Goal: Task Accomplishment & Management: Manage account settings

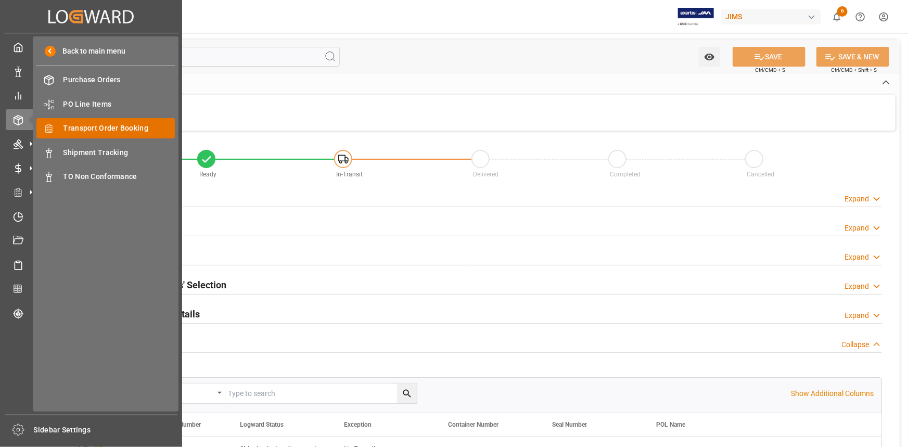
click at [110, 129] on span "Transport Order Booking" at bounding box center [120, 128] width 112 height 11
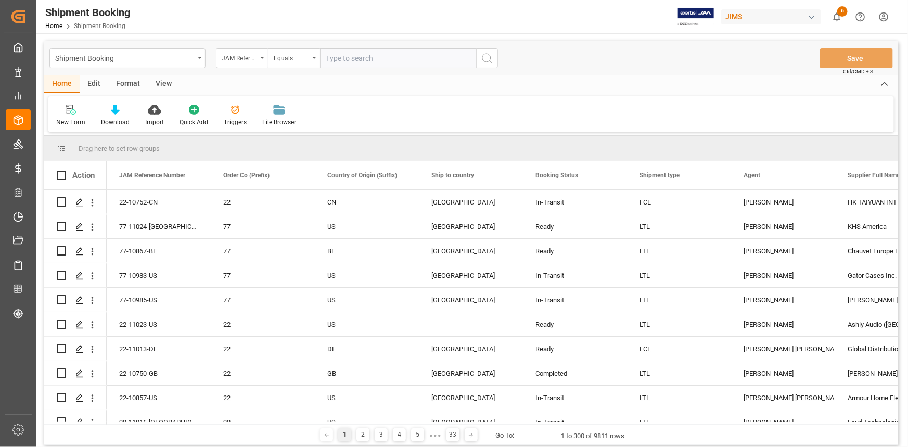
click at [348, 58] on input "text" at bounding box center [398, 58] width 156 height 20
type input "22-10968-TW"
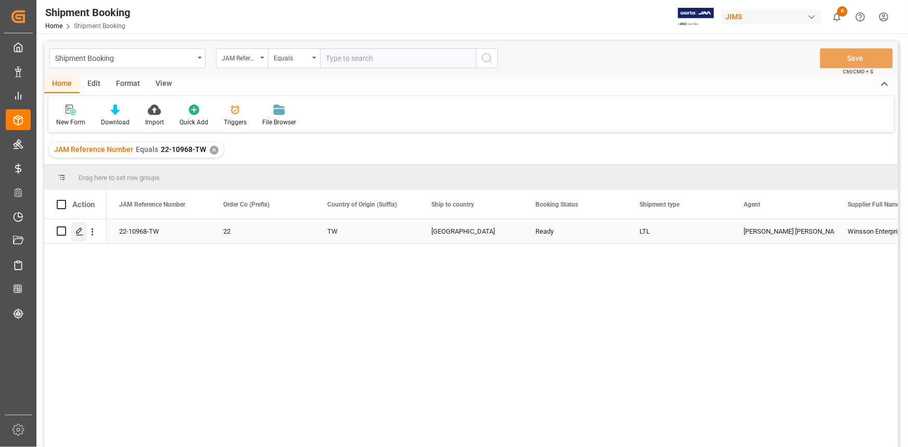
click at [79, 230] on icon "Press SPACE to select this row." at bounding box center [79, 232] width 8 height 8
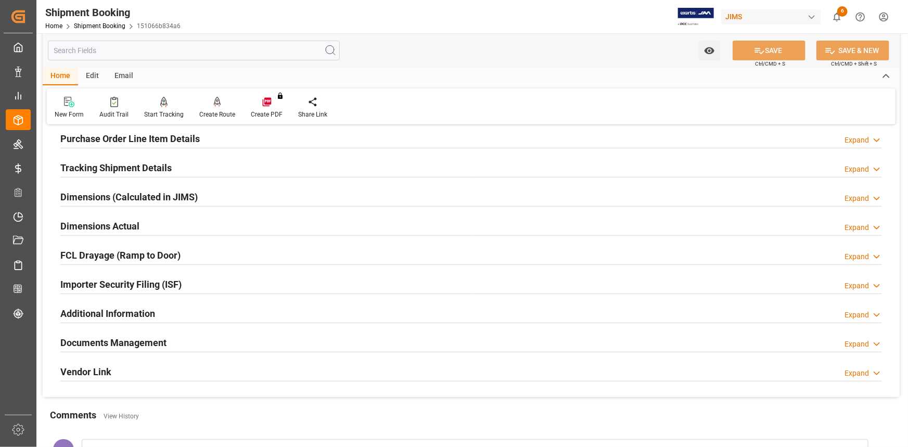
scroll to position [94, 0]
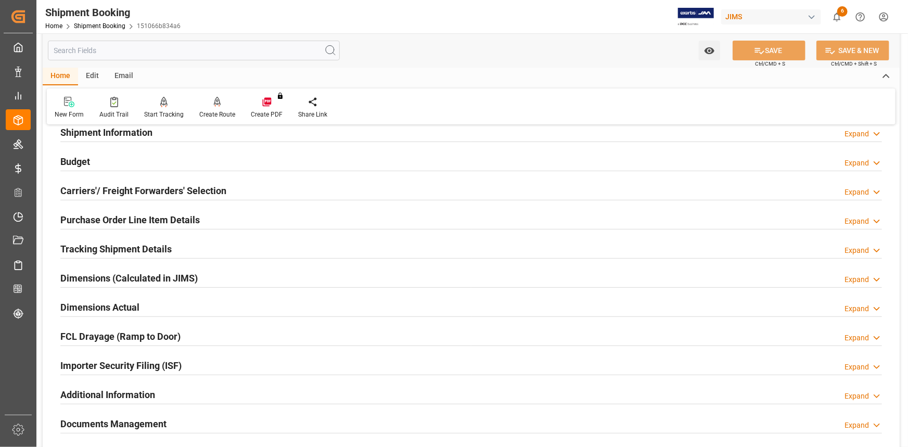
click at [145, 157] on div "Budget Expand" at bounding box center [471, 161] width 822 height 20
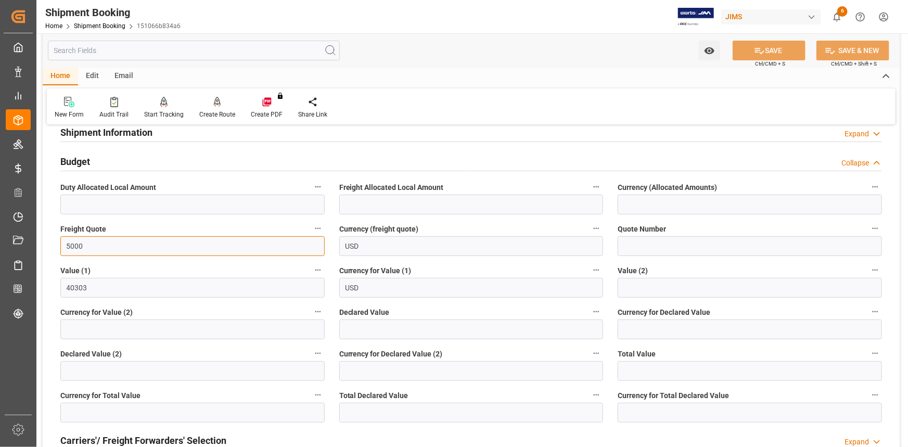
drag, startPoint x: 92, startPoint y: 244, endPoint x: 54, endPoint y: 244, distance: 37.5
click at [54, 244] on div "Freight Quote 5000" at bounding box center [192, 239] width 279 height 42
drag, startPoint x: 113, startPoint y: 250, endPoint x: 107, endPoint y: 249, distance: 5.9
click at [112, 250] on input "5000" at bounding box center [192, 246] width 264 height 20
type input "4163.50"
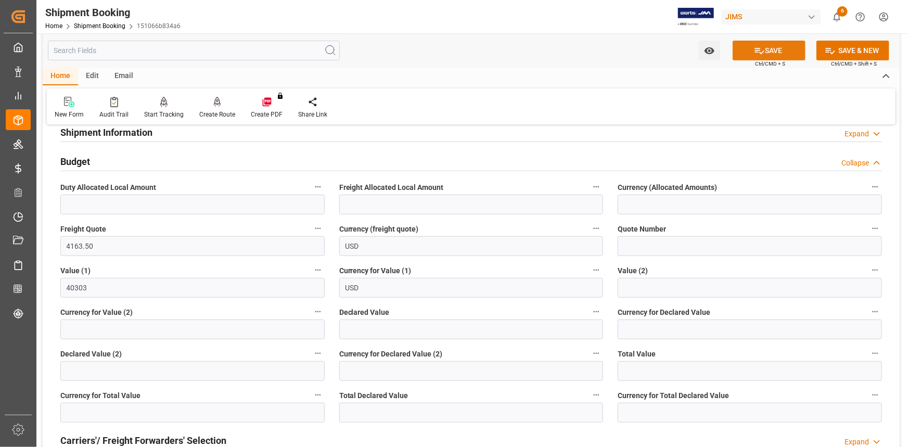
click at [776, 56] on button "SAVE" at bounding box center [769, 51] width 73 height 20
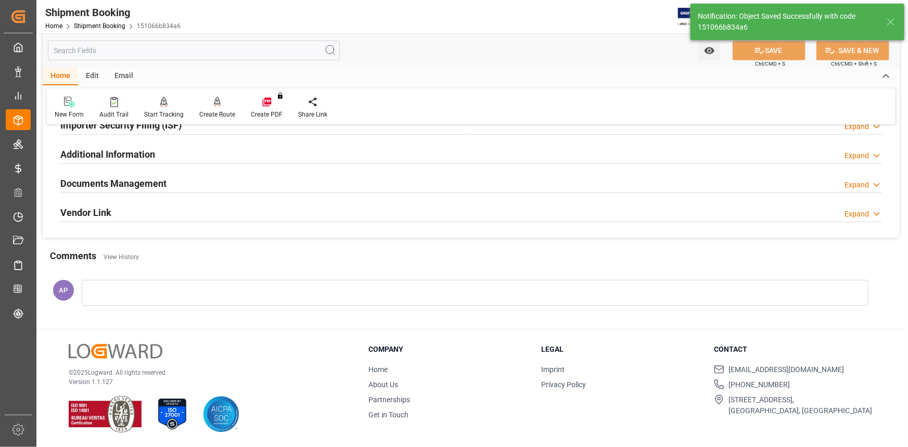
scroll to position [333, 0]
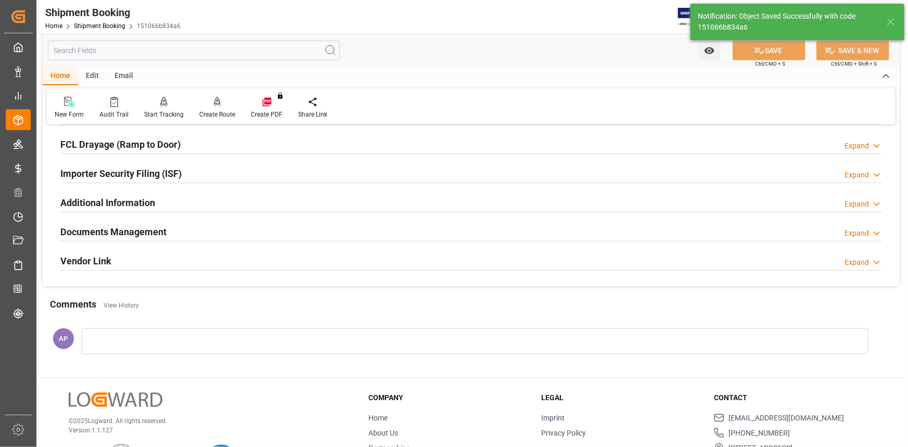
drag, startPoint x: 188, startPoint y: 230, endPoint x: 201, endPoint y: 229, distance: 12.5
click at [188, 229] on div "Documents Management Expand" at bounding box center [471, 231] width 822 height 20
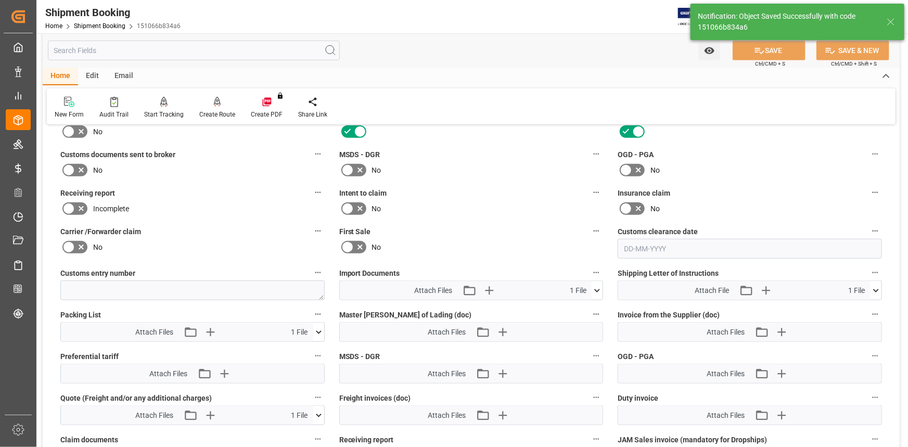
scroll to position [523, 0]
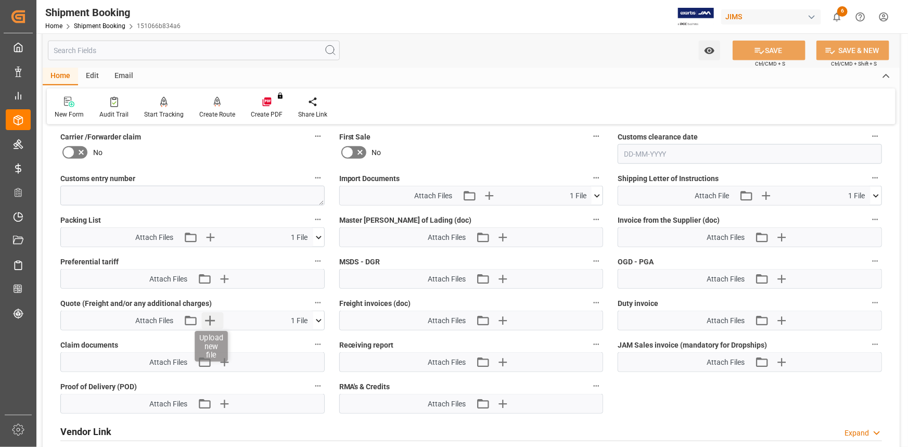
click at [207, 316] on icon "button" at bounding box center [210, 320] width 17 height 17
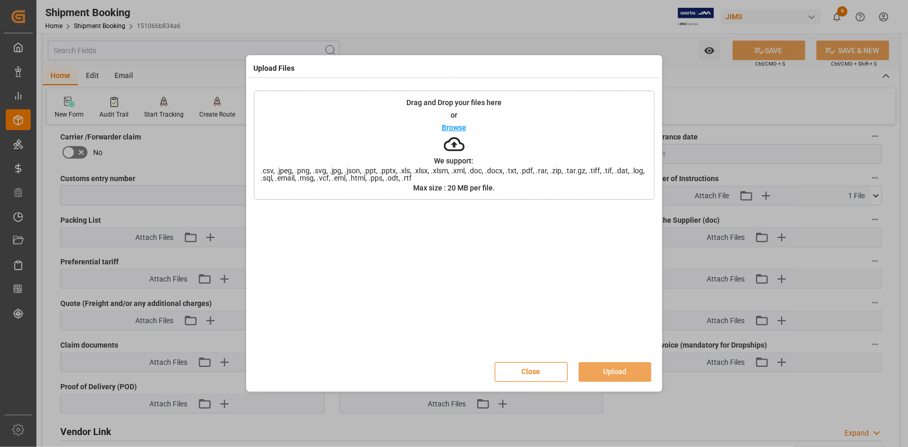
click at [458, 126] on p "Browse" at bounding box center [454, 127] width 24 height 7
click at [620, 373] on button "Upload" at bounding box center [615, 372] width 73 height 20
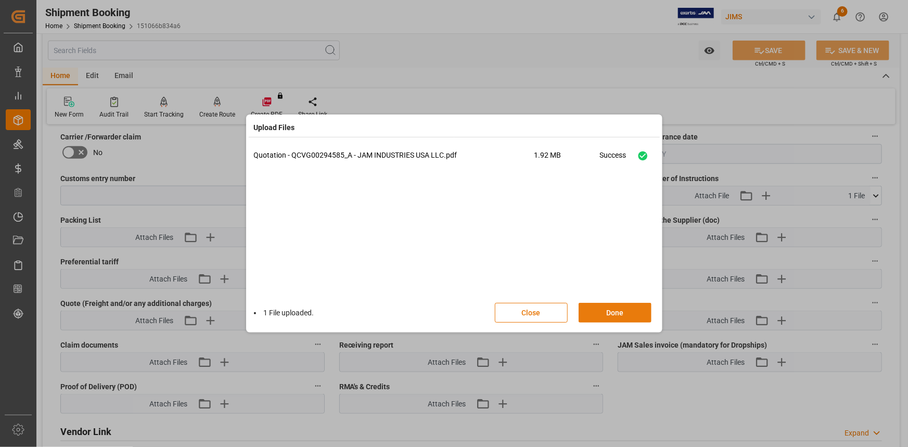
click at [620, 311] on button "Done" at bounding box center [615, 313] width 73 height 20
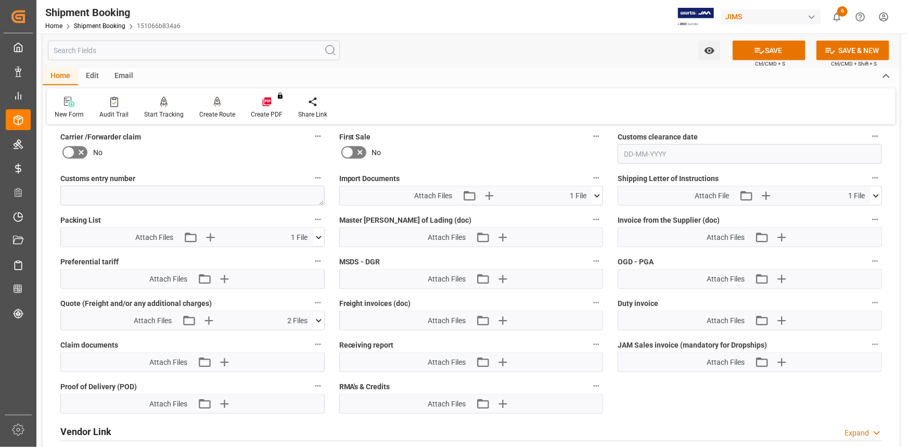
click at [319, 317] on icon at bounding box center [318, 320] width 11 height 11
click at [770, 52] on button "SAVE" at bounding box center [769, 51] width 73 height 20
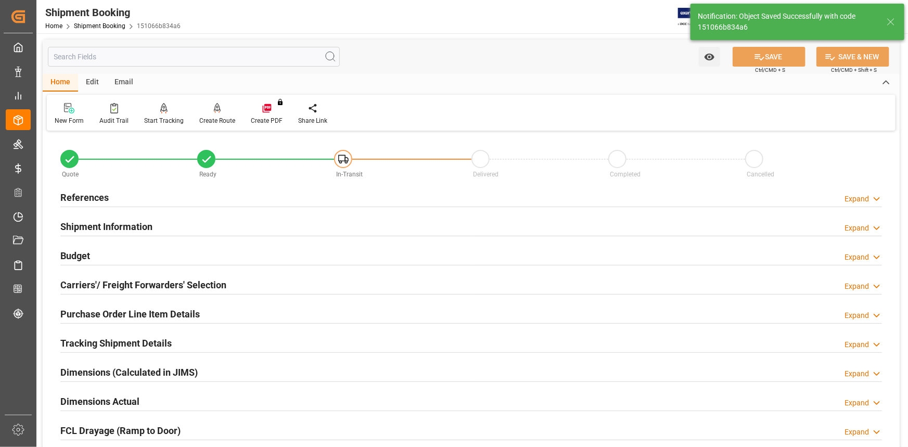
scroll to position [0, 0]
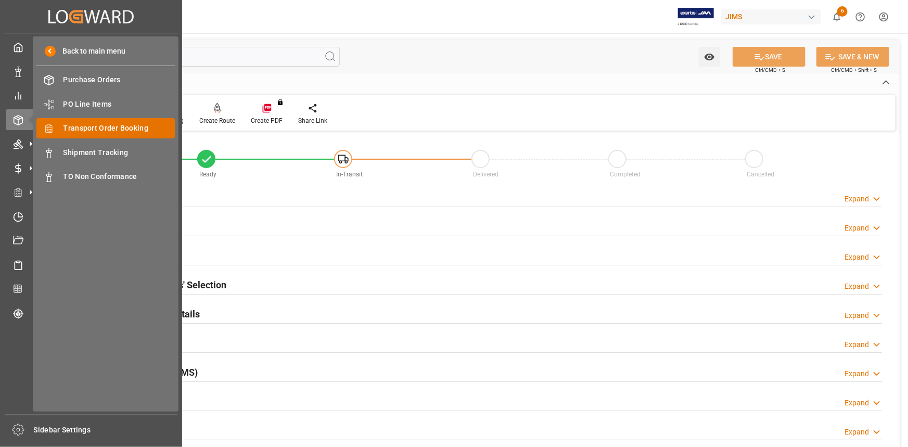
click at [80, 127] on span "Transport Order Booking" at bounding box center [120, 128] width 112 height 11
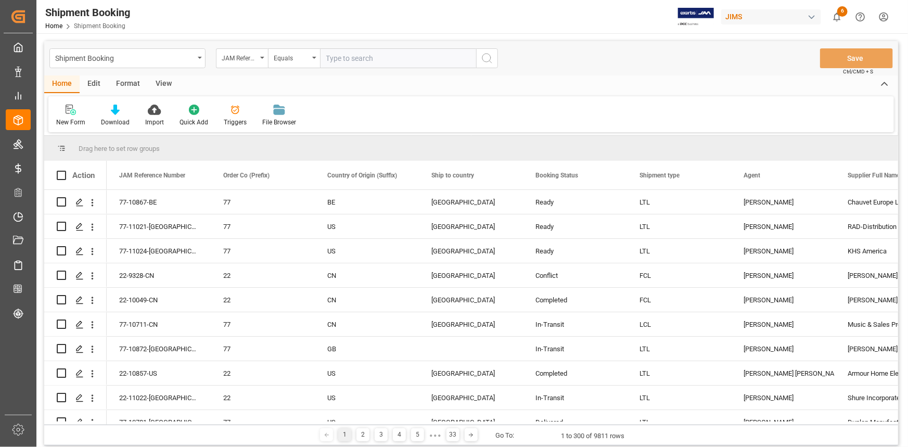
click at [347, 57] on input "text" at bounding box center [398, 58] width 156 height 20
type input "22-10857-US"
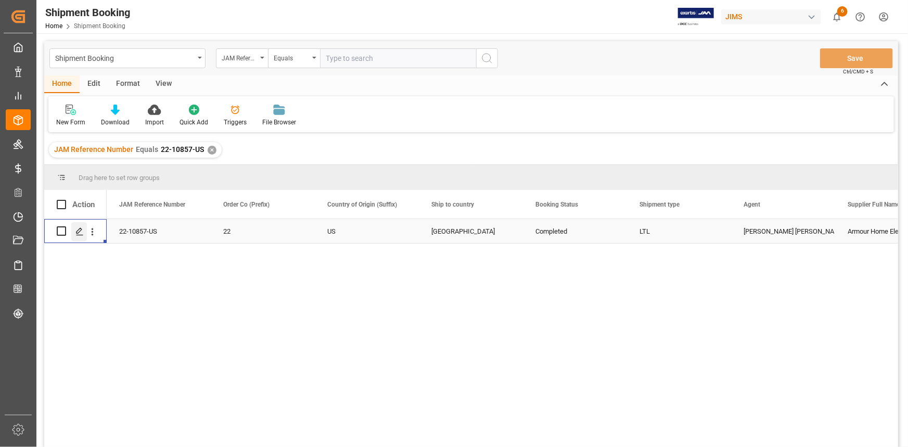
click at [78, 232] on icon "Press SPACE to select this row." at bounding box center [79, 232] width 8 height 8
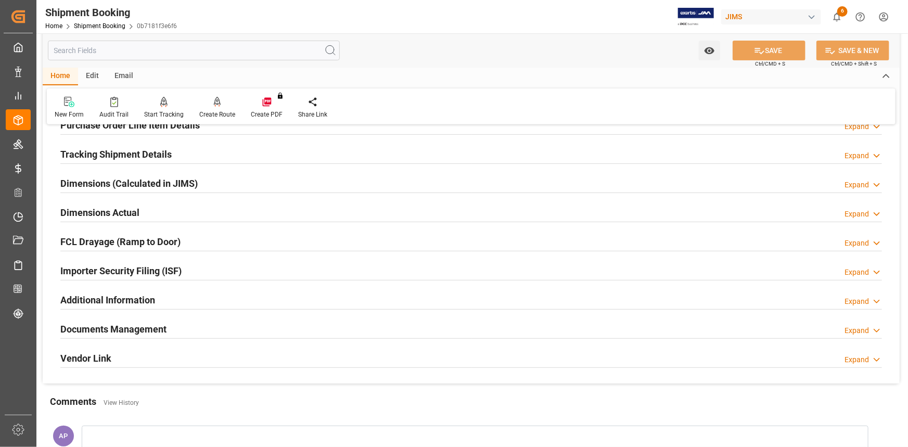
click at [218, 325] on div "Documents Management Expand" at bounding box center [471, 329] width 822 height 20
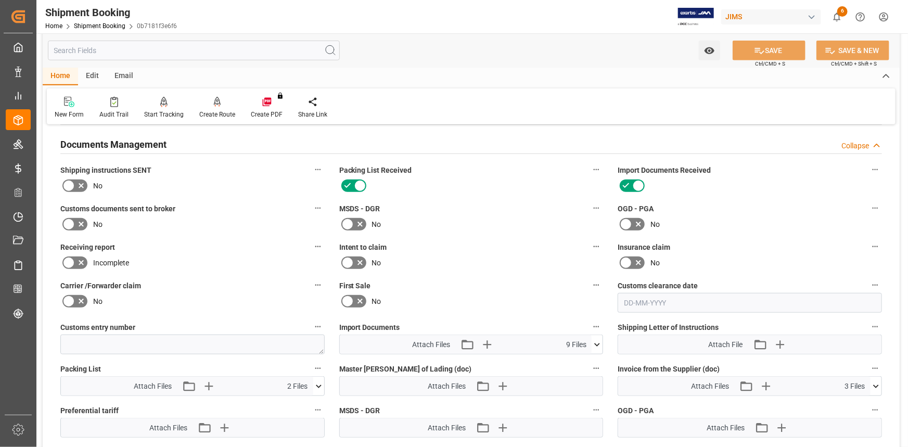
scroll to position [426, 0]
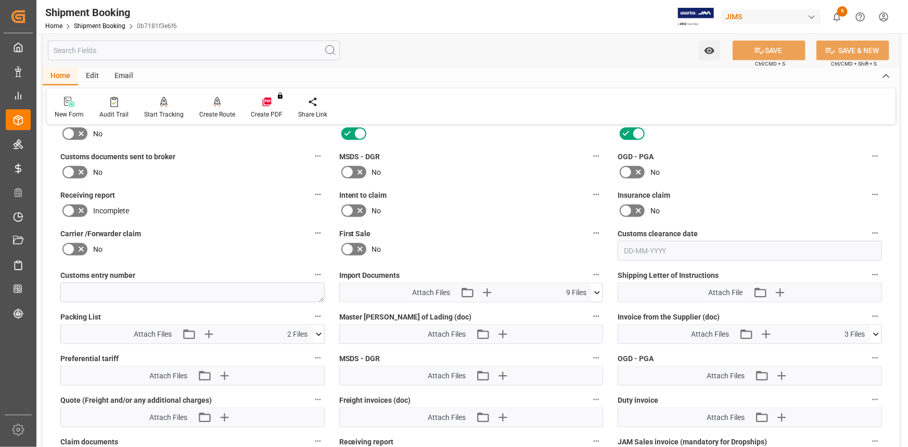
click at [319, 333] on icon at bounding box center [318, 334] width 11 height 11
click at [291, 363] on icon at bounding box center [291, 364] width 11 height 11
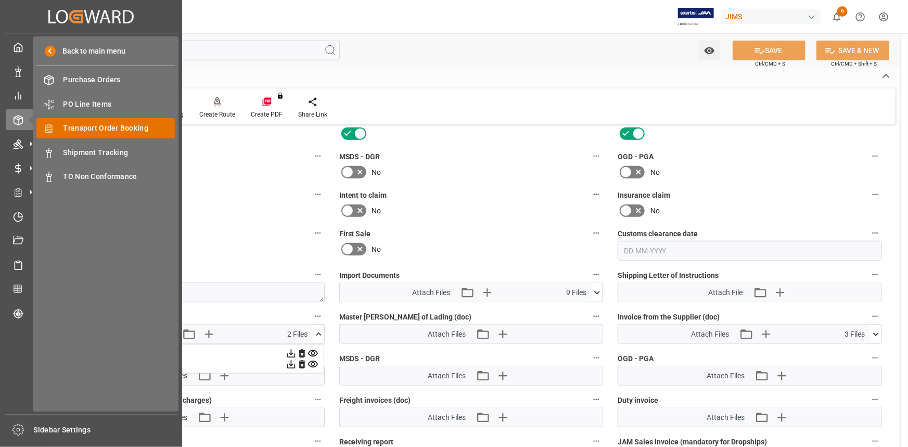
click at [102, 130] on span "Transport Order Booking" at bounding box center [120, 128] width 112 height 11
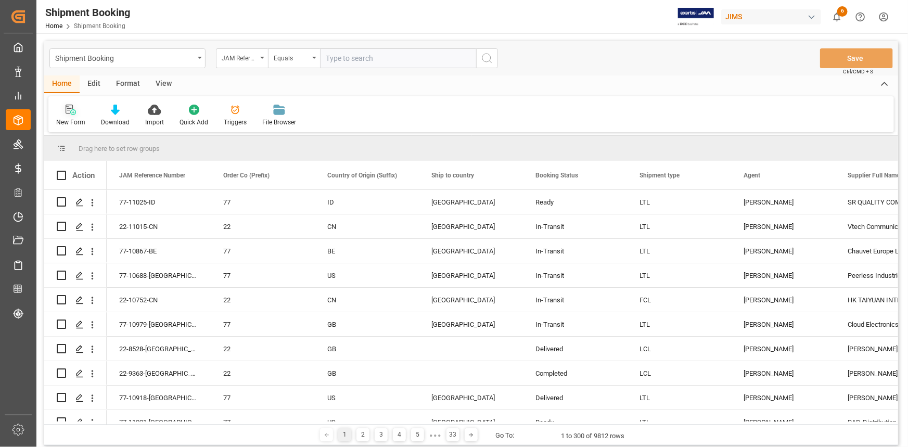
click at [72, 113] on icon at bounding box center [71, 110] width 10 height 10
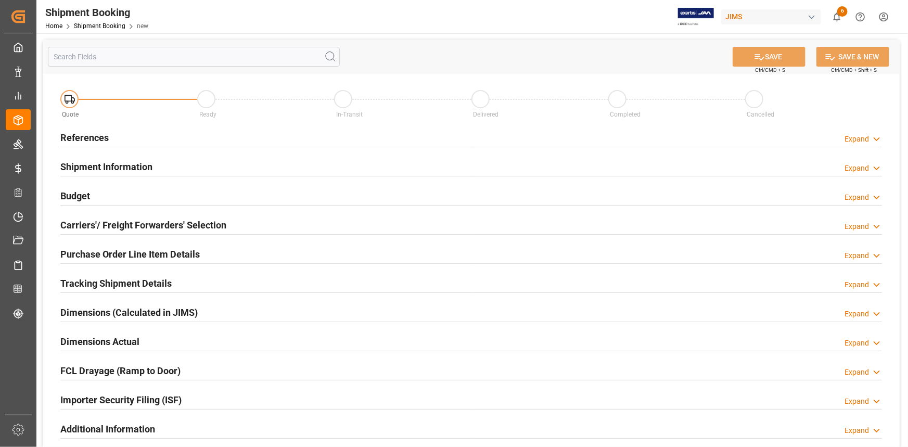
click at [233, 132] on div "References Expand" at bounding box center [471, 137] width 822 height 20
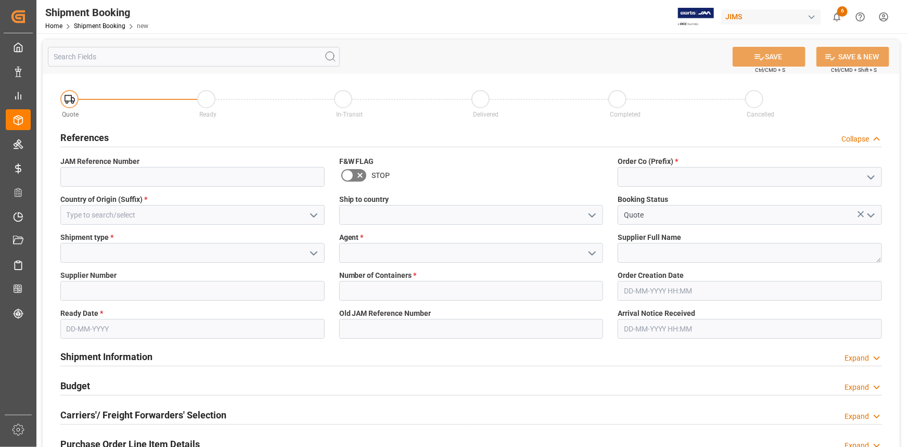
click at [872, 171] on icon "open menu" at bounding box center [871, 177] width 12 height 12
click at [766, 197] on div "22" at bounding box center [749, 199] width 263 height 23
type input "22"
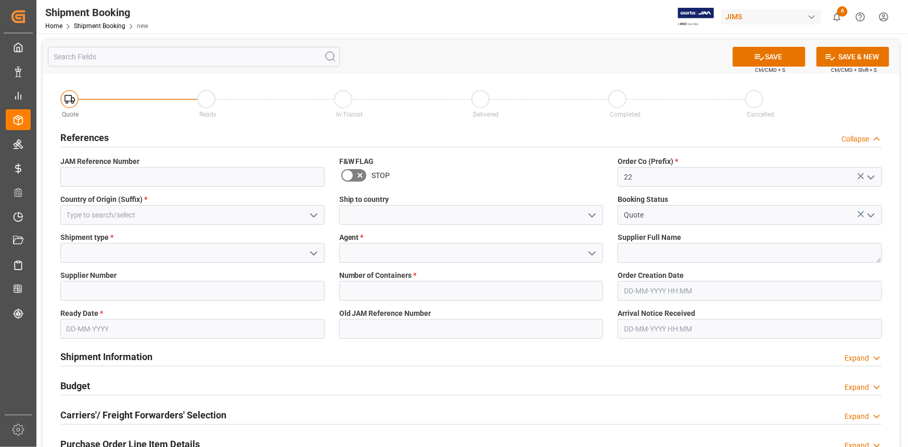
click at [312, 211] on icon "open menu" at bounding box center [314, 215] width 12 height 12
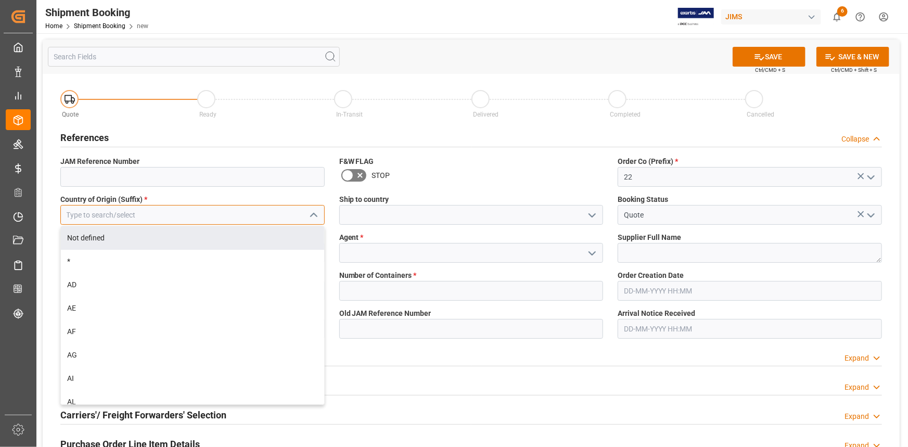
click at [167, 214] on input at bounding box center [192, 215] width 264 height 20
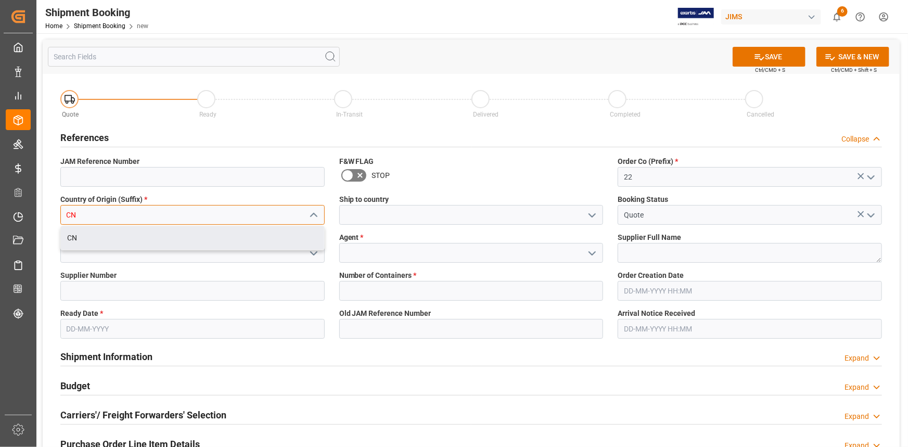
drag, startPoint x: 220, startPoint y: 240, endPoint x: 249, endPoint y: 240, distance: 29.2
click at [220, 240] on div "CN" at bounding box center [192, 237] width 263 height 23
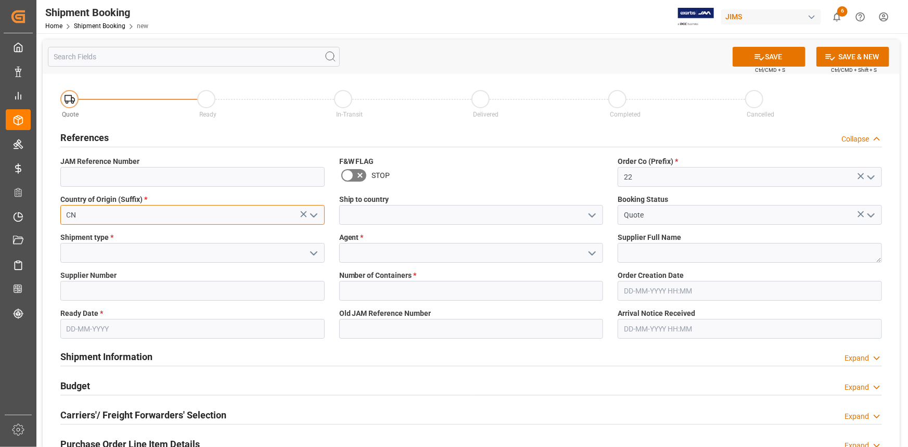
type input "CN"
click at [589, 214] on icon "open menu" at bounding box center [592, 215] width 12 height 12
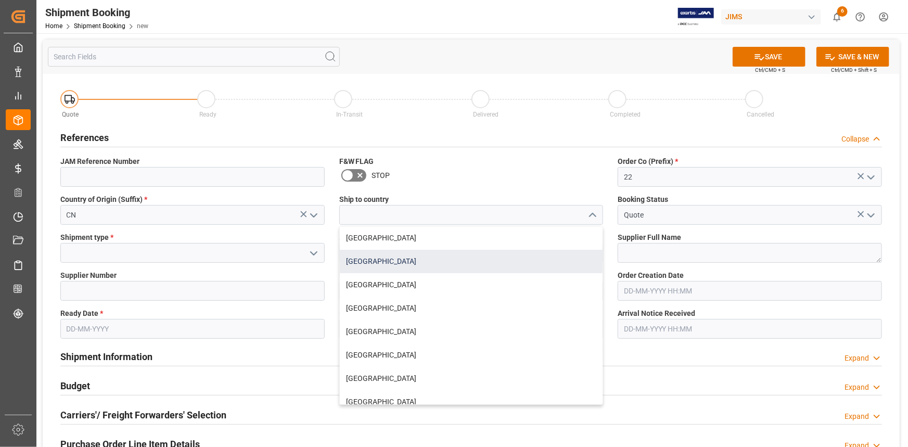
click at [430, 263] on div "United States" at bounding box center [471, 261] width 263 height 23
type input "United States"
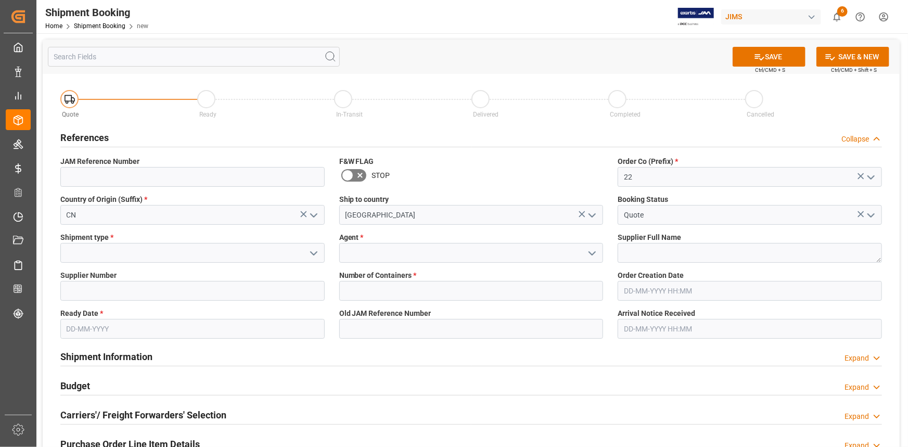
click at [311, 252] on polyline "open menu" at bounding box center [314, 253] width 6 height 3
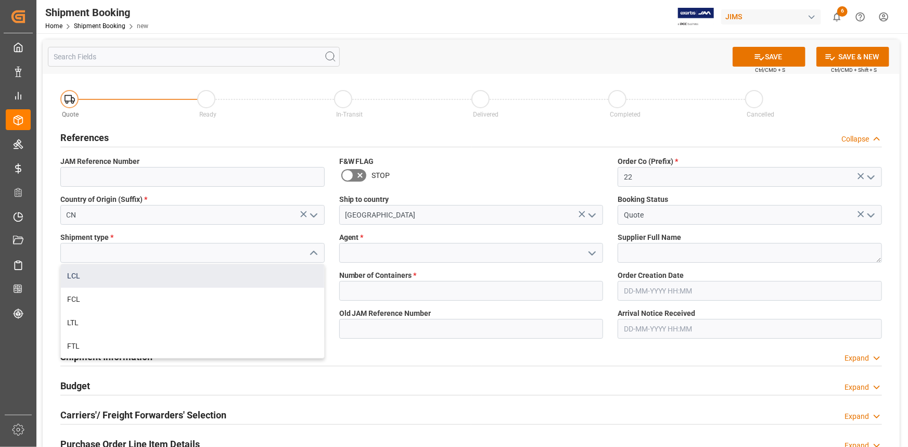
click at [190, 279] on div "LCL" at bounding box center [192, 275] width 263 height 23
type input "LCL"
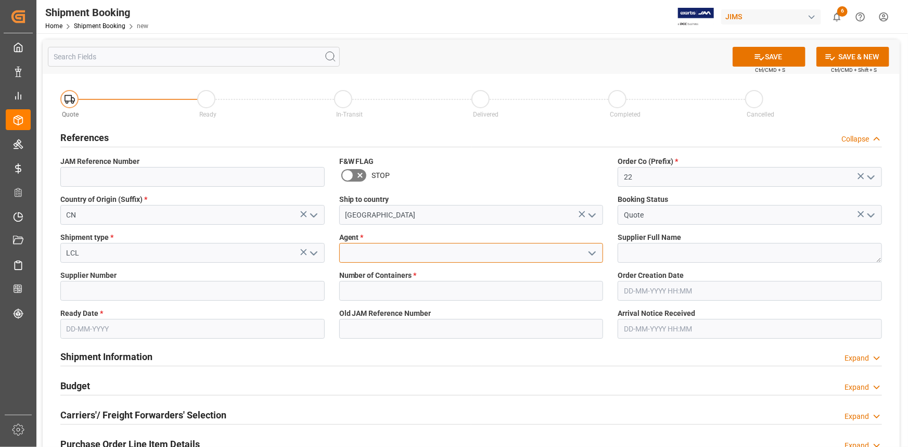
click at [402, 256] on input at bounding box center [471, 253] width 264 height 20
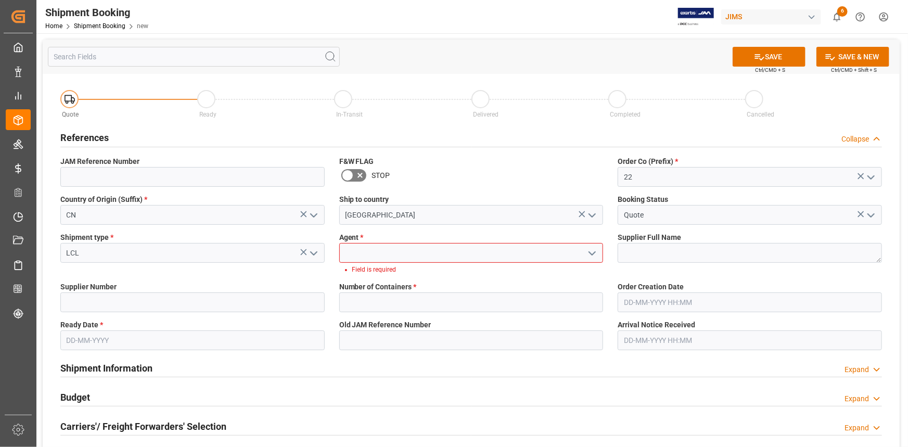
click at [592, 253] on polyline "open menu" at bounding box center [592, 253] width 6 height 3
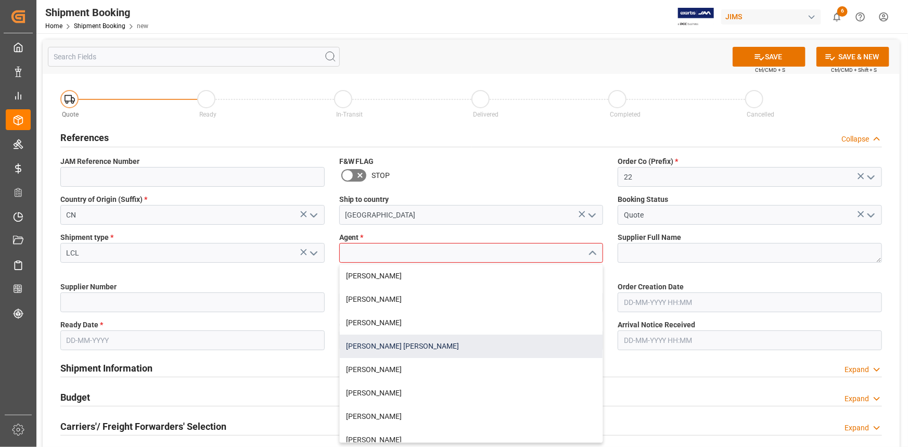
click at [458, 351] on div "[PERSON_NAME] [PERSON_NAME]" at bounding box center [471, 346] width 263 height 23
type input "[PERSON_NAME] [PERSON_NAME]"
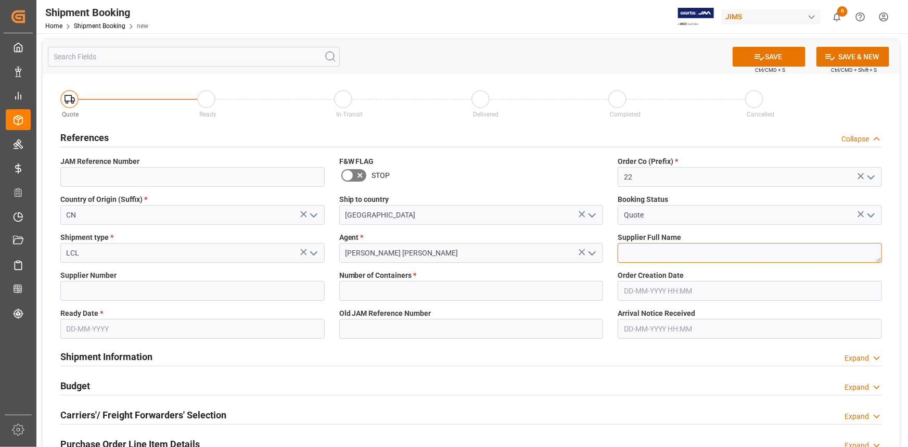
click at [648, 251] on textarea at bounding box center [750, 253] width 264 height 20
paste textarea "311097"
type textarea "311097"
drag, startPoint x: 654, startPoint y: 250, endPoint x: 609, endPoint y: 254, distance: 44.9
click at [609, 254] on div "Quote Ready In-Transit Delivered Completed Cancelled References Collapse JAM Re…" at bounding box center [471, 388] width 857 height 629
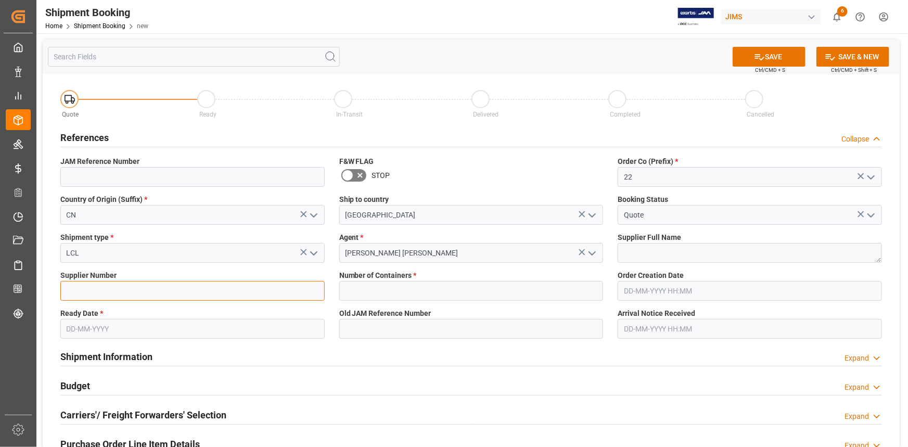
click at [98, 293] on input at bounding box center [192, 291] width 264 height 20
paste input "311097"
type input "311097"
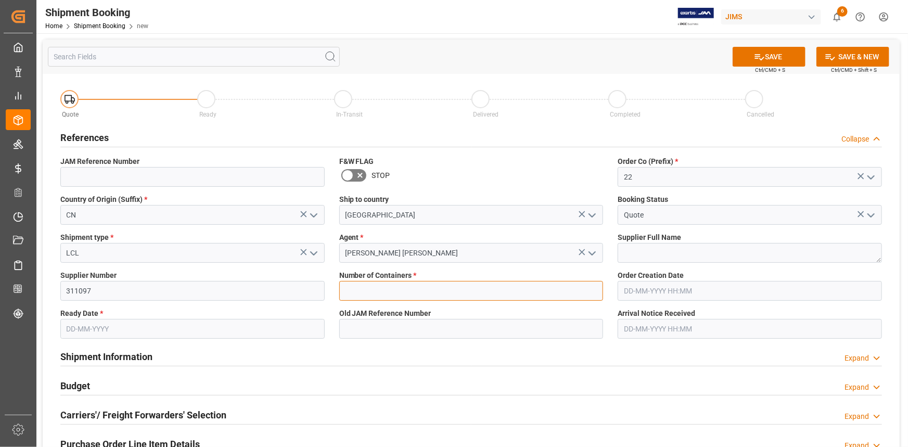
click at [416, 288] on input "text" at bounding box center [471, 291] width 264 height 20
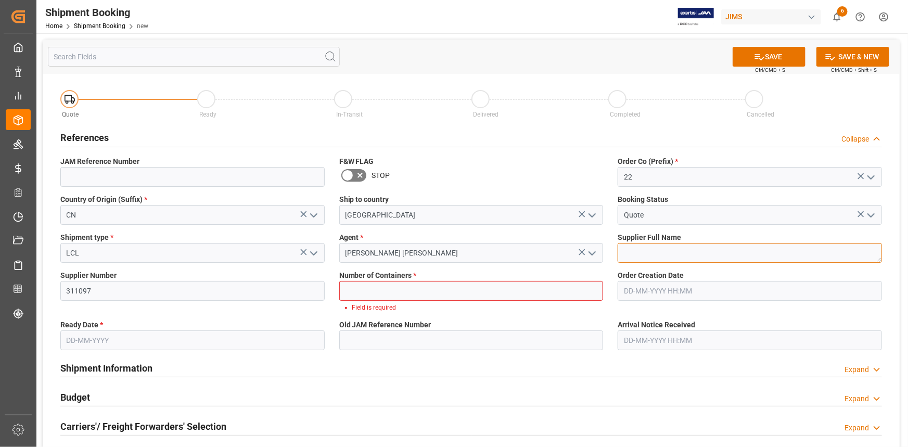
click at [641, 255] on textarea "311097" at bounding box center [750, 253] width 264 height 20
paste textarea "Global Distribution GmbH"
type textarea "Global Distribution GmbH"
click at [443, 294] on input "text" at bounding box center [471, 291] width 264 height 20
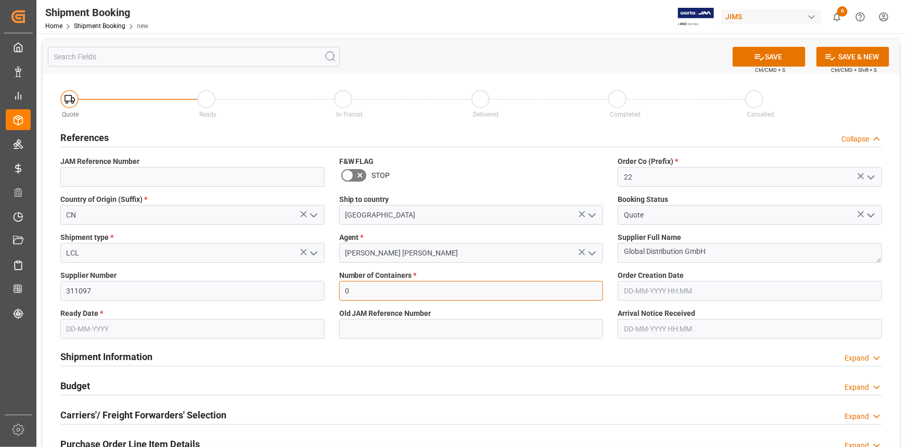
type input "0"
click at [113, 326] on input "text" at bounding box center [192, 329] width 264 height 20
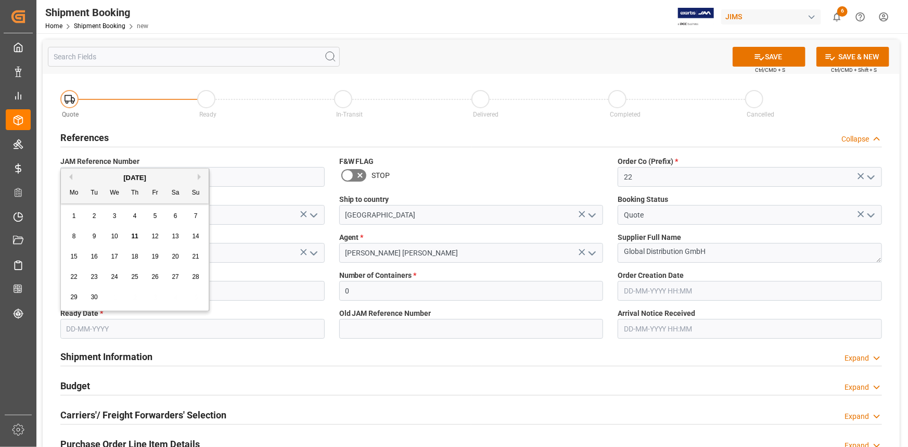
click at [75, 254] on span "15" at bounding box center [73, 256] width 7 height 7
type input "15-09-2025"
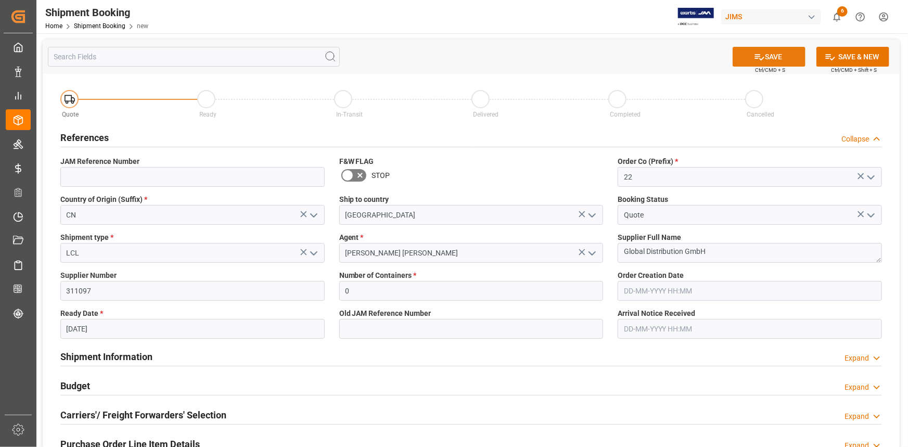
click at [767, 62] on button "SAVE" at bounding box center [769, 57] width 73 height 20
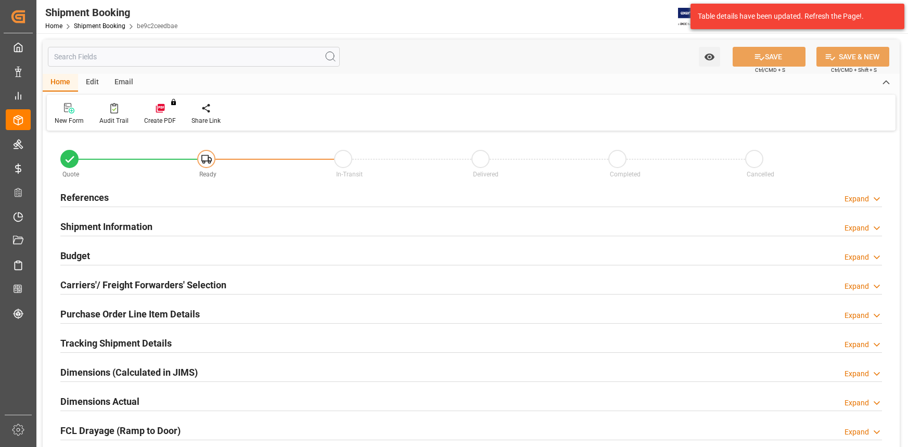
type input "0"
type input "[DATE]"
click at [192, 191] on div "References Expand" at bounding box center [471, 197] width 822 height 20
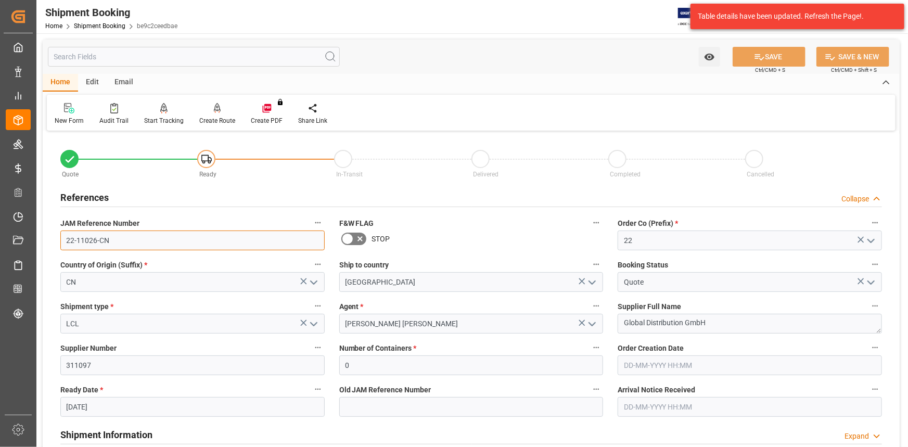
drag, startPoint x: 114, startPoint y: 242, endPoint x: 51, endPoint y: 238, distance: 63.1
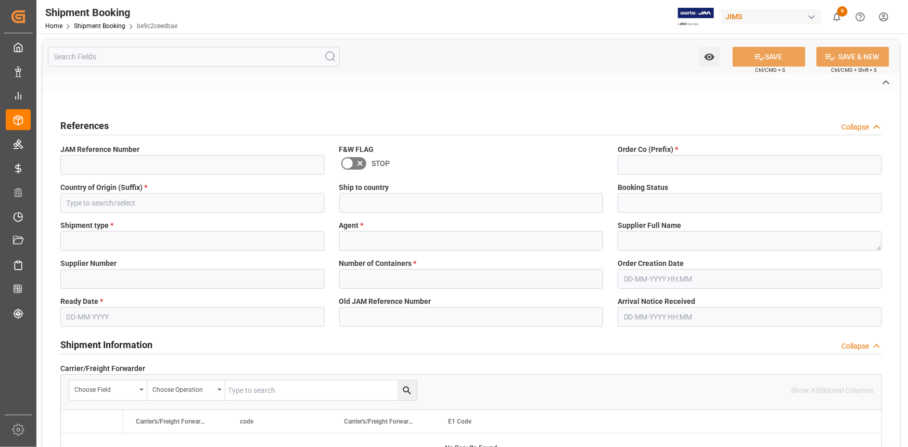
type input "22-11026-CN"
type input "22"
type input "CN"
type input "[GEOGRAPHIC_DATA]"
type input "Quote"
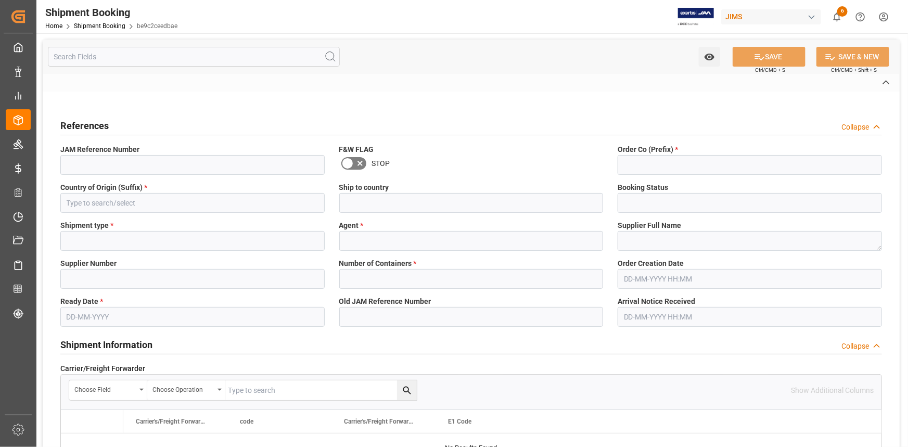
type input "LCL"
type input "[PERSON_NAME] [PERSON_NAME]"
type textarea "Global Distribution GmbH"
type input "311097"
type input "0"
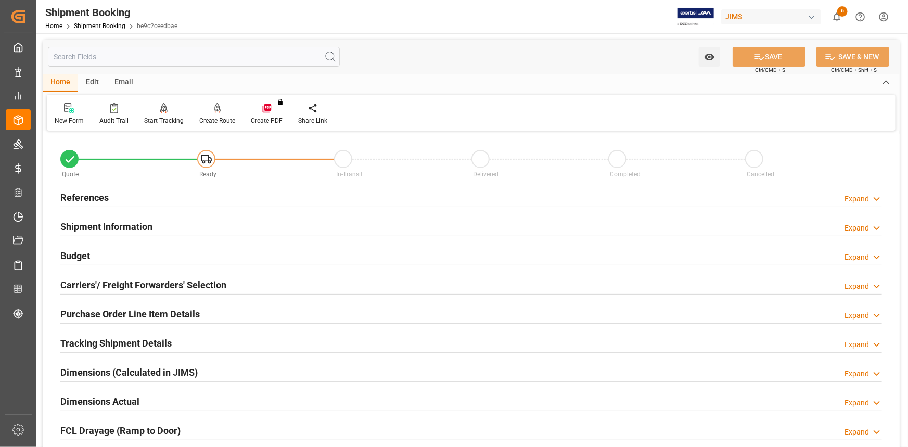
type input "[DATE]"
click at [157, 195] on div "References Expand" at bounding box center [471, 197] width 822 height 20
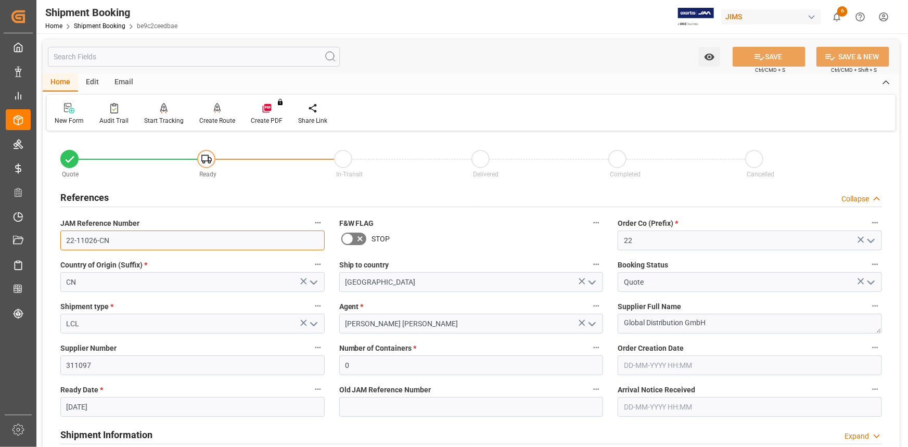
drag, startPoint x: 124, startPoint y: 238, endPoint x: 46, endPoint y: 247, distance: 78.5
click at [118, 243] on input "22-11026-CN" at bounding box center [192, 241] width 264 height 20
drag, startPoint x: 115, startPoint y: 242, endPoint x: 117, endPoint y: 275, distance: 33.4
click at [56, 244] on div "JAM Reference Number 22-11026-CN" at bounding box center [192, 233] width 279 height 42
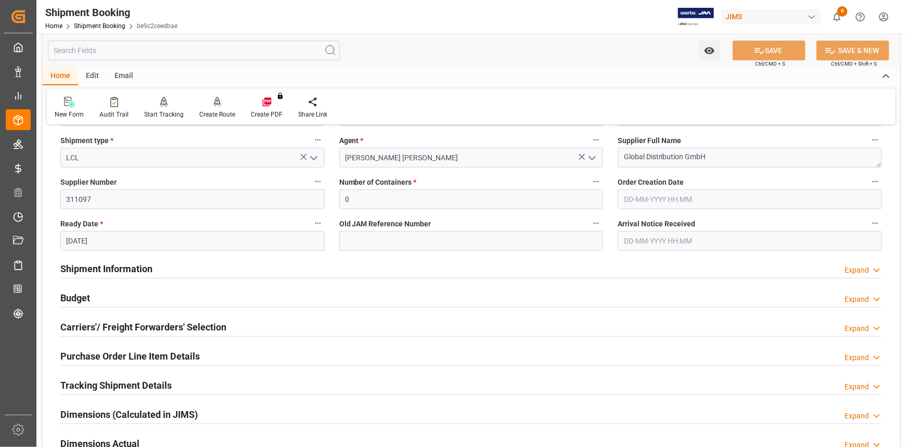
scroll to position [189, 0]
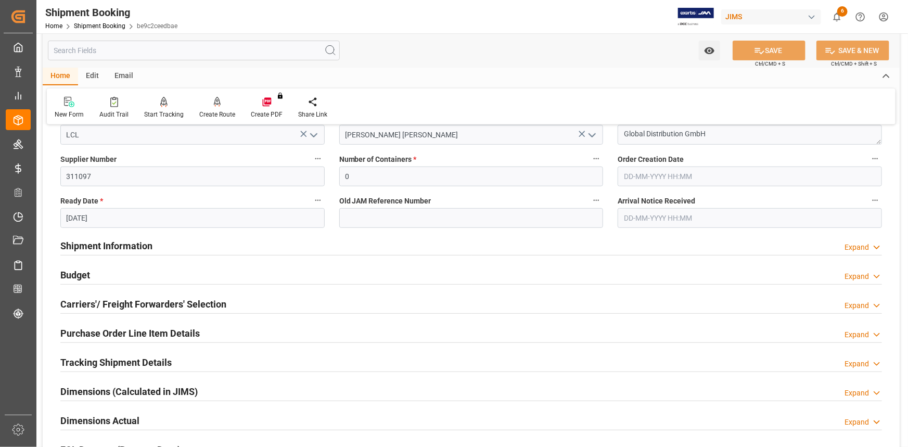
click at [227, 306] on div "Carriers'/ Freight Forwarders' Selection Expand" at bounding box center [471, 304] width 822 height 20
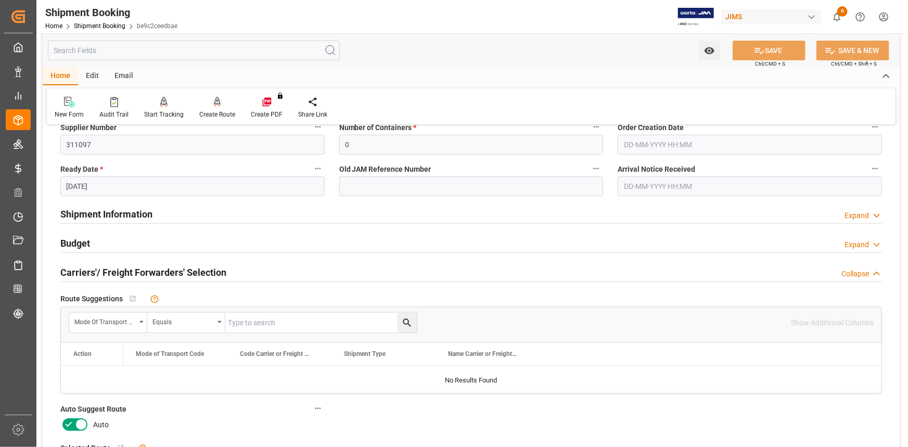
scroll to position [236, 0]
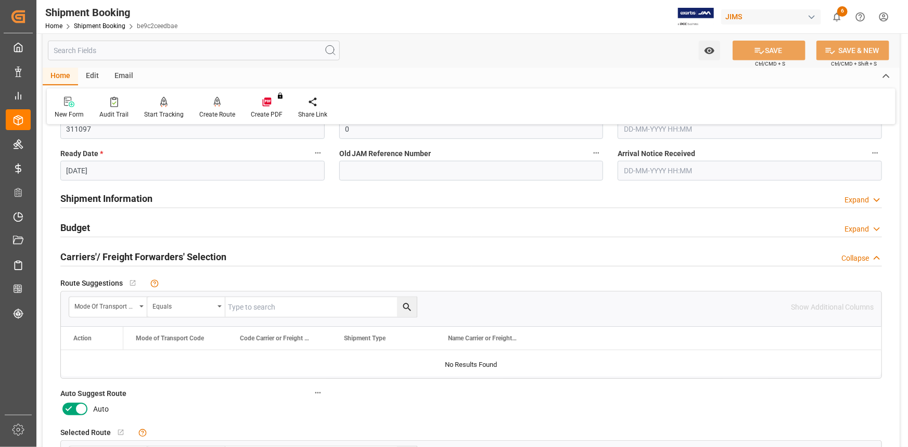
click at [234, 262] on div "Carriers'/ Freight Forwarders' Selection Collapse" at bounding box center [471, 256] width 822 height 20
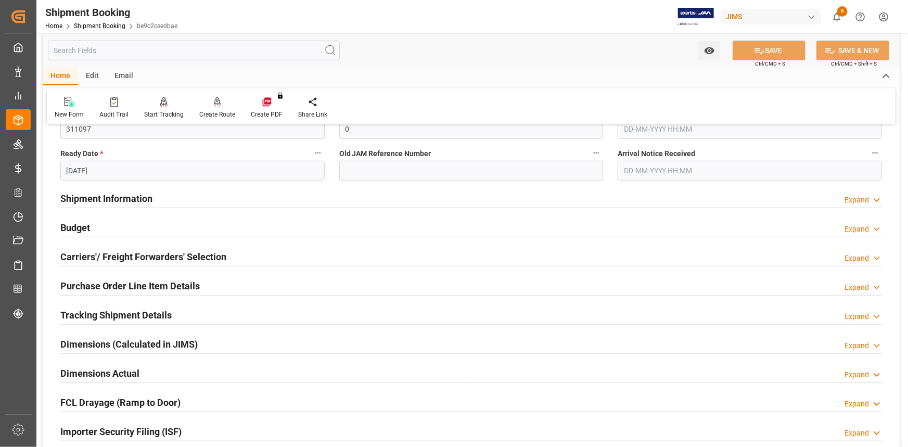
click at [236, 257] on div "Carriers'/ Freight Forwarders' Selection Expand" at bounding box center [471, 256] width 822 height 20
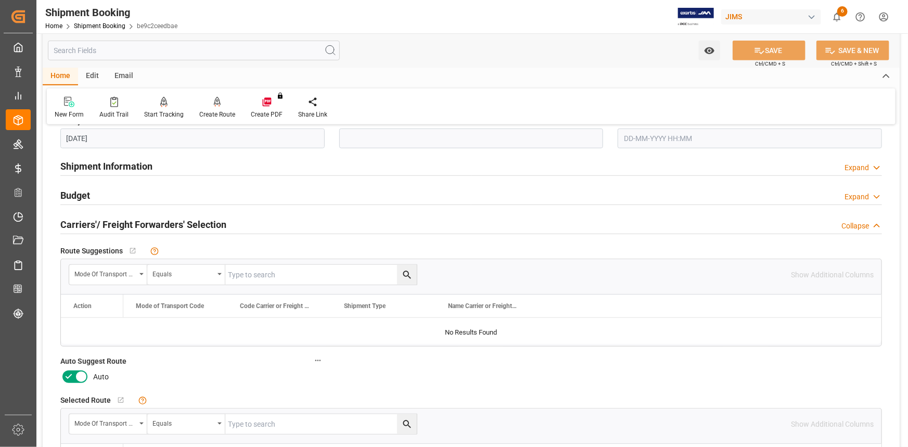
scroll to position [284, 0]
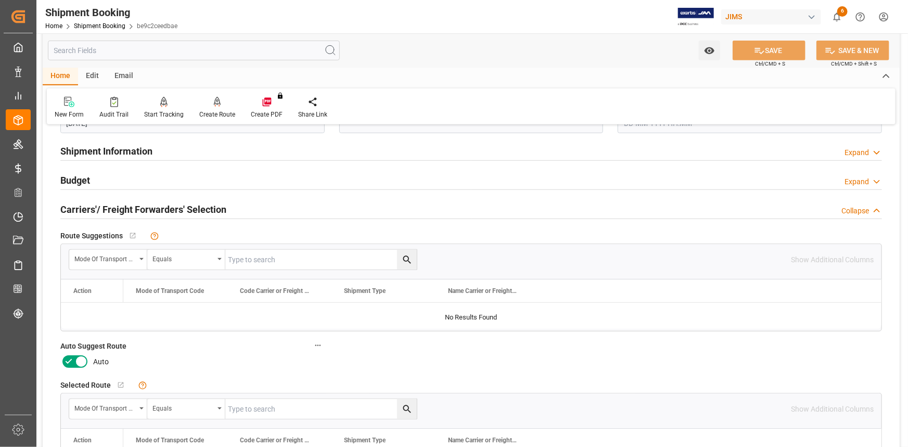
click at [72, 358] on icon at bounding box center [68, 362] width 12 height 12
click at [0, 0] on input "checkbox" at bounding box center [0, 0] width 0 height 0
click at [767, 43] on button "SAVE" at bounding box center [769, 51] width 73 height 20
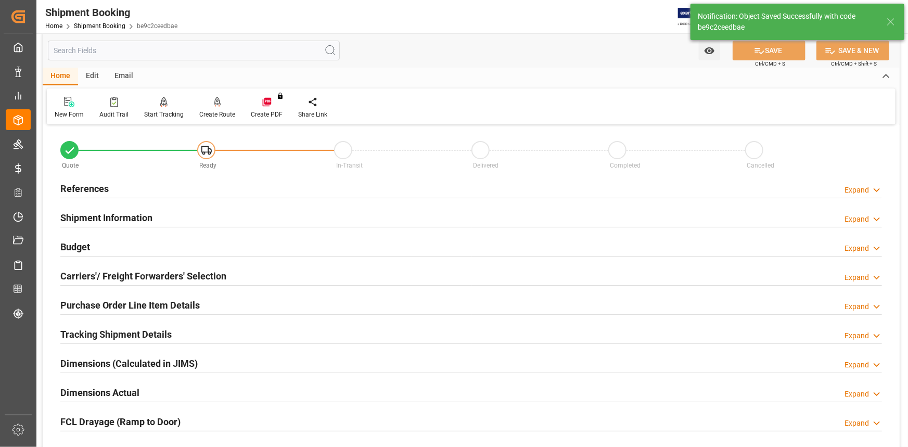
scroll to position [0, 0]
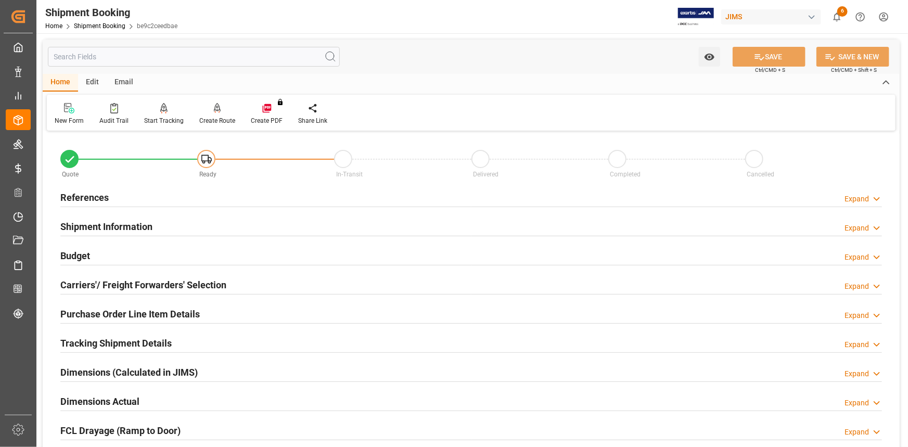
click at [195, 223] on div "Shipment Information Expand" at bounding box center [471, 226] width 822 height 20
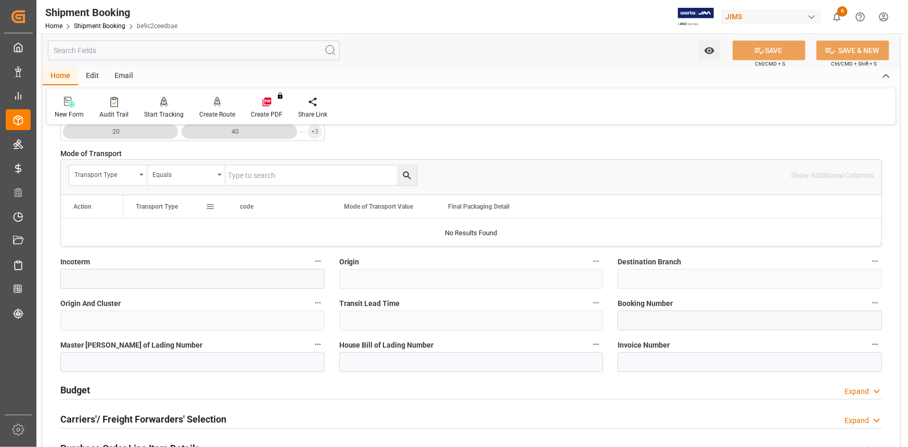
scroll to position [331, 0]
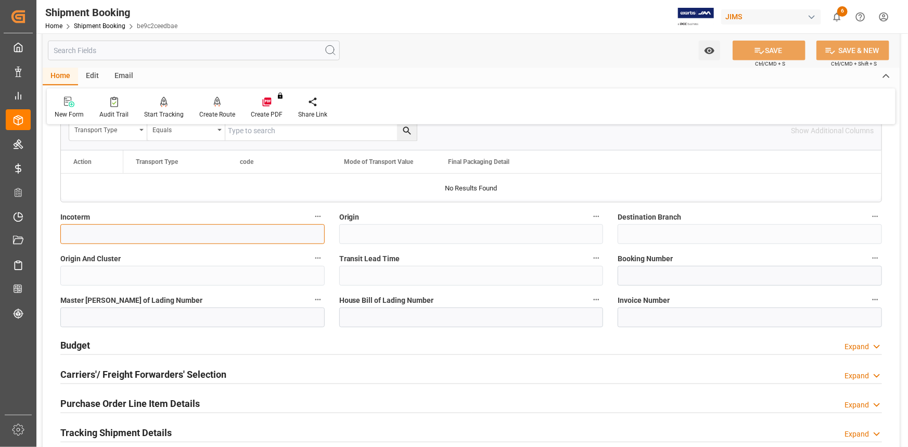
click at [180, 230] on input at bounding box center [192, 234] width 264 height 20
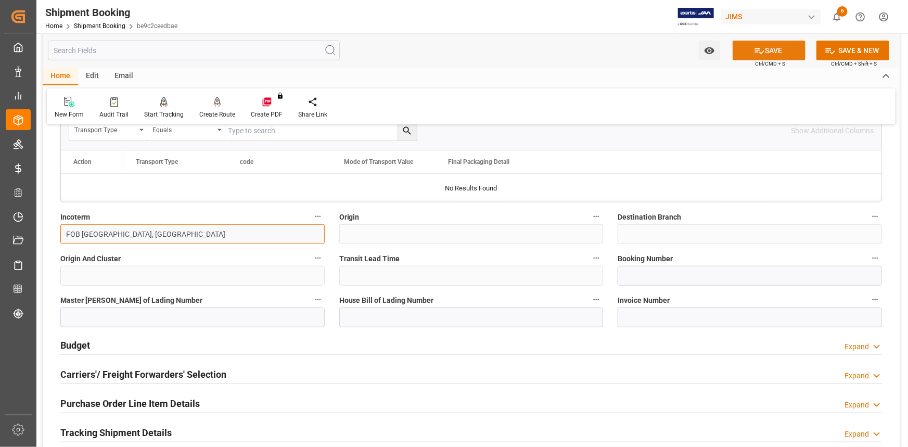
type input "FOB [GEOGRAPHIC_DATA], [GEOGRAPHIC_DATA]"
click at [766, 56] on button "SAVE" at bounding box center [769, 51] width 73 height 20
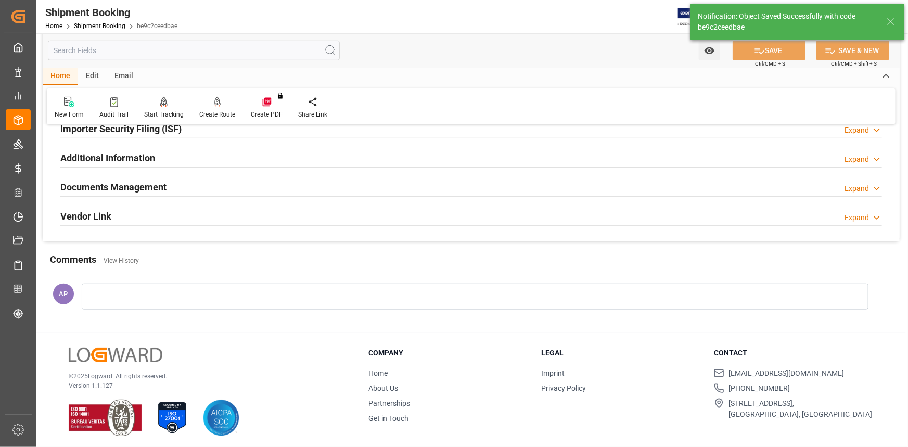
scroll to position [0, 0]
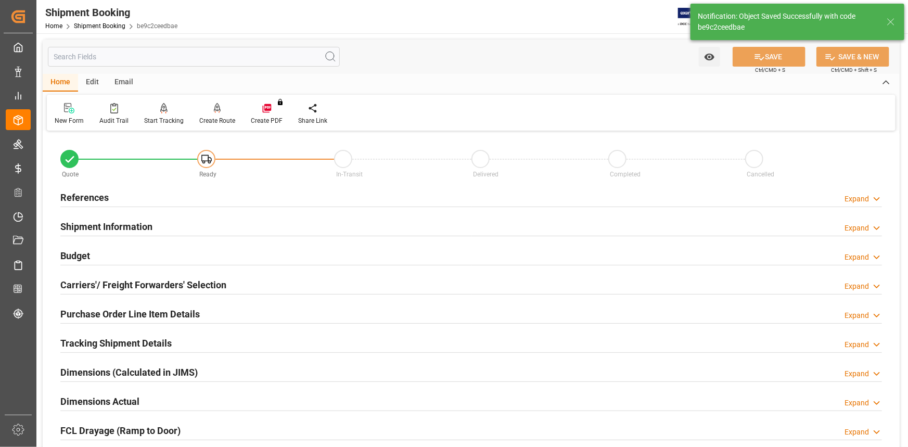
drag, startPoint x: 201, startPoint y: 225, endPoint x: 218, endPoint y: 234, distance: 19.3
click at [200, 224] on div "Shipment Information Expand" at bounding box center [471, 226] width 822 height 20
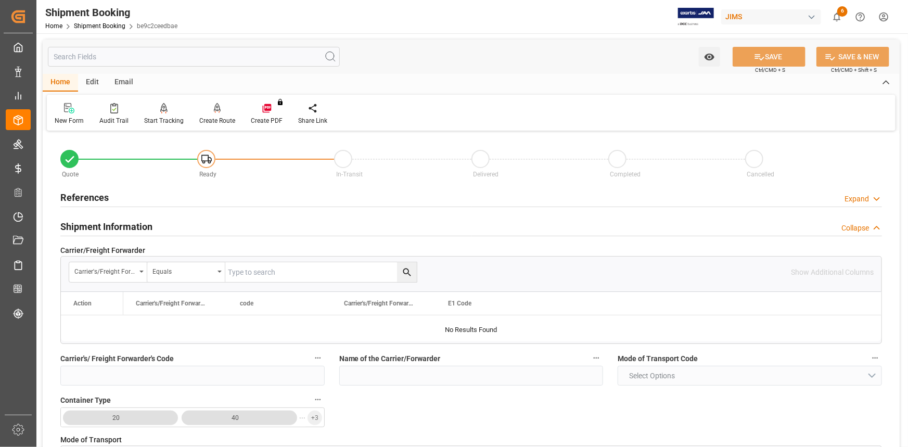
click at [178, 198] on div "References Expand" at bounding box center [471, 197] width 822 height 20
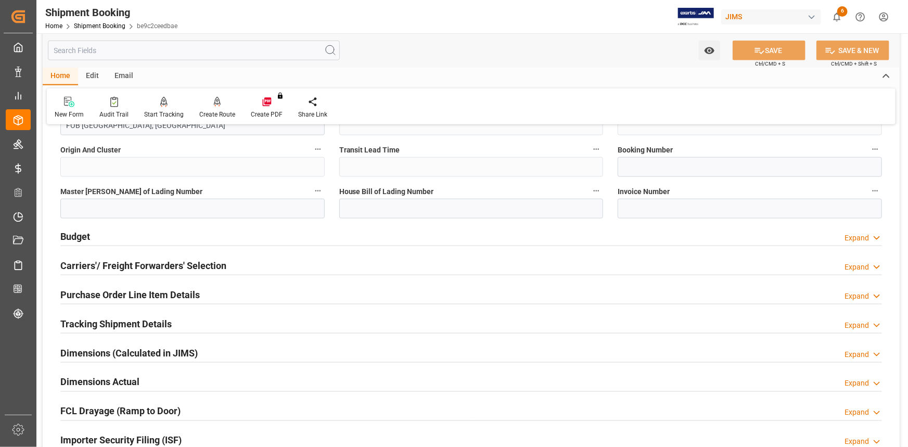
scroll to position [662, 0]
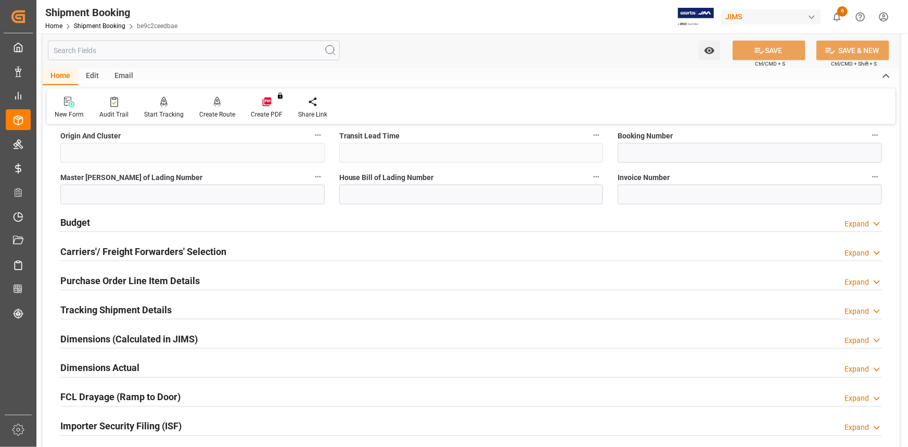
click at [228, 250] on div "Carriers'/ Freight Forwarders' Selection Expand" at bounding box center [471, 251] width 822 height 20
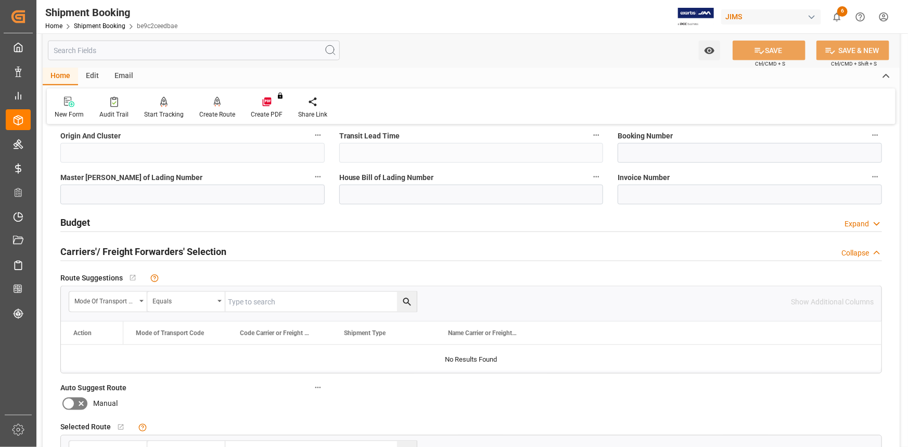
click at [233, 251] on div "Carriers'/ Freight Forwarders' Selection Collapse" at bounding box center [471, 251] width 822 height 20
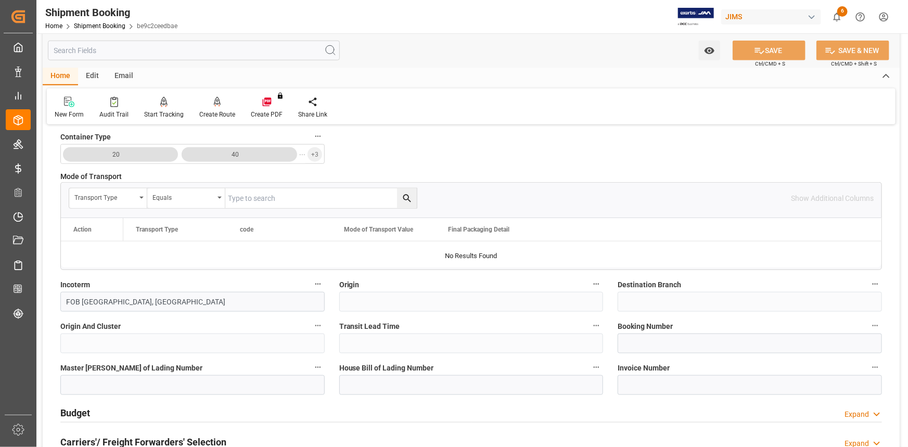
scroll to position [426, 0]
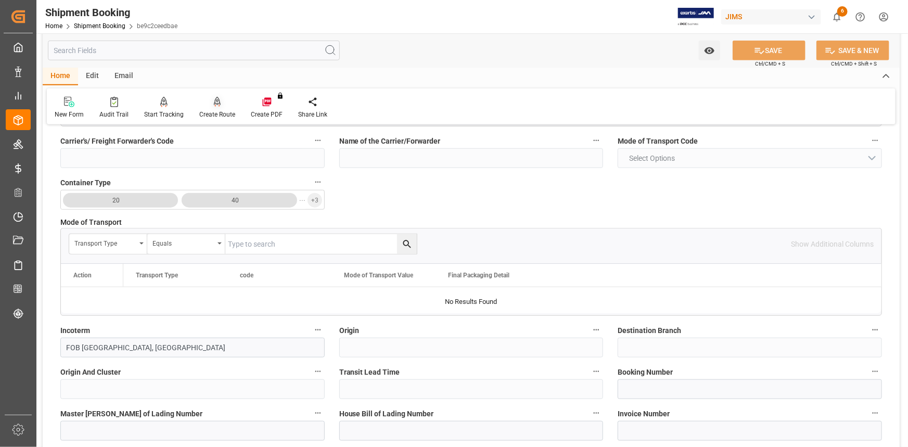
click at [214, 104] on icon at bounding box center [217, 102] width 7 height 10
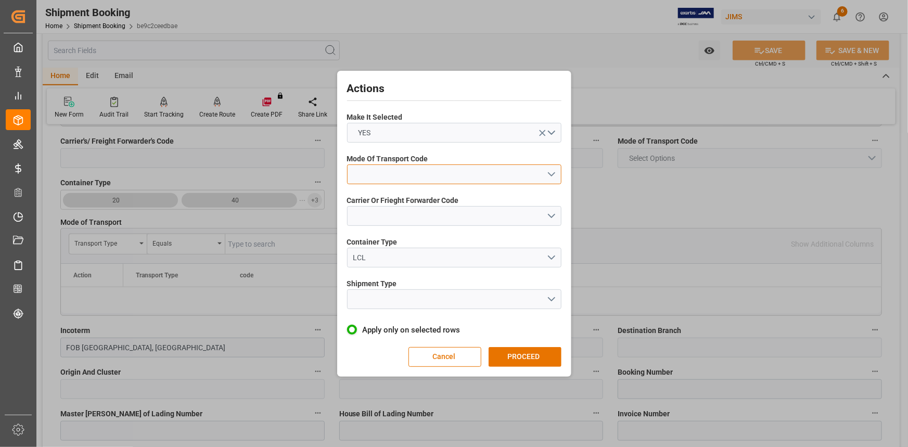
click at [550, 175] on button "open menu" at bounding box center [454, 175] width 214 height 20
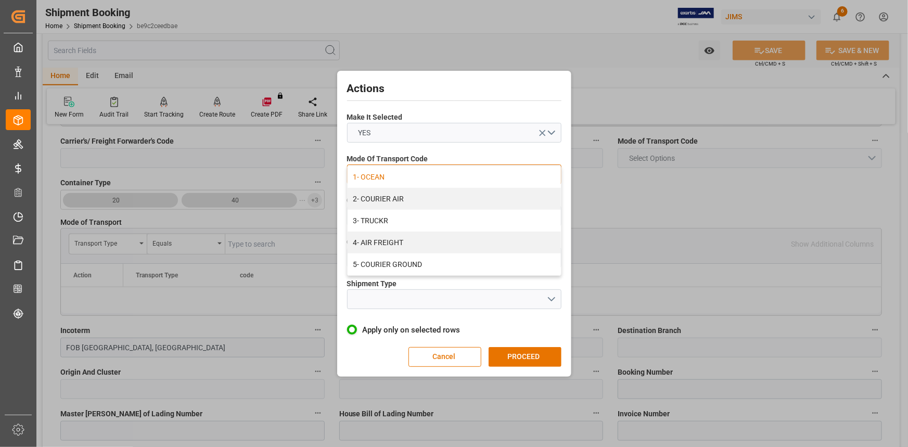
click at [459, 185] on div "1- OCEAN" at bounding box center [454, 177] width 213 height 22
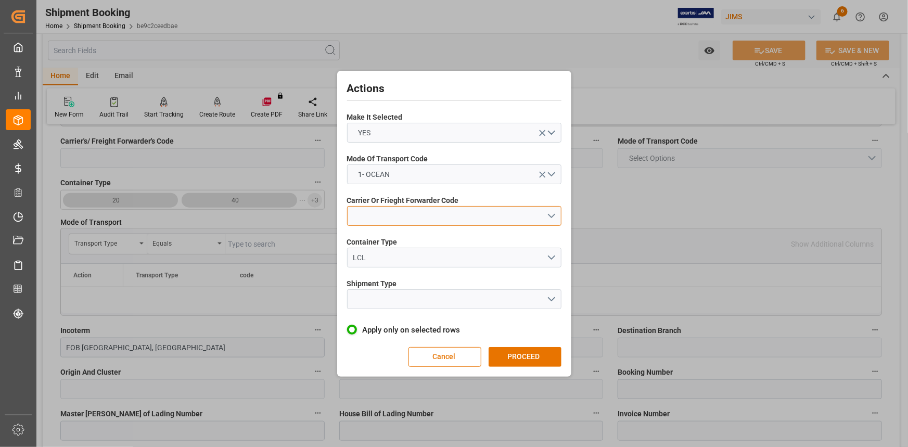
click at [549, 211] on button "open menu" at bounding box center [454, 216] width 214 height 20
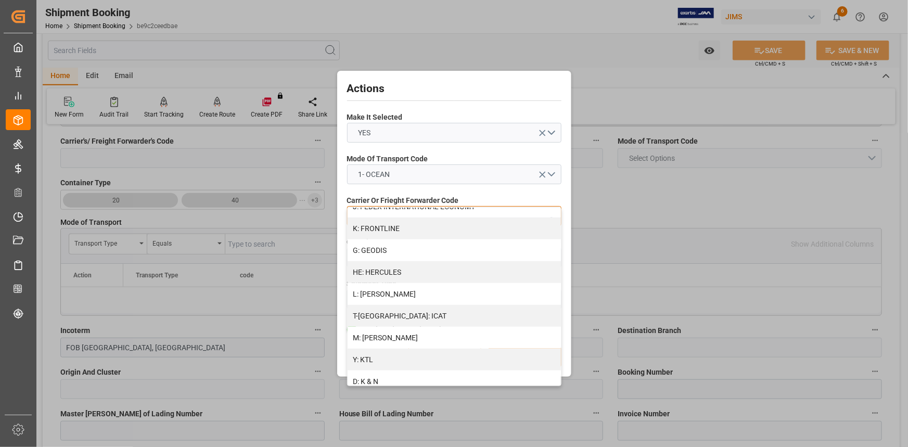
scroll to position [378, 0]
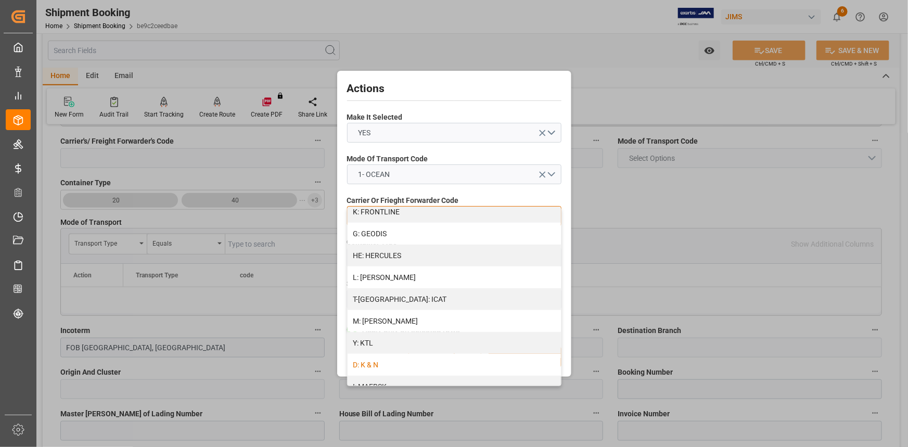
click at [434, 360] on div "D: K & N" at bounding box center [454, 365] width 213 height 22
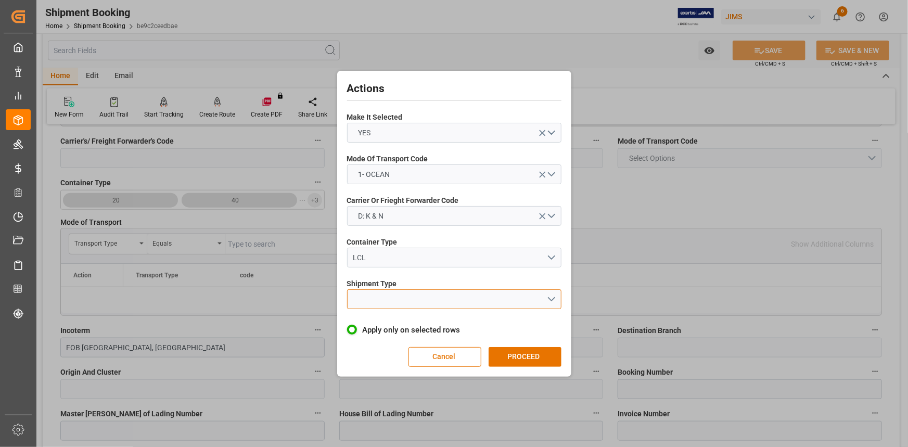
click at [552, 297] on button "open menu" at bounding box center [454, 299] width 214 height 20
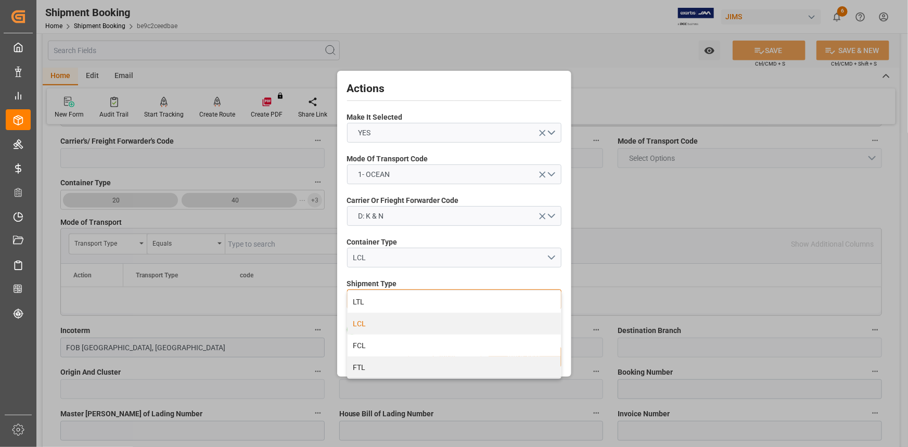
click at [461, 323] on div "LCL" at bounding box center [454, 324] width 213 height 22
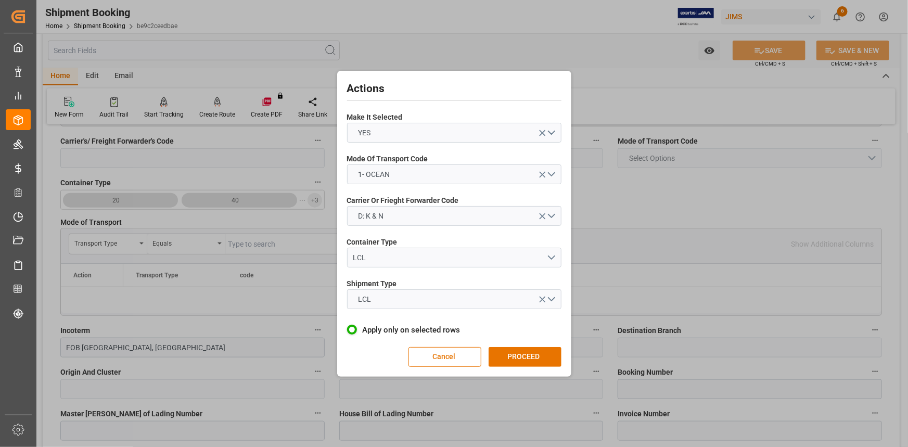
click at [530, 353] on button "PROCEED" at bounding box center [525, 357] width 73 height 20
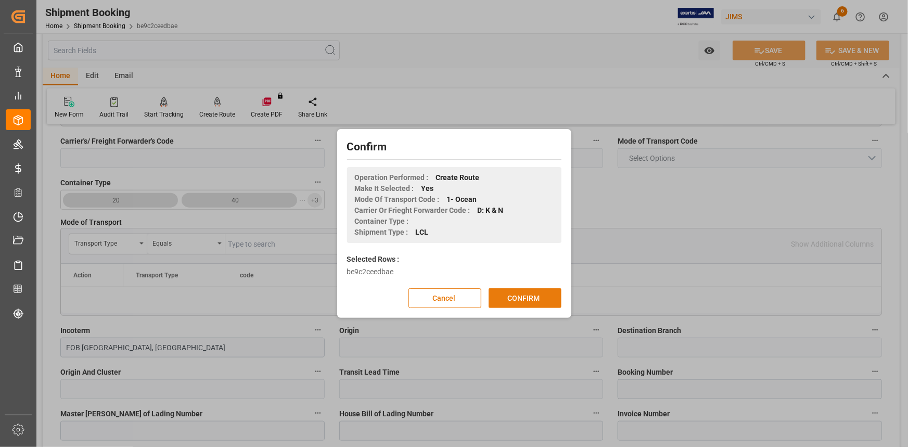
click at [526, 300] on button "CONFIRM" at bounding box center [525, 298] width 73 height 20
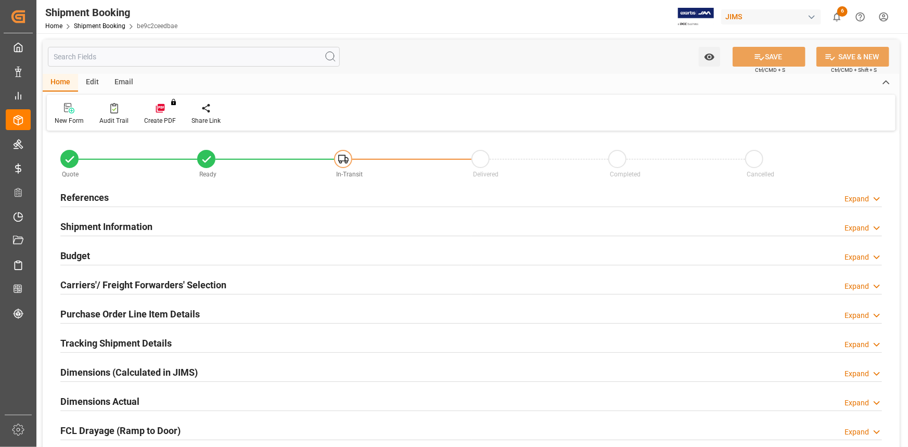
type input "0"
type input "[DATE]"
click at [230, 200] on div "References Expand" at bounding box center [471, 197] width 822 height 20
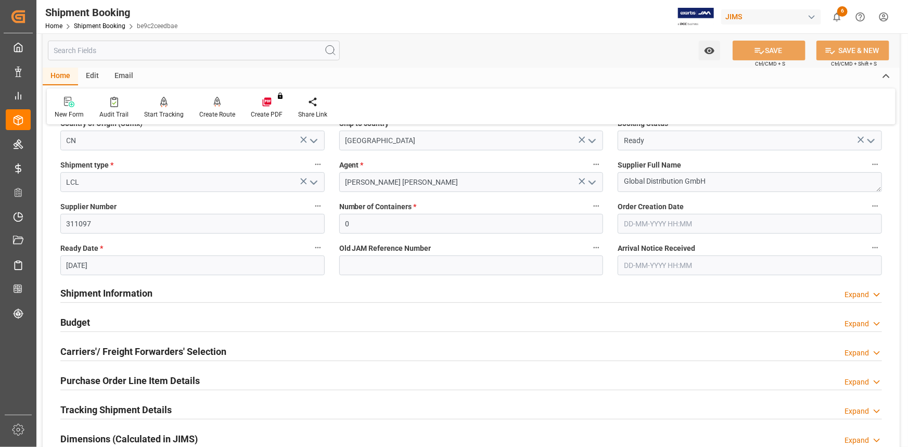
click at [233, 292] on div "Shipment Information Expand" at bounding box center [471, 293] width 822 height 20
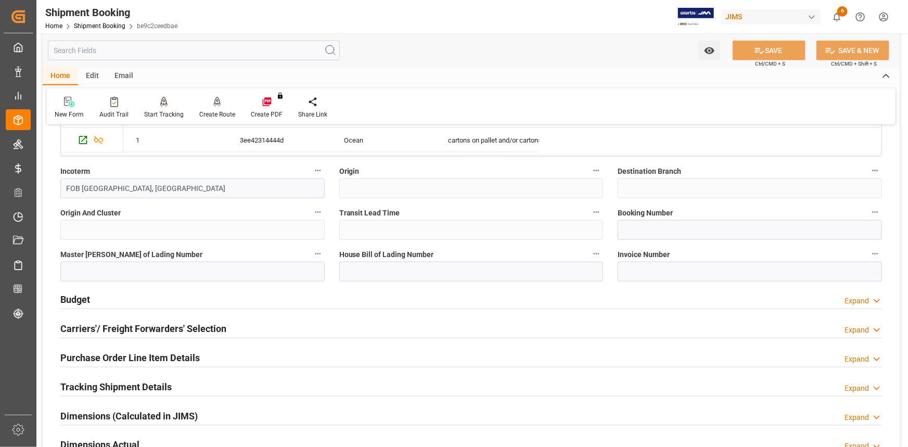
scroll to position [615, 0]
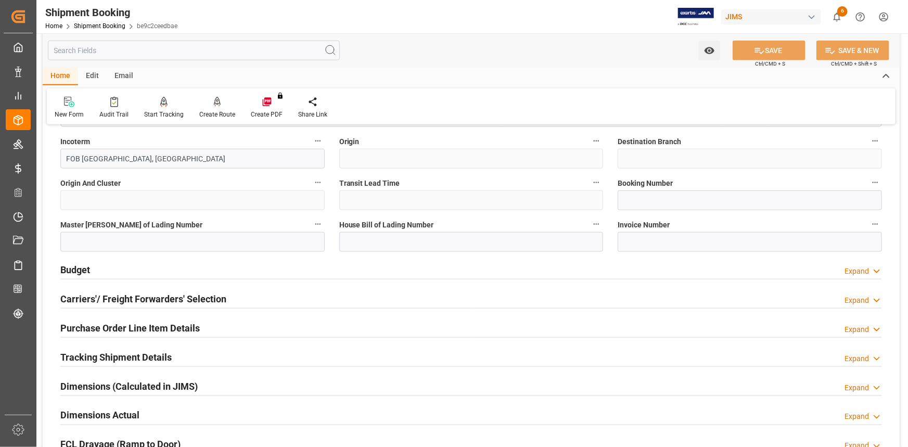
click at [257, 271] on div "Budget Expand" at bounding box center [471, 269] width 822 height 20
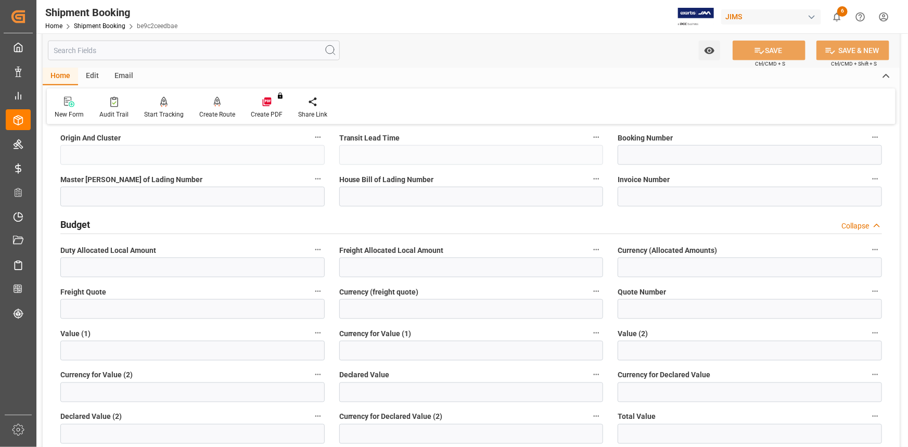
scroll to position [662, 0]
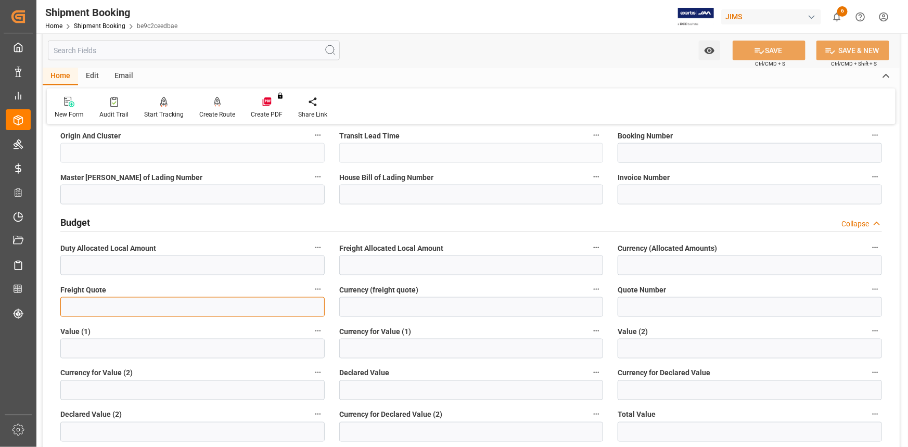
click at [146, 310] on input "text" at bounding box center [192, 307] width 264 height 20
type input "2900"
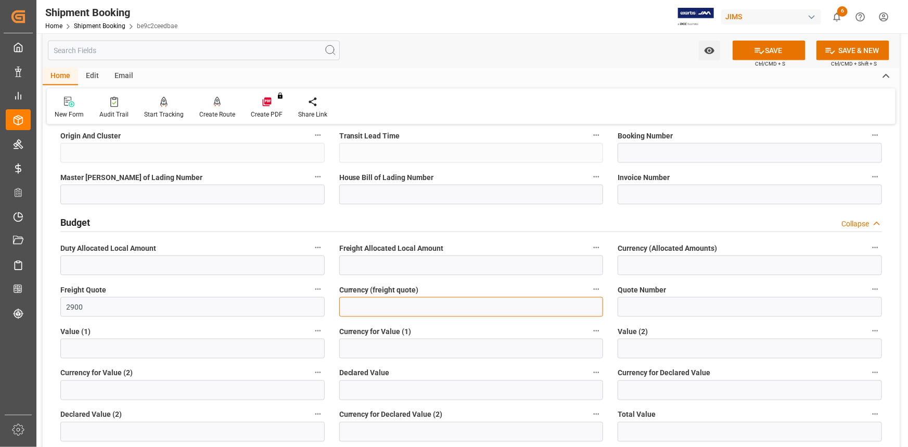
click at [372, 302] on input at bounding box center [471, 307] width 264 height 20
type input "USD"
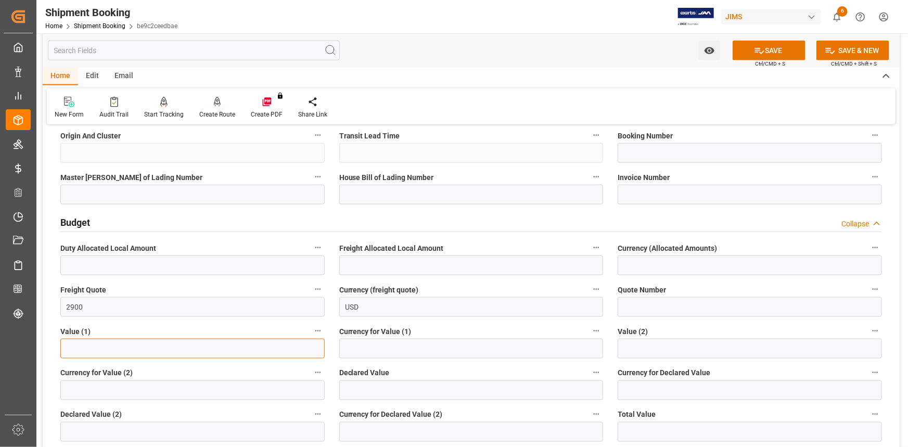
click at [133, 347] on input "text" at bounding box center [192, 349] width 264 height 20
paste input "text"
click at [206, 348] on input "text" at bounding box center [192, 349] width 264 height 20
paste input "text"
click at [118, 340] on input "text" at bounding box center [192, 349] width 264 height 20
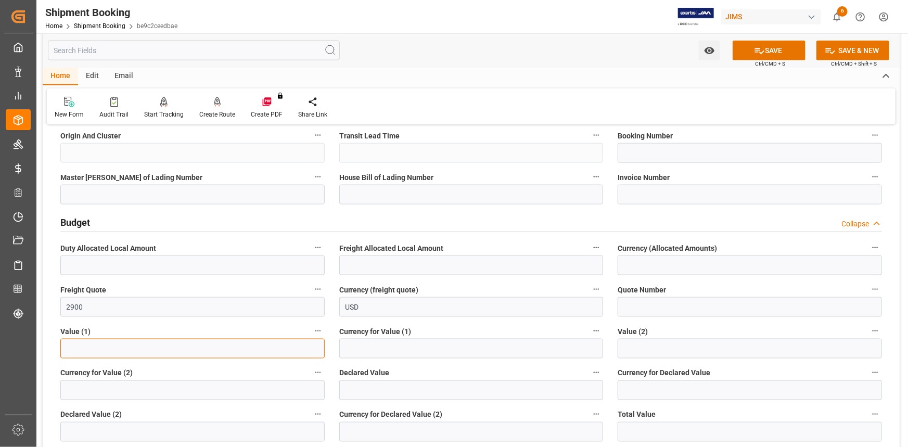
paste input "text"
type input "53750.00"
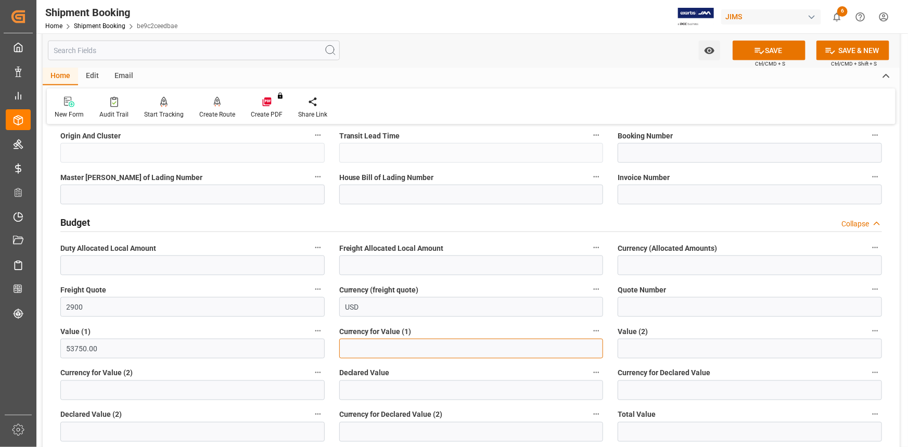
click at [380, 347] on input at bounding box center [471, 349] width 264 height 20
type input "USD"
click at [772, 50] on button "SAVE" at bounding box center [769, 51] width 73 height 20
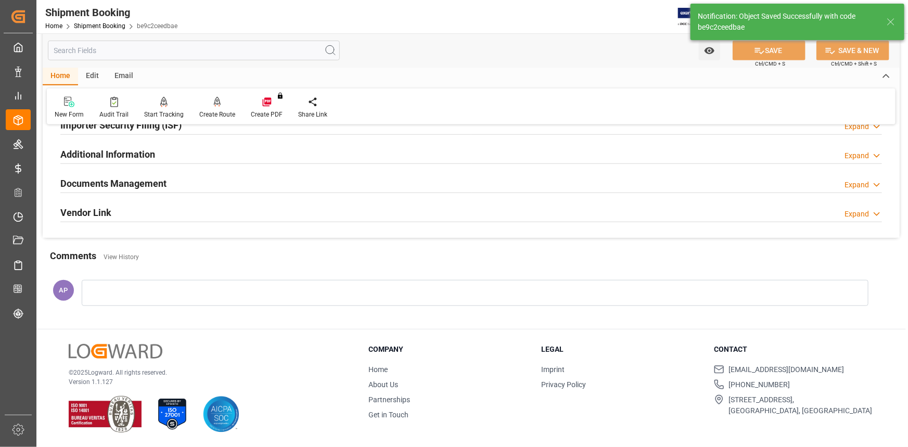
scroll to position [34, 0]
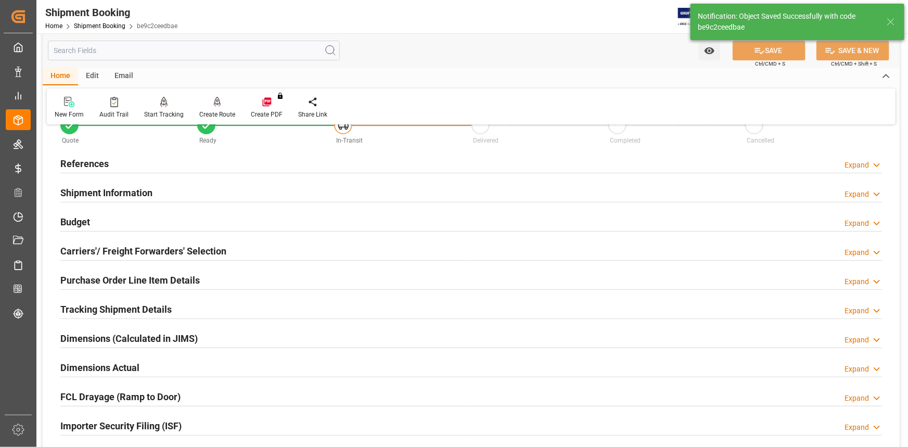
click at [184, 227] on div "Budget Expand" at bounding box center [471, 221] width 822 height 20
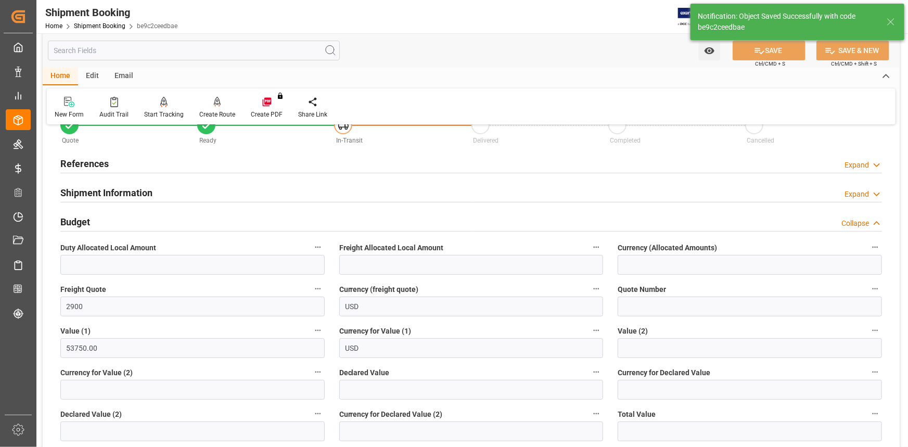
click at [200, 223] on div "Budget Collapse" at bounding box center [471, 221] width 822 height 20
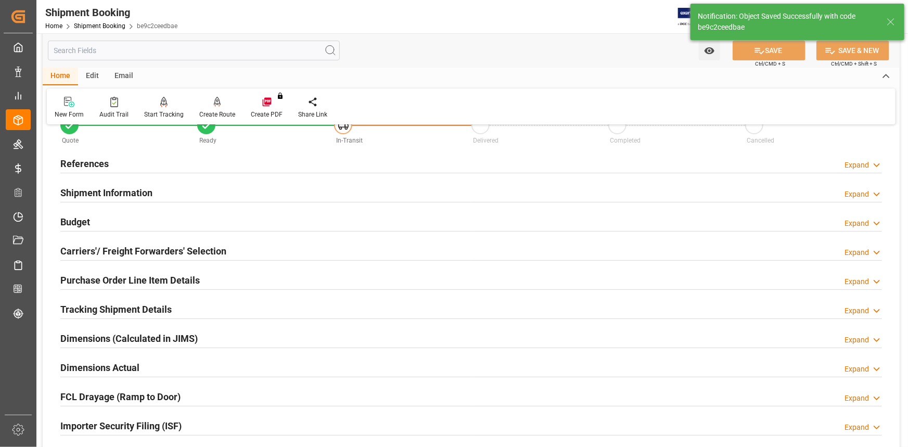
click at [238, 250] on div "Carriers'/ Freight Forwarders' Selection Expand" at bounding box center [471, 251] width 822 height 20
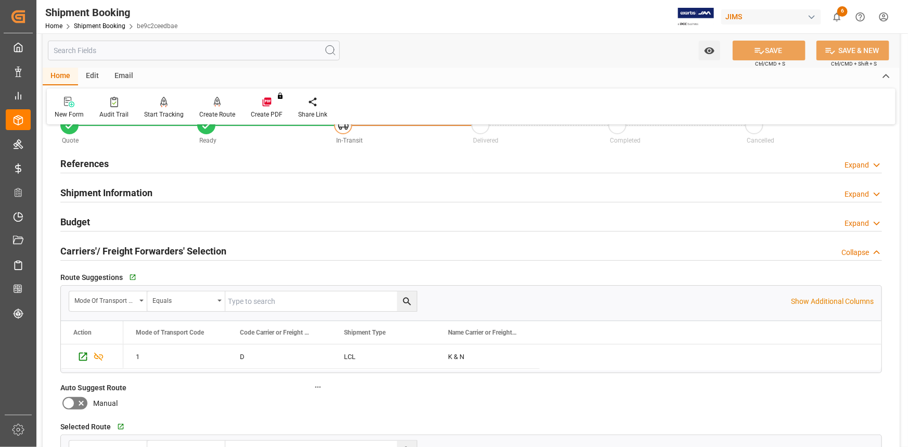
click at [238, 250] on div "Carriers'/ Freight Forwarders' Selection Collapse" at bounding box center [471, 251] width 822 height 20
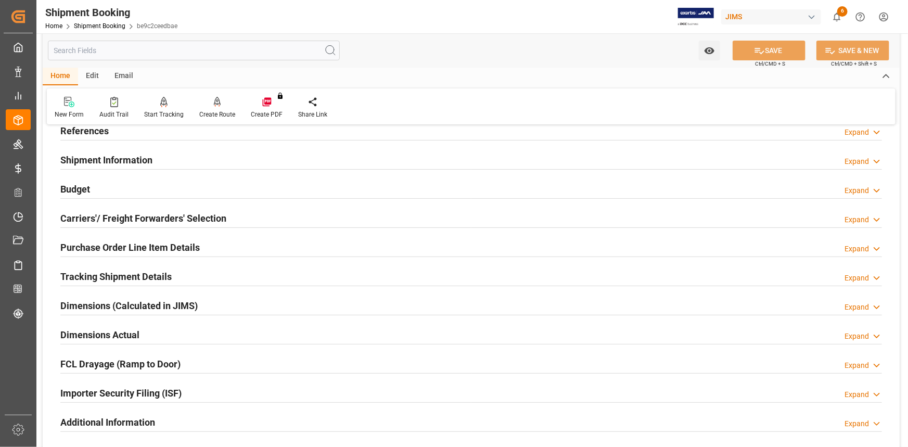
scroll to position [81, 0]
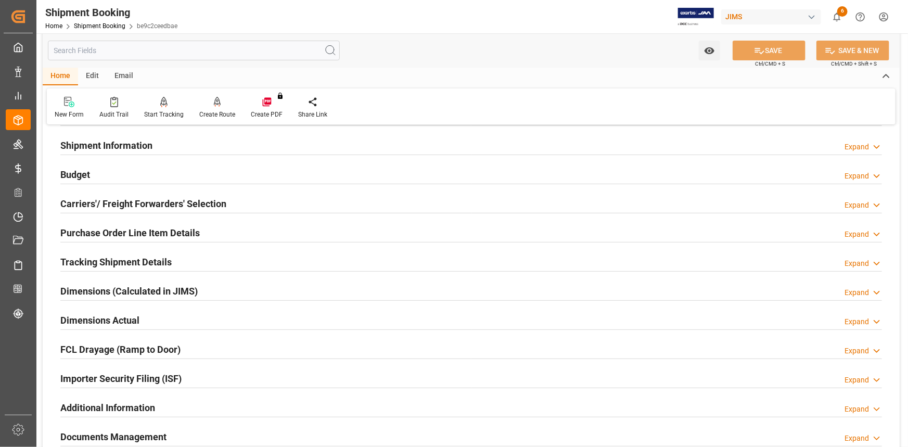
click at [208, 234] on div "Purchase Order Line Item Details Expand" at bounding box center [471, 232] width 822 height 20
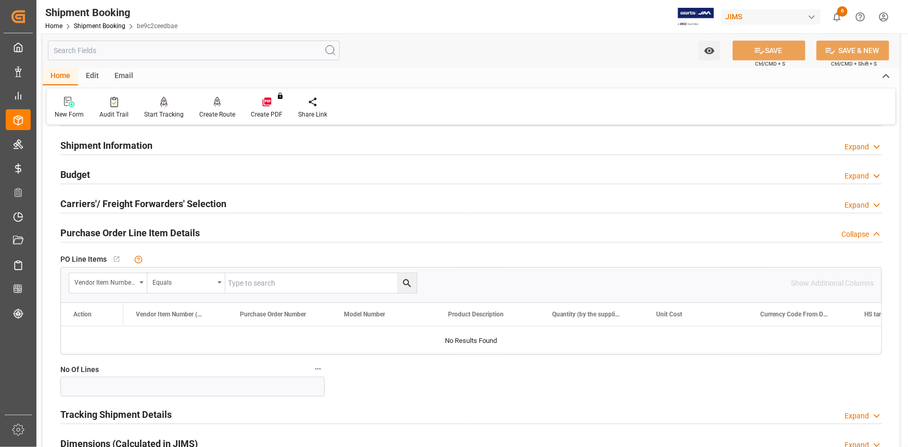
click at [221, 235] on div "Purchase Order Line Item Details Collapse" at bounding box center [471, 232] width 822 height 20
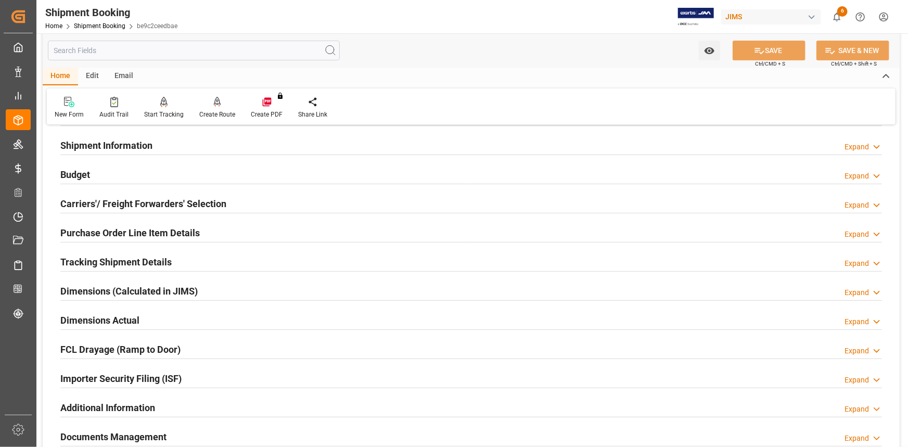
drag, startPoint x: 191, startPoint y: 260, endPoint x: 198, endPoint y: 260, distance: 6.8
click at [191, 261] on div "Tracking Shipment Details Expand" at bounding box center [471, 261] width 822 height 20
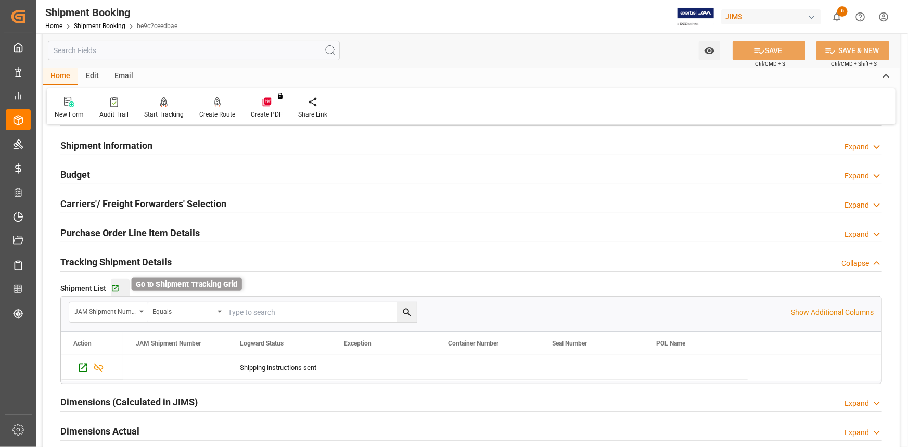
click at [112, 286] on icon "button" at bounding box center [115, 288] width 9 height 9
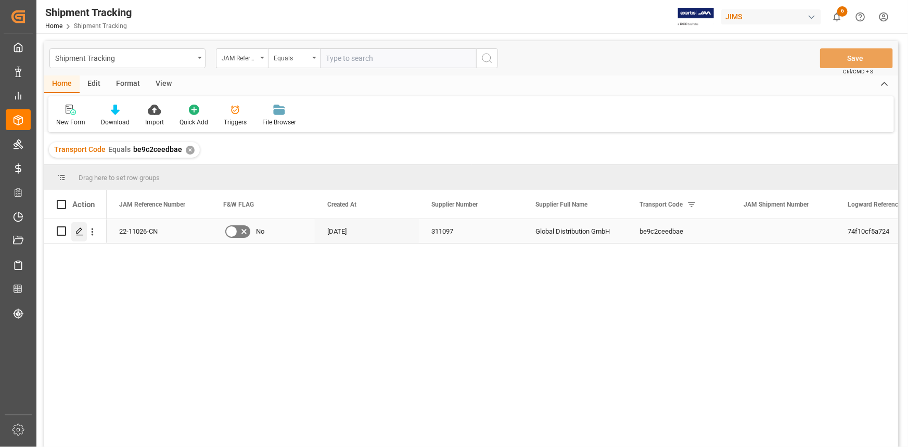
click at [79, 232] on polygon "Press SPACE to select this row." at bounding box center [79, 230] width 5 height 5
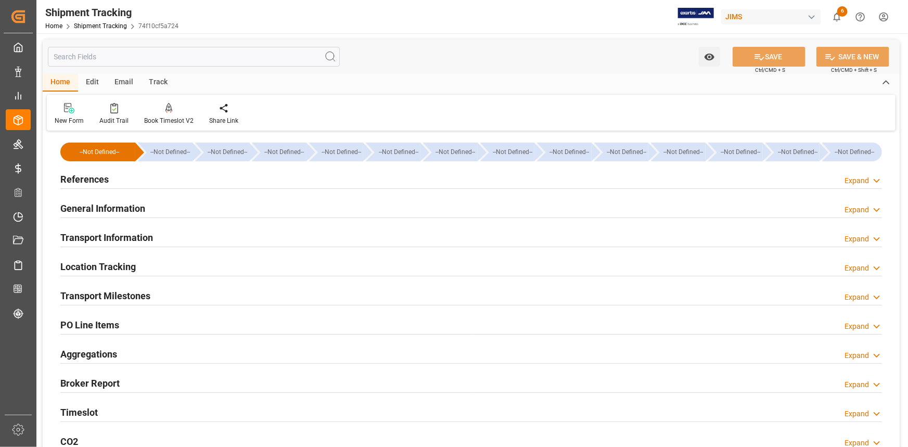
type input "[DATE]"
click at [149, 178] on div "References Expand" at bounding box center [471, 179] width 822 height 20
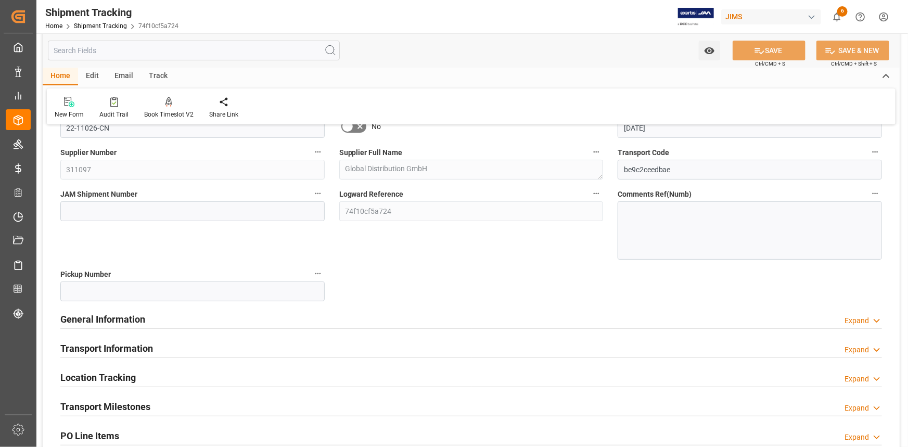
click at [241, 319] on div "General Information Expand" at bounding box center [471, 319] width 822 height 20
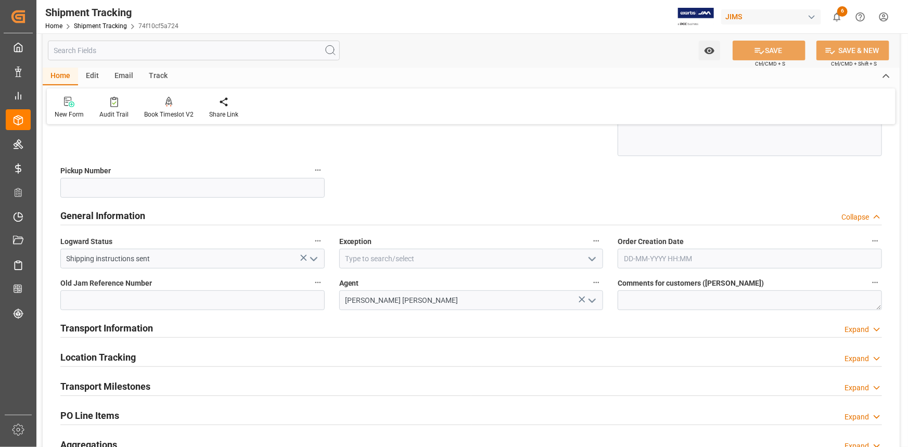
scroll to position [236, 0]
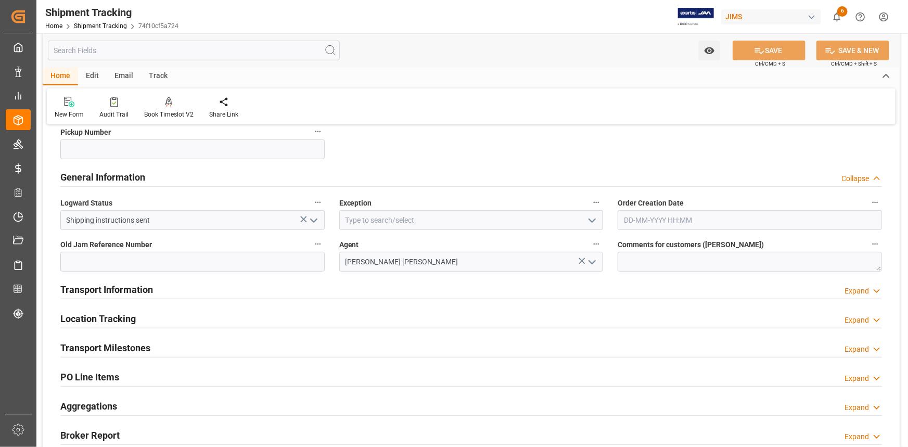
click at [590, 219] on polyline "open menu" at bounding box center [592, 220] width 6 height 3
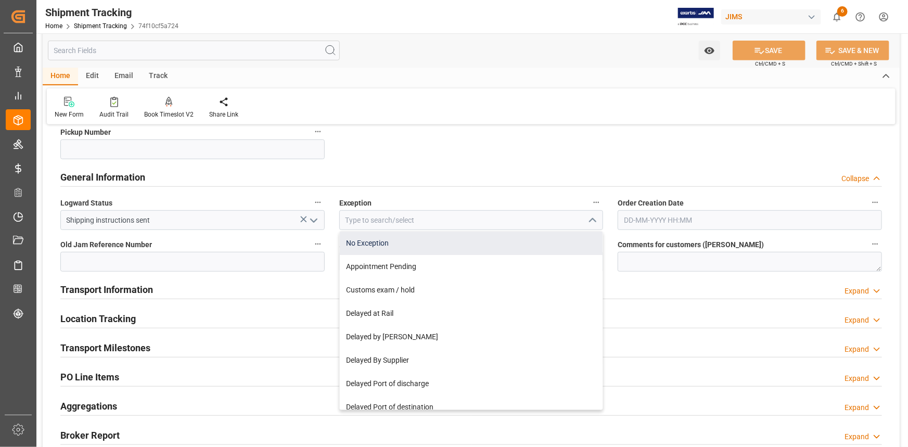
click at [515, 241] on div "No Exception" at bounding box center [471, 243] width 263 height 23
type input "No Exception"
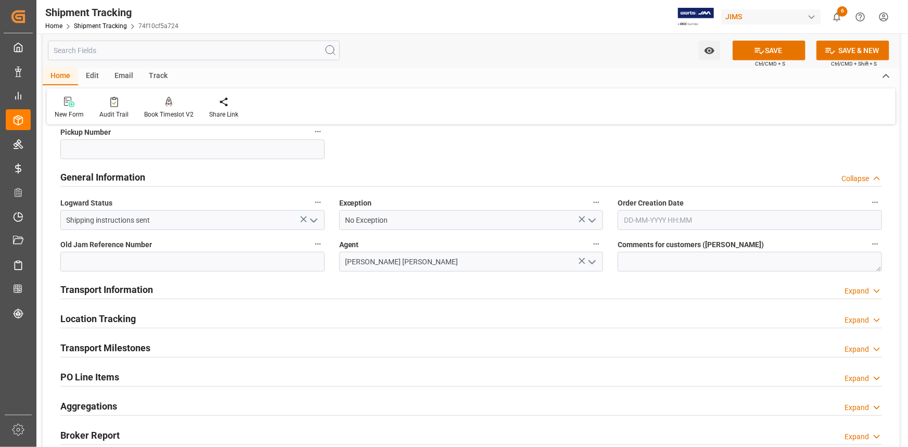
click at [389, 292] on div "Transport Information Expand" at bounding box center [471, 289] width 822 height 20
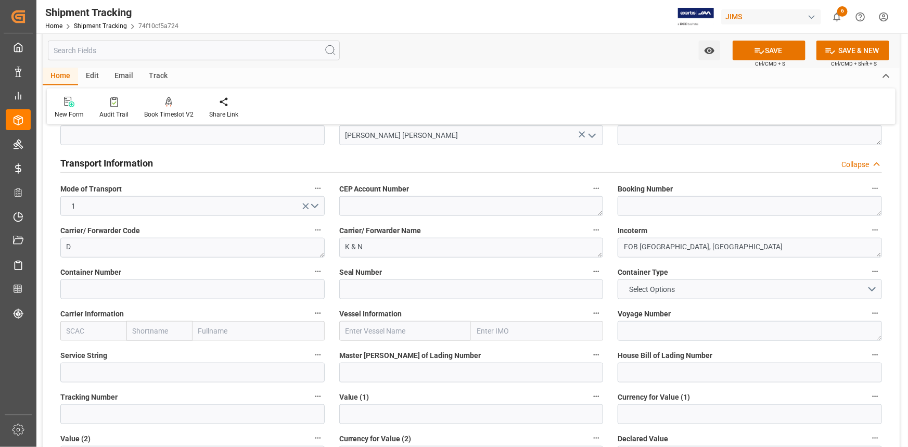
scroll to position [378, 0]
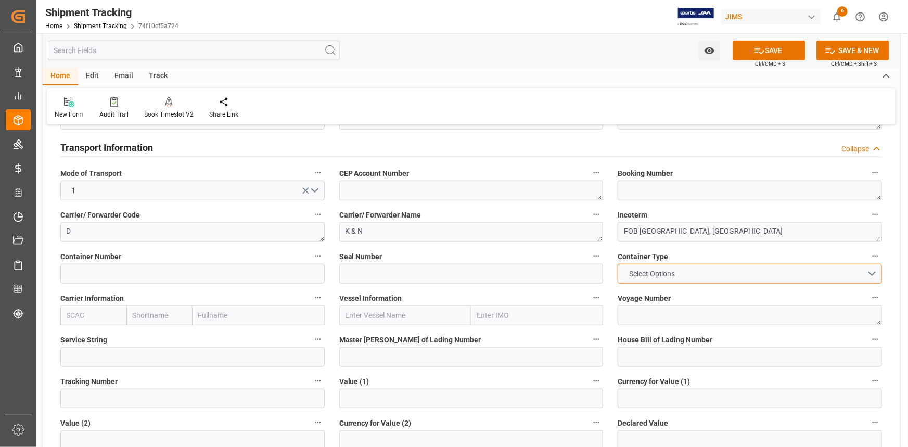
click at [873, 270] on button "Select Options" at bounding box center [750, 274] width 264 height 20
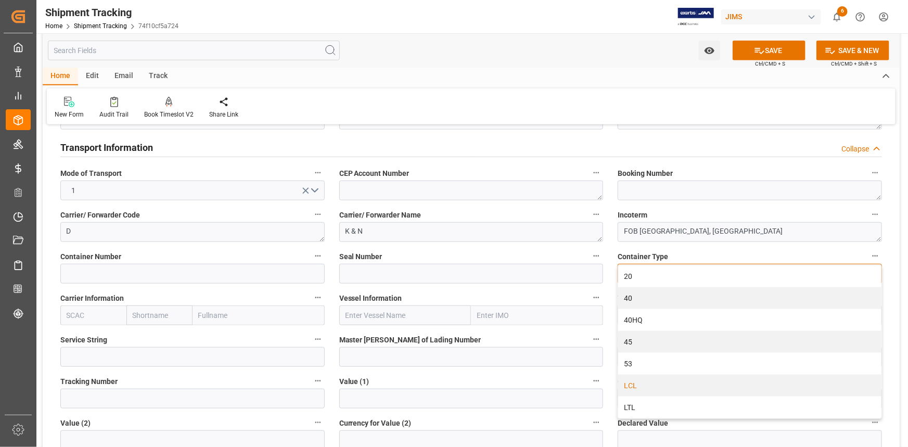
click at [656, 385] on div "LCL" at bounding box center [749, 386] width 263 height 22
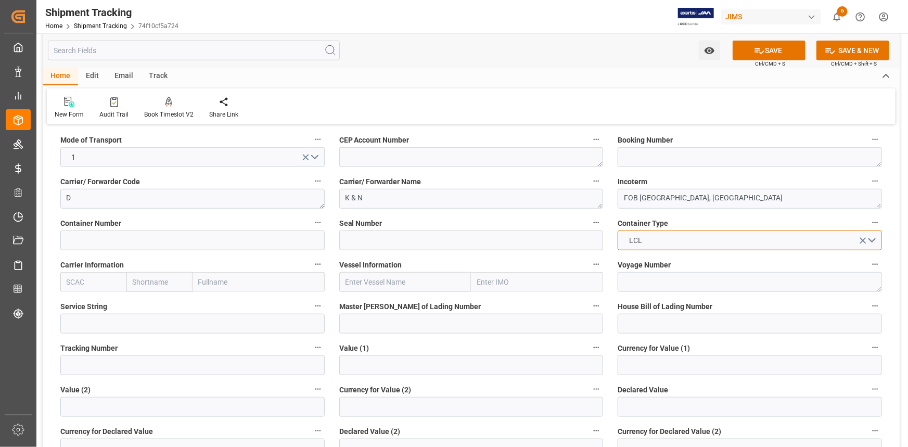
scroll to position [473, 0]
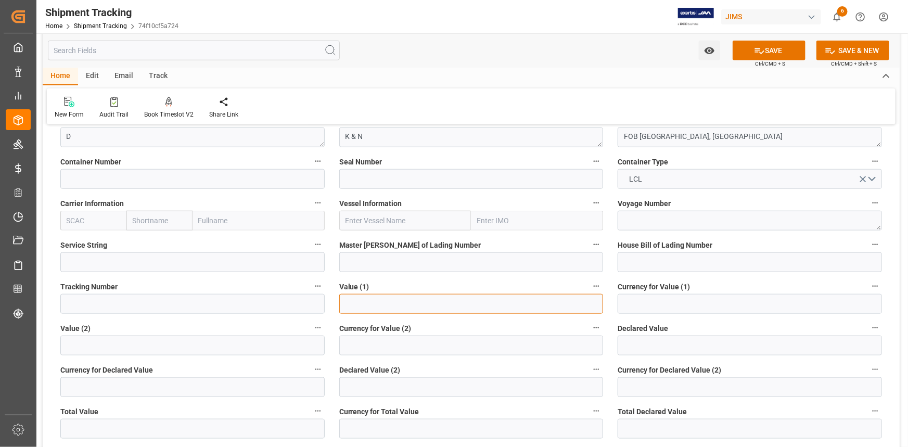
click at [347, 304] on input "text" at bounding box center [471, 304] width 264 height 20
type input "53750.00"
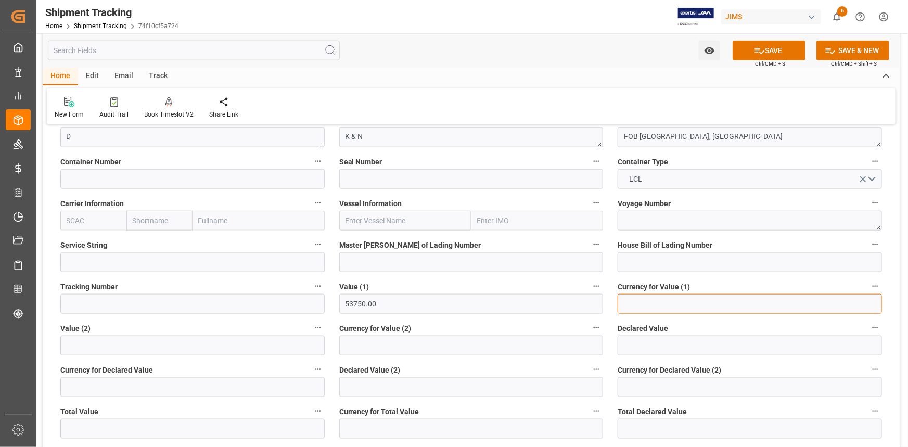
click at [641, 302] on input at bounding box center [750, 304] width 264 height 20
type input "USD"
click at [781, 46] on button "SAVE" at bounding box center [769, 51] width 73 height 20
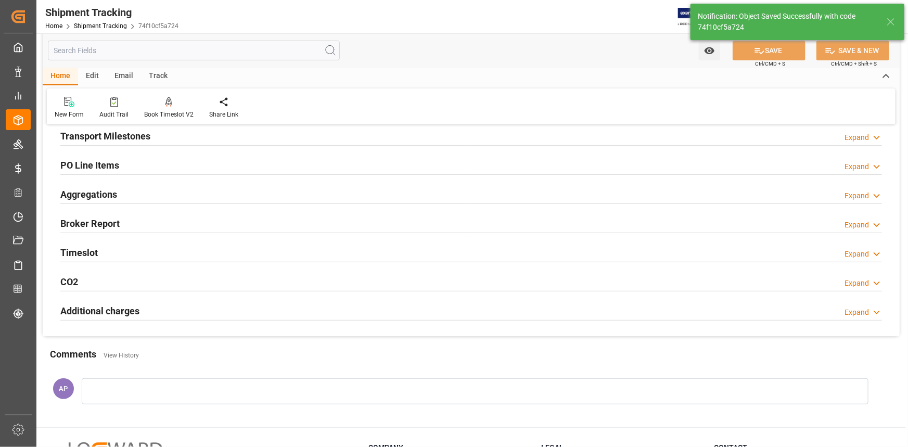
scroll to position [137, 0]
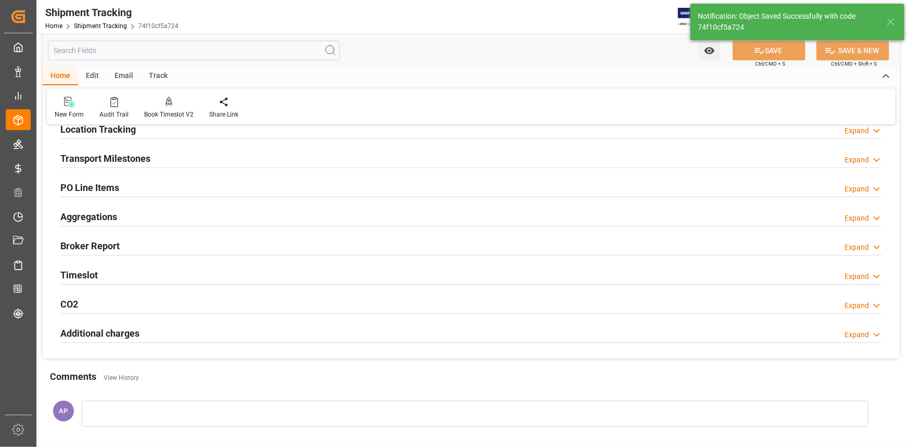
click at [188, 158] on div "Transport Milestones Expand" at bounding box center [471, 158] width 822 height 20
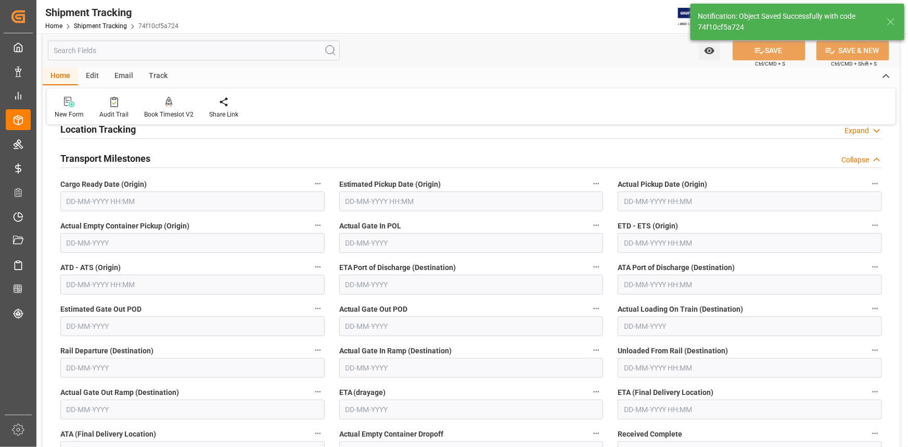
click at [150, 203] on input "text" at bounding box center [192, 202] width 264 height 20
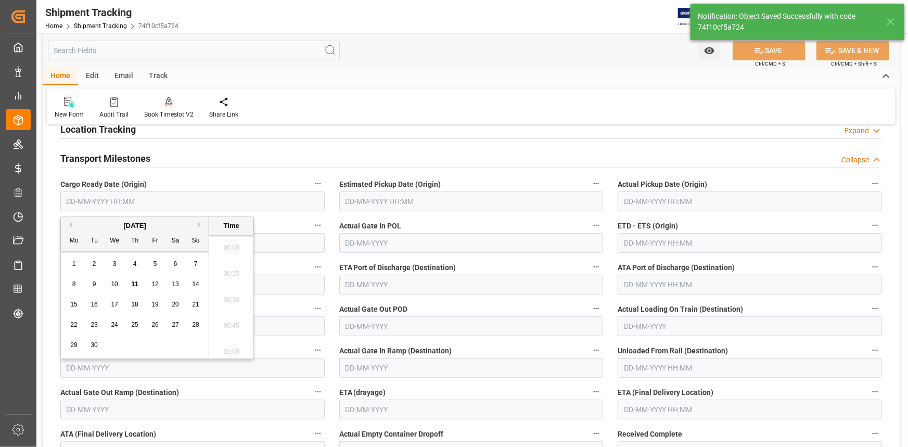
scroll to position [1122, 0]
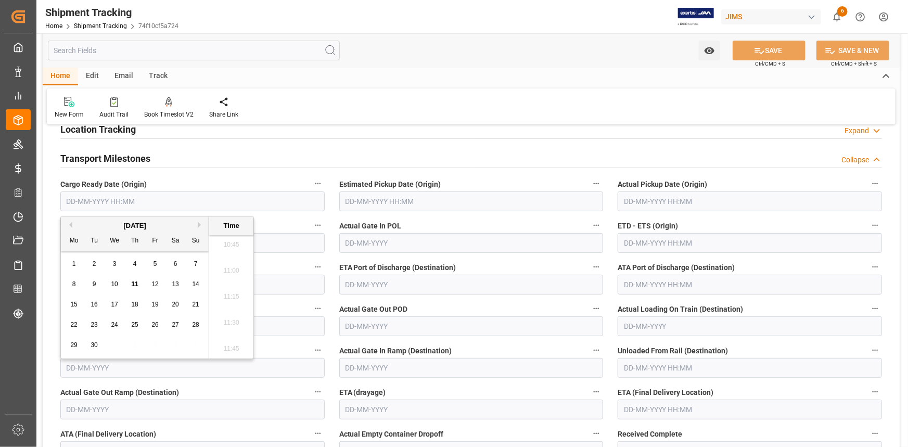
click at [72, 303] on span "15" at bounding box center [73, 304] width 7 height 7
type input "[DATE] 00:00"
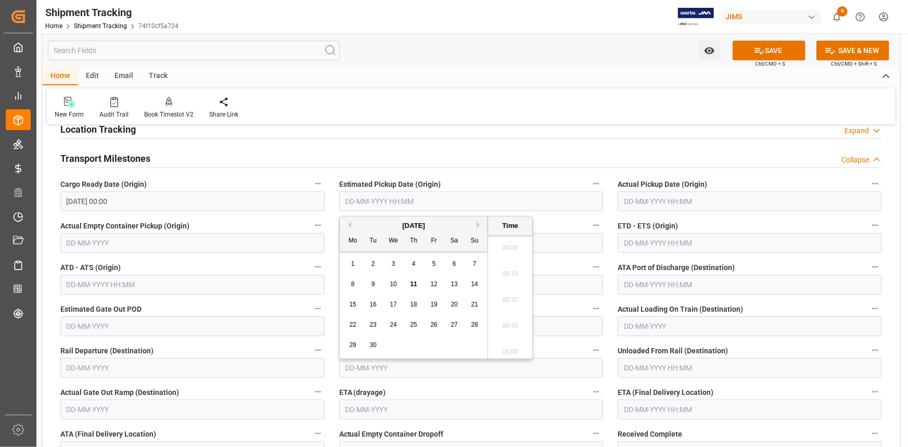
click at [384, 201] on input "text" at bounding box center [471, 202] width 264 height 20
click at [411, 325] on span "25" at bounding box center [413, 324] width 7 height 7
type input "25-09-2025 00:00"
click at [555, 220] on label "Actual Gate In POL" at bounding box center [471, 226] width 264 height 15
click at [590, 220] on button "Actual Gate In POL" at bounding box center [597, 226] width 14 height 14
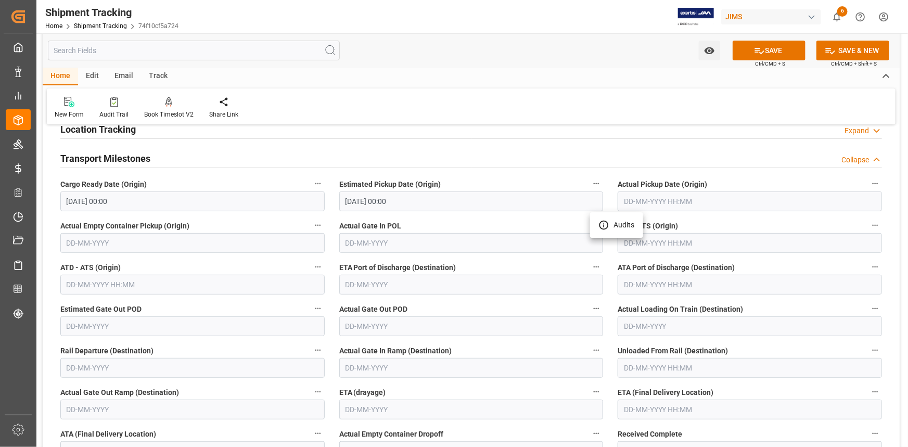
click at [651, 239] on div at bounding box center [454, 223] width 908 height 447
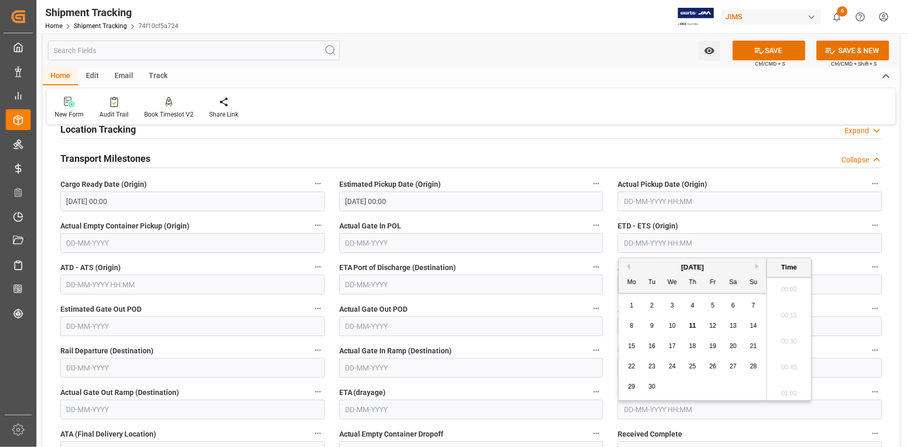
click at [660, 241] on input "text" at bounding box center [750, 243] width 264 height 20
click at [758, 264] on button "Next Month" at bounding box center [759, 266] width 6 height 6
click at [628, 267] on button "Previous Month" at bounding box center [627, 266] width 6 height 6
click at [654, 389] on span "30" at bounding box center [652, 386] width 7 height 7
type input "30-09-2025 00:00"
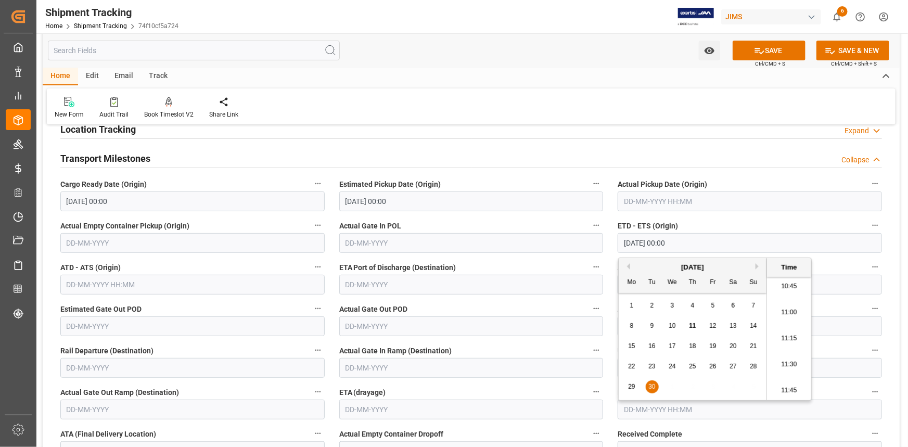
click at [542, 263] on label "ETA Port of Discharge (Destination)" at bounding box center [471, 267] width 264 height 15
click at [590, 263] on button "ETA Port of Discharge (Destination)" at bounding box center [597, 267] width 14 height 14
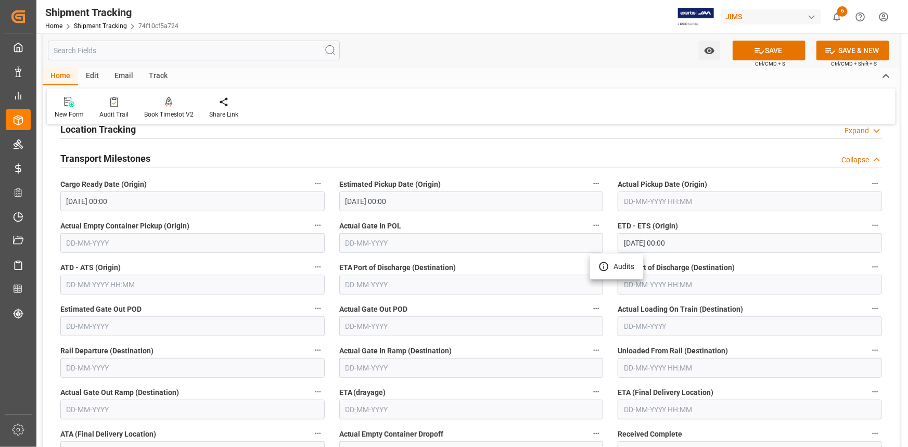
click at [519, 306] on div at bounding box center [454, 223] width 908 height 447
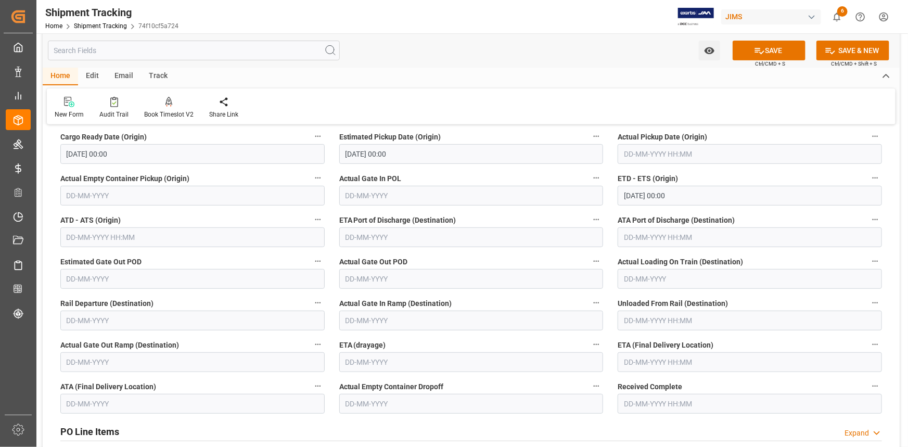
click at [648, 361] on input "text" at bounding box center [750, 362] width 264 height 20
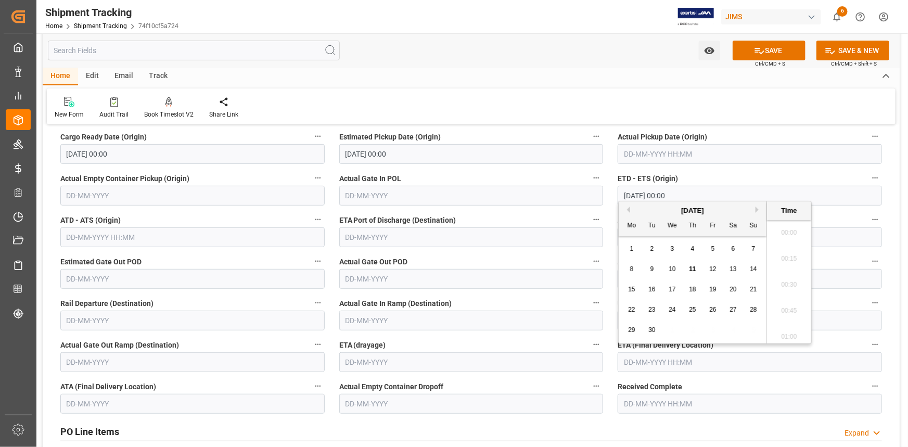
scroll to position [1122, 0]
click at [756, 208] on button "Next Month" at bounding box center [759, 210] width 6 height 6
click at [691, 307] on span "20" at bounding box center [692, 309] width 7 height 7
type input "20-11-2025 00:00"
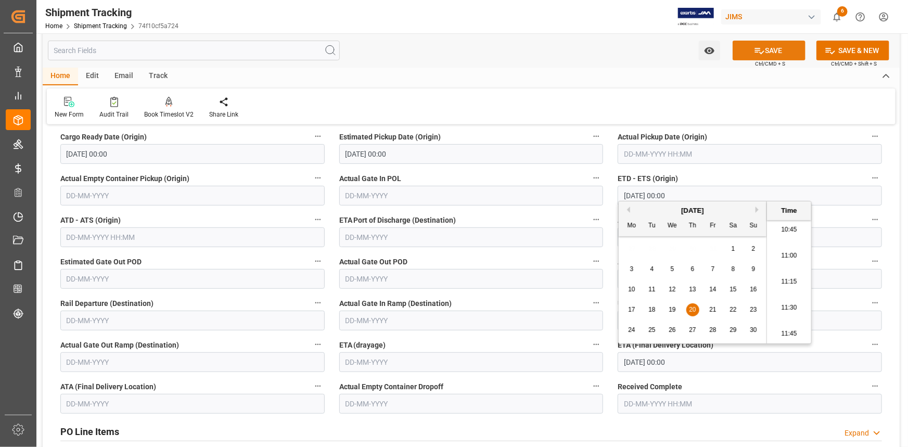
click at [776, 54] on button "SAVE" at bounding box center [769, 51] width 73 height 20
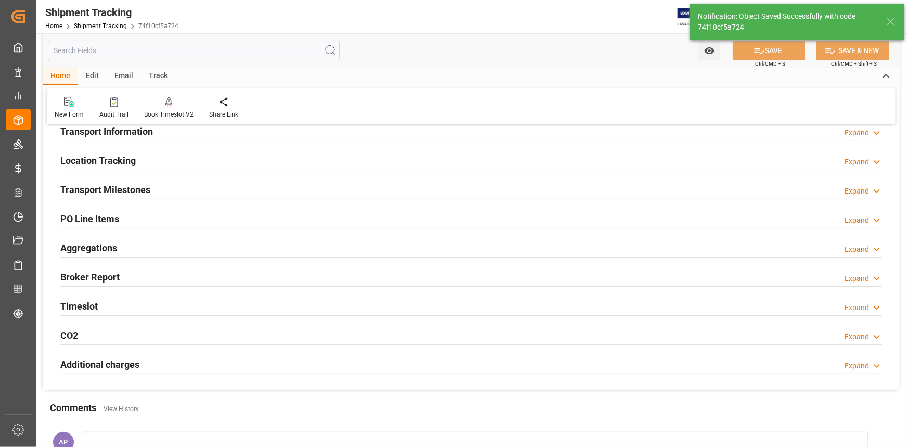
scroll to position [90, 0]
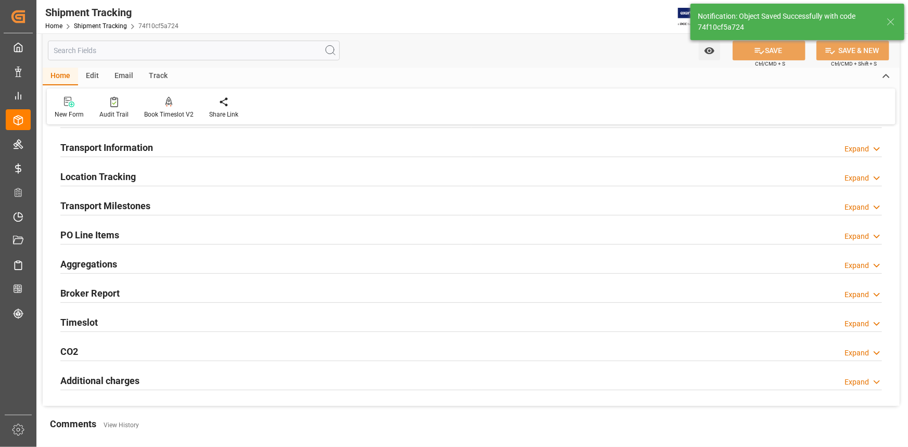
click at [184, 146] on div "Transport Information Expand" at bounding box center [471, 147] width 822 height 20
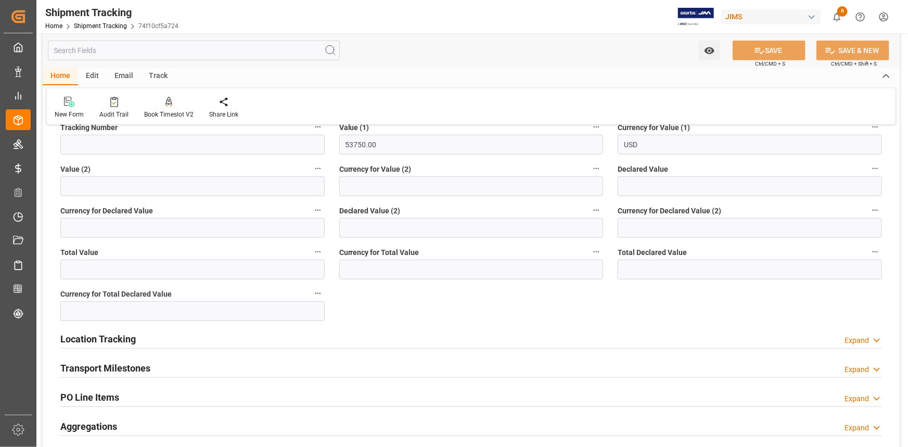
scroll to position [374, 0]
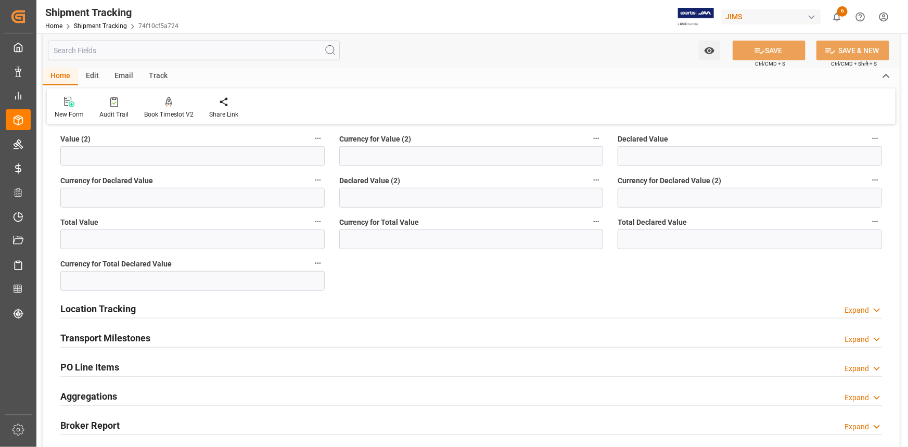
drag, startPoint x: 222, startPoint y: 307, endPoint x: 228, endPoint y: 306, distance: 5.3
click at [223, 307] on div "Location Tracking Expand" at bounding box center [471, 308] width 822 height 20
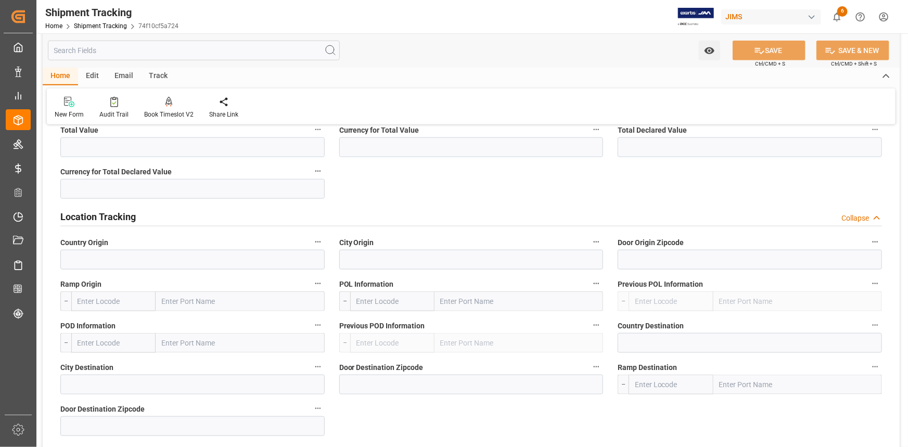
scroll to position [469, 0]
click at [169, 208] on div "Location Tracking Collapse" at bounding box center [471, 214] width 822 height 20
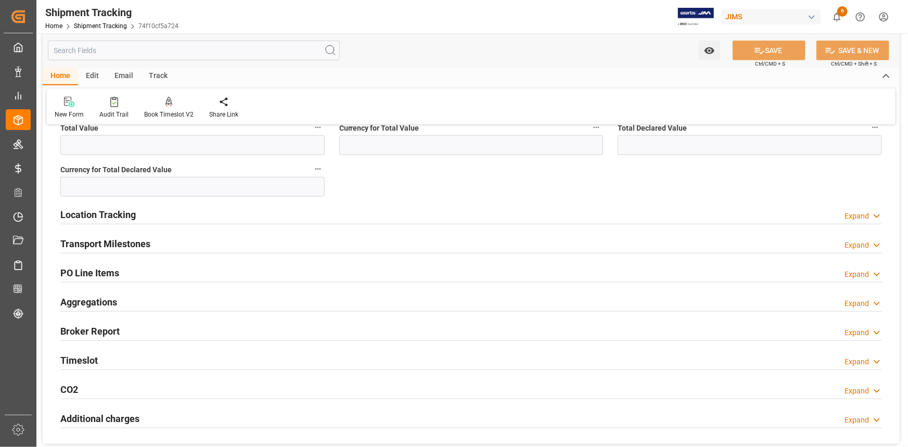
click at [162, 246] on div "Transport Milestones Expand" at bounding box center [471, 243] width 822 height 20
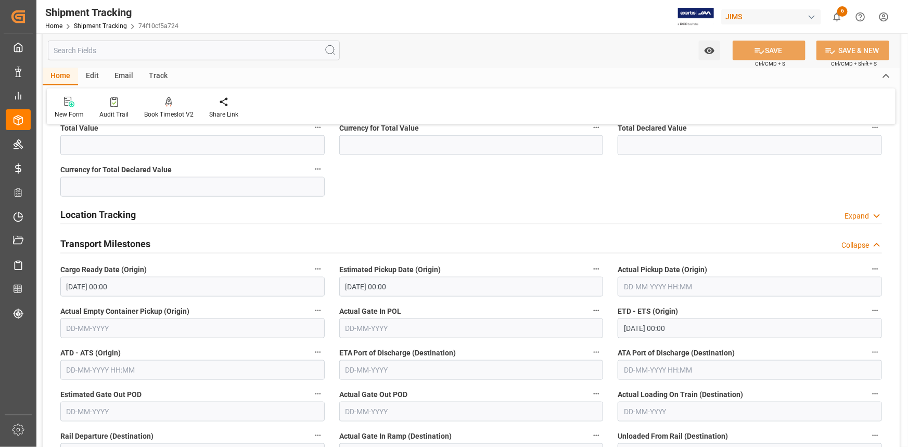
click at [172, 247] on div "Transport Milestones Collapse" at bounding box center [471, 243] width 822 height 20
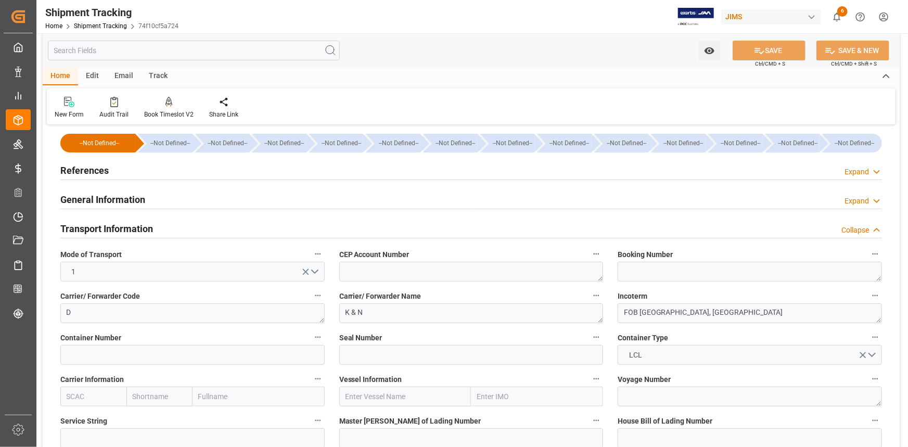
scroll to position [0, 0]
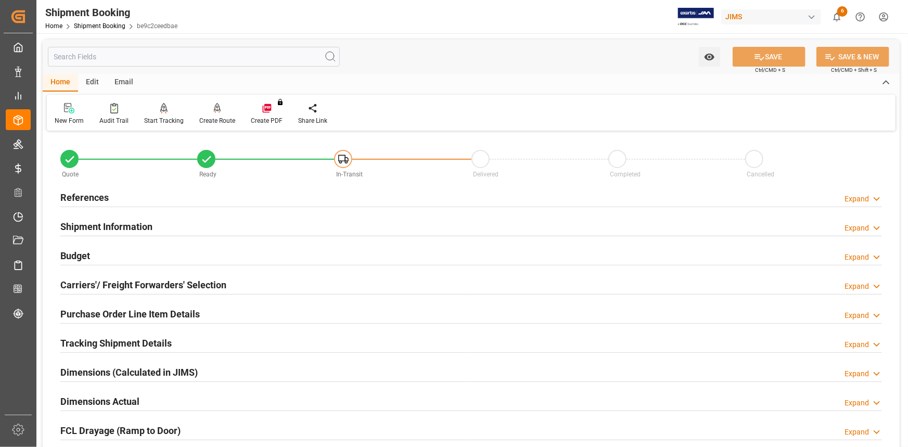
click at [212, 348] on div "Tracking Shipment Details Expand" at bounding box center [471, 343] width 822 height 20
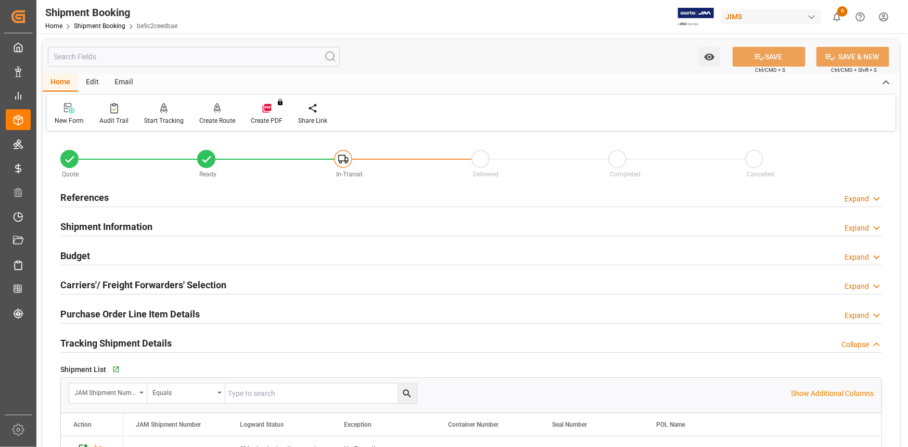
click at [211, 344] on div "Tracking Shipment Details Collapse" at bounding box center [471, 343] width 822 height 20
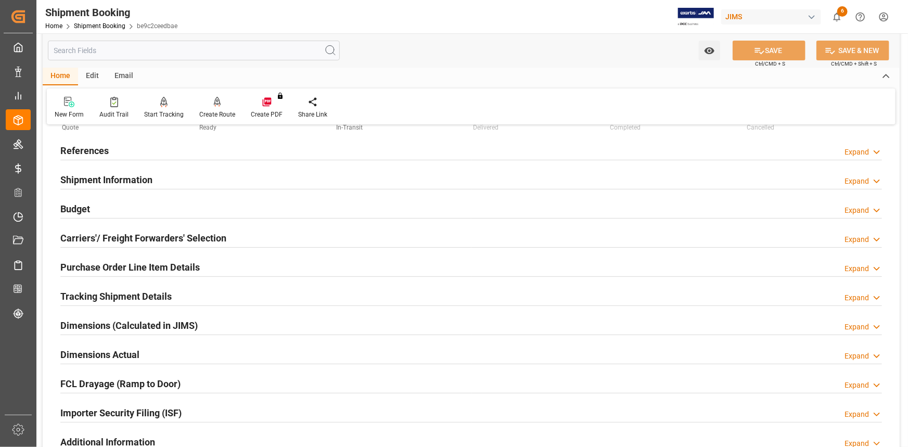
click at [193, 354] on div "Dimensions Actual Expand" at bounding box center [471, 354] width 822 height 20
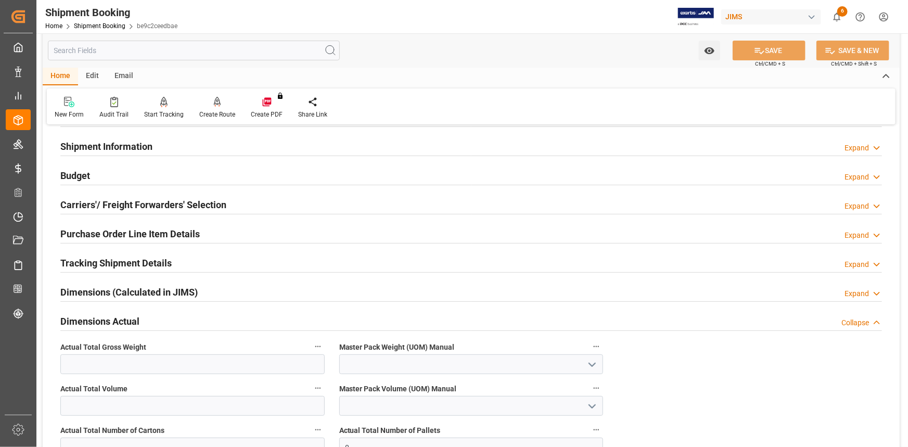
scroll to position [142, 0]
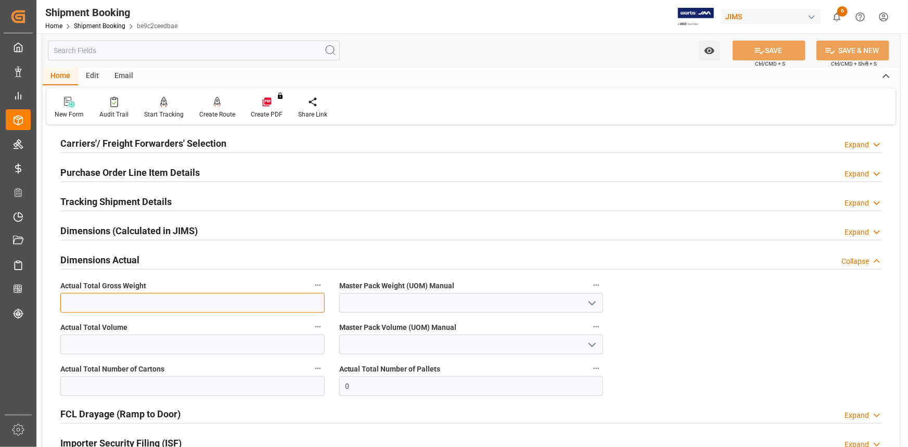
click at [159, 305] on input "text" at bounding box center [192, 303] width 264 height 20
type input "1795"
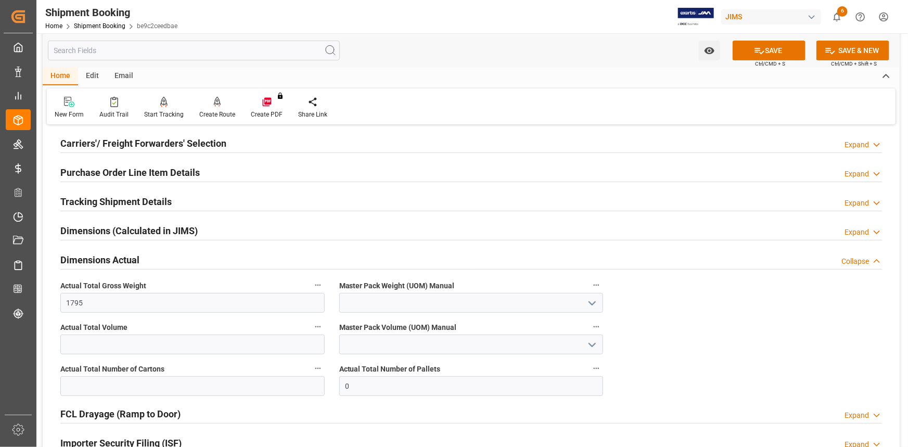
click at [592, 303] on polyline "open menu" at bounding box center [592, 303] width 6 height 3
click at [485, 322] on div "KG" at bounding box center [471, 325] width 263 height 23
type input "KG"
click at [125, 344] on input "text" at bounding box center [192, 345] width 264 height 20
type input "1032"
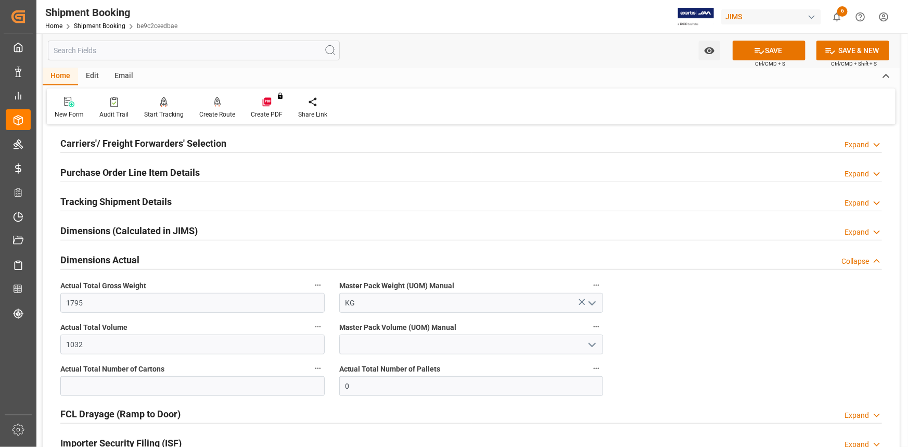
click at [593, 344] on icon "open menu" at bounding box center [592, 345] width 12 height 12
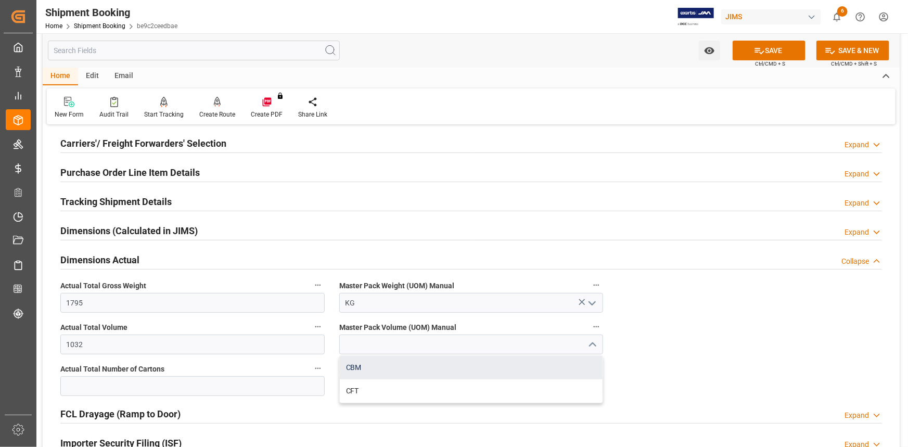
click at [448, 372] on div "CBM" at bounding box center [471, 367] width 263 height 23
type input "CBM"
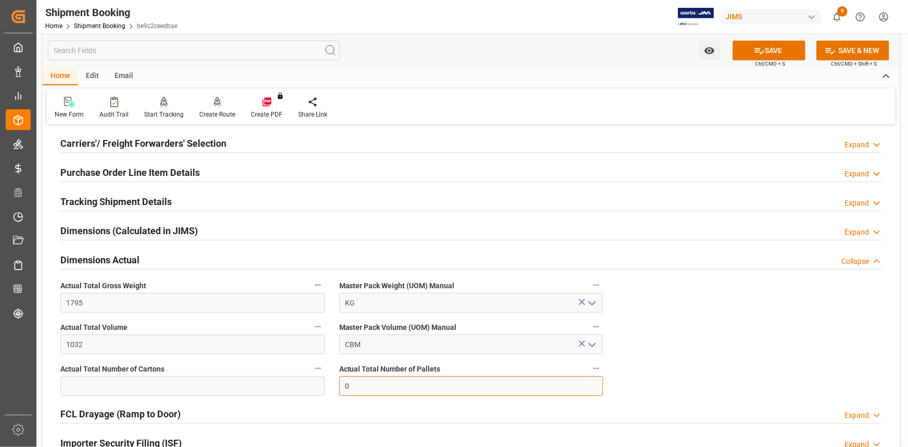
drag, startPoint x: 395, startPoint y: 387, endPoint x: 336, endPoint y: 386, distance: 58.8
click at [336, 386] on div "Actual Total Number of Pallets 0" at bounding box center [471, 379] width 279 height 42
type input "5"
click at [776, 50] on button "SAVE" at bounding box center [769, 51] width 73 height 20
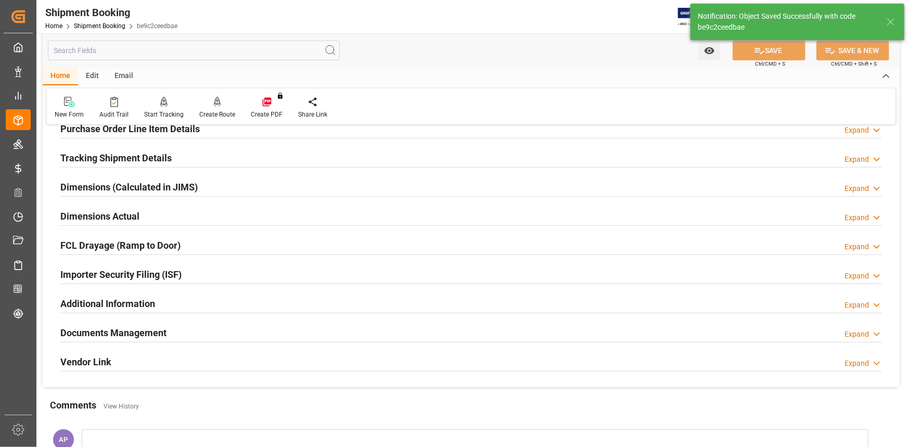
scroll to position [236, 0]
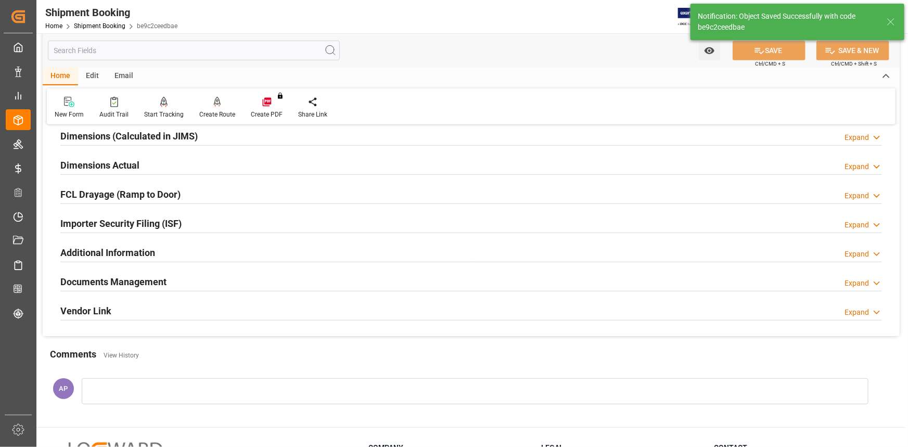
click at [224, 286] on div "Documents Management Expand" at bounding box center [471, 281] width 822 height 20
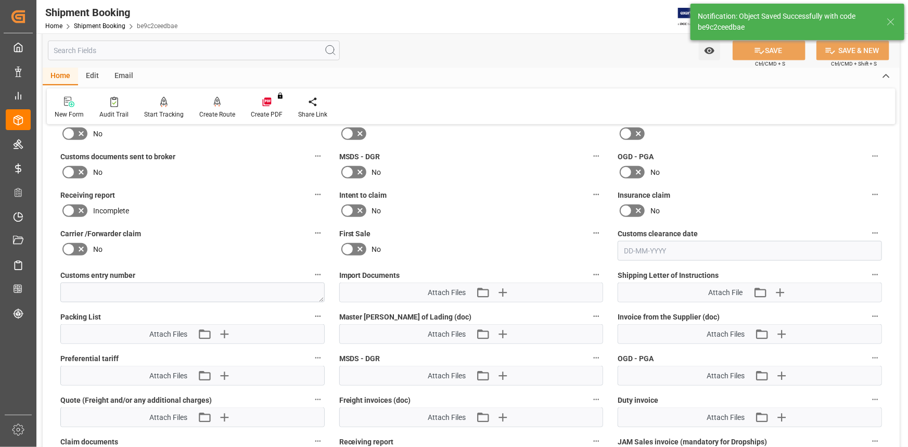
scroll to position [473, 0]
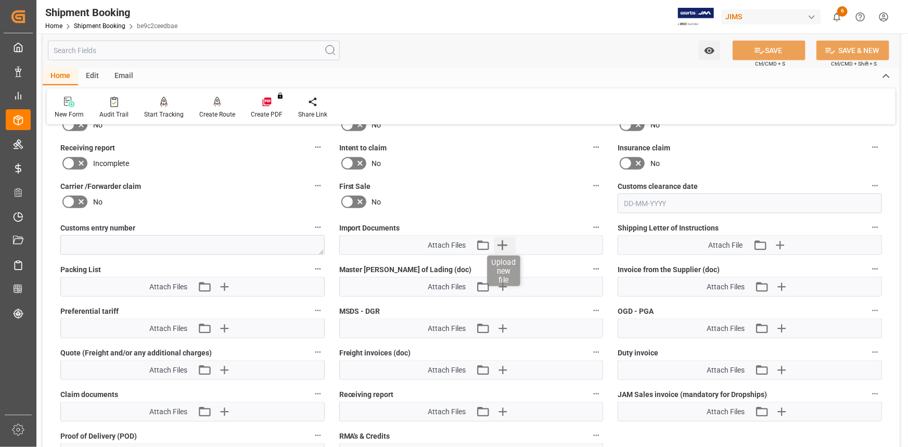
click at [504, 244] on icon "button" at bounding box center [503, 246] width 10 height 10
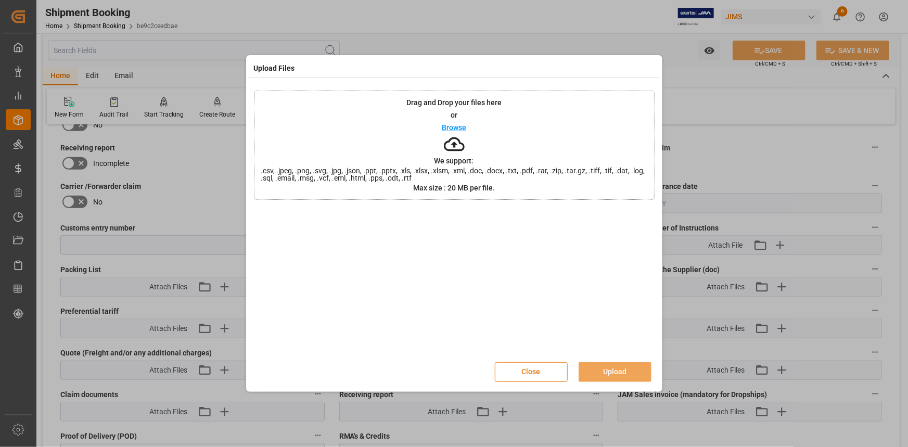
click at [538, 374] on button "Close" at bounding box center [531, 372] width 73 height 20
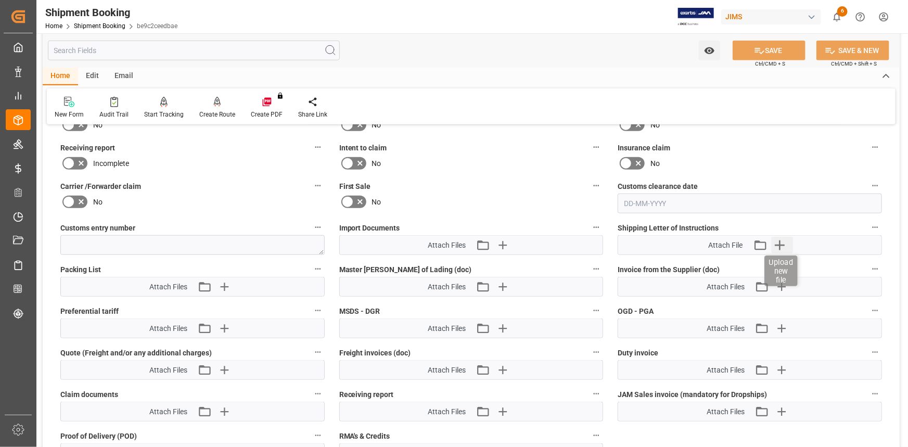
click at [783, 243] on icon "button" at bounding box center [780, 245] width 17 height 17
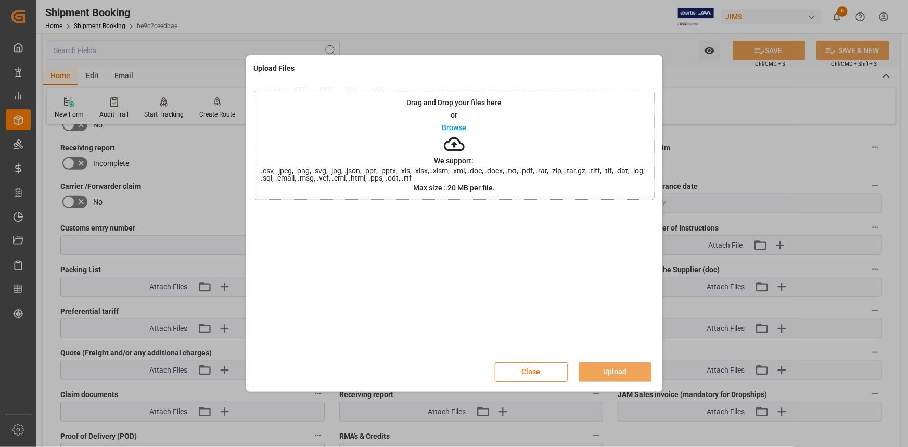
click at [458, 130] on p "Browse" at bounding box center [454, 127] width 24 height 7
click at [617, 371] on button "Upload" at bounding box center [615, 372] width 73 height 20
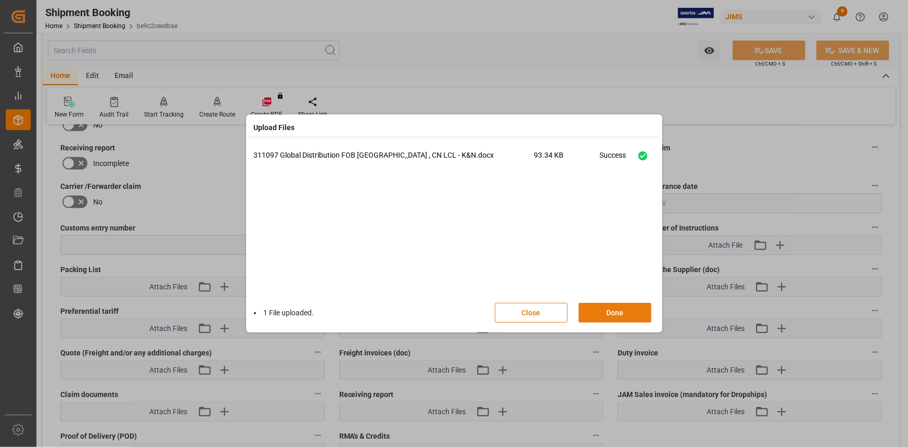
click at [624, 314] on button "Done" at bounding box center [615, 313] width 73 height 20
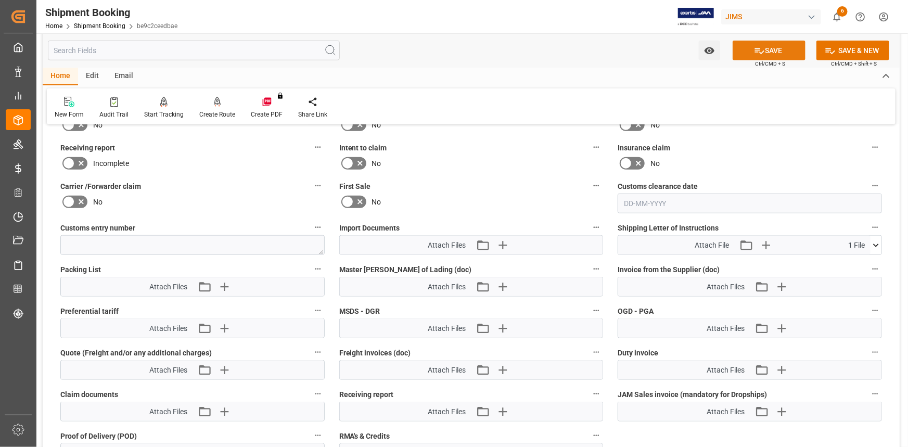
click at [775, 53] on button "SAVE" at bounding box center [769, 51] width 73 height 20
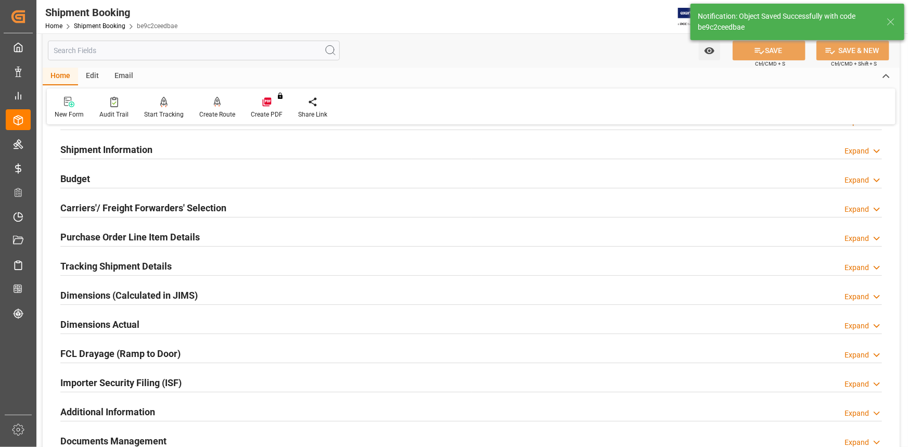
scroll to position [2, 0]
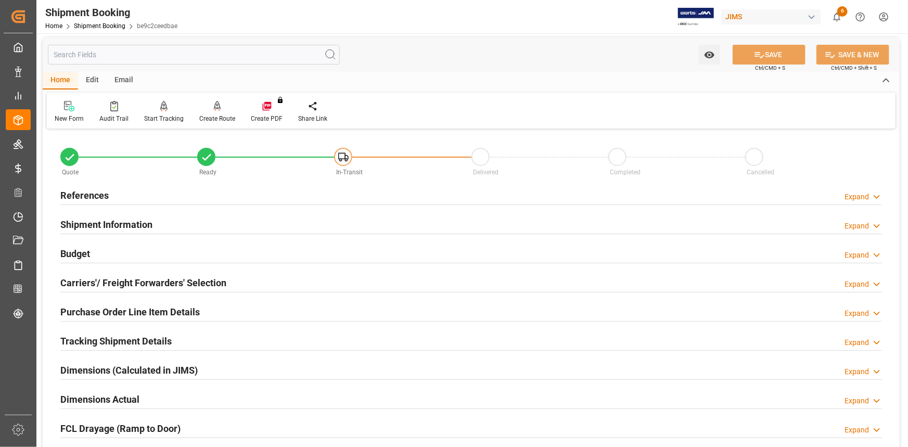
click at [173, 214] on div "Shipment Information Expand" at bounding box center [471, 224] width 822 height 20
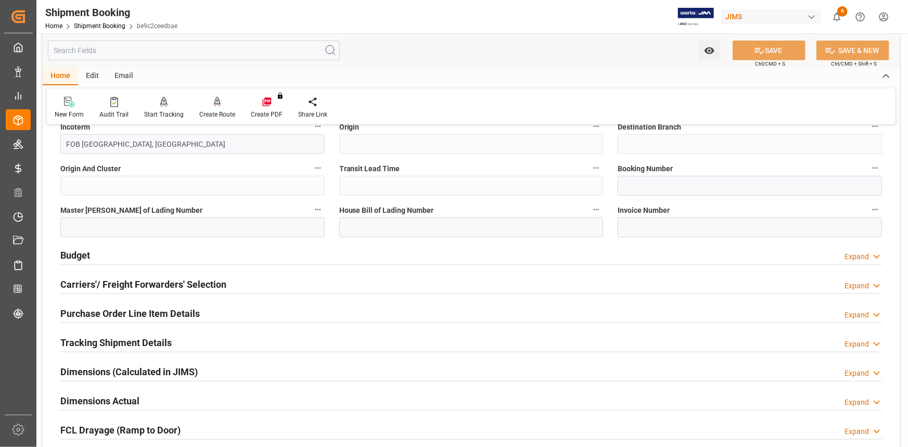
scroll to position [428, 0]
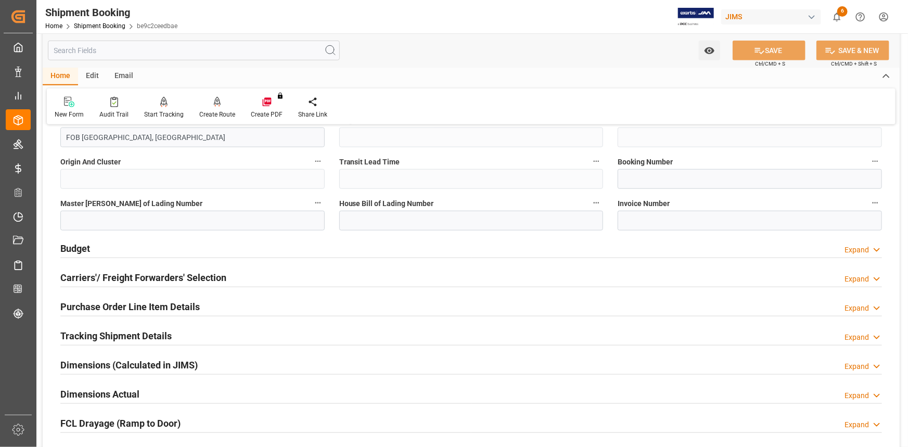
click at [222, 245] on div "Budget Expand" at bounding box center [471, 248] width 822 height 20
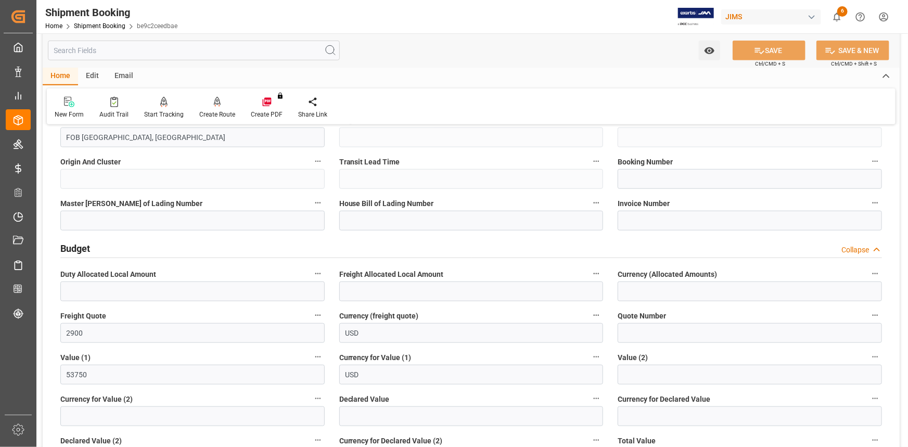
click at [225, 249] on div "Budget Collapse" at bounding box center [471, 248] width 822 height 20
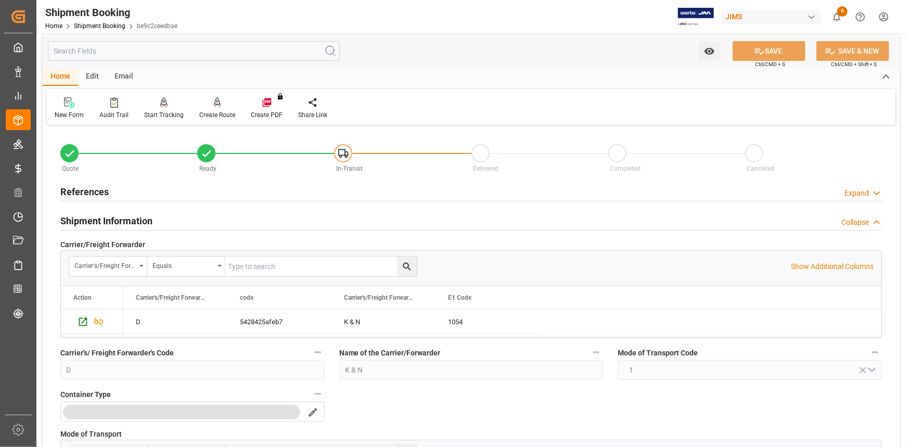
scroll to position [2, 0]
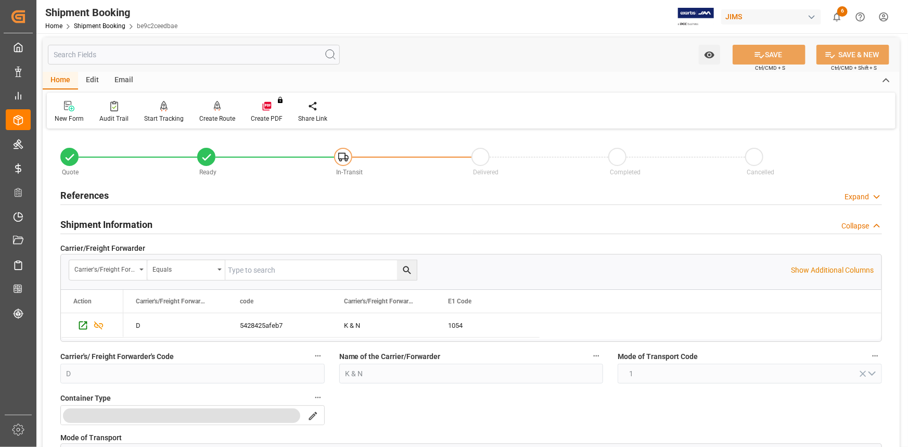
click at [210, 201] on div "References Expand" at bounding box center [471, 195] width 822 height 20
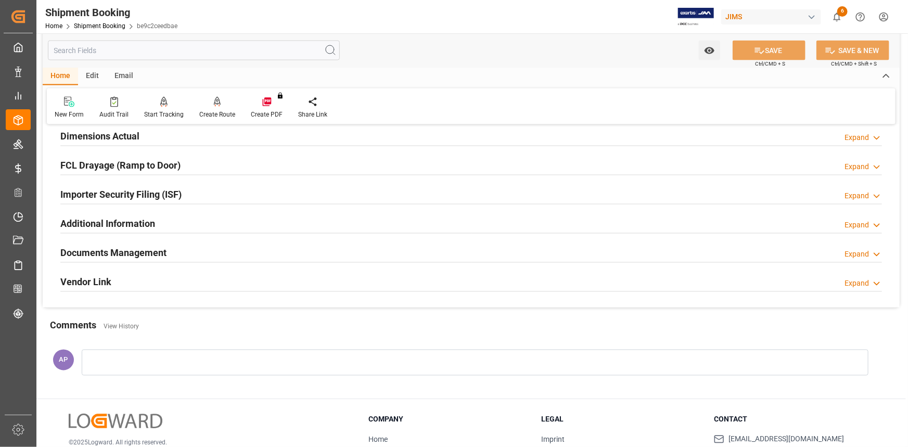
scroll to position [901, 0]
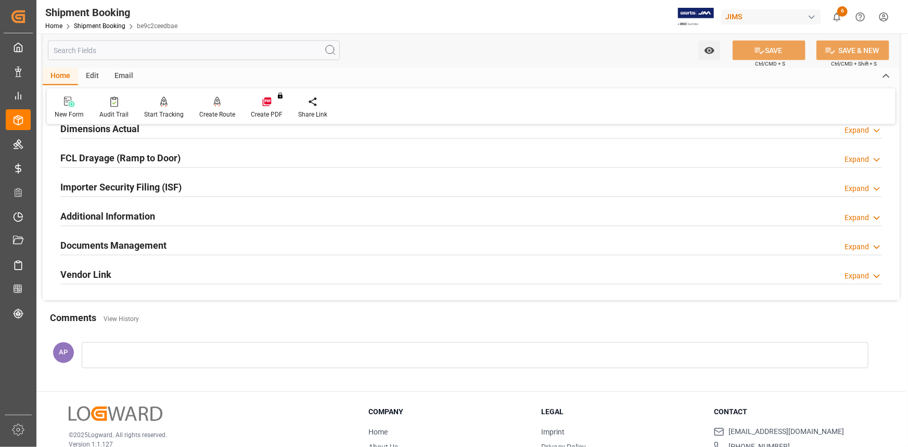
click at [213, 246] on div "Documents Management Expand" at bounding box center [471, 245] width 822 height 20
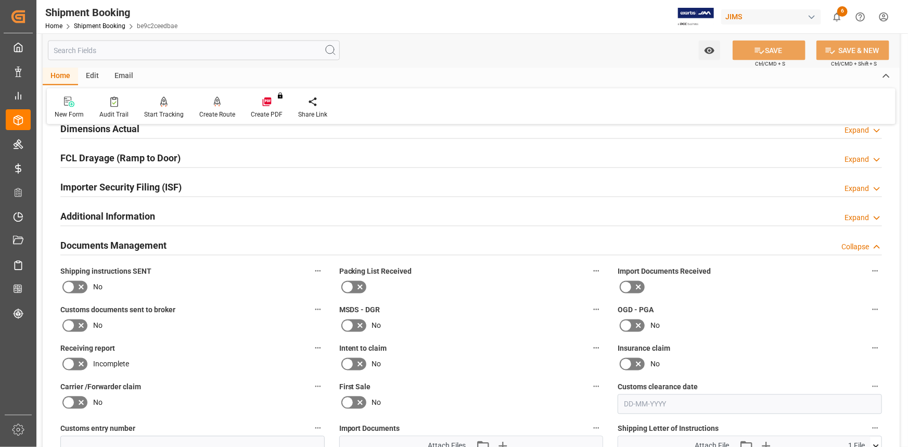
click at [217, 246] on div "Documents Management Collapse" at bounding box center [471, 245] width 822 height 20
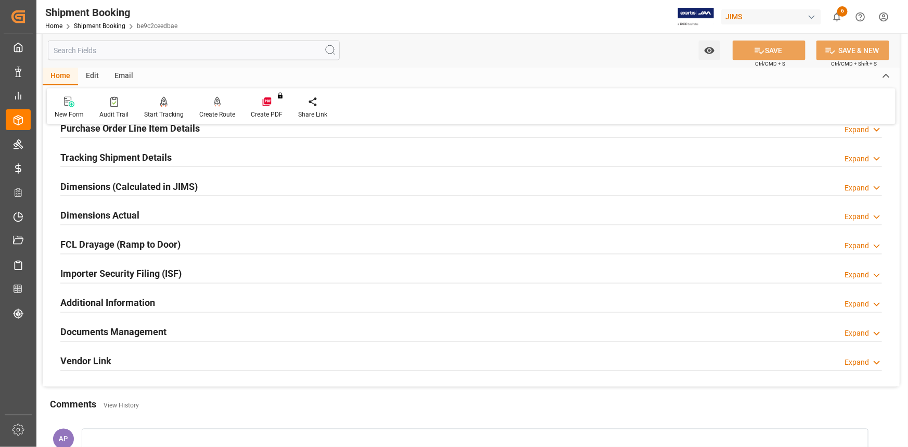
scroll to position [807, 0]
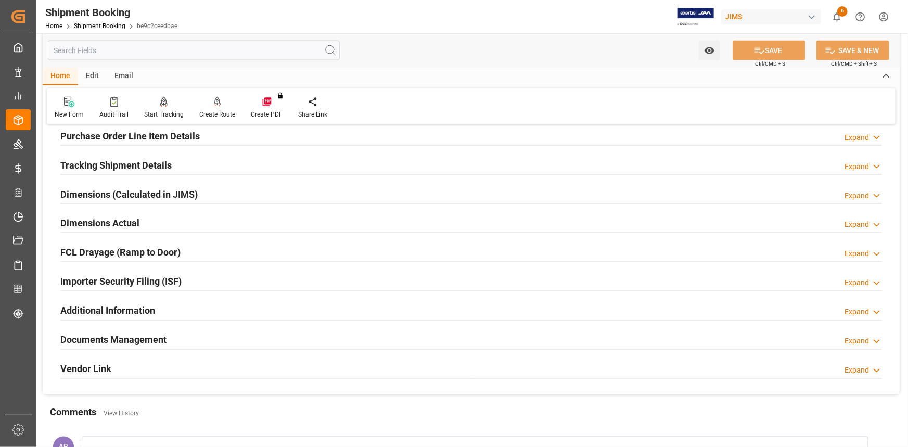
click at [190, 220] on div "Dimensions Actual Expand" at bounding box center [471, 223] width 822 height 20
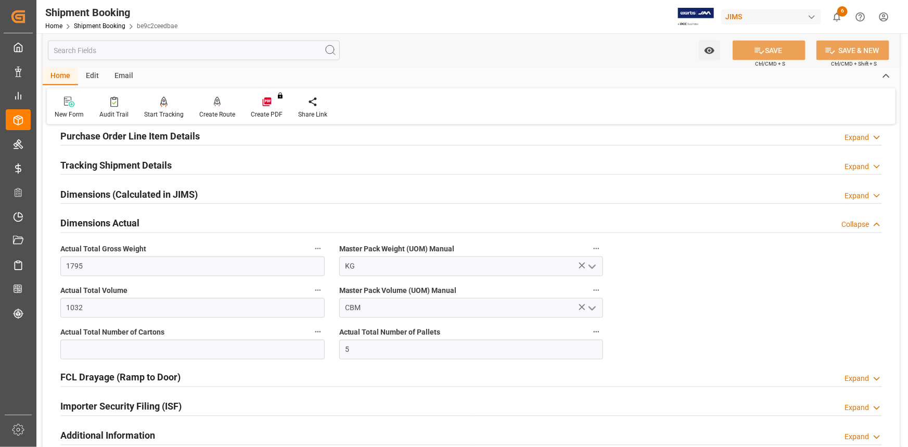
click at [195, 223] on div "Dimensions Actual Collapse" at bounding box center [471, 223] width 822 height 20
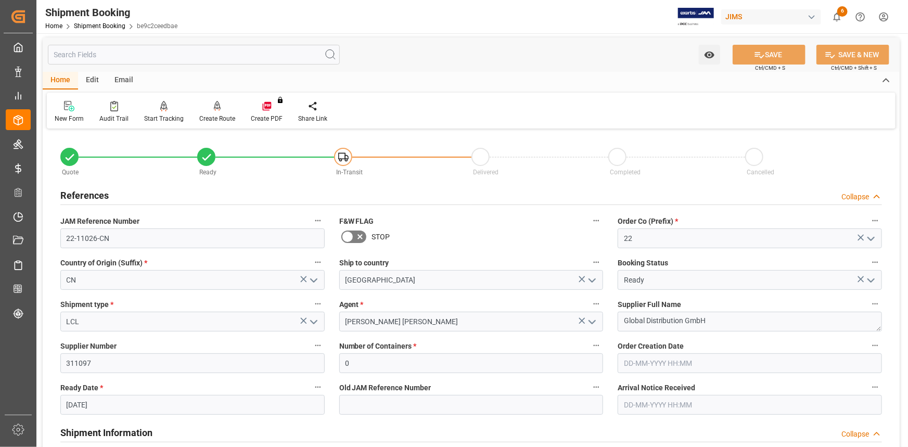
scroll to position [0, 0]
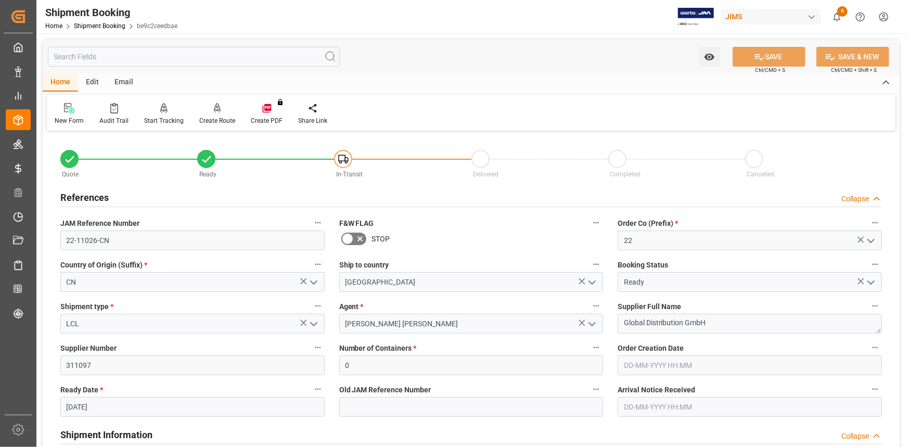
click at [126, 85] on div "Email" at bounding box center [124, 83] width 34 height 18
click at [75, 113] on icon at bounding box center [71, 109] width 14 height 7
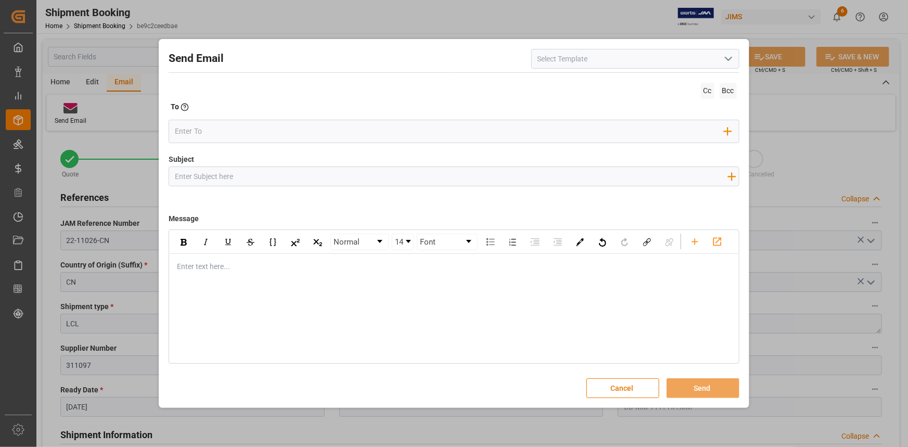
click at [730, 57] on icon "open menu" at bounding box center [729, 59] width 12 height 12
click at [682, 75] on div "2BOOK - Ocean - Air freight" at bounding box center [635, 81] width 207 height 23
type input "2BOOK - Ocean - Air freight"
type input "2BOOK {{jamReferenceNumber}} {{supplierFullName}} Ship from: {{country}} Ship t…"
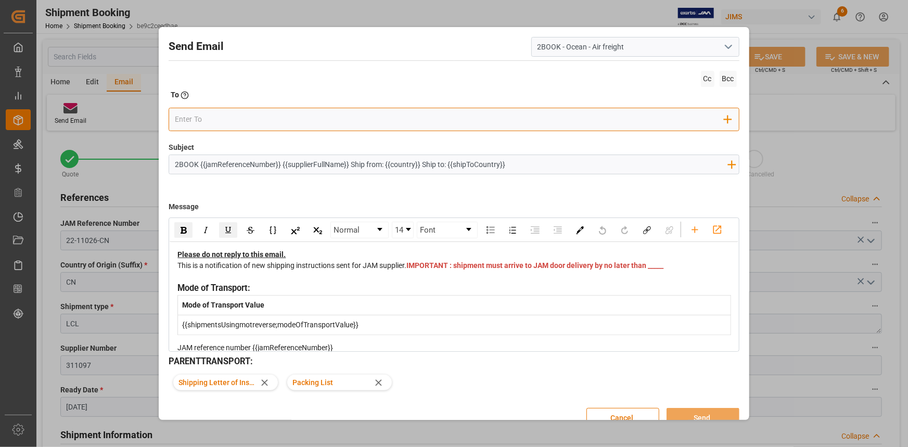
click at [252, 121] on input "email" at bounding box center [450, 119] width 550 height 16
type input "S"
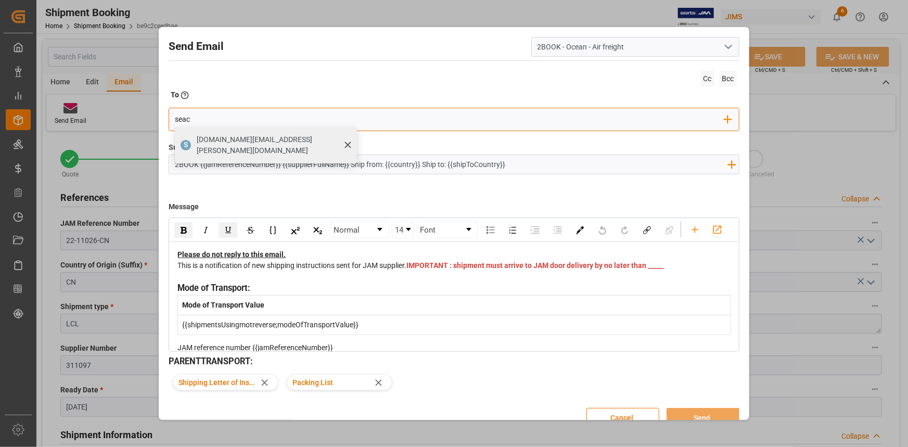
type input "seac"
click at [206, 138] on span "seacare.mtr@kuehne-nagel.com" at bounding box center [273, 145] width 153 height 22
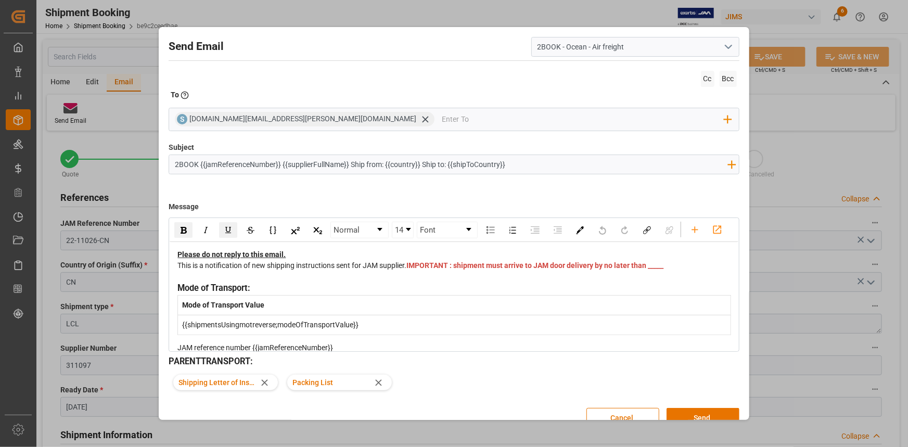
click at [685, 413] on button "Send" at bounding box center [703, 418] width 73 height 20
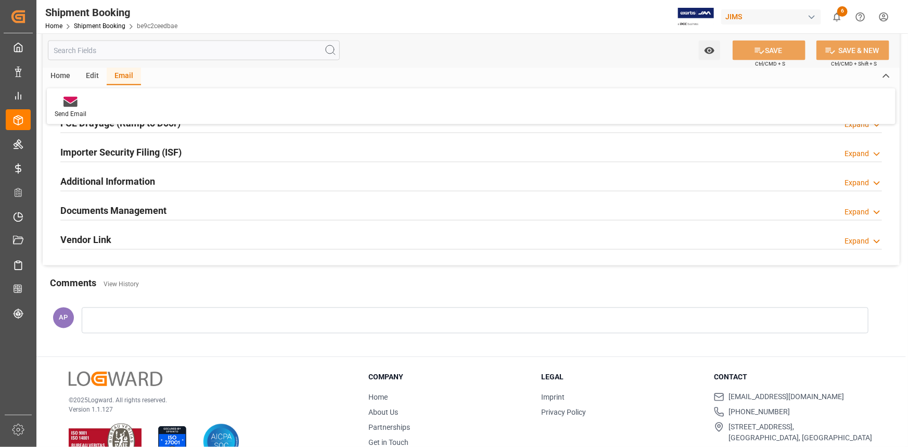
scroll to position [946, 0]
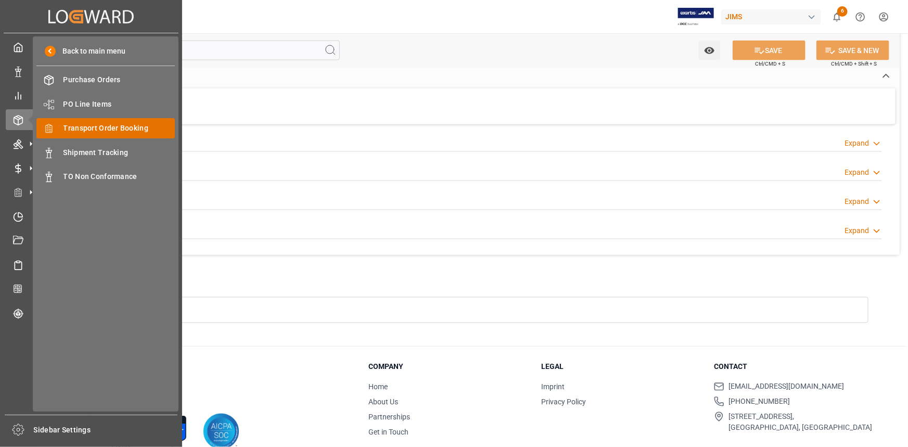
click at [102, 128] on span "Transport Order Booking" at bounding box center [120, 128] width 112 height 11
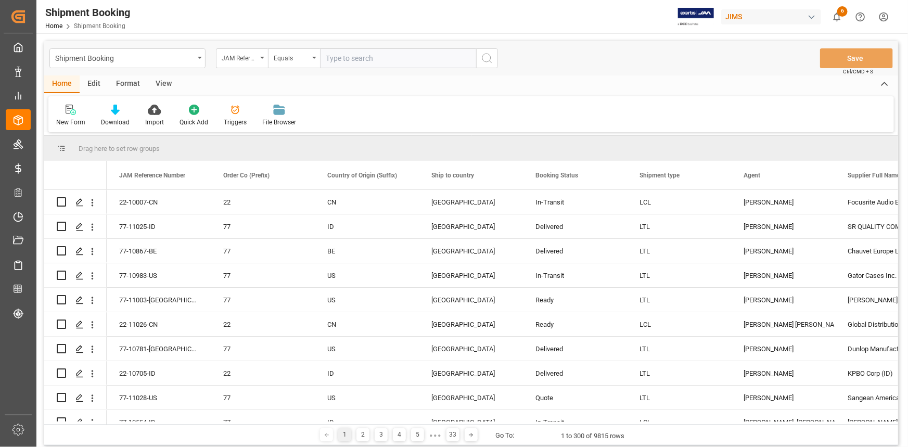
click at [347, 62] on input "text" at bounding box center [398, 58] width 156 height 20
type input "22-10968-TW"
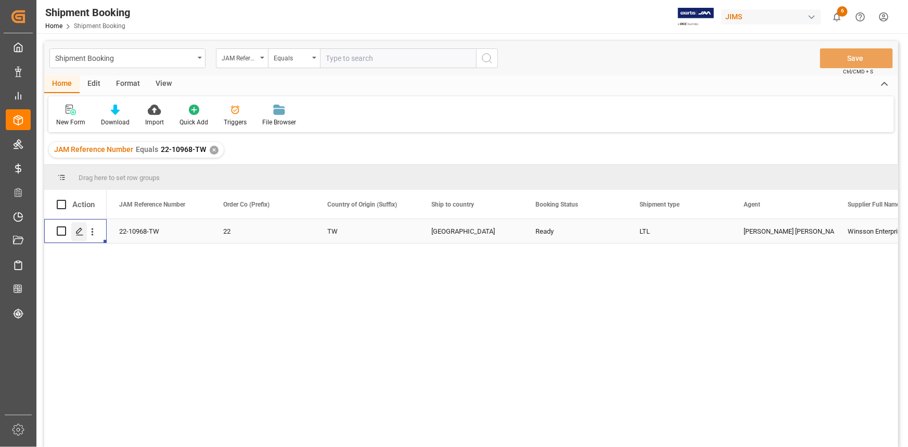
click at [79, 230] on icon "Press SPACE to select this row." at bounding box center [79, 232] width 8 height 8
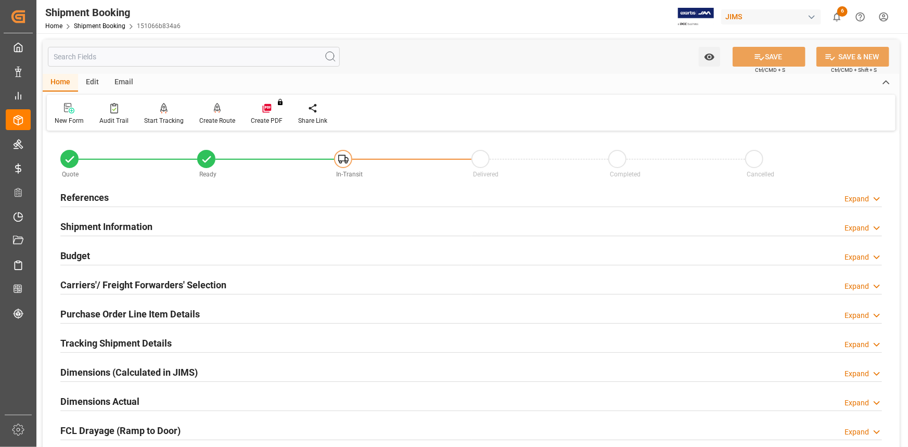
click at [191, 224] on div "Shipment Information Expand" at bounding box center [471, 226] width 822 height 20
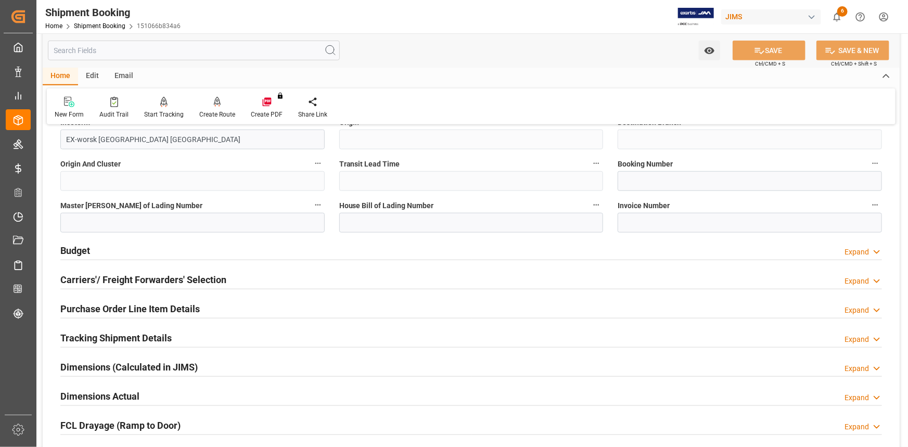
scroll to position [473, 0]
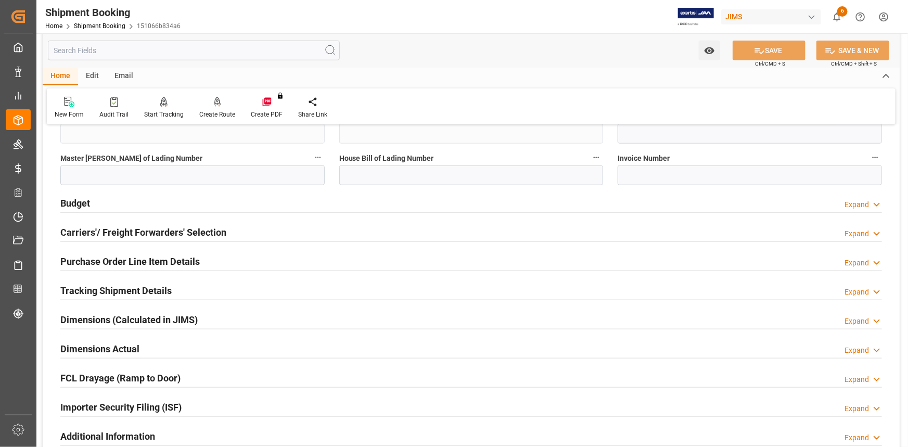
click at [229, 258] on div "Purchase Order Line Item Details Expand" at bounding box center [471, 261] width 822 height 20
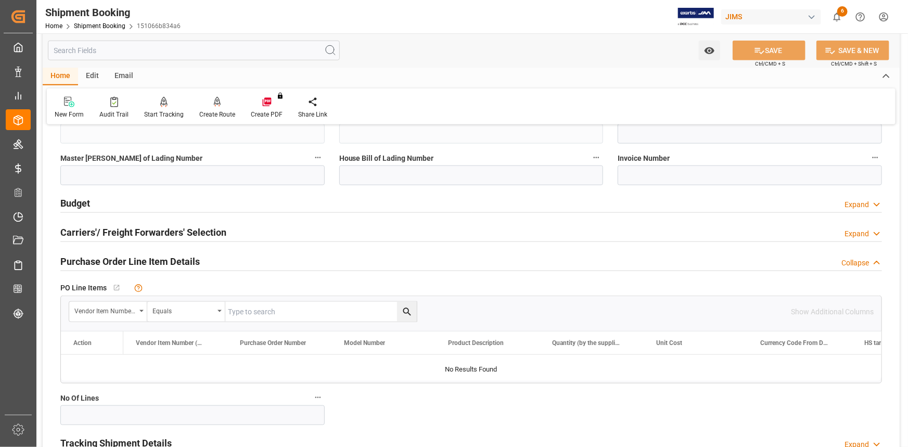
click at [224, 261] on div "Purchase Order Line Item Details Collapse" at bounding box center [471, 261] width 822 height 20
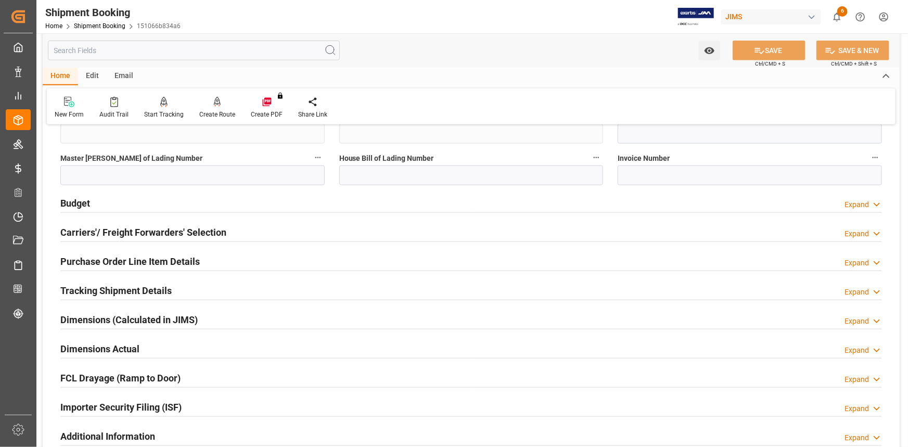
click at [185, 294] on div "Tracking Shipment Details Expand" at bounding box center [471, 290] width 822 height 20
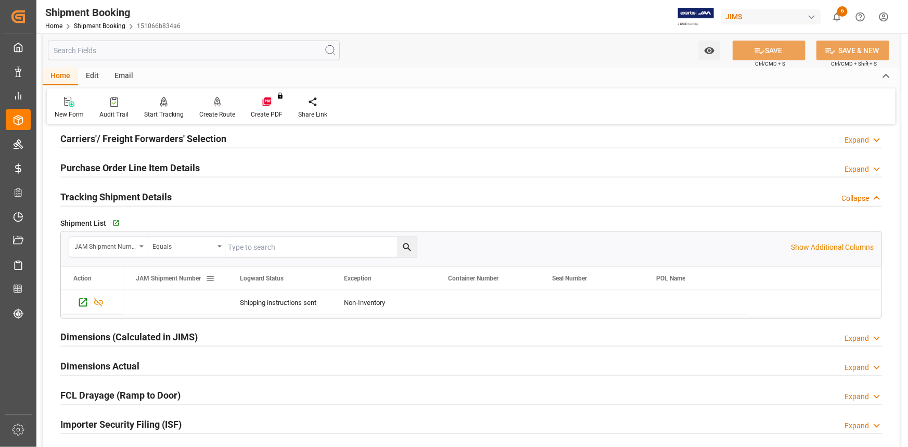
scroll to position [567, 0]
click at [115, 221] on icon "button" at bounding box center [115, 223] width 7 height 7
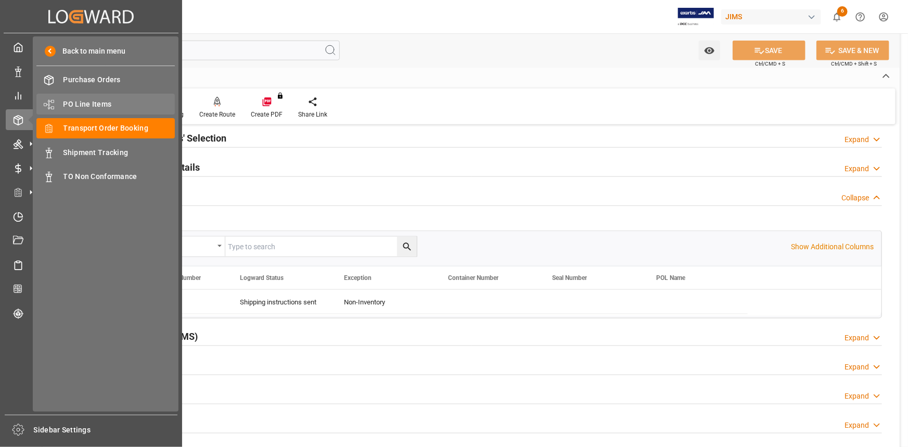
click at [99, 101] on span "PO Line Items" at bounding box center [120, 104] width 112 height 11
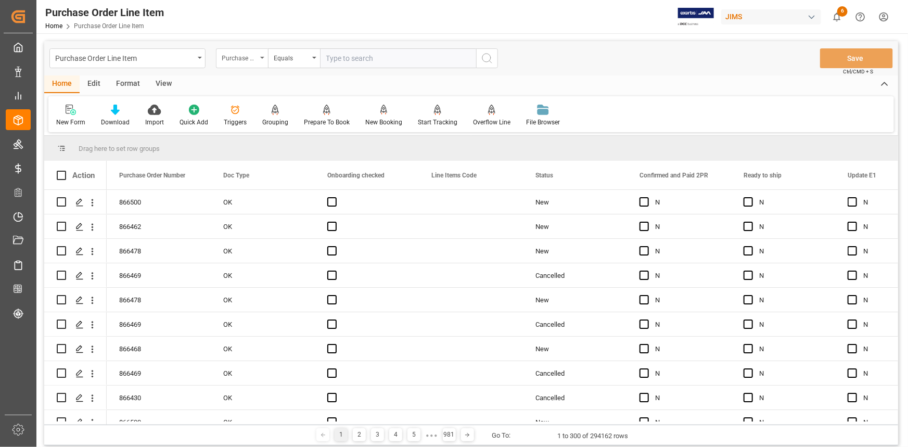
click at [261, 58] on div "Purchase Order Number" at bounding box center [242, 58] width 52 height 20
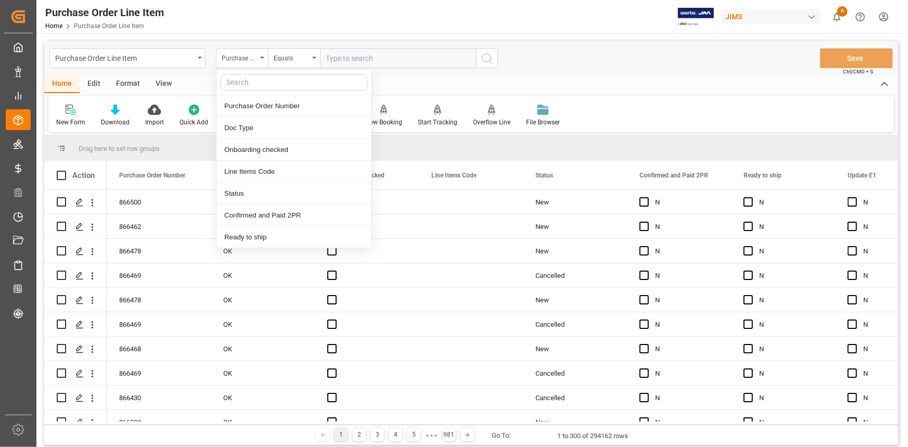
click at [260, 85] on input "text" at bounding box center [294, 82] width 147 height 17
type input "ref"
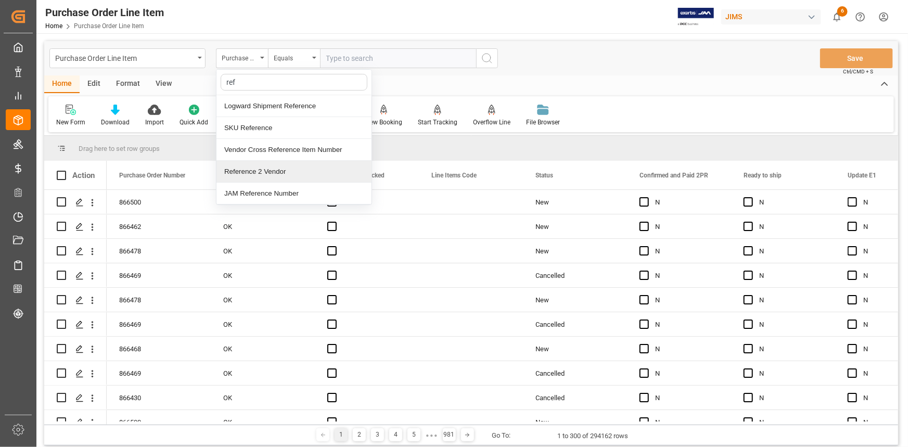
click at [263, 171] on div "Reference 2 Vendor" at bounding box center [294, 172] width 155 height 22
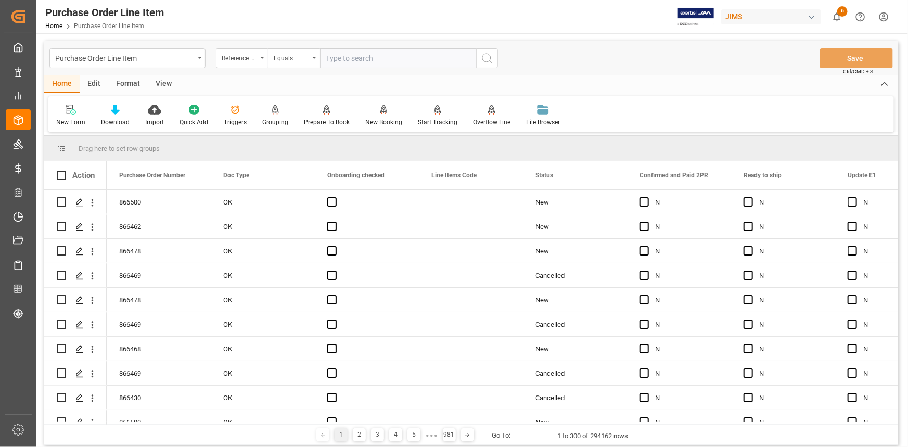
click at [349, 62] on input "text" at bounding box center [398, 58] width 156 height 20
paste input "22-10551-[GEOGRAPHIC_DATA]"
type input "22-10551-[GEOGRAPHIC_DATA]"
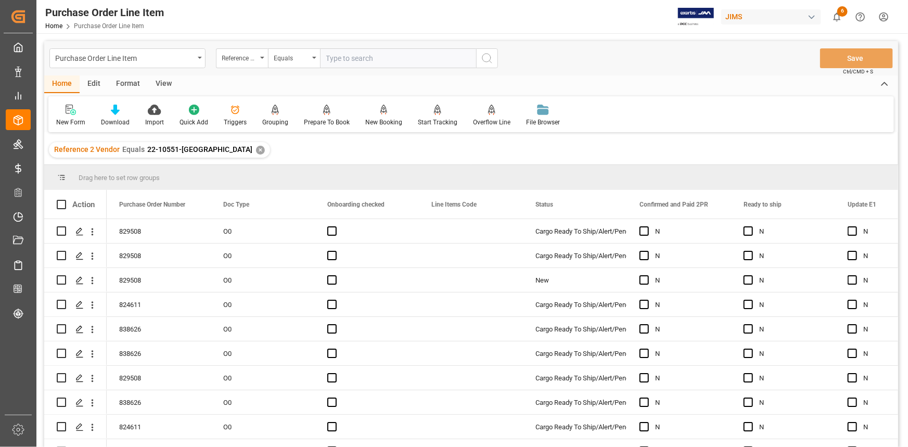
click at [157, 83] on div "View" at bounding box center [164, 84] width 32 height 18
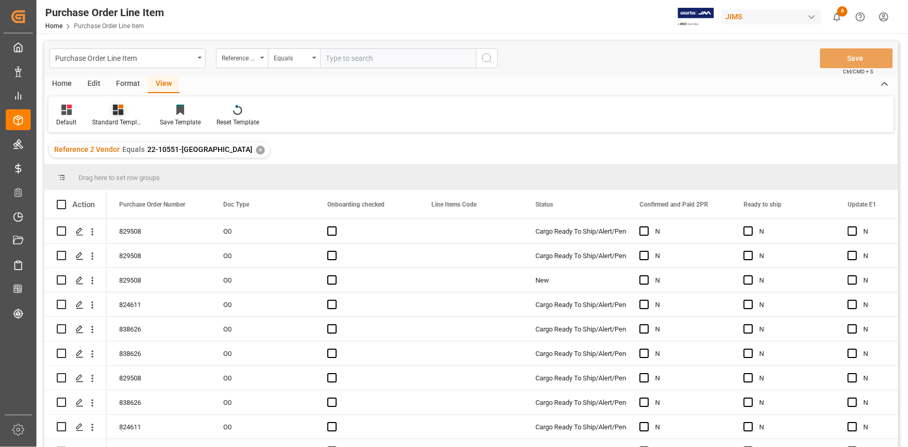
click at [120, 110] on icon at bounding box center [118, 110] width 10 height 10
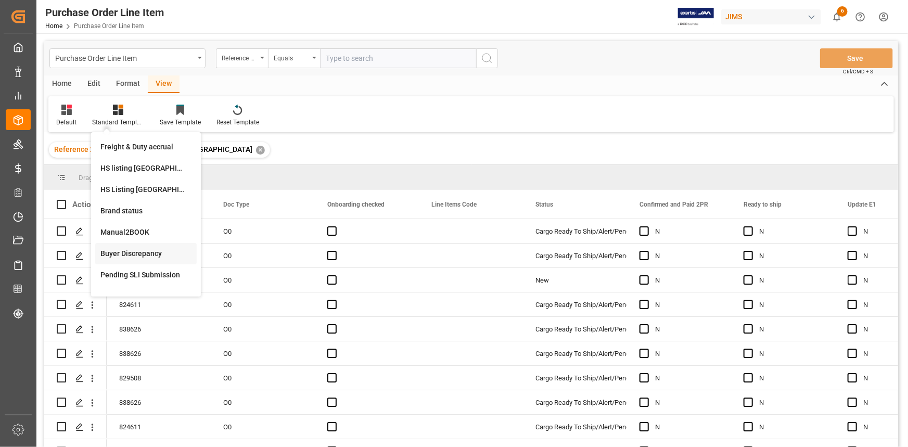
click at [137, 252] on div "Buyer Discrepancy" at bounding box center [145, 253] width 91 height 11
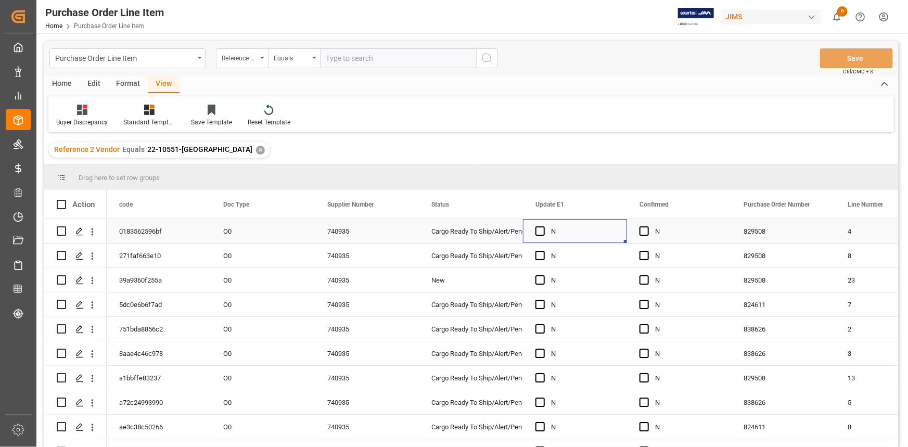
click at [571, 235] on div "N" at bounding box center [583, 232] width 64 height 24
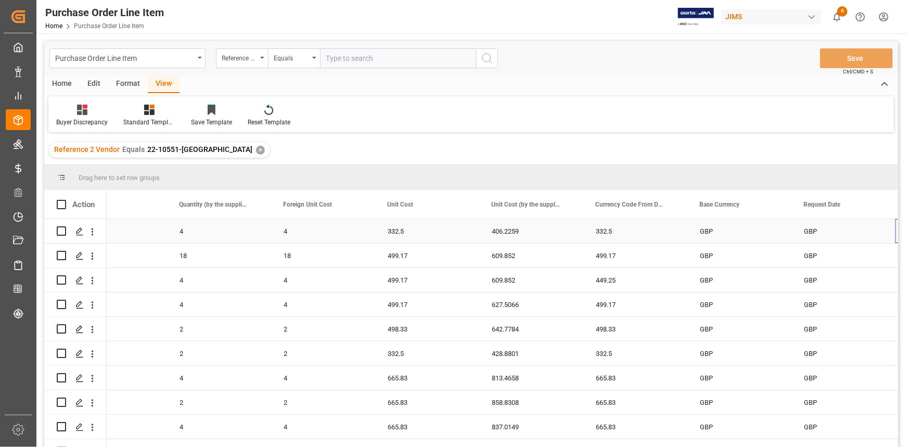
scroll to position [0, 1190]
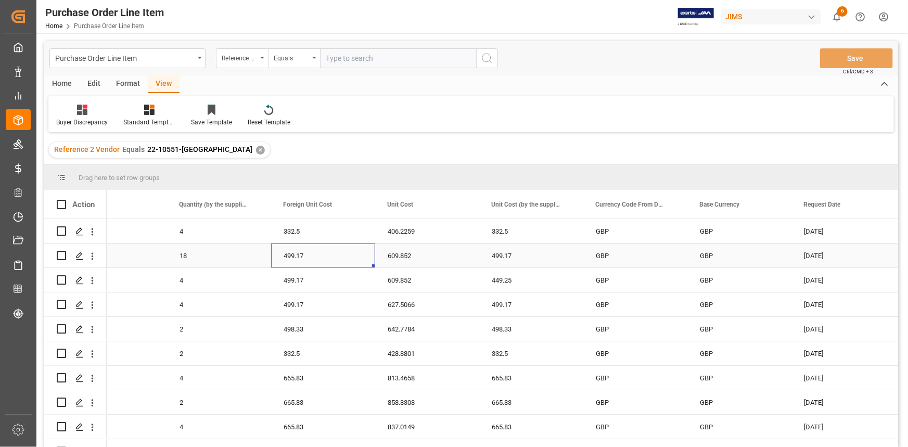
click at [314, 254] on div "499.17" at bounding box center [323, 256] width 104 height 24
click at [494, 259] on div "499.17" at bounding box center [531, 256] width 104 height 24
click at [337, 280] on div "499.17" at bounding box center [323, 280] width 104 height 24
click at [503, 281] on div "449.25" at bounding box center [531, 280] width 104 height 24
click at [501, 281] on div "449.25" at bounding box center [531, 280] width 104 height 24
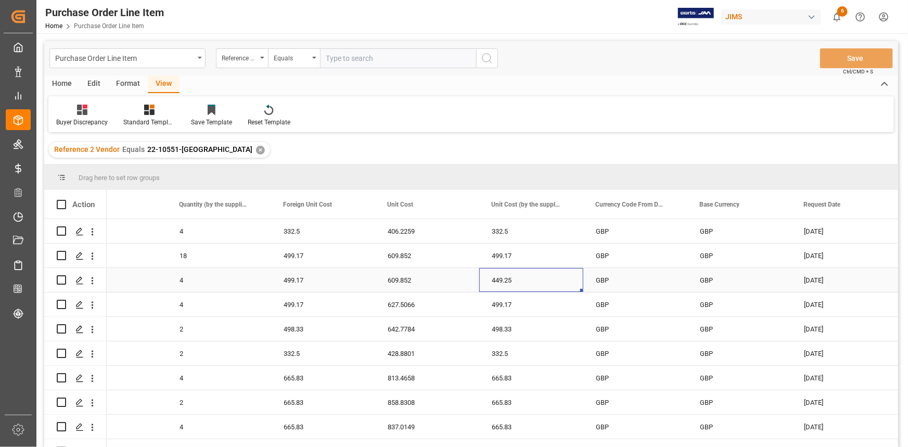
click at [501, 281] on div "449.25" at bounding box center [531, 280] width 104 height 24
click at [523, 286] on input "449.25" at bounding box center [531, 286] width 87 height 20
drag, startPoint x: 524, startPoint y: 287, endPoint x: 485, endPoint y: 287, distance: 38.5
click at [485, 287] on div "449.25" at bounding box center [531, 286] width 104 height 36
type input "49917"
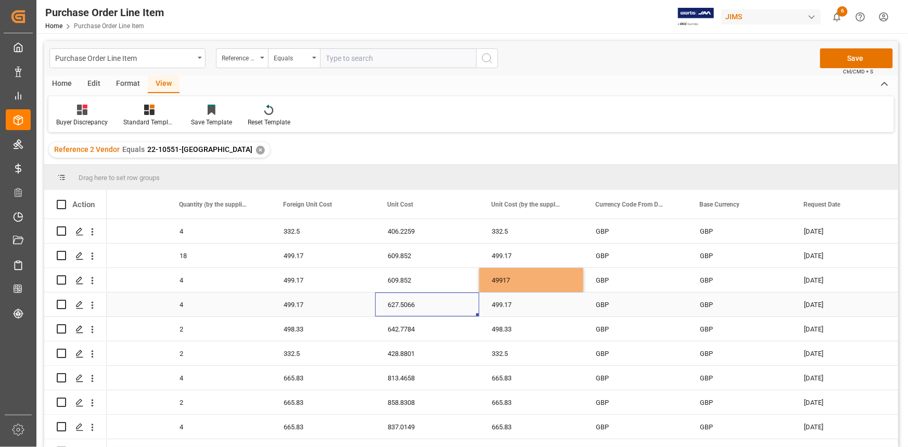
click at [472, 311] on div "627.5066" at bounding box center [427, 305] width 104 height 24
click at [502, 306] on div "499.17" at bounding box center [531, 305] width 104 height 24
click at [503, 355] on div "332.5" at bounding box center [531, 354] width 104 height 24
click at [500, 380] on div "665.83" at bounding box center [531, 378] width 104 height 24
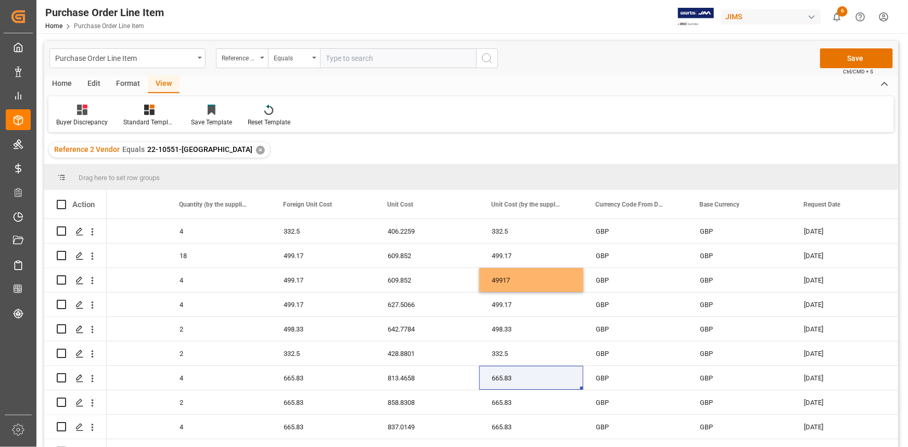
drag, startPoint x: 895, startPoint y: 307, endPoint x: 895, endPoint y: 321, distance: 13.5
click at [852, 321] on div "30-08-2025" at bounding box center [844, 329] width 104 height 24
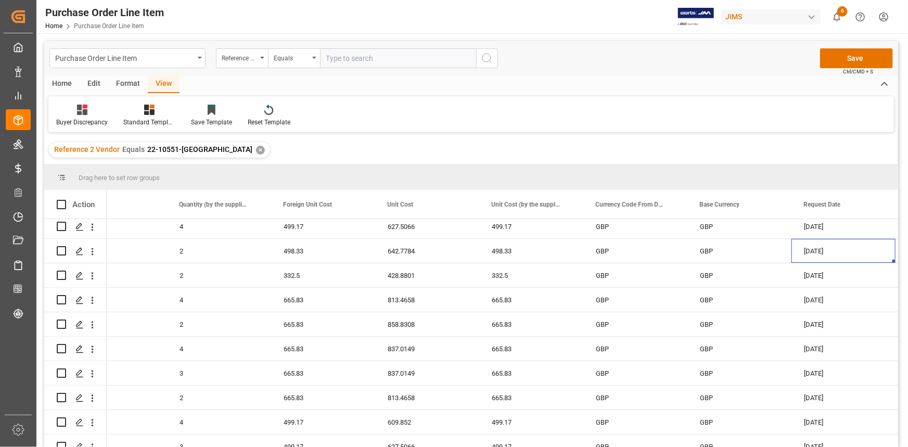
scroll to position [79, 0]
click at [510, 301] on div "665.83" at bounding box center [531, 299] width 104 height 24
click at [503, 328] on div "665.83" at bounding box center [531, 323] width 104 height 24
click at [502, 349] on div "665.83" at bounding box center [531, 348] width 104 height 24
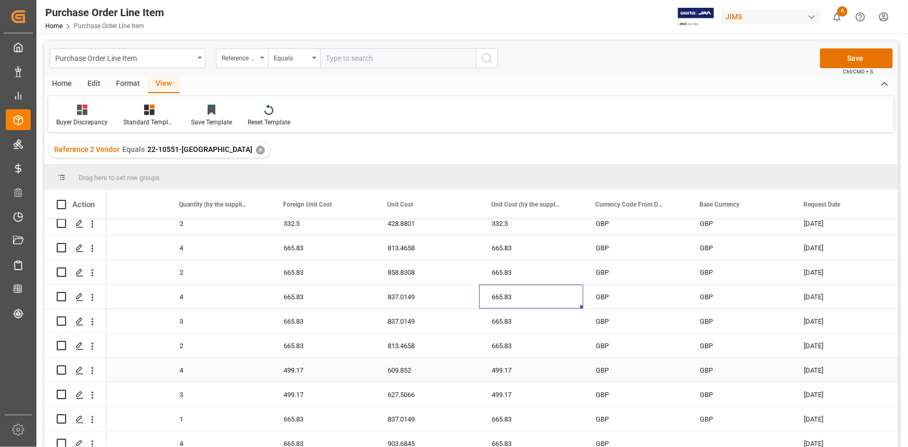
click at [495, 373] on div "499.17" at bounding box center [531, 370] width 104 height 24
click at [504, 388] on div "499.17" at bounding box center [531, 395] width 104 height 24
drag, startPoint x: 895, startPoint y: 365, endPoint x: 895, endPoint y: 405, distance: 39.6
click at [895, 405] on div "4 4 4 332.5 406.2259 332.5 GBP GBP 30-08-2025 04-03-2025 18 18 18 499.17 609.85…" at bounding box center [503, 335] width 792 height 492
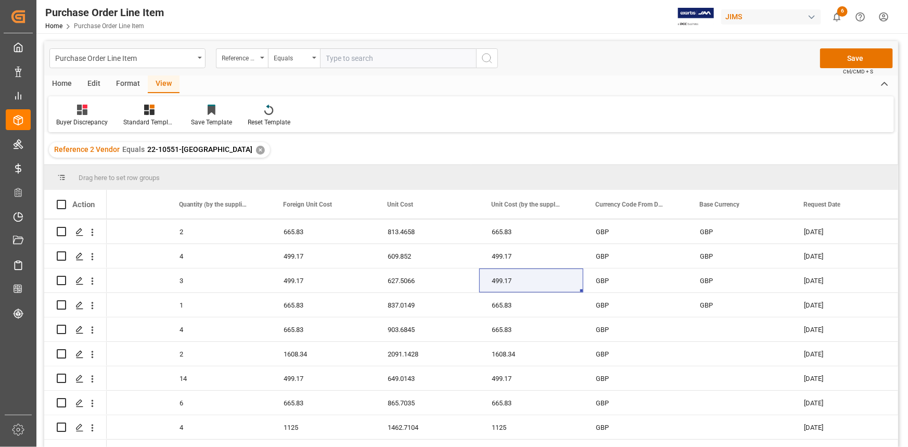
scroll to position [250, 0]
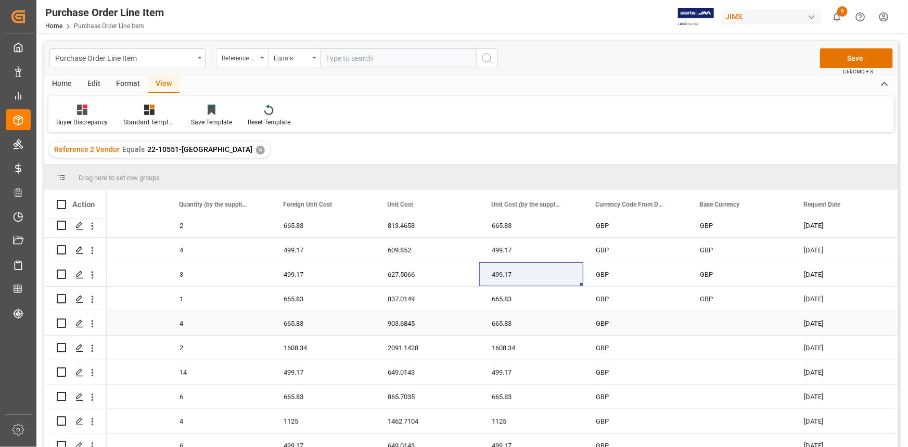
click at [504, 325] on div "665.83" at bounding box center [531, 323] width 104 height 24
click at [504, 349] on div "1608.34" at bounding box center [531, 348] width 104 height 24
click at [503, 375] on div "499.17" at bounding box center [531, 372] width 104 height 24
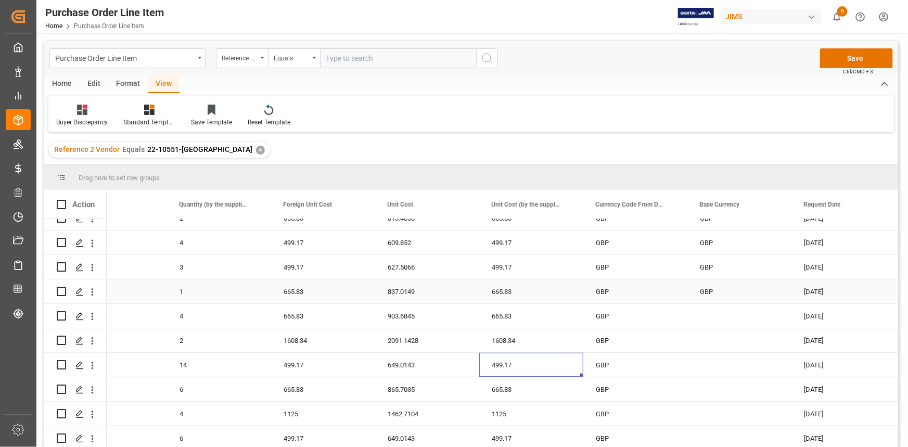
click at [524, 293] on div "665.83" at bounding box center [531, 292] width 104 height 24
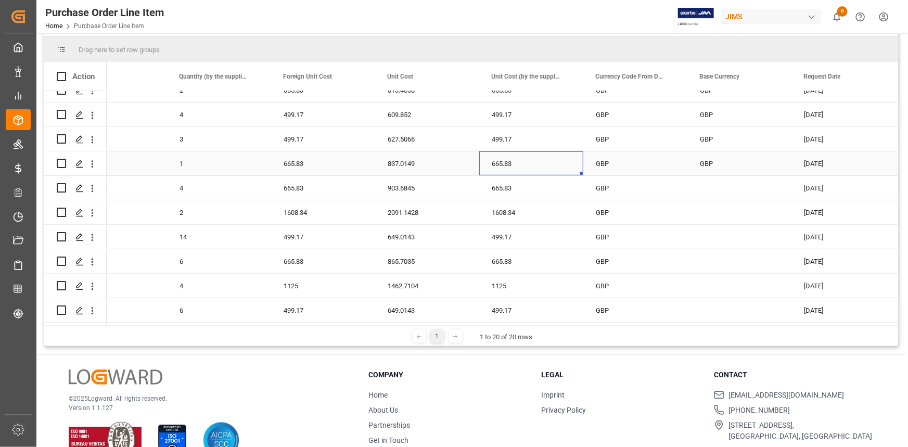
scroll to position [154, 0]
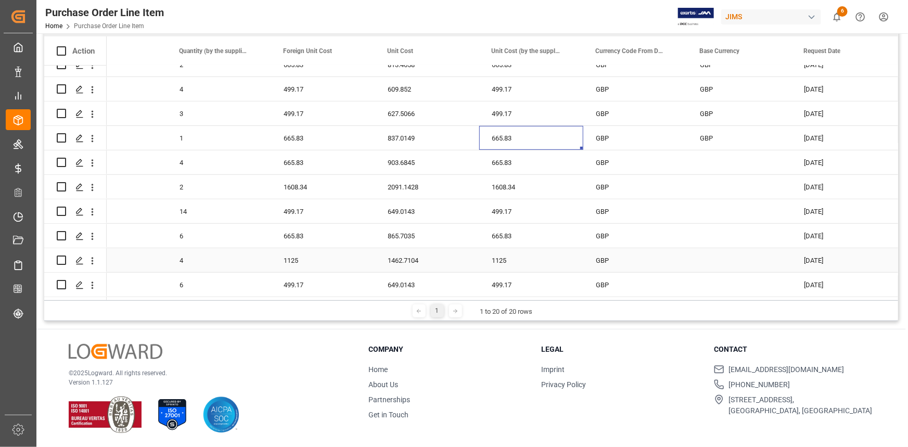
click at [518, 260] on div "1125" at bounding box center [531, 260] width 104 height 24
click at [521, 284] on div "499.17" at bounding box center [531, 285] width 104 height 24
drag, startPoint x: 474, startPoint y: 300, endPoint x: 499, endPoint y: 304, distance: 24.7
click at [499, 304] on div "1 1 to 20 of 20 rows" at bounding box center [471, 310] width 854 height 21
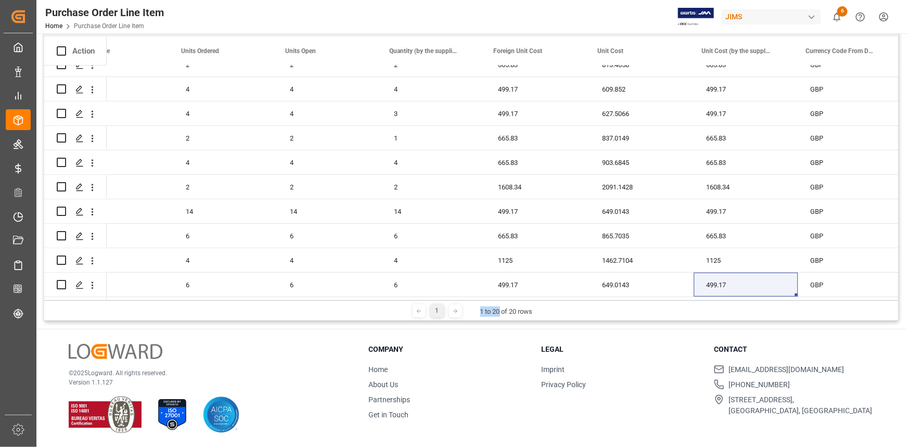
scroll to position [0, 972]
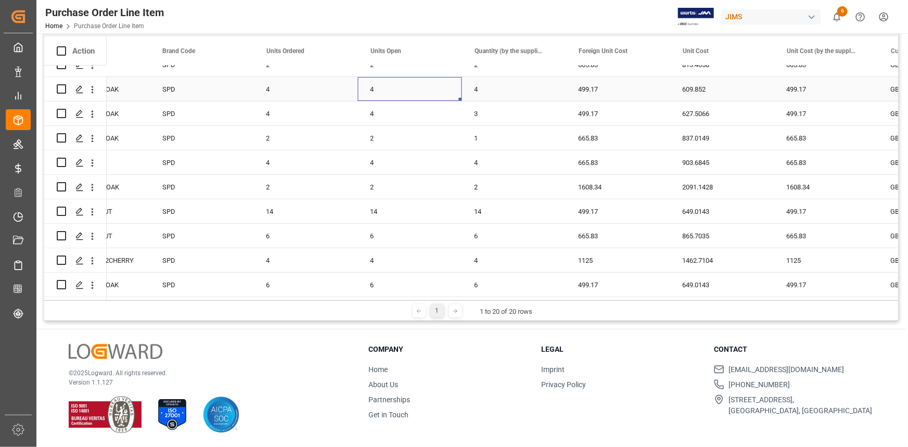
click at [384, 83] on div "4" at bounding box center [410, 89] width 104 height 24
click at [387, 115] on div "4" at bounding box center [410, 114] width 104 height 24
click at [382, 136] on div "2" at bounding box center [410, 138] width 104 height 24
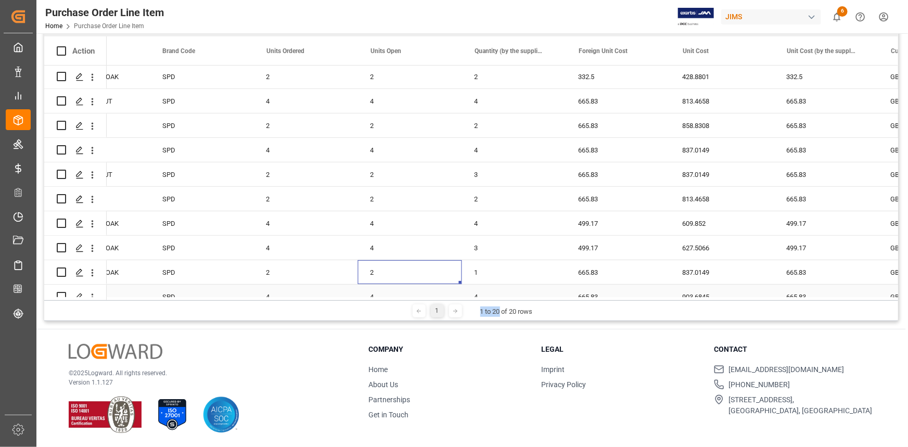
scroll to position [72, 0]
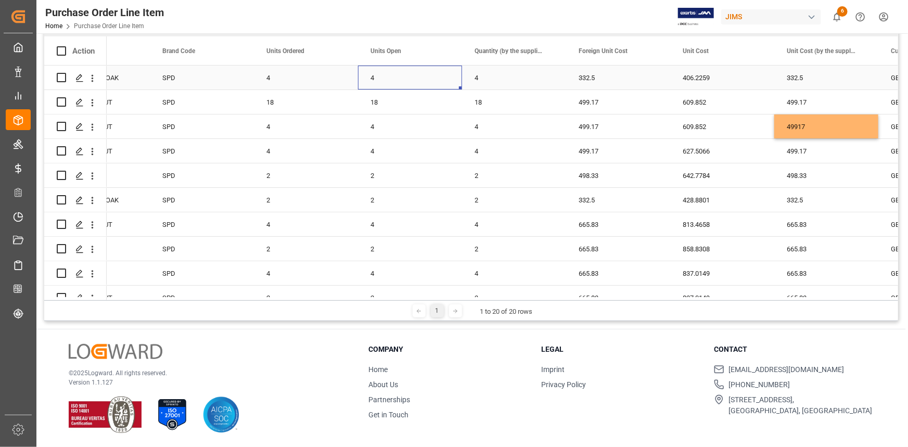
click at [388, 77] on div "4" at bounding box center [410, 78] width 104 height 24
click at [402, 107] on div "18" at bounding box center [410, 102] width 104 height 24
click at [393, 124] on div "4" at bounding box center [410, 127] width 104 height 24
click at [386, 145] on div "4" at bounding box center [410, 151] width 104 height 24
click at [388, 178] on div "2" at bounding box center [410, 175] width 104 height 24
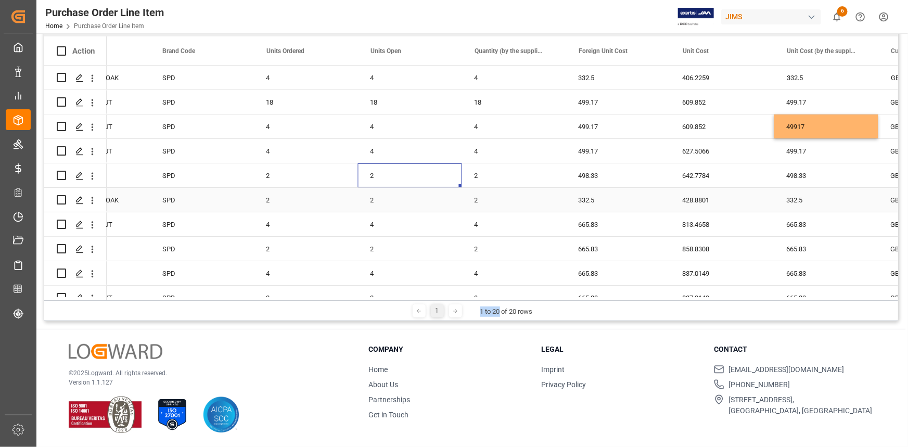
click at [393, 208] on div "2" at bounding box center [410, 200] width 104 height 24
click at [401, 230] on div "4" at bounding box center [410, 224] width 104 height 24
click at [397, 248] on div "2" at bounding box center [410, 249] width 104 height 24
drag, startPoint x: 899, startPoint y: 151, endPoint x: 896, endPoint y: 160, distance: 9.2
click at [896, 160] on div "GBP" at bounding box center [471, 182] width 854 height 232
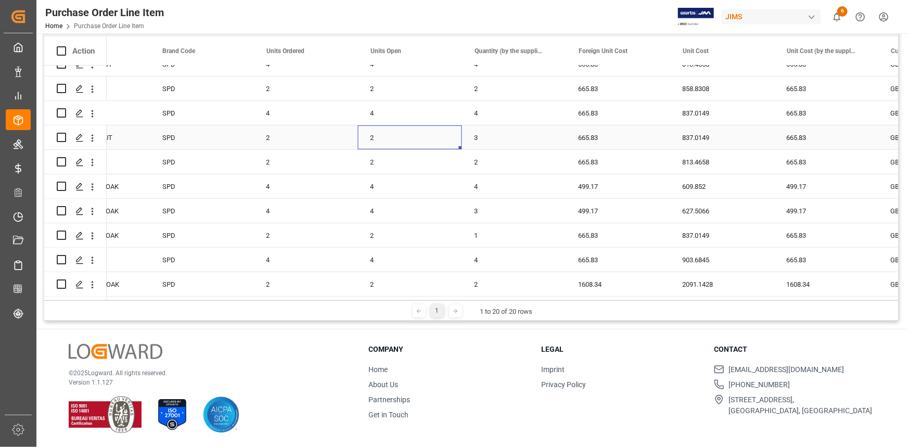
click at [394, 137] on div "2" at bounding box center [410, 137] width 104 height 24
drag, startPoint x: 460, startPoint y: 147, endPoint x: 473, endPoint y: 158, distance: 17.1
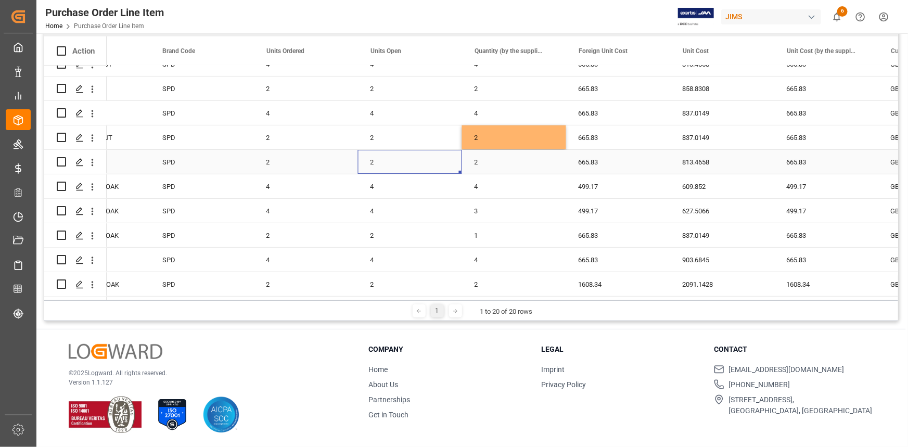
click at [409, 169] on div "2" at bounding box center [410, 162] width 104 height 24
click at [378, 214] on div "4" at bounding box center [410, 211] width 104 height 24
drag, startPoint x: 459, startPoint y: 220, endPoint x: 477, endPoint y: 220, distance: 17.7
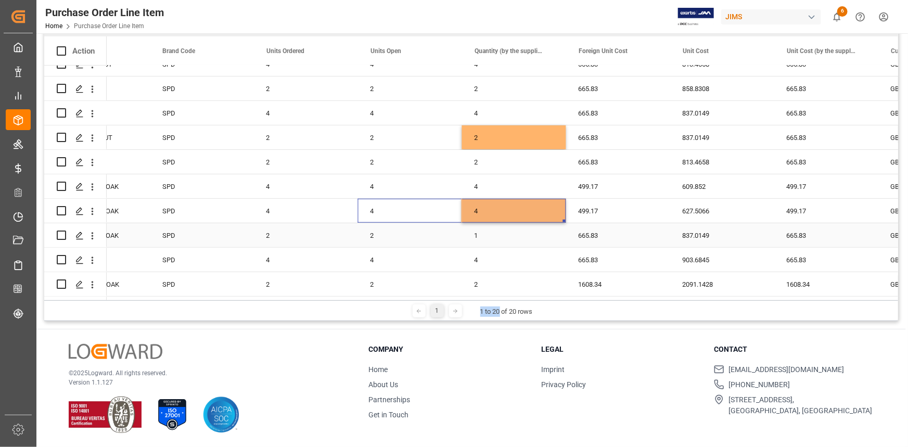
click at [411, 241] on div "2" at bounding box center [410, 235] width 104 height 24
drag, startPoint x: 462, startPoint y: 244, endPoint x: 473, endPoint y: 244, distance: 11.5
click at [430, 239] on div "2" at bounding box center [410, 235] width 104 height 24
drag, startPoint x: 461, startPoint y: 246, endPoint x: 483, endPoint y: 247, distance: 21.9
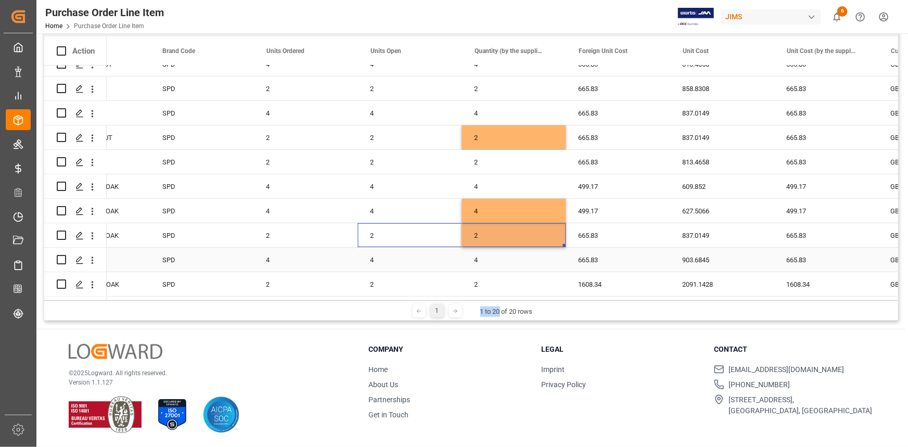
click at [433, 261] on div "4" at bounding box center [410, 260] width 104 height 24
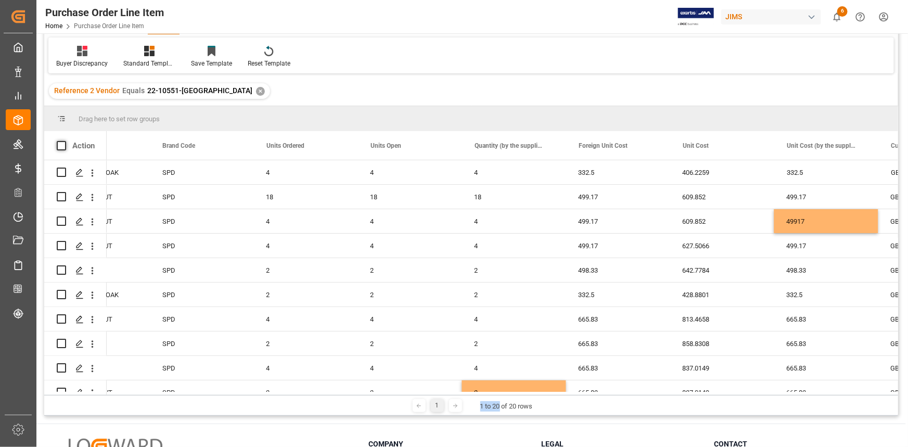
click at [58, 148] on span at bounding box center [61, 145] width 9 height 9
click at [65, 141] on input "checkbox" at bounding box center [65, 141] width 0 height 0
checkbox input "true"
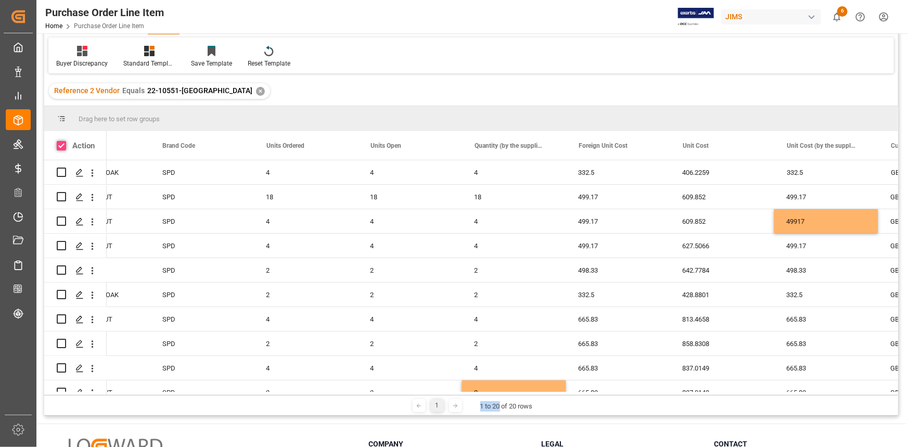
checkbox input "true"
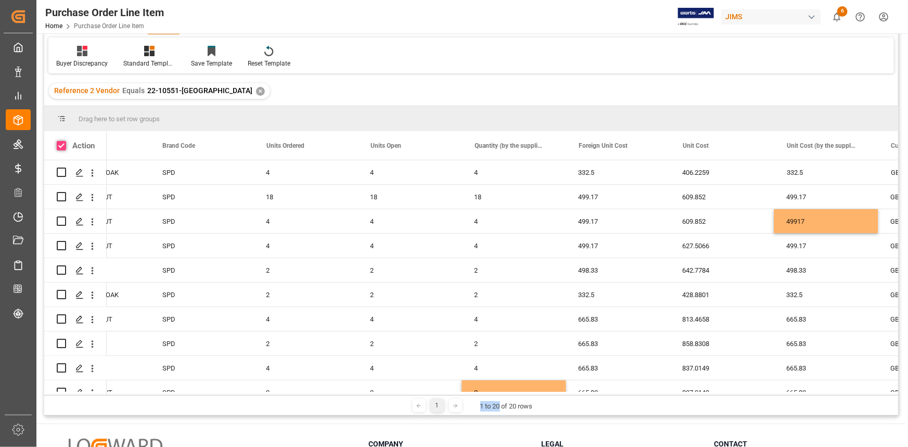
checkbox input "true"
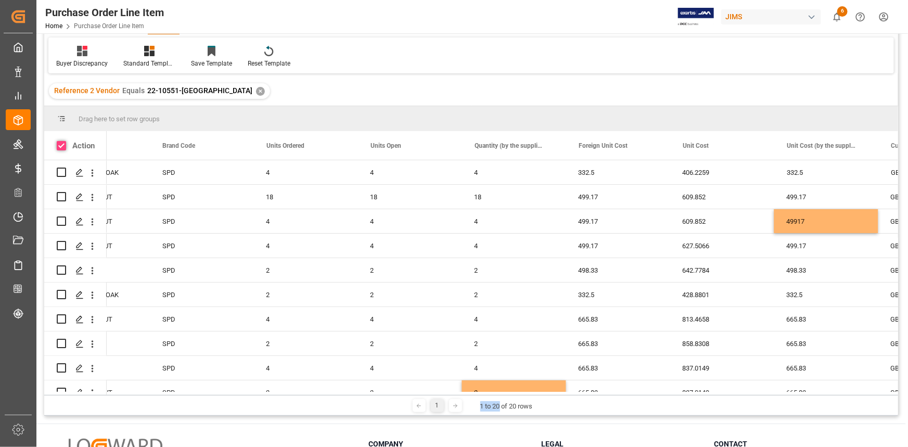
checkbox input "true"
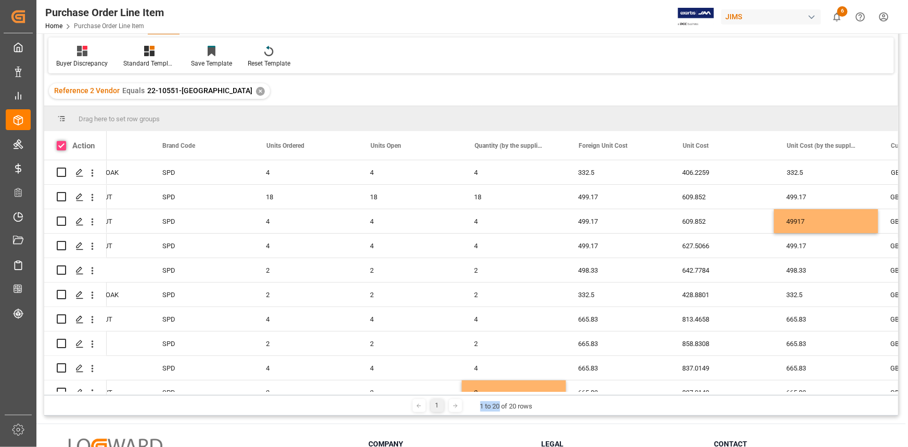
checkbox input "true"
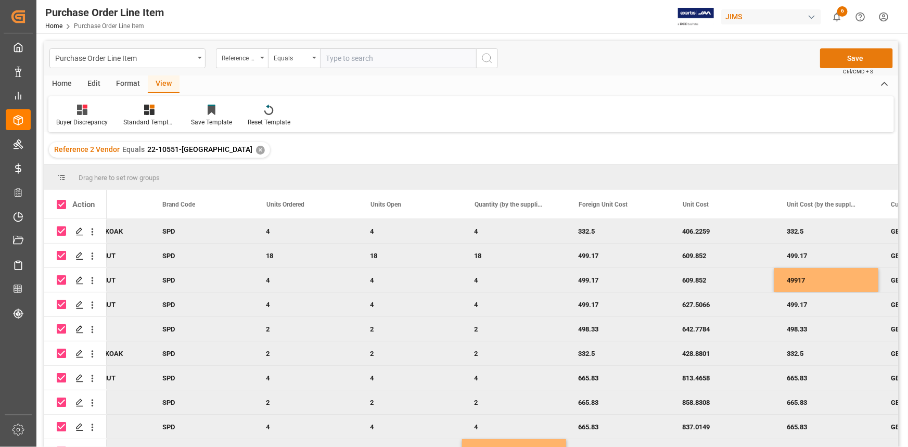
click at [852, 60] on button "Save" at bounding box center [856, 58] width 73 height 20
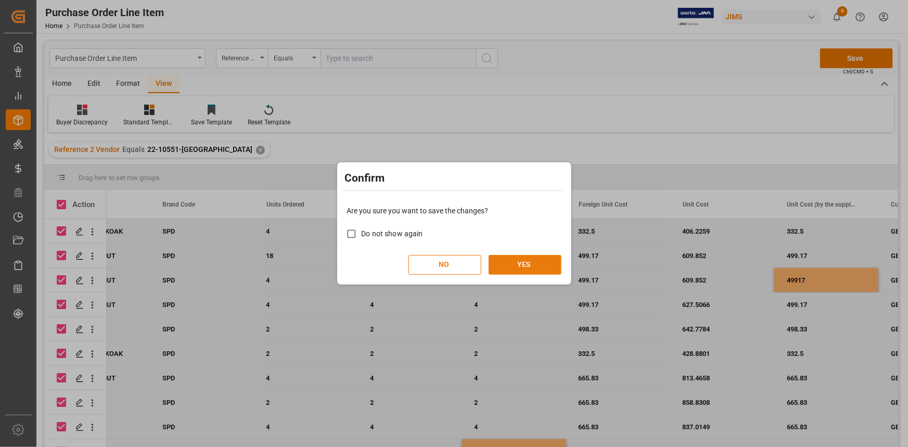
click at [531, 267] on button "YES" at bounding box center [525, 265] width 73 height 20
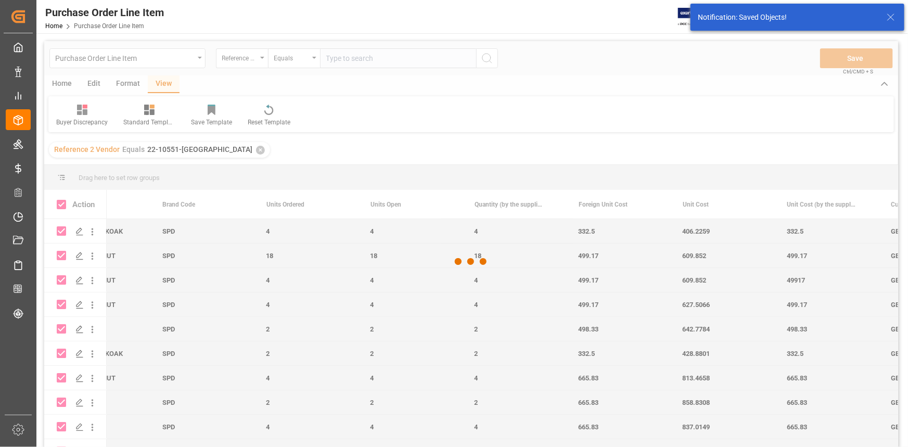
checkbox input "false"
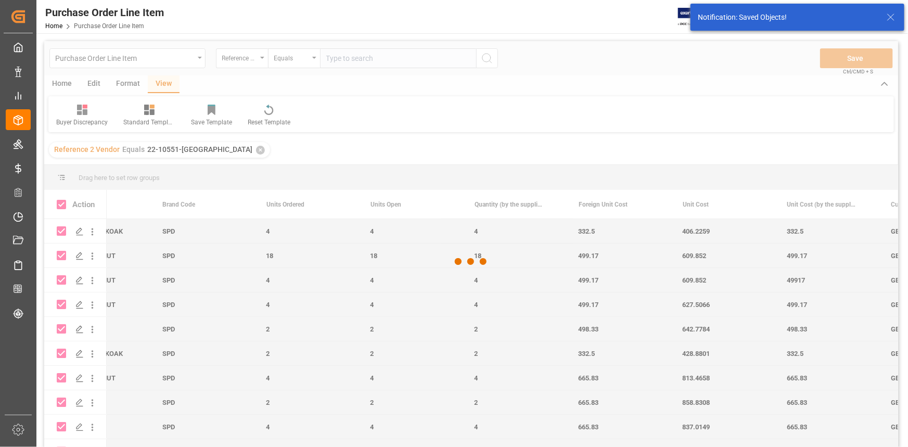
checkbox input "false"
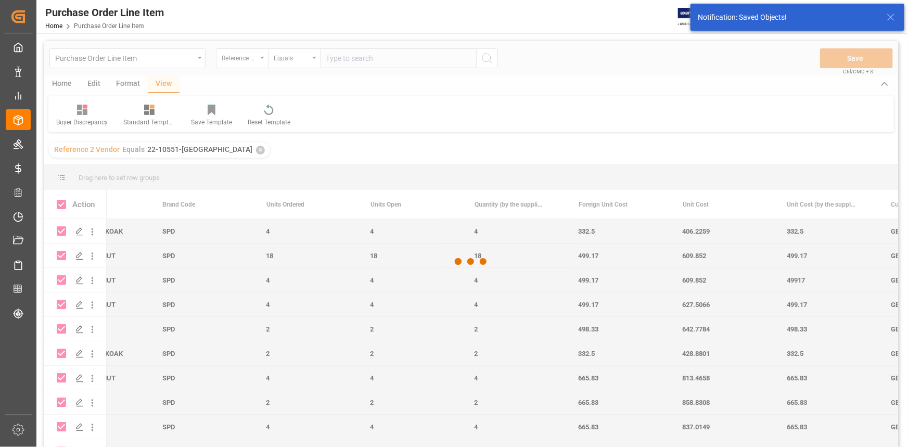
checkbox input "false"
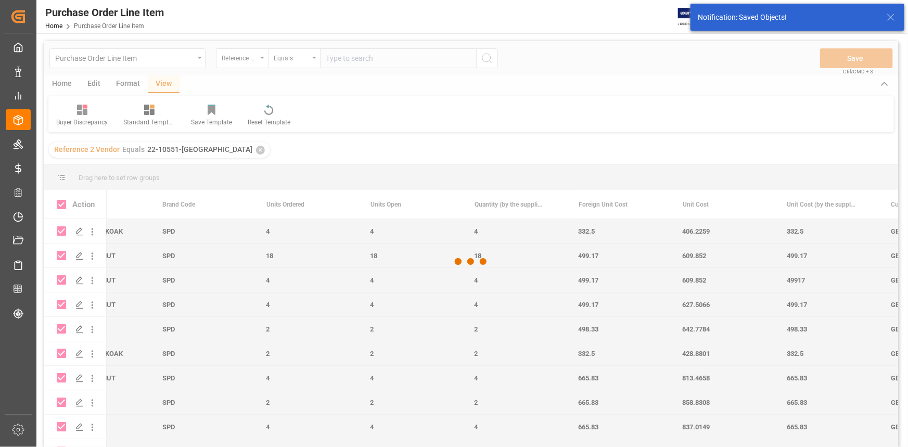
checkbox input "false"
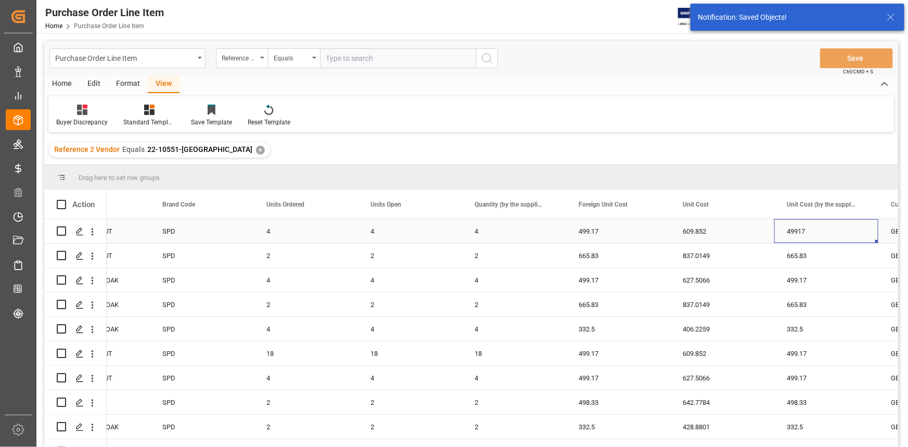
click at [800, 230] on div "49917" at bounding box center [827, 231] width 104 height 24
click at [801, 238] on input "49917" at bounding box center [826, 238] width 87 height 20
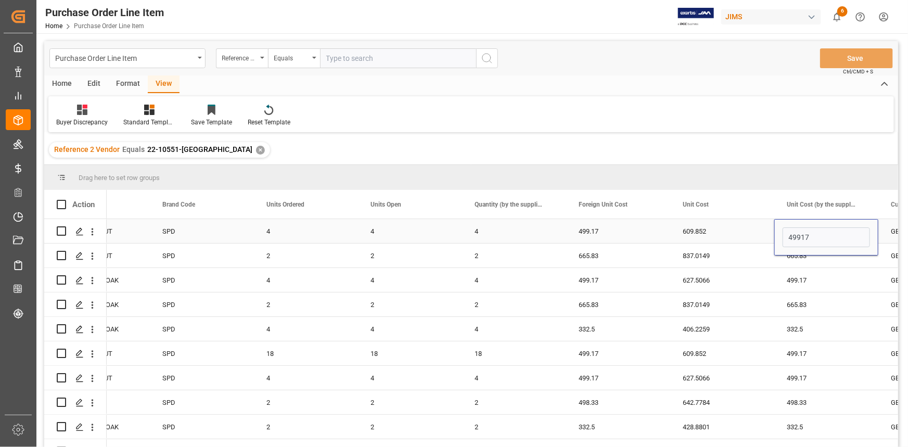
type input "499.17"
click at [807, 278] on div "499.17" at bounding box center [827, 280] width 104 height 24
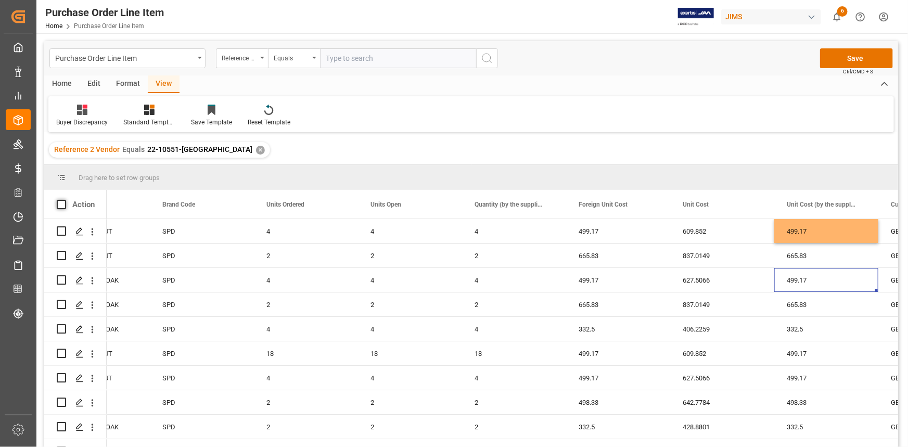
click at [60, 201] on span at bounding box center [61, 204] width 9 height 9
click at [65, 200] on input "checkbox" at bounding box center [65, 200] width 0 height 0
checkbox input "true"
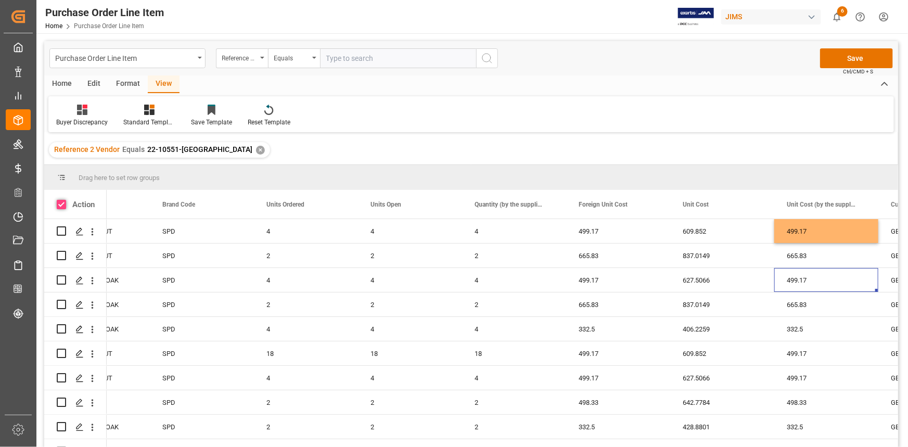
checkbox input "true"
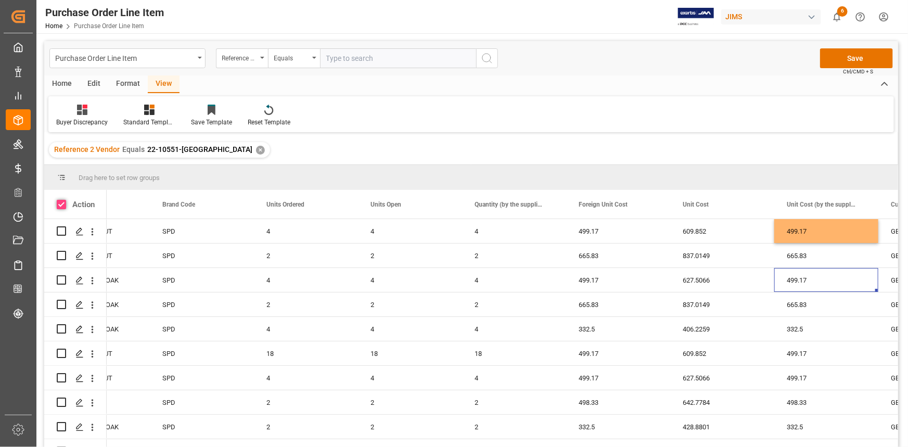
checkbox input "true"
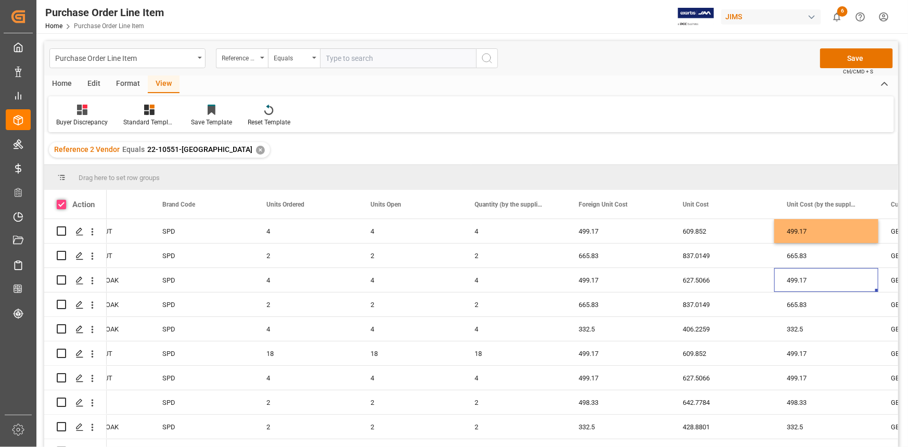
checkbox input "true"
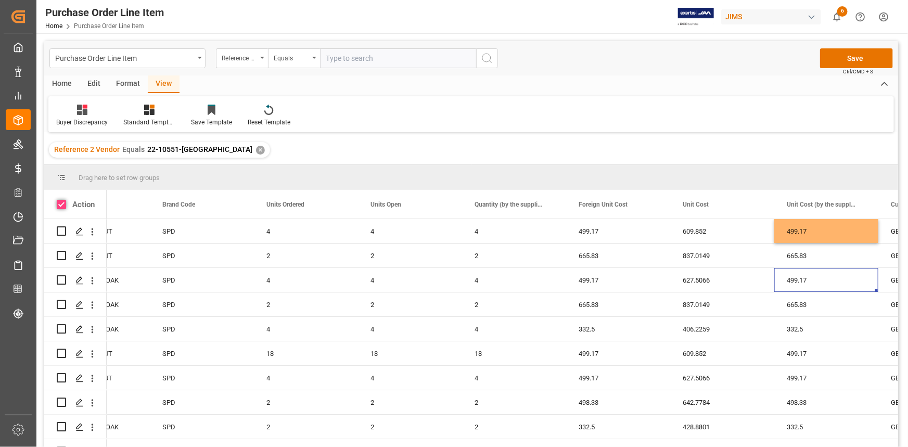
checkbox input "true"
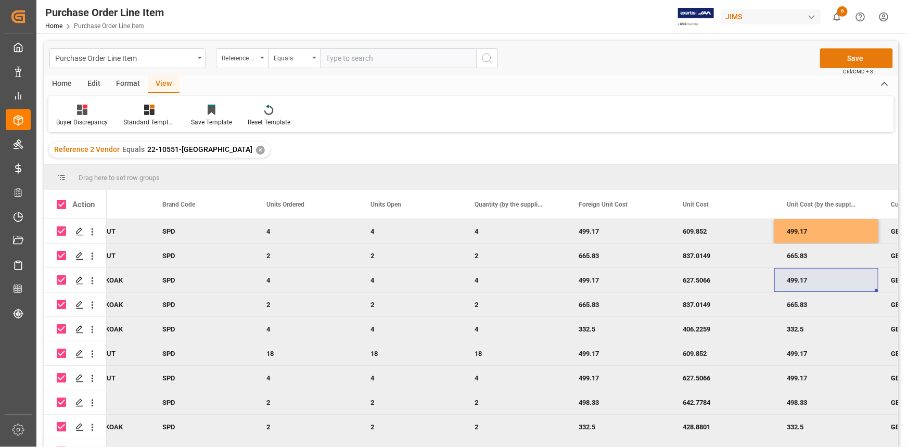
click at [855, 58] on button "Save" at bounding box center [856, 58] width 73 height 20
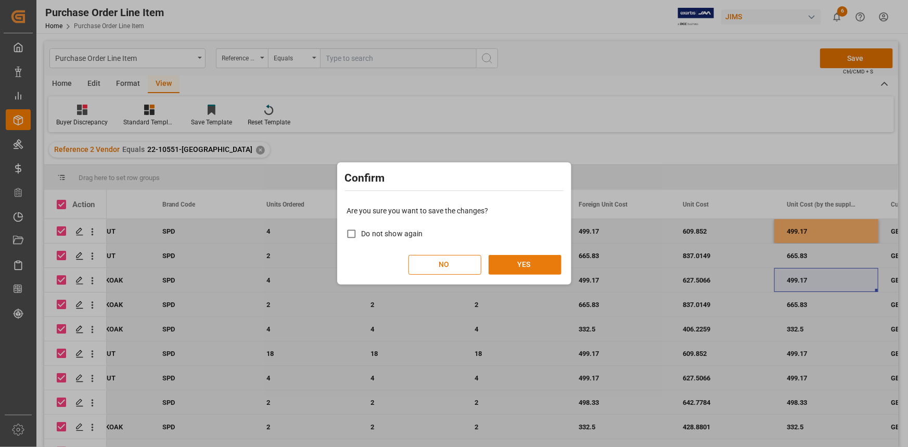
click at [521, 269] on button "YES" at bounding box center [525, 265] width 73 height 20
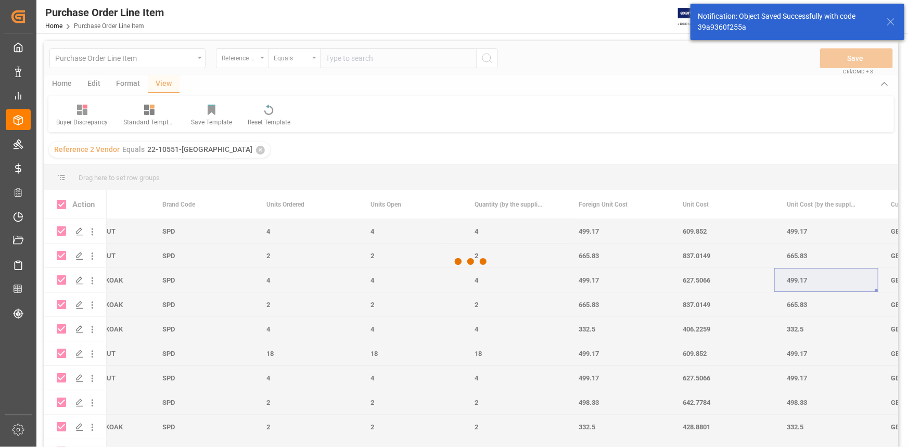
checkbox input "false"
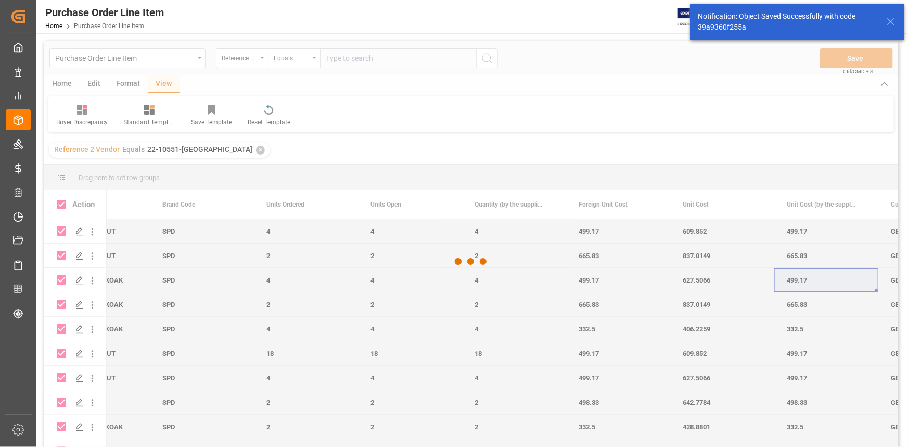
checkbox input "false"
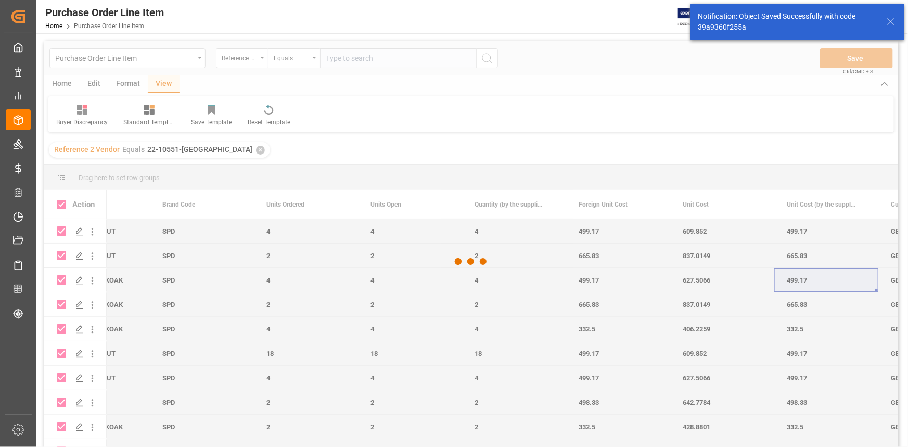
checkbox input "false"
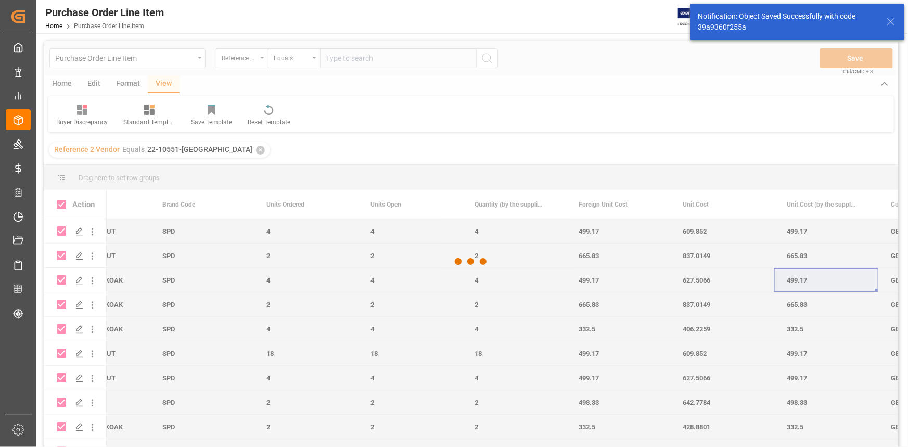
checkbox input "false"
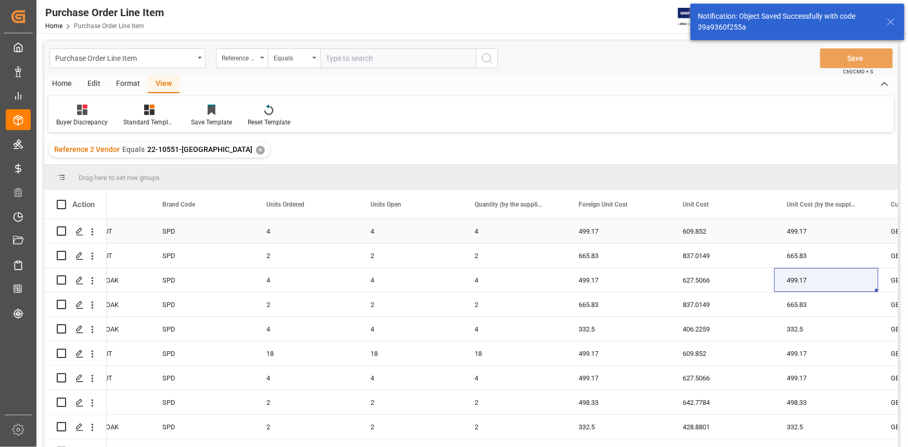
click at [475, 229] on div "4" at bounding box center [514, 231] width 104 height 24
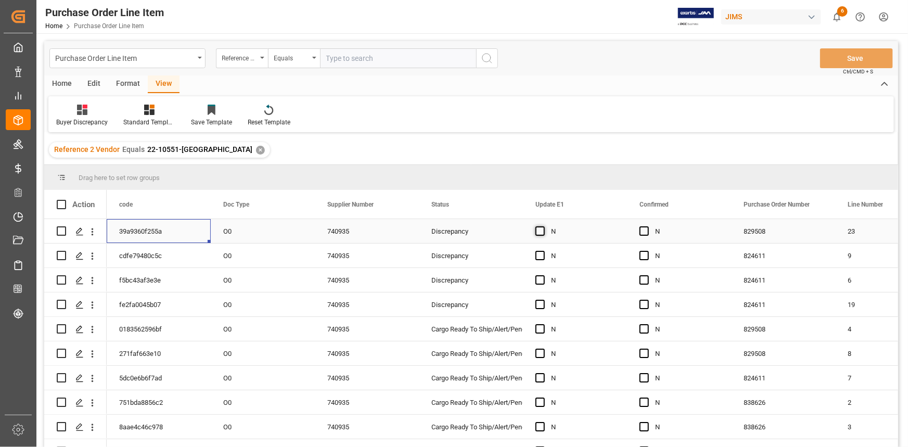
click at [542, 232] on span "Press SPACE to select this row." at bounding box center [540, 230] width 9 height 9
click at [544, 226] on input "Press SPACE to select this row." at bounding box center [544, 226] width 0 height 0
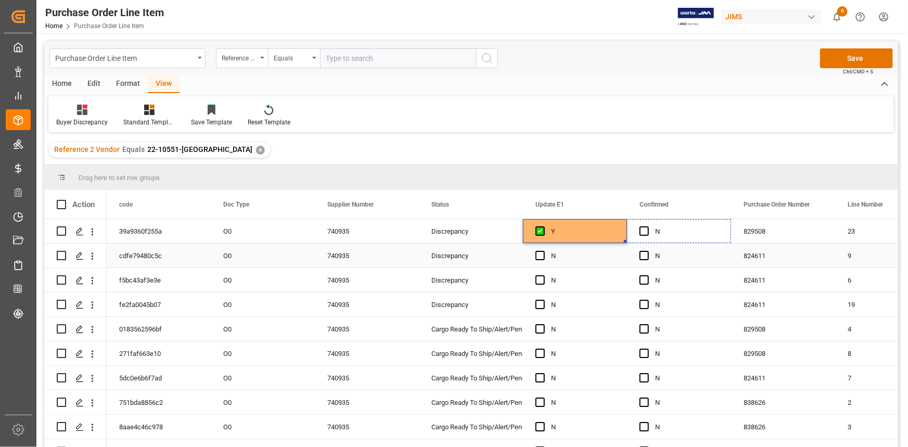
drag, startPoint x: 626, startPoint y: 240, endPoint x: 699, endPoint y: 251, distance: 74.2
drag, startPoint x: 730, startPoint y: 242, endPoint x: 705, endPoint y: 378, distance: 139.2
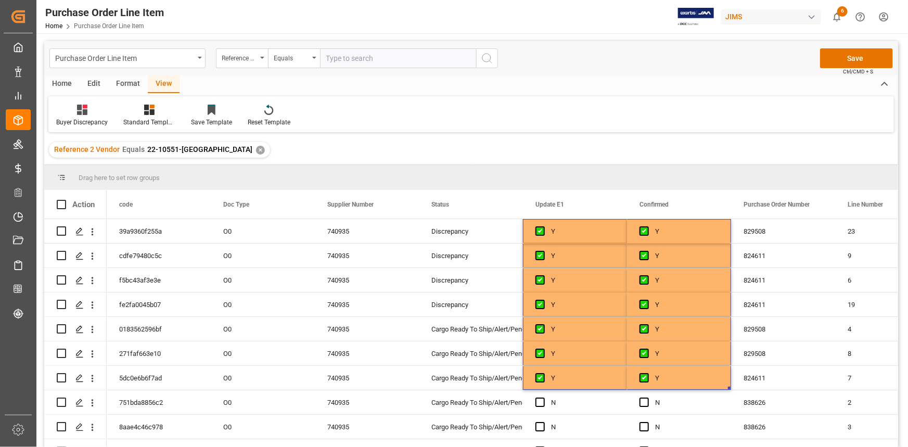
drag, startPoint x: 898, startPoint y: 264, endPoint x: 896, endPoint y: 278, distance: 13.7
click at [896, 279] on div "23" at bounding box center [471, 335] width 854 height 232
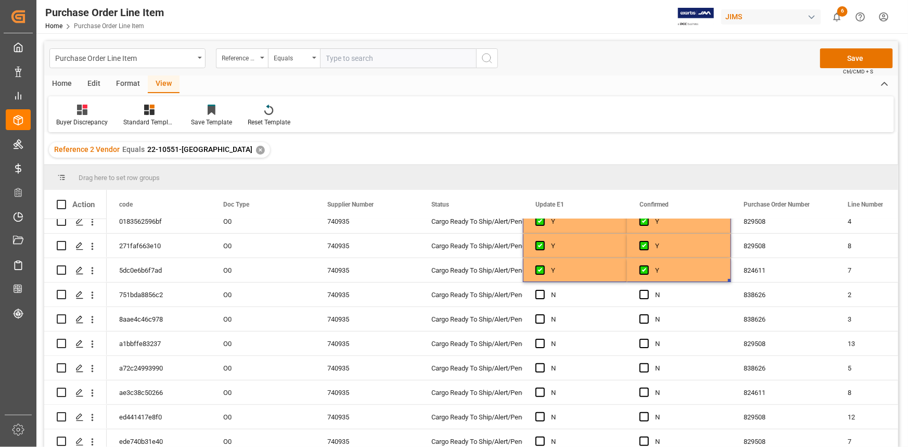
scroll to position [124, 0]
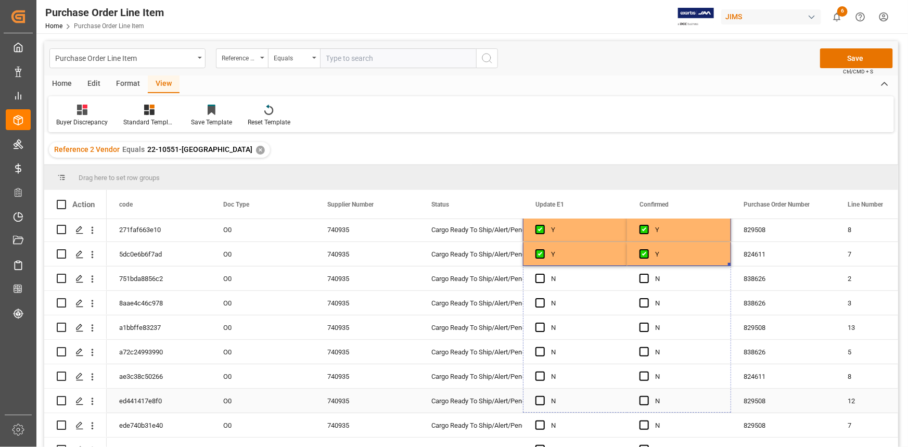
drag, startPoint x: 730, startPoint y: 263, endPoint x: 715, endPoint y: 401, distance: 138.3
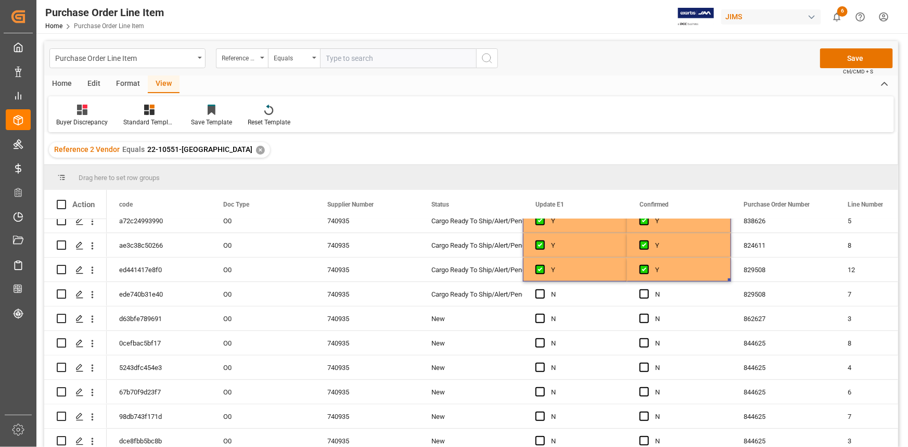
scroll to position [260, 0]
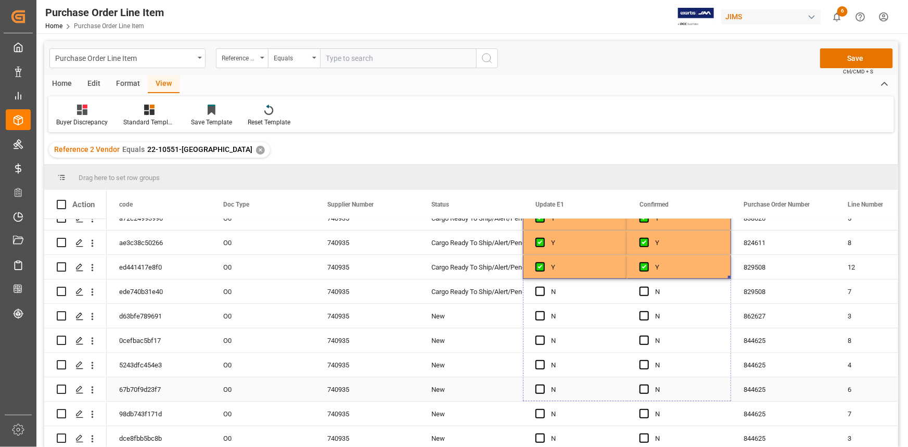
drag, startPoint x: 729, startPoint y: 291, endPoint x: 716, endPoint y: 385, distance: 95.1
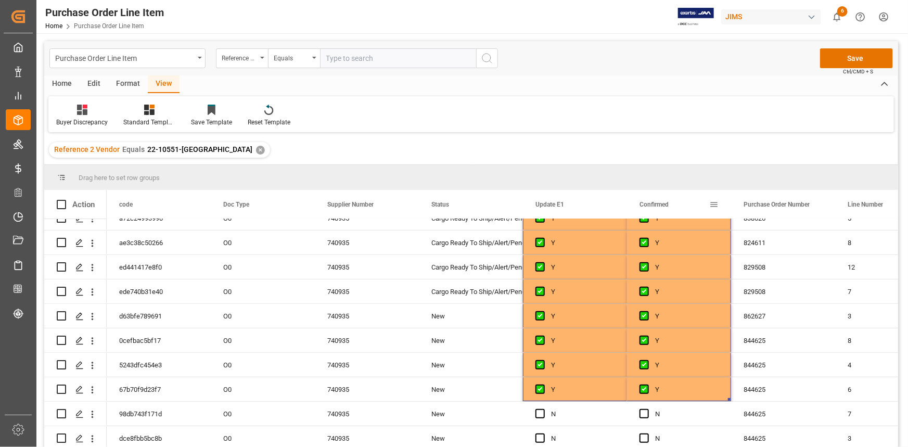
scroll to position [154, 0]
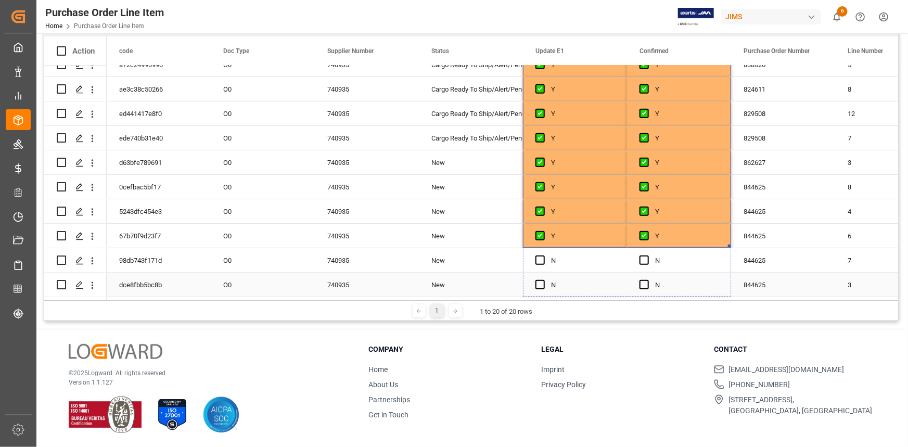
drag, startPoint x: 729, startPoint y: 244, endPoint x: 722, endPoint y: 290, distance: 46.8
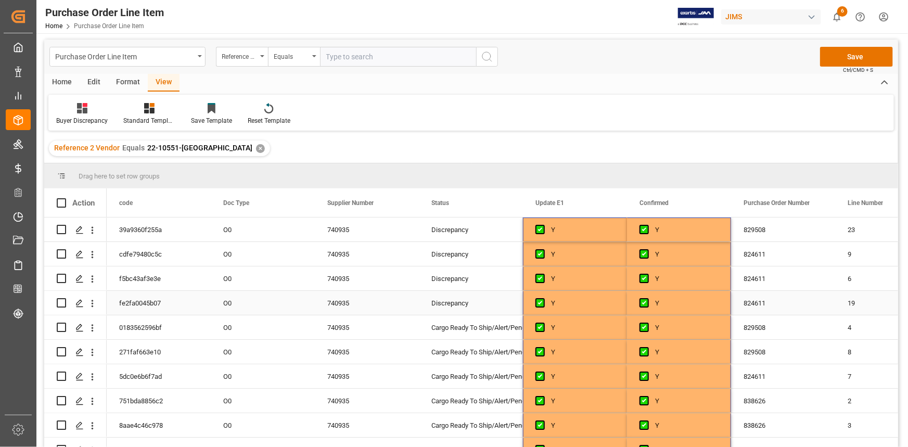
scroll to position [0, 0]
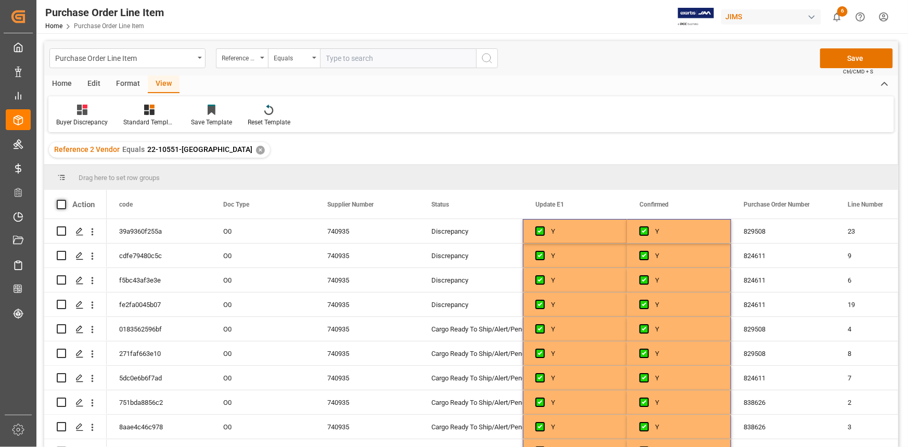
click at [61, 205] on span at bounding box center [61, 204] width 9 height 9
click at [65, 200] on input "checkbox" at bounding box center [65, 200] width 0 height 0
checkbox input "true"
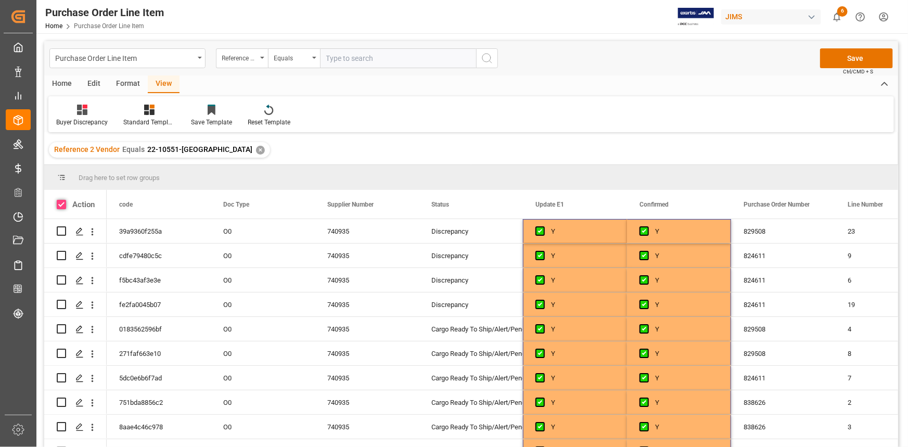
checkbox input "true"
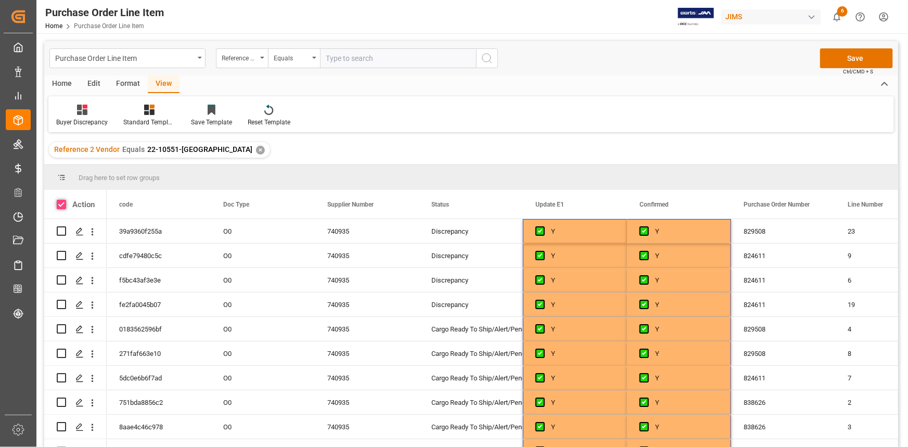
checkbox input "true"
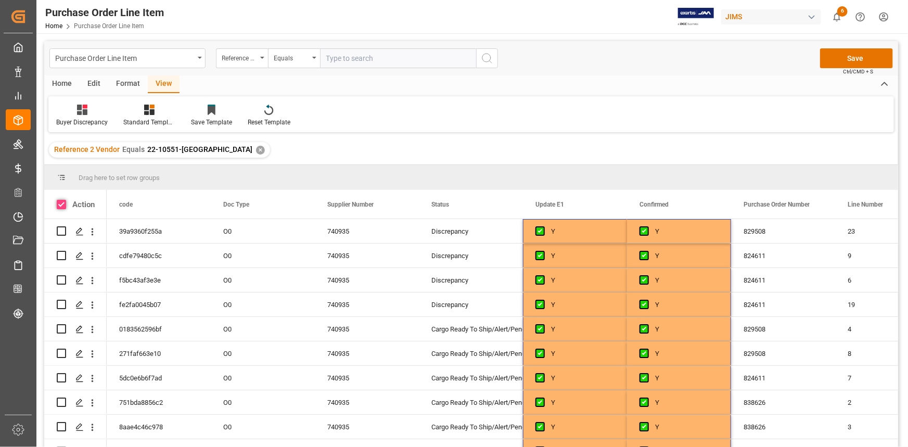
checkbox input "true"
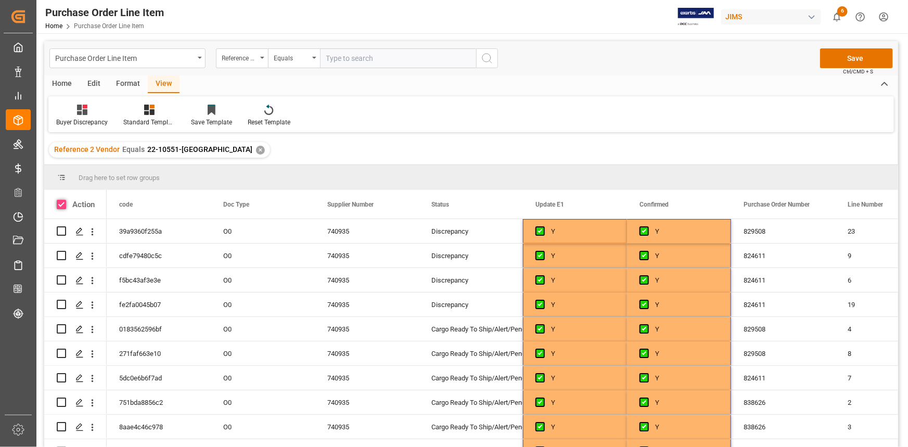
checkbox input "true"
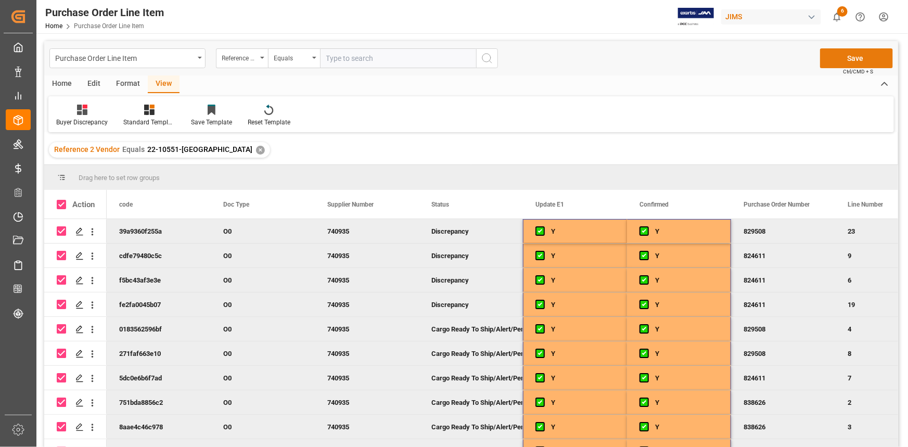
click at [845, 57] on button "Save" at bounding box center [856, 58] width 73 height 20
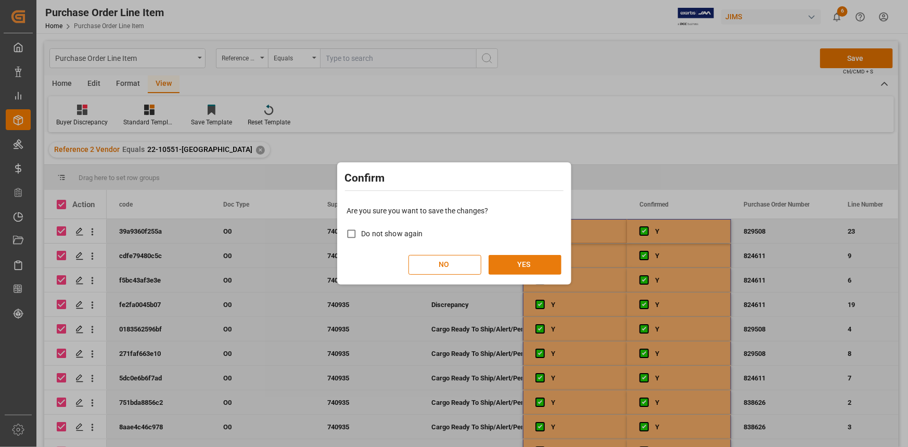
drag, startPoint x: 520, startPoint y: 266, endPoint x: 526, endPoint y: 266, distance: 6.3
click at [520, 265] on button "YES" at bounding box center [525, 265] width 73 height 20
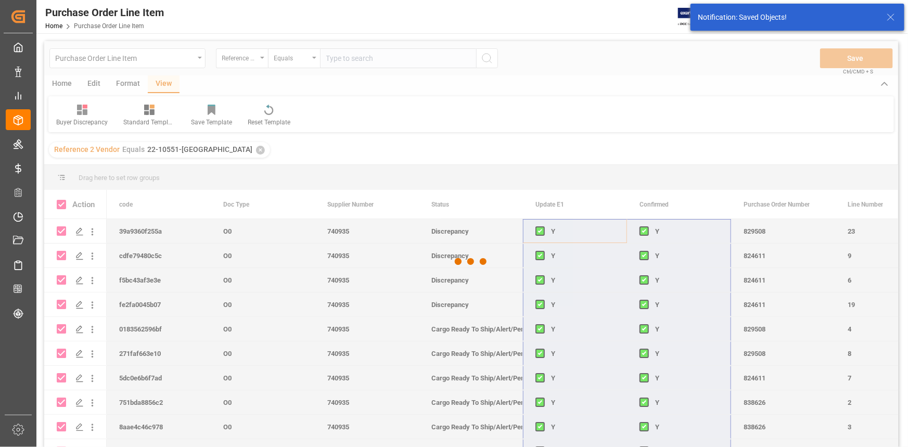
checkbox input "false"
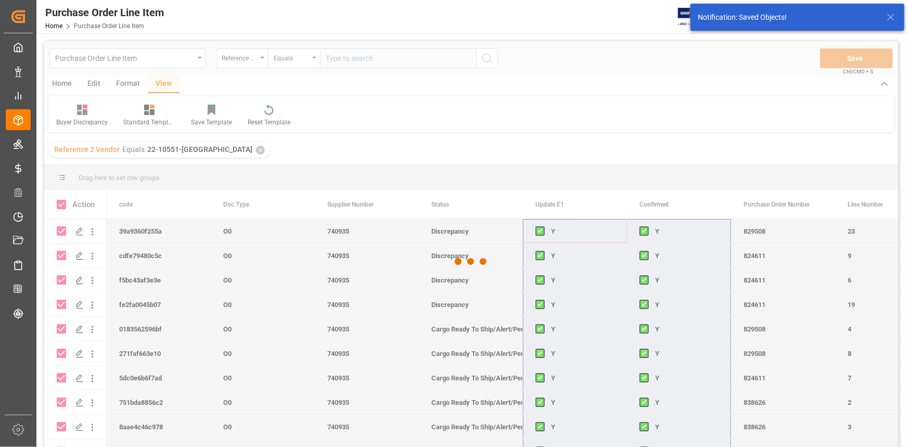
checkbox input "false"
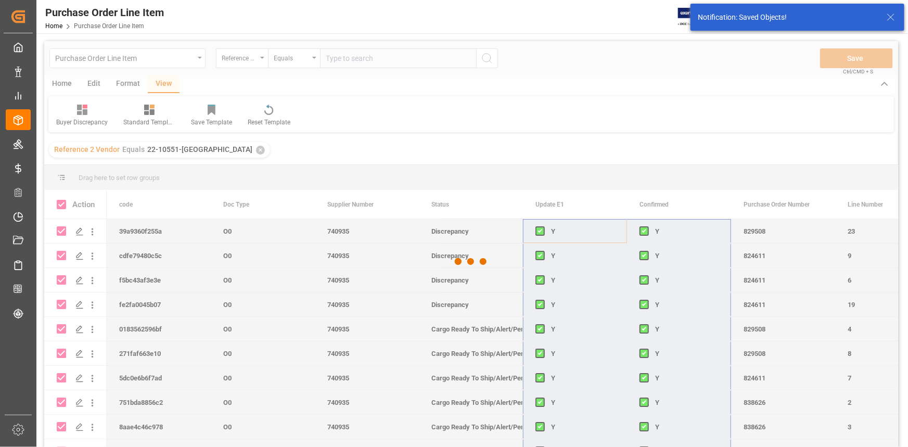
checkbox input "false"
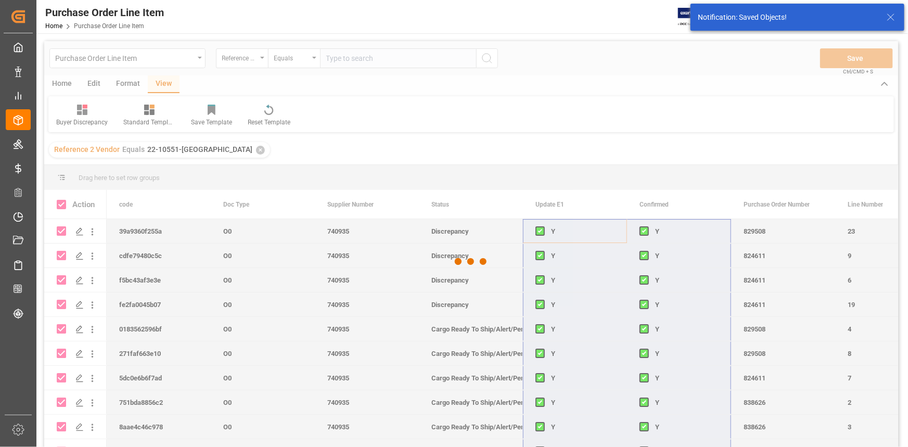
checkbox input "false"
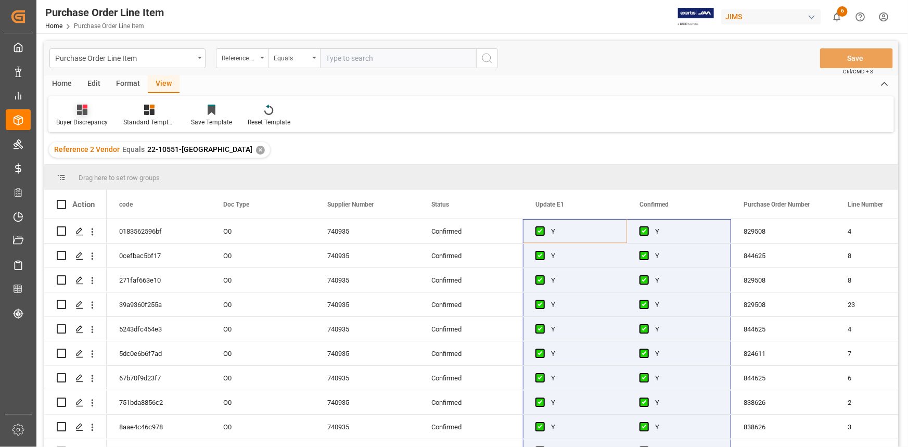
click at [91, 116] on div "Buyer Discrepancy" at bounding box center [81, 115] width 67 height 23
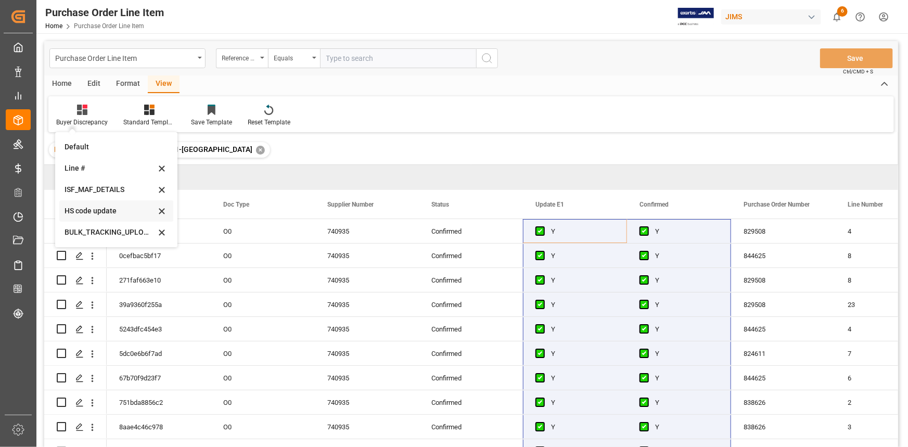
click at [104, 212] on div "HS code update" at bounding box center [110, 211] width 91 height 11
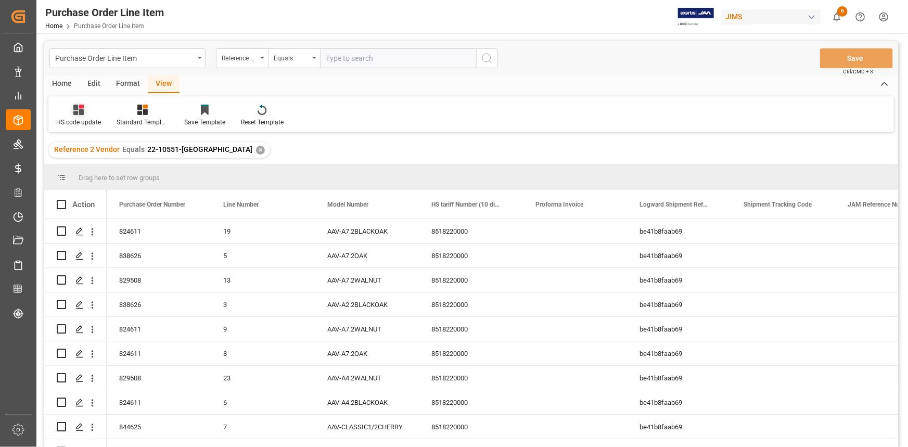
click at [84, 116] on div "HS code update" at bounding box center [78, 115] width 60 height 23
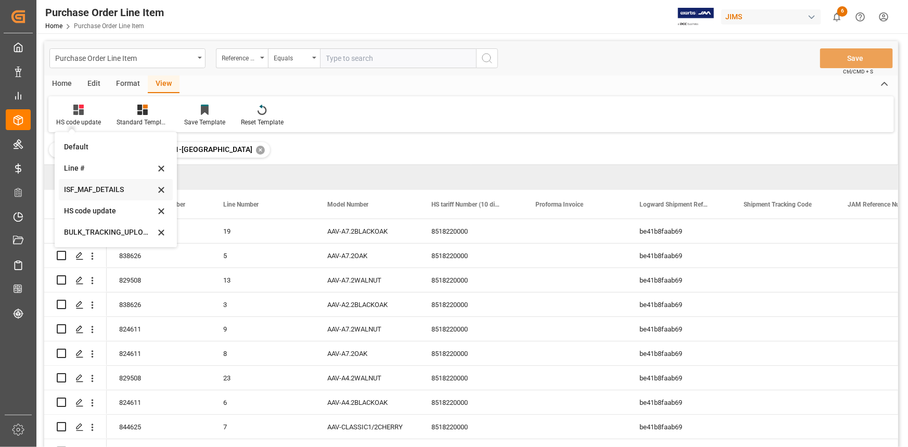
click at [94, 189] on div "ISF_MAF_DETAILS" at bounding box center [109, 189] width 91 height 11
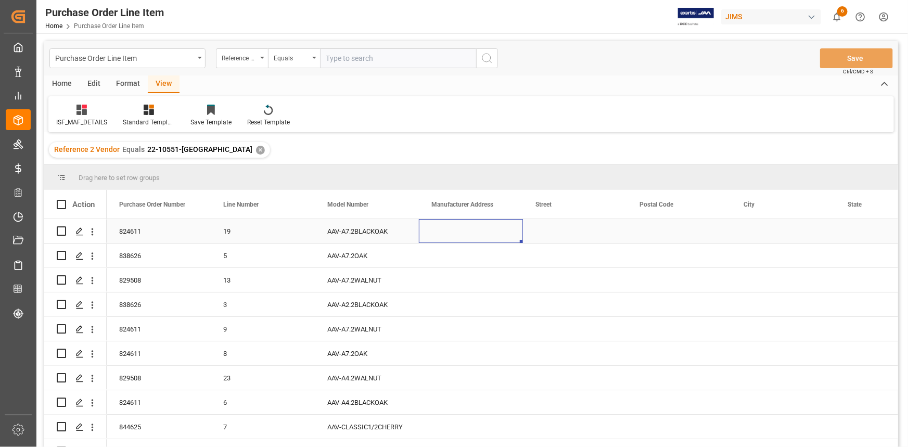
click at [445, 223] on div "Press SPACE to select this row." at bounding box center [471, 231] width 104 height 24
click at [447, 234] on input "Press SPACE to select this row." at bounding box center [470, 238] width 87 height 20
paste input "SPENDOR AUDIO SYSTEMS LTS"
type input "SPENDOR AUDIO SYSTEMS LTS"
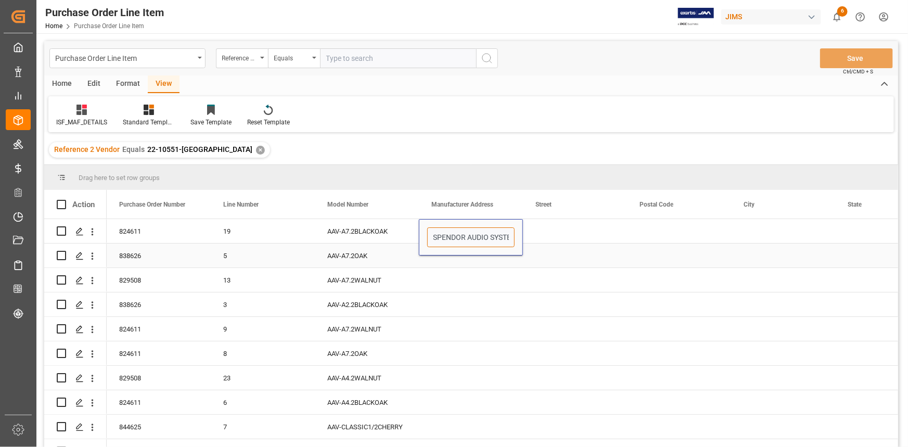
scroll to position [0, 27]
click at [482, 279] on div "Press SPACE to select this row." at bounding box center [471, 280] width 104 height 24
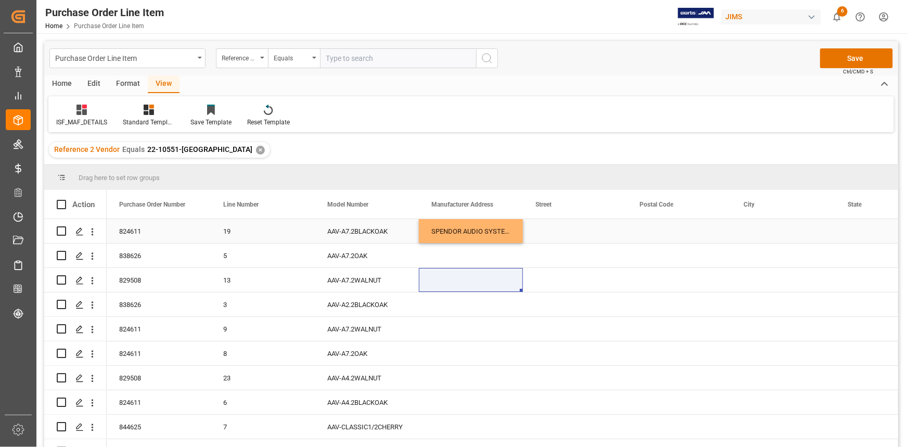
click at [546, 229] on div "Press SPACE to select this row." at bounding box center [575, 231] width 104 height 24
click at [546, 229] on input "Press SPACE to select this row." at bounding box center [575, 238] width 87 height 20
type input "[STREET_ADDRESS]"
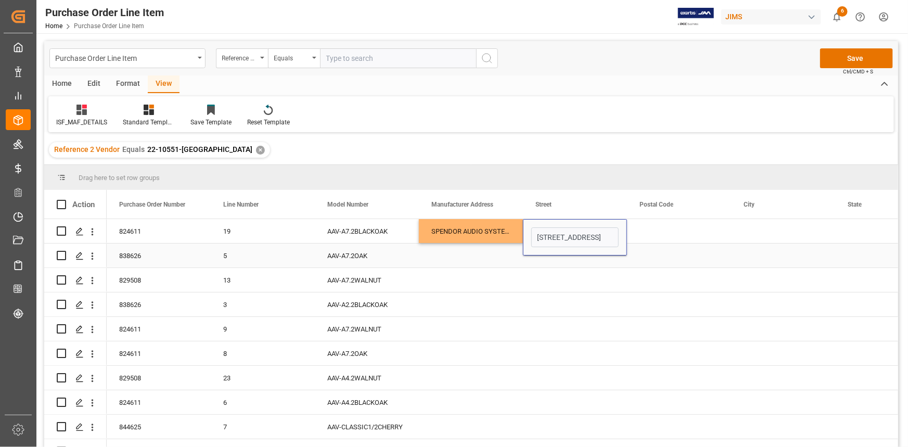
scroll to position [0, 111]
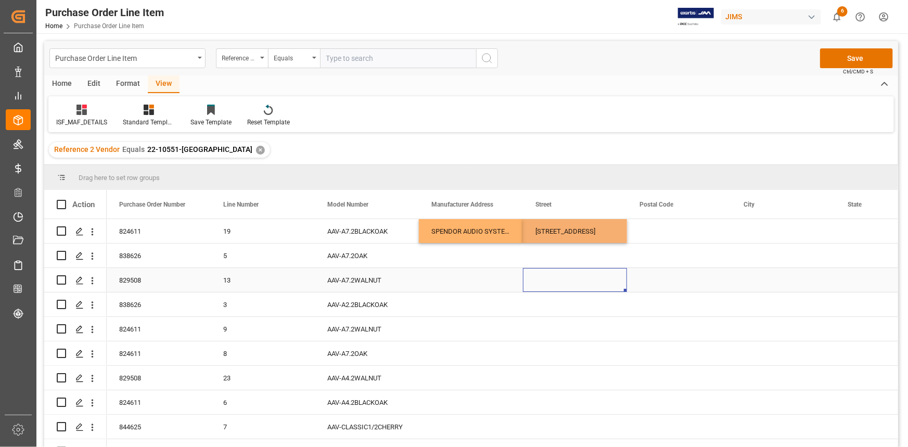
click at [531, 283] on div "Press SPACE to select this row." at bounding box center [575, 280] width 104 height 24
click at [559, 233] on div "[STREET_ADDRESS]" at bounding box center [575, 231] width 104 height 24
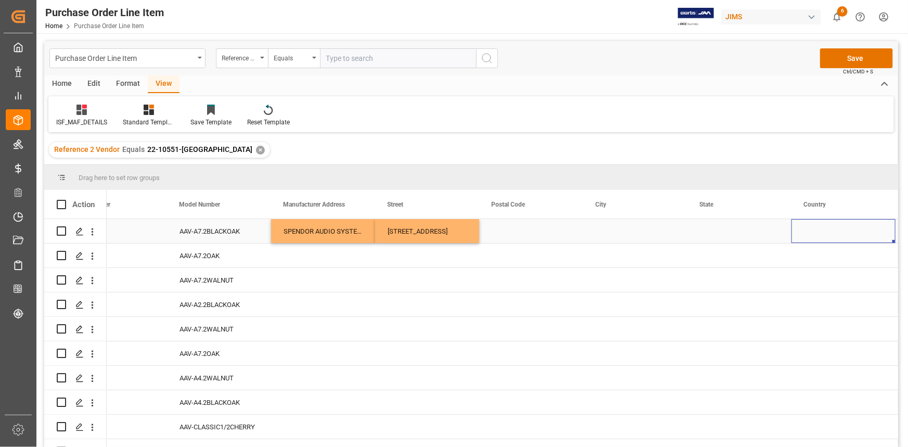
scroll to position [0, 252]
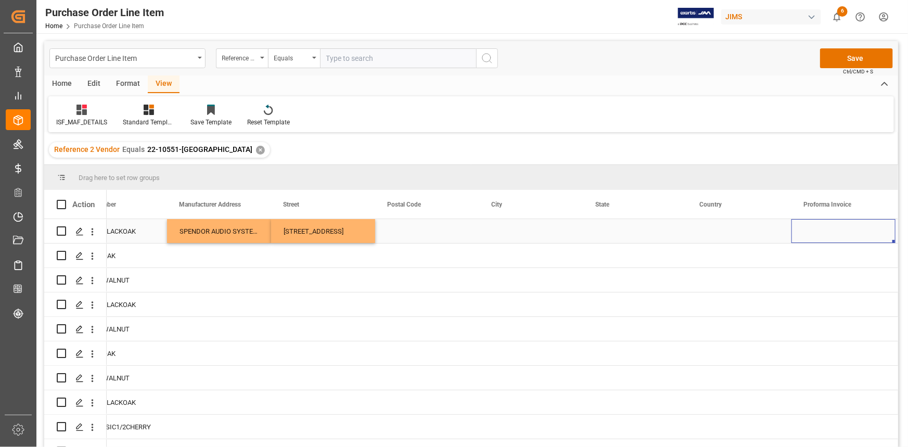
click at [422, 231] on div "Press SPACE to select this row." at bounding box center [427, 231] width 104 height 24
click at [414, 235] on input "Press SPACE to select this row." at bounding box center [427, 238] width 87 height 20
paste input "S60 5XA"
type input "S60 5XA"
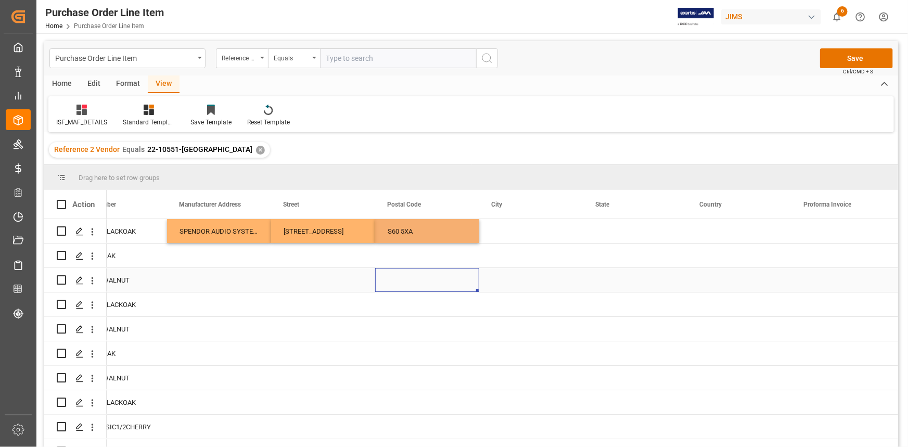
click at [430, 280] on div "Press SPACE to select this row." at bounding box center [427, 280] width 104 height 24
click at [504, 234] on div "Press SPACE to select this row." at bounding box center [531, 231] width 104 height 24
click at [505, 234] on input "Press SPACE to select this row." at bounding box center [531, 238] width 87 height 20
type input "CATCLIFFE"
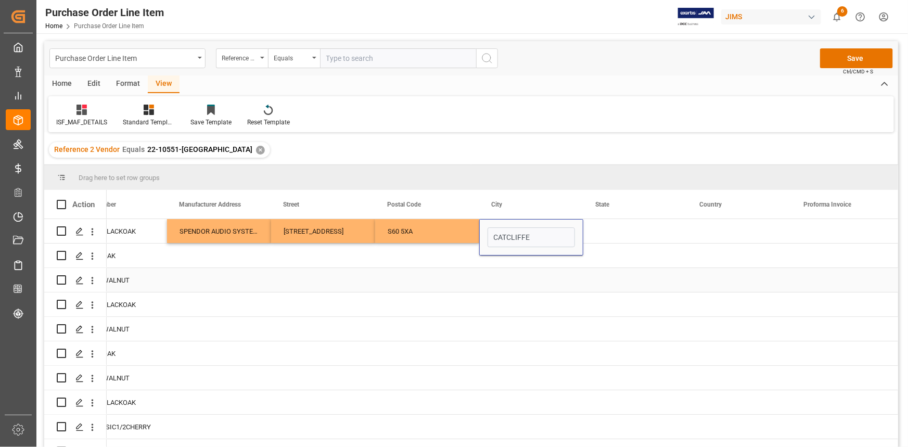
click at [477, 271] on div "Press SPACE to select this row." at bounding box center [427, 280] width 104 height 24
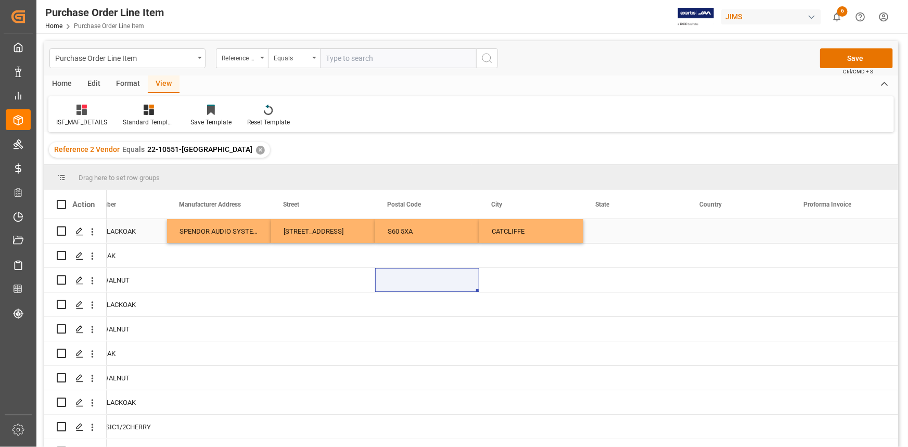
click at [631, 238] on div "Press SPACE to select this row." at bounding box center [636, 231] width 104 height 24
click at [616, 236] on div "Press SPACE to select this row." at bounding box center [636, 231] width 104 height 24
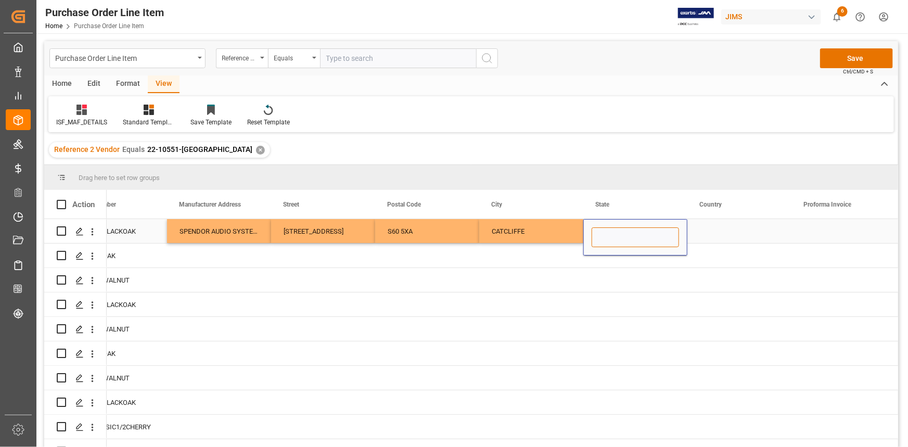
click at [616, 236] on input "Press SPACE to select this row." at bounding box center [635, 238] width 87 height 20
paste input "ROTHERHAM"
type input "ROTHERHAM"
click at [711, 235] on div "Press SPACE to select this row." at bounding box center [740, 231] width 104 height 24
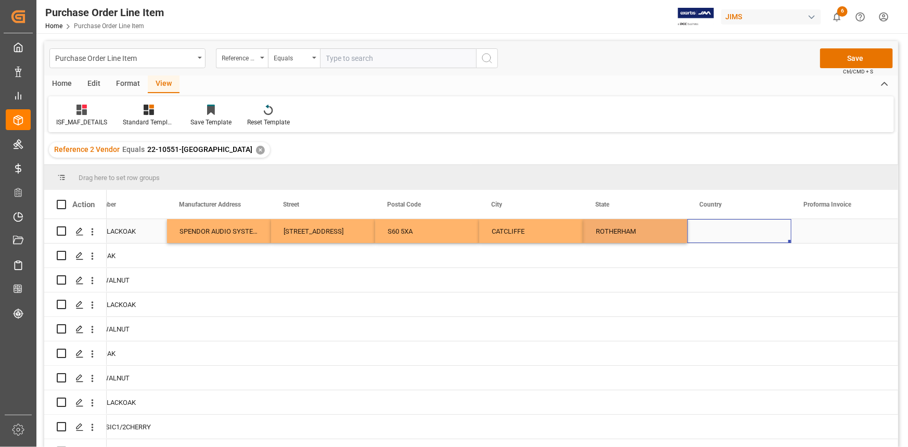
click at [712, 234] on div "Press SPACE to select this row." at bounding box center [740, 231] width 104 height 24
click at [714, 234] on input "Press SPACE to select this row." at bounding box center [739, 238] width 87 height 20
type input "g"
type input "GB"
click at [532, 288] on div "Press SPACE to select this row." at bounding box center [531, 280] width 104 height 24
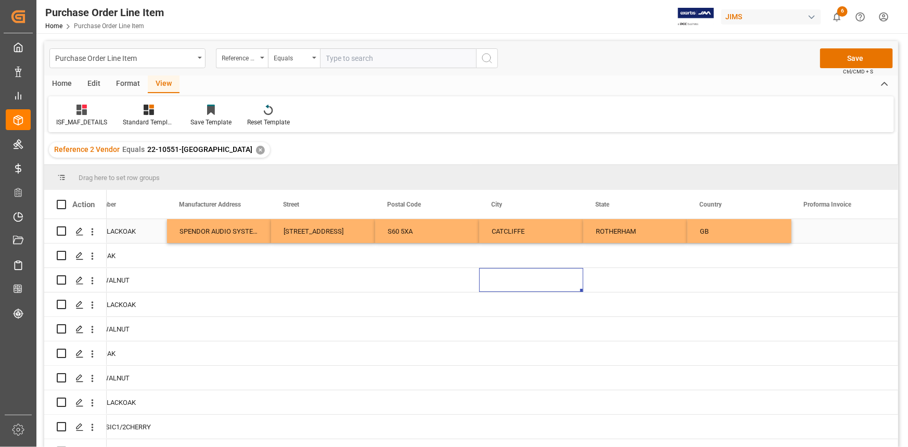
click at [252, 241] on div "SPENDOR AUDIO SYSTEMS LTS" at bounding box center [219, 231] width 104 height 24
drag, startPoint x: 270, startPoint y: 242, endPoint x: 270, endPoint y: 386, distance: 143.7
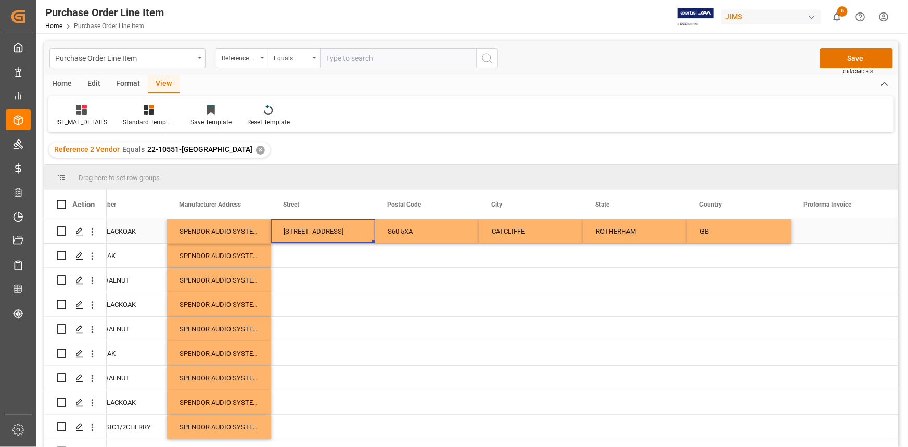
click at [341, 238] on div "[STREET_ADDRESS]" at bounding box center [323, 231] width 104 height 24
drag, startPoint x: 373, startPoint y: 242, endPoint x: 346, endPoint y: 422, distance: 182.2
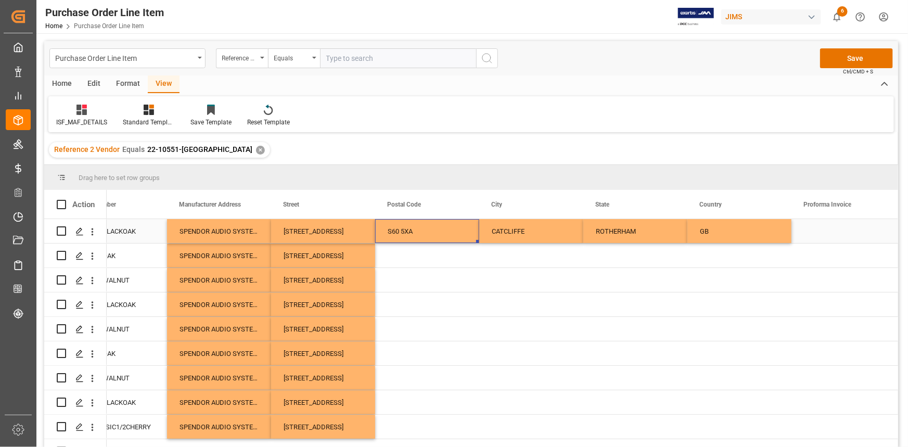
click at [434, 242] on div "S60 5XA" at bounding box center [427, 231] width 104 height 24
drag, startPoint x: 477, startPoint y: 242, endPoint x: 463, endPoint y: 417, distance: 176.0
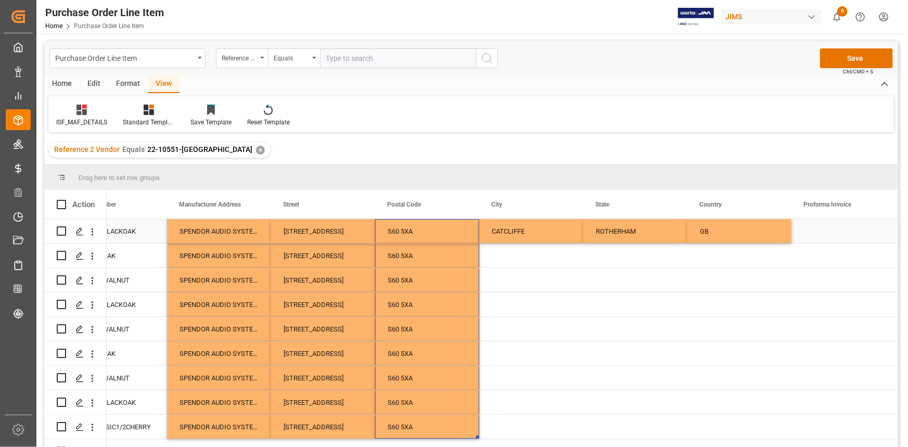
drag, startPoint x: 564, startPoint y: 237, endPoint x: 575, endPoint y: 241, distance: 12.2
click at [564, 237] on div "CATCLIFFE" at bounding box center [531, 231] width 104 height 24
drag, startPoint x: 583, startPoint y: 251, endPoint x: 599, endPoint y: 386, distance: 135.7
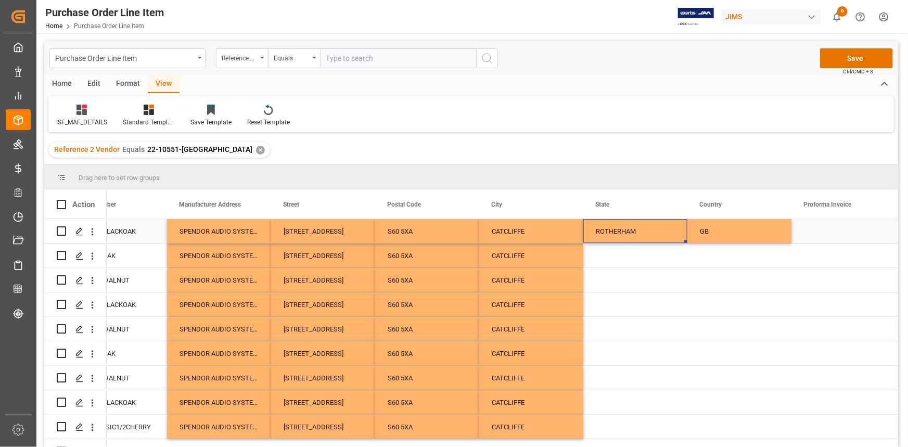
click at [635, 235] on div "ROTHERHAM" at bounding box center [636, 231] width 104 height 24
drag, startPoint x: 686, startPoint y: 242, endPoint x: 674, endPoint y: 417, distance: 175.9
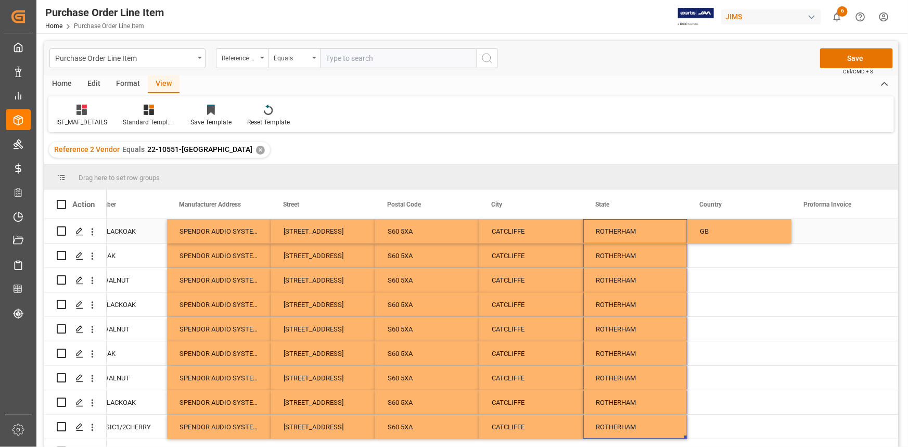
click at [743, 233] on div "GB" at bounding box center [740, 231] width 104 height 24
drag, startPoint x: 789, startPoint y: 241, endPoint x: 794, endPoint y: 410, distance: 169.3
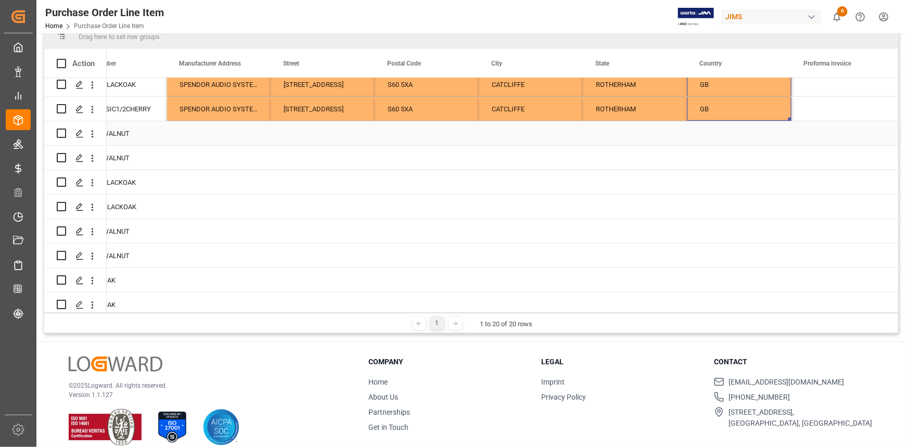
scroll to position [142, 0]
click at [243, 109] on div "SPENDOR AUDIO SYSTEMS LTS" at bounding box center [219, 108] width 104 height 24
drag, startPoint x: 269, startPoint y: 118, endPoint x: 230, endPoint y: 283, distance: 169.7
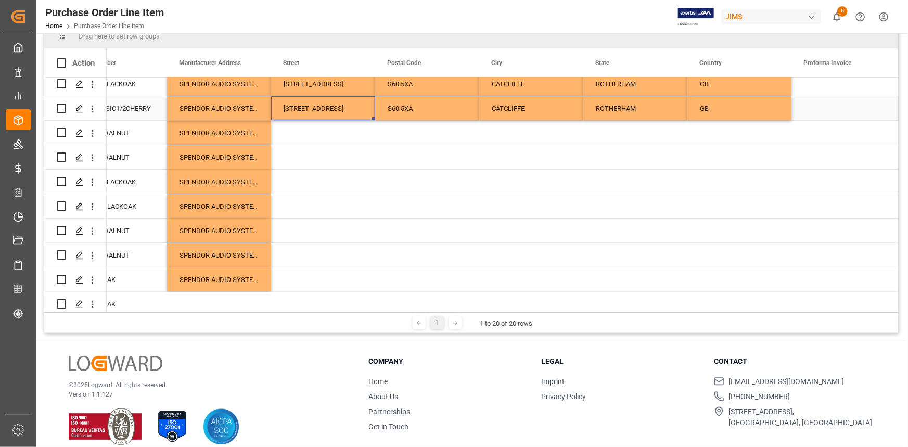
click at [337, 109] on div "[STREET_ADDRESS]" at bounding box center [323, 108] width 104 height 24
drag, startPoint x: 373, startPoint y: 148, endPoint x: 359, endPoint y: 275, distance: 127.7
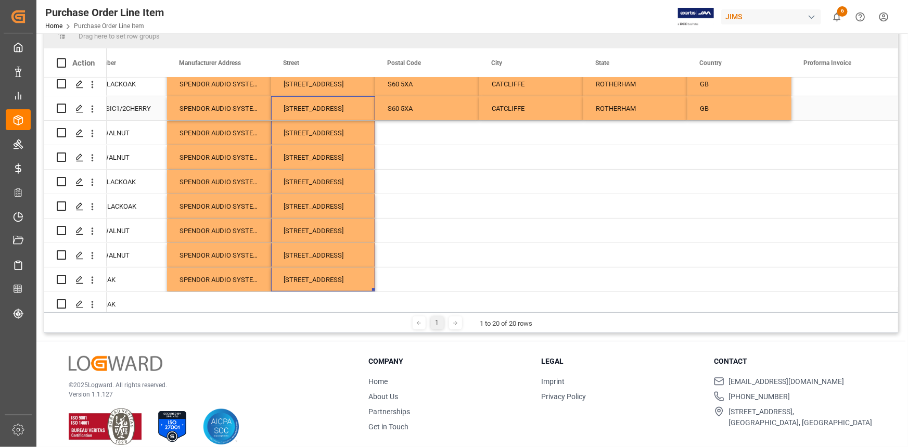
click at [430, 116] on div "S60 5XA" at bounding box center [427, 108] width 104 height 24
drag, startPoint x: 477, startPoint y: 117, endPoint x: 464, endPoint y: 276, distance: 160.4
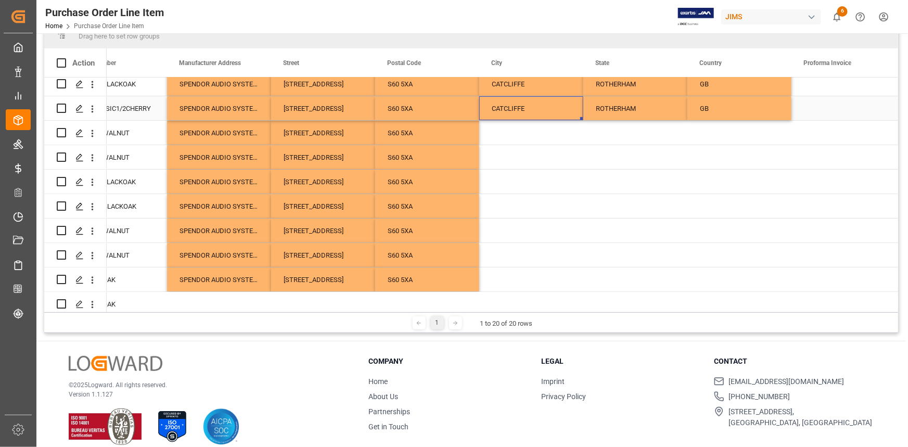
click at [522, 109] on div "CATCLIFFE" at bounding box center [531, 108] width 104 height 24
drag, startPoint x: 581, startPoint y: 117, endPoint x: 569, endPoint y: 274, distance: 157.7
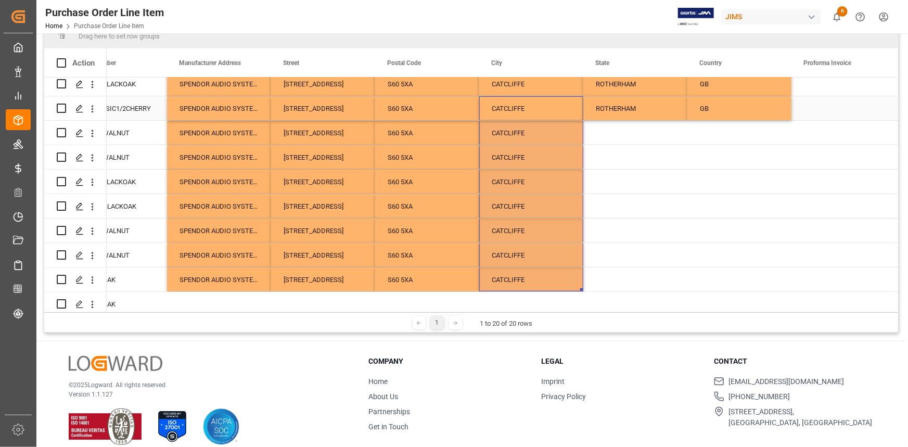
click at [645, 112] on div "ROTHERHAM" at bounding box center [636, 108] width 104 height 24
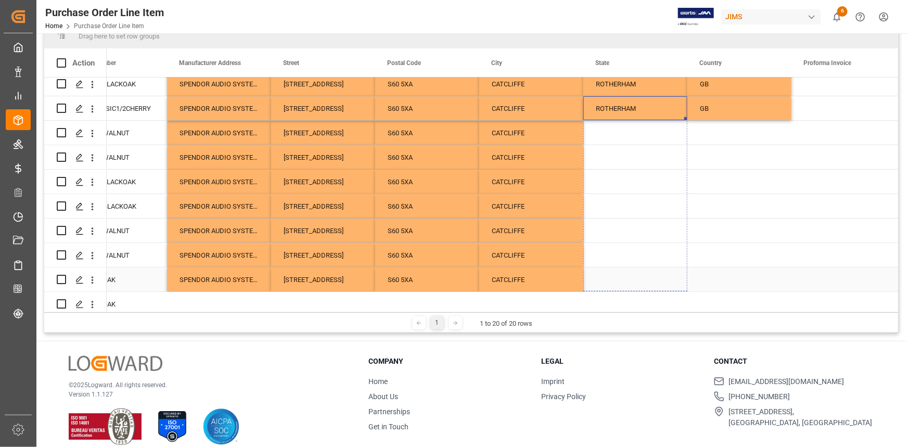
drag, startPoint x: 685, startPoint y: 118, endPoint x: 672, endPoint y: 282, distance: 164.5
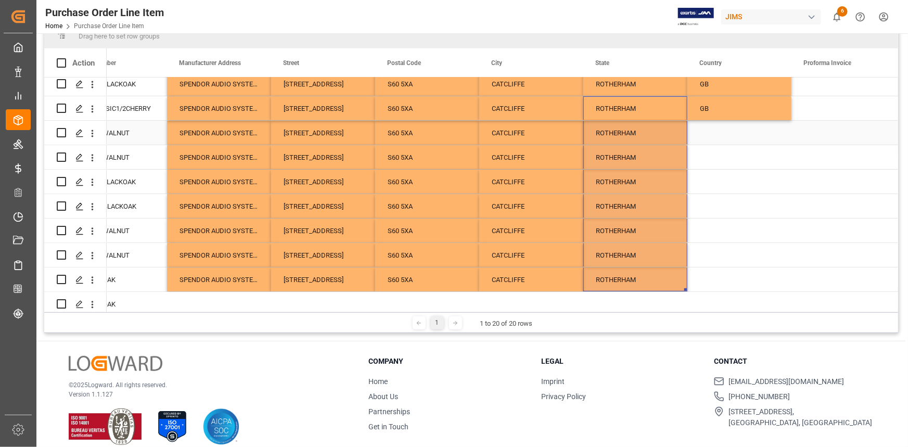
click at [731, 115] on div "GB" at bounding box center [740, 108] width 104 height 24
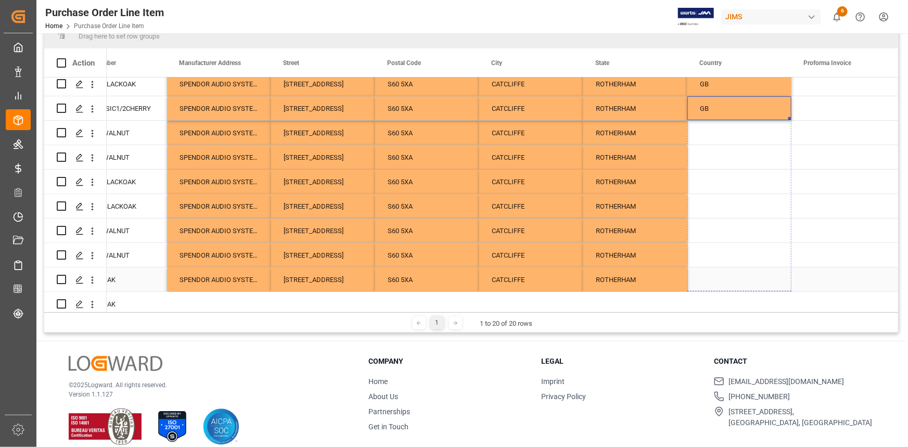
drag, startPoint x: 788, startPoint y: 118, endPoint x: 791, endPoint y: 275, distance: 157.2
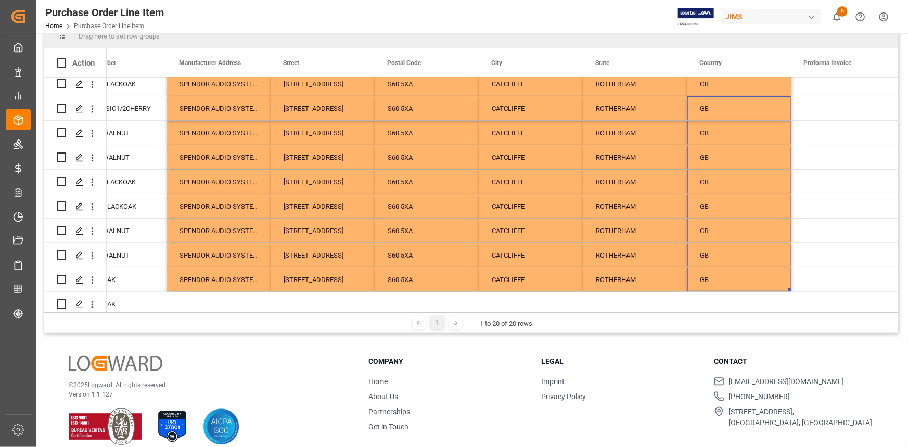
scroll to position [260, 0]
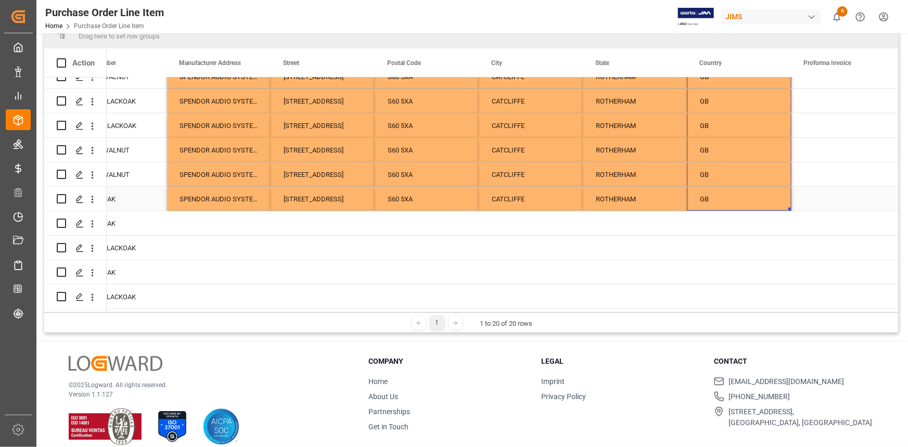
click at [236, 200] on div "SPENDOR AUDIO SYSTEMS LTS" at bounding box center [219, 199] width 104 height 24
drag, startPoint x: 269, startPoint y: 205, endPoint x: 300, endPoint y: 263, distance: 66.1
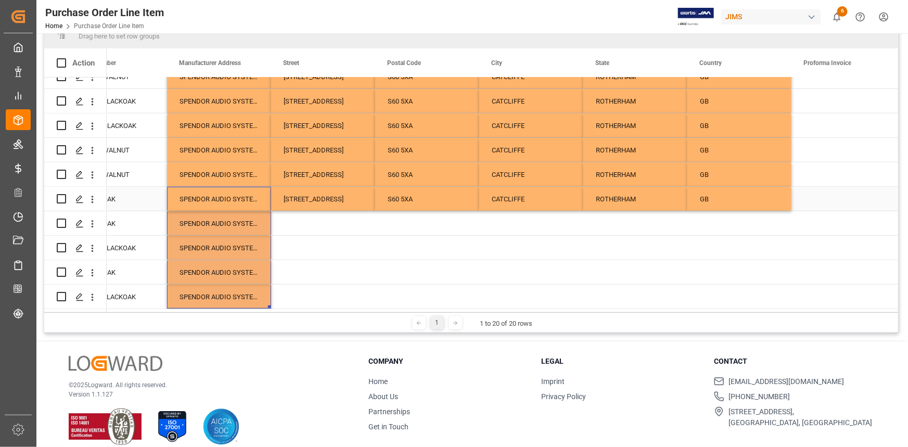
click at [329, 200] on div "[STREET_ADDRESS]" at bounding box center [323, 199] width 104 height 24
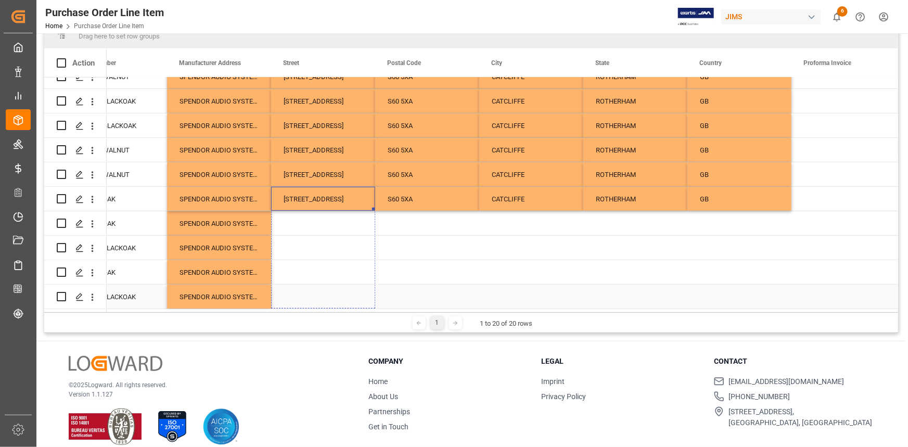
drag, startPoint x: 374, startPoint y: 205, endPoint x: 361, endPoint y: 293, distance: 88.9
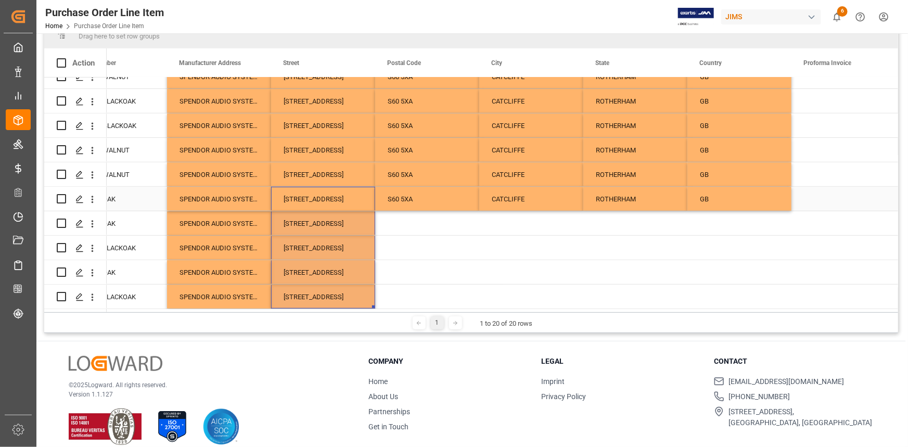
click at [415, 197] on div "S60 5XA" at bounding box center [427, 199] width 104 height 24
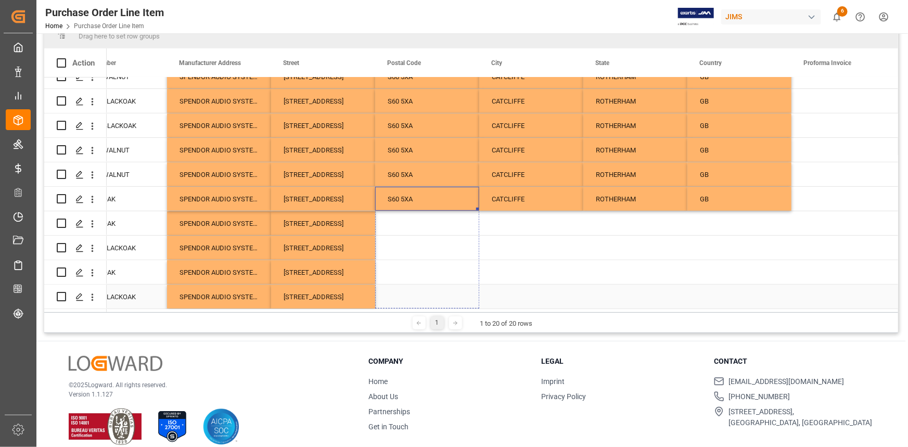
drag, startPoint x: 477, startPoint y: 206, endPoint x: 469, endPoint y: 296, distance: 90.4
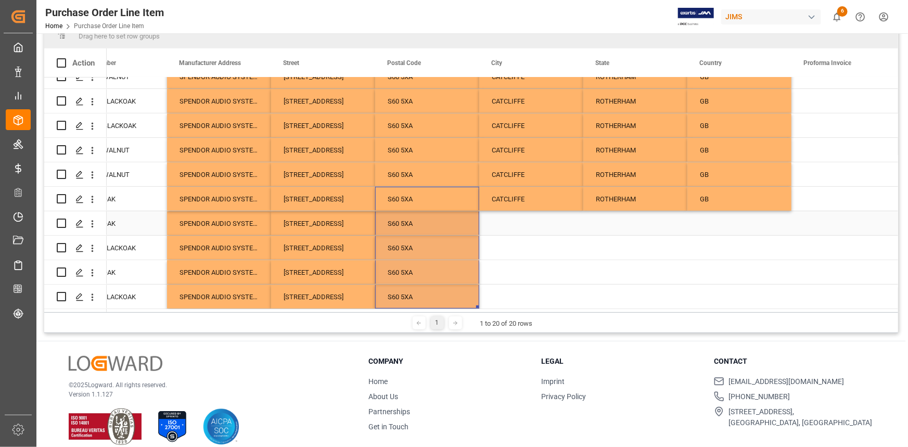
click at [535, 198] on div "CATCLIFFE" at bounding box center [531, 199] width 104 height 24
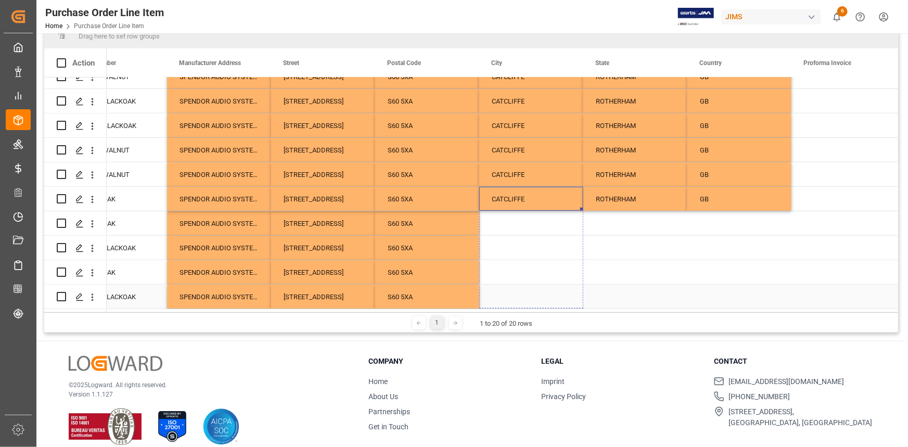
drag, startPoint x: 583, startPoint y: 207, endPoint x: 612, endPoint y: 244, distance: 47.1
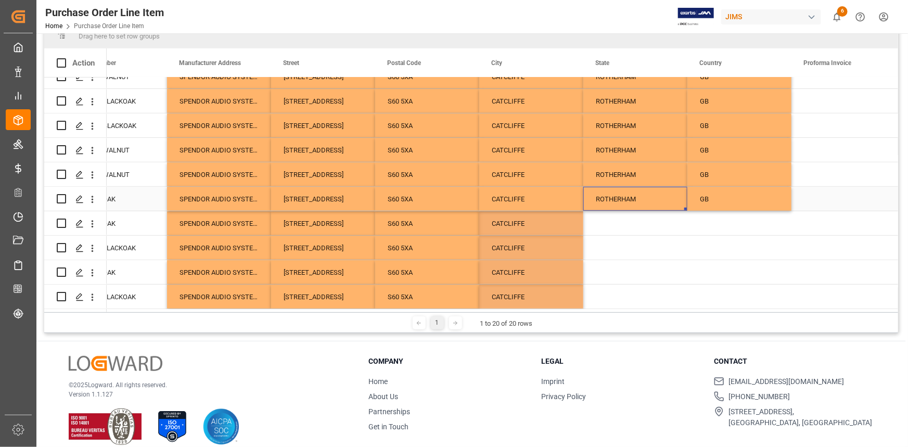
click at [623, 202] on div "ROTHERHAM" at bounding box center [636, 199] width 104 height 24
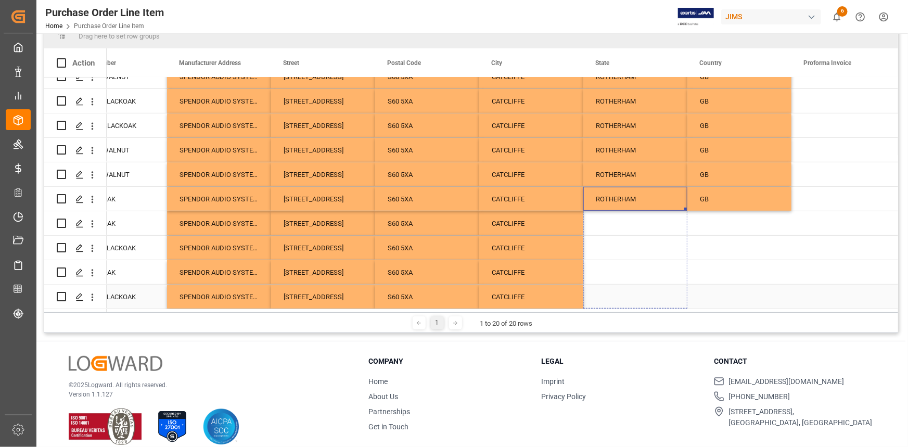
drag, startPoint x: 685, startPoint y: 206, endPoint x: 672, endPoint y: 295, distance: 90.5
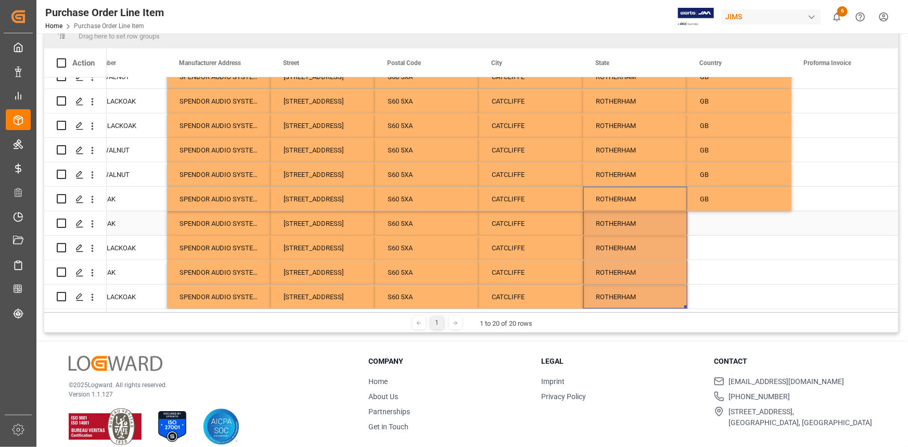
click at [731, 206] on div "GB" at bounding box center [740, 199] width 104 height 24
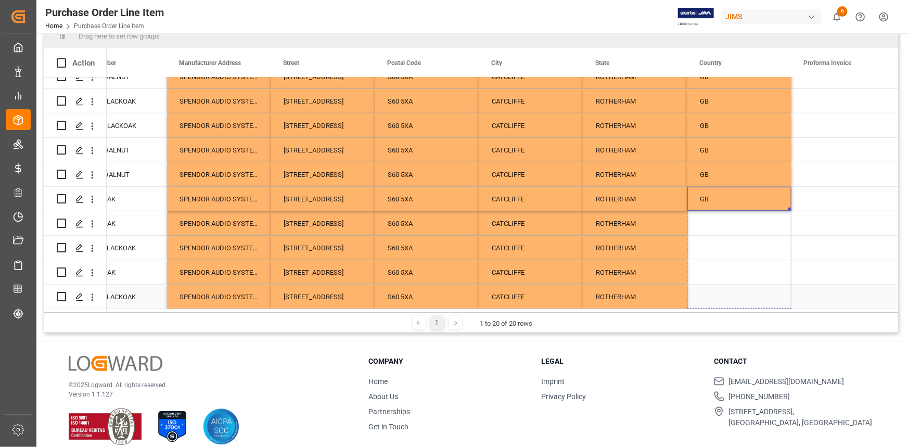
drag, startPoint x: 790, startPoint y: 205, endPoint x: 776, endPoint y: 295, distance: 91.1
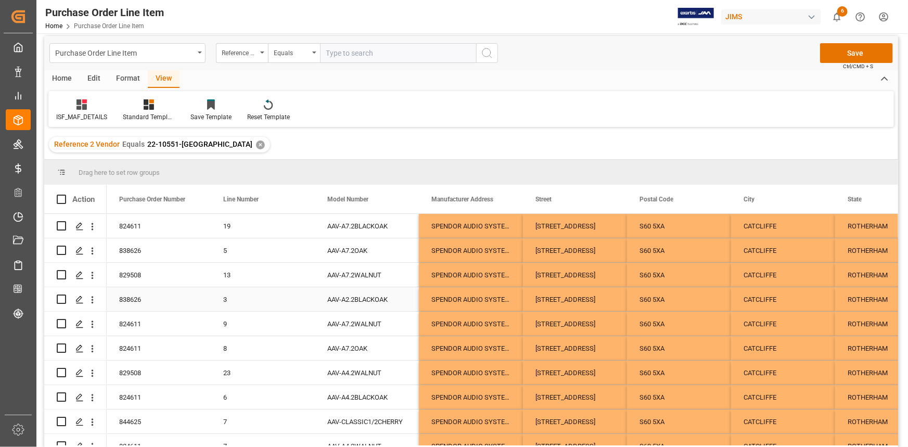
scroll to position [0, 0]
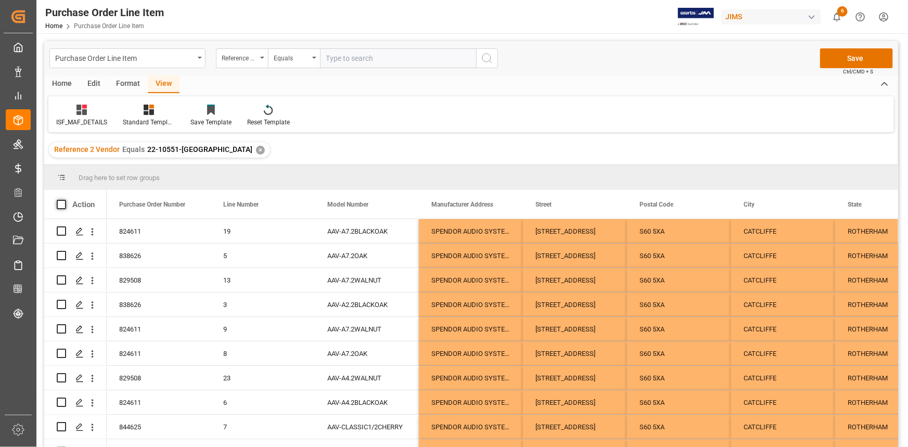
click at [62, 205] on span at bounding box center [61, 204] width 9 height 9
click at [65, 200] on input "checkbox" at bounding box center [65, 200] width 0 height 0
checkbox input "true"
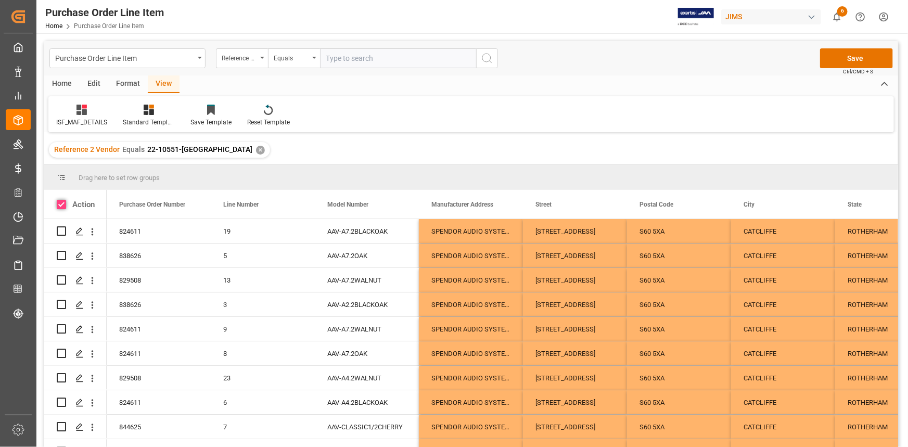
checkbox input "true"
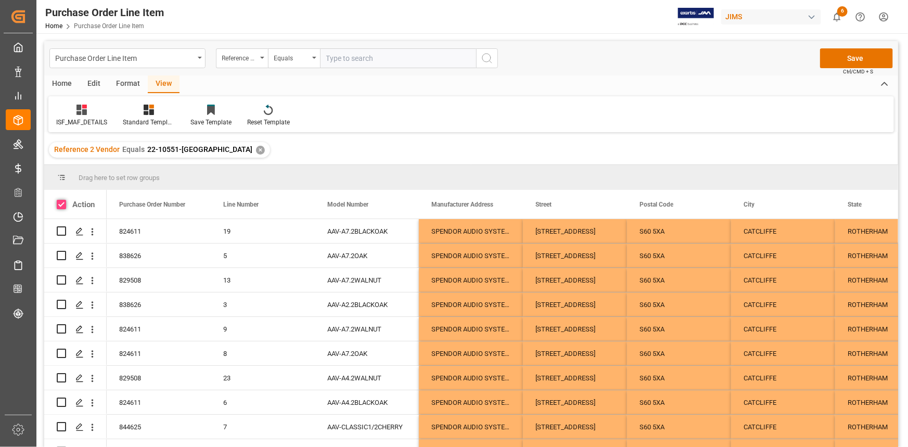
checkbox input "true"
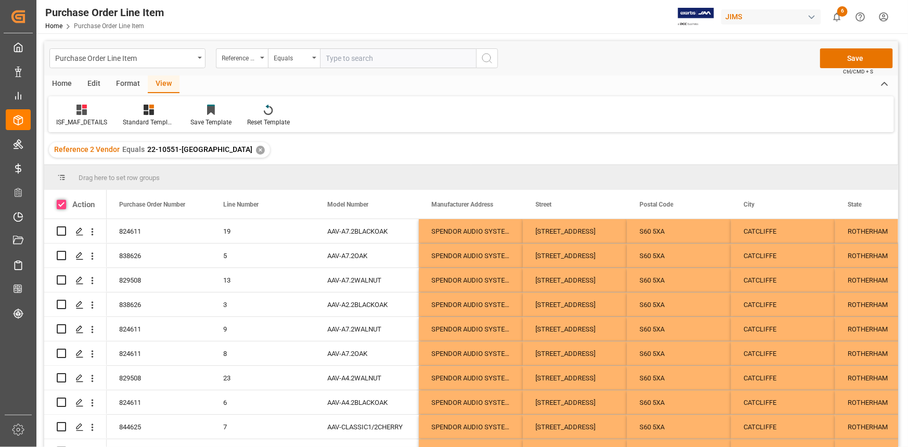
checkbox input "true"
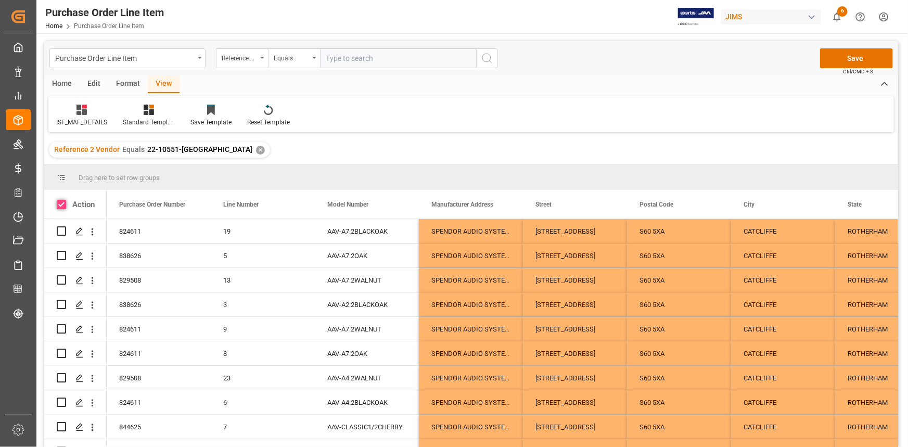
checkbox input "true"
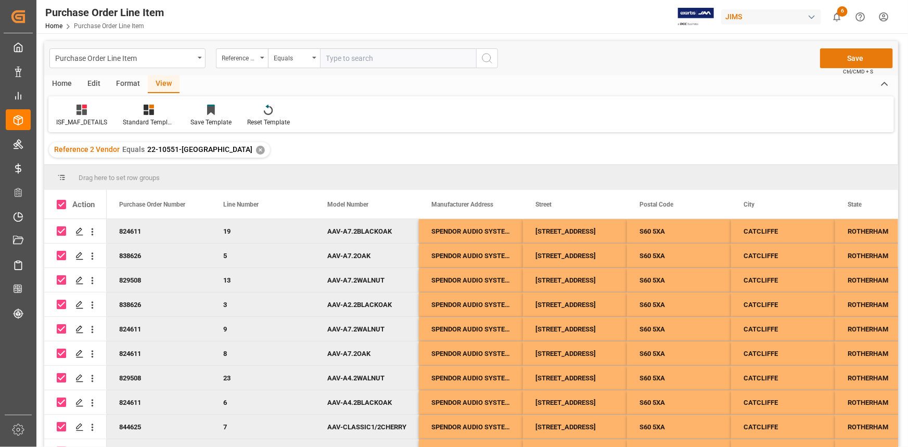
click at [858, 53] on button "Save" at bounding box center [856, 58] width 73 height 20
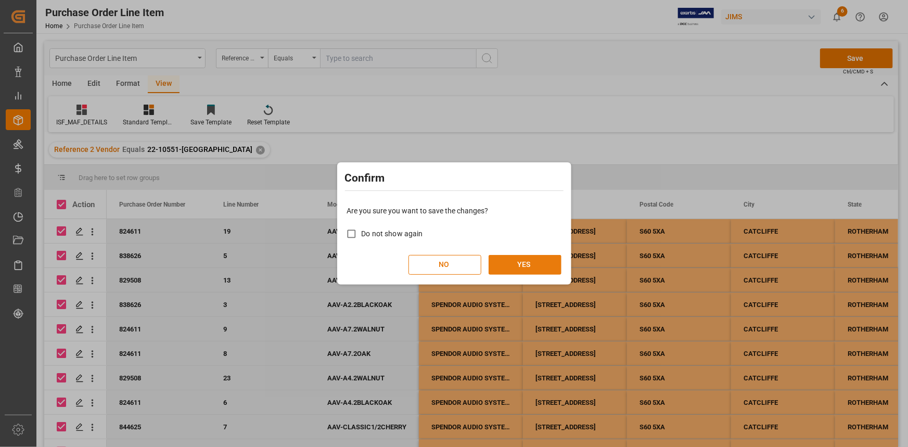
click at [531, 264] on button "YES" at bounding box center [525, 265] width 73 height 20
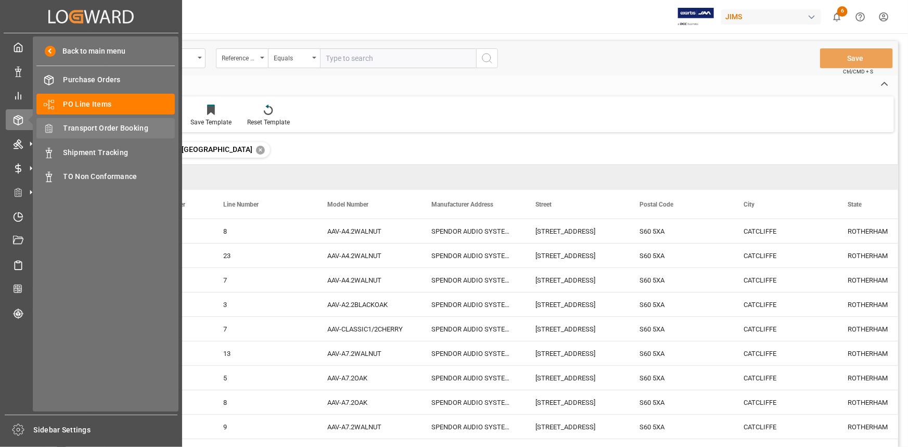
click at [93, 128] on span "Transport Order Booking" at bounding box center [120, 128] width 112 height 11
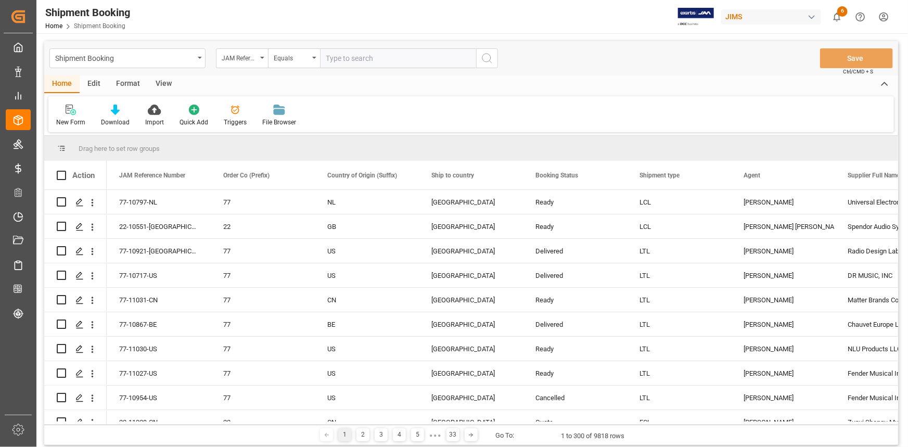
click at [351, 56] on input "text" at bounding box center [398, 58] width 156 height 20
paste input "22-10551-[GEOGRAPHIC_DATA]"
type input "22-10551-[GEOGRAPHIC_DATA]"
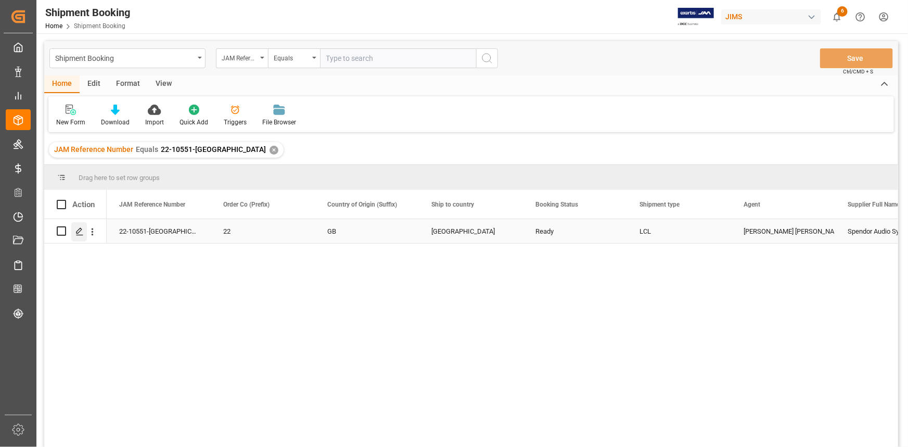
click at [80, 232] on icon "Press SPACE to select this row." at bounding box center [79, 232] width 8 height 8
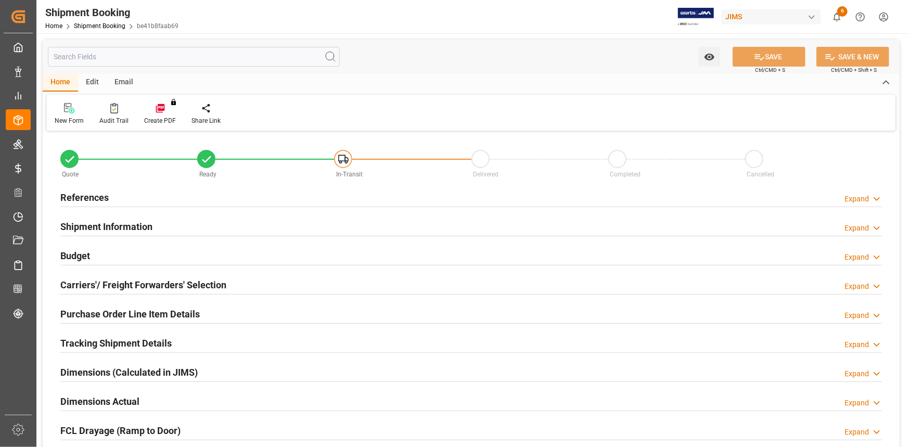
type input "0"
type input "51"
type input "[DATE]"
drag, startPoint x: 178, startPoint y: 198, endPoint x: 188, endPoint y: 211, distance: 16.8
click at [178, 197] on div "References Expand" at bounding box center [471, 197] width 822 height 20
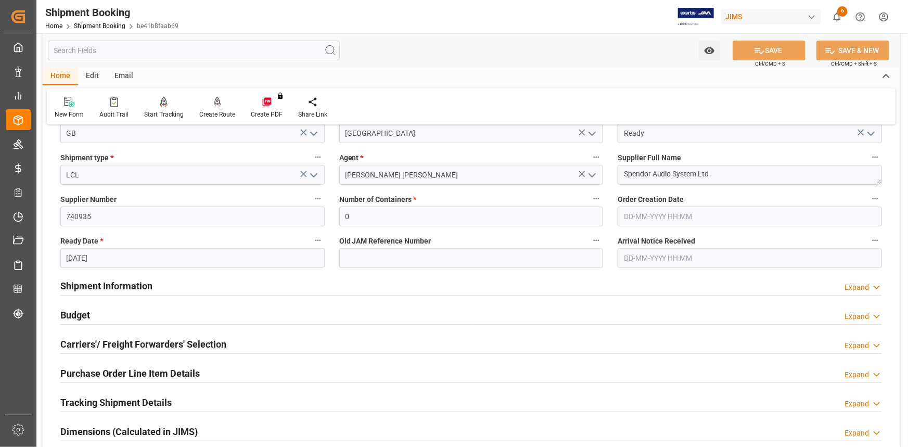
scroll to position [189, 0]
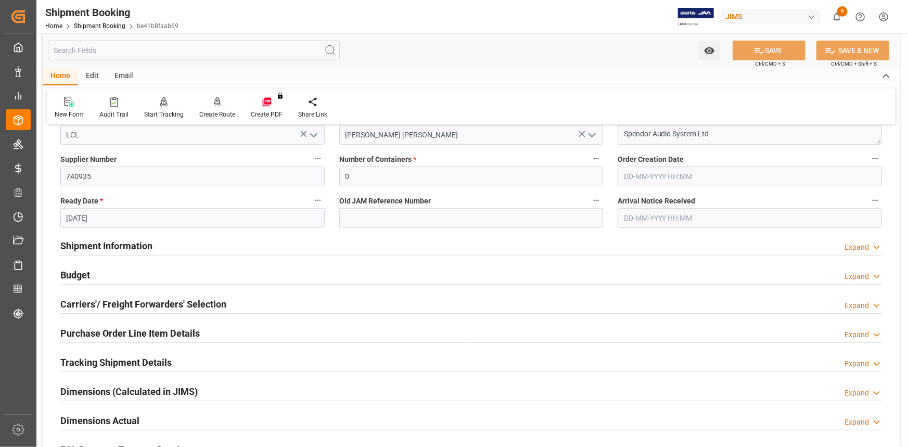
click at [187, 243] on div "Shipment Information Expand" at bounding box center [471, 245] width 822 height 20
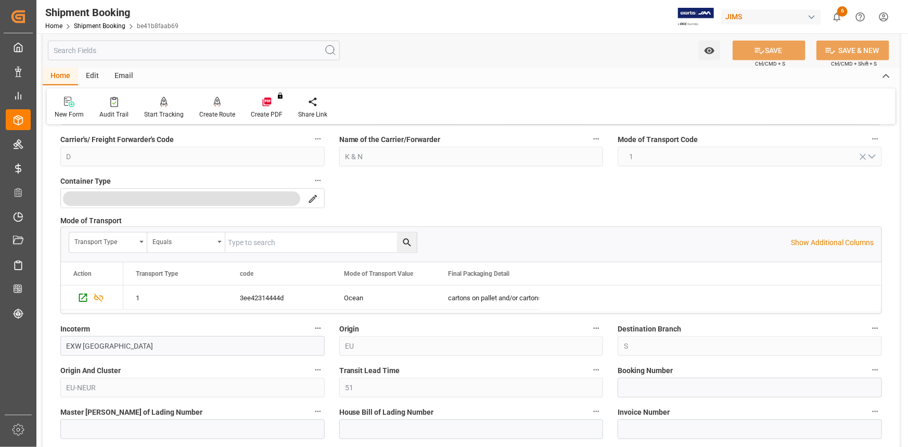
scroll to position [473, 0]
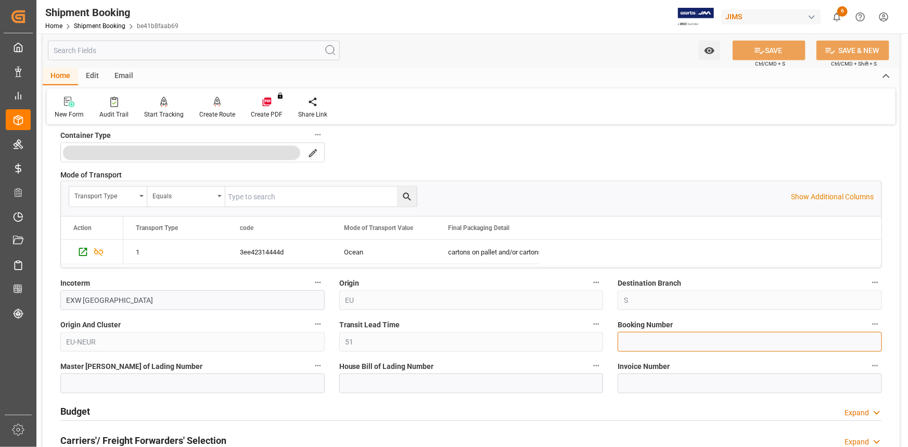
click at [654, 343] on input at bounding box center [750, 342] width 264 height 20
paste input "1069315866"
type input "1069315866"
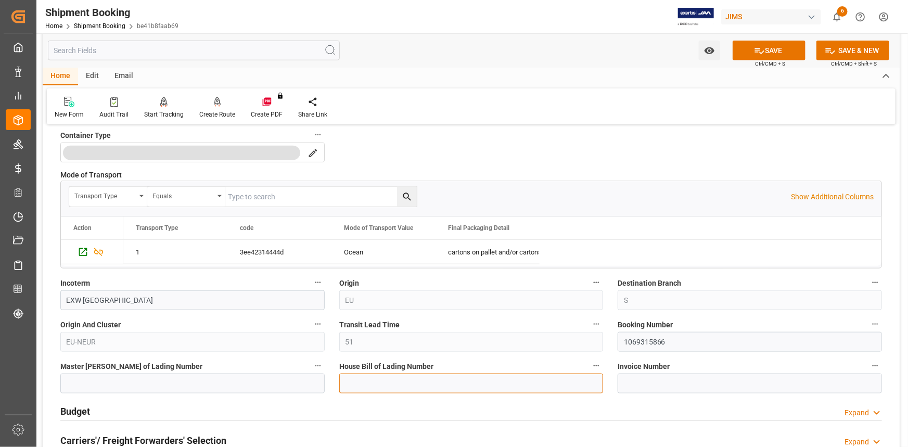
drag, startPoint x: 375, startPoint y: 383, endPoint x: 381, endPoint y: 385, distance: 6.1
click at [375, 383] on input at bounding box center [471, 384] width 264 height 20
paste input "BANQ1069315866"
type input "BANQ1069315866"
drag, startPoint x: 182, startPoint y: 383, endPoint x: 193, endPoint y: 385, distance: 11.2
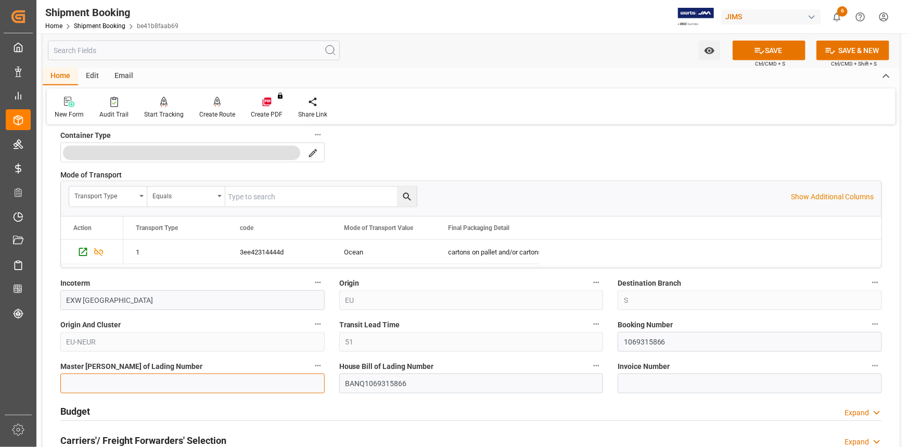
click at [182, 384] on input at bounding box center [192, 384] width 264 height 20
paste input "BANQ1069315866"
type input "BANQ1069315866"
click at [764, 53] on button "SAVE" at bounding box center [769, 51] width 73 height 20
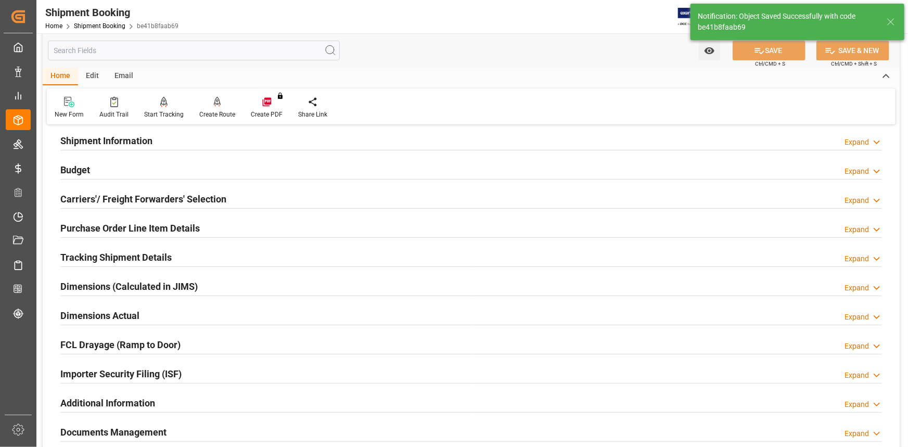
scroll to position [94, 0]
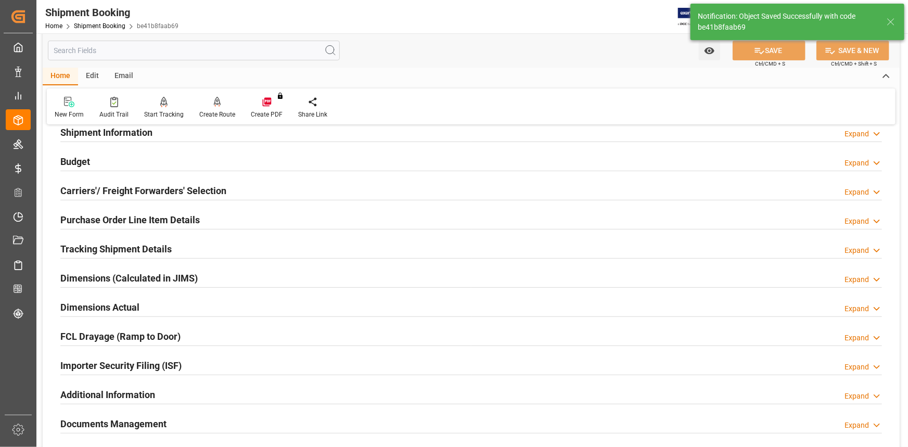
click at [268, 156] on div "Budget Expand" at bounding box center [471, 161] width 822 height 20
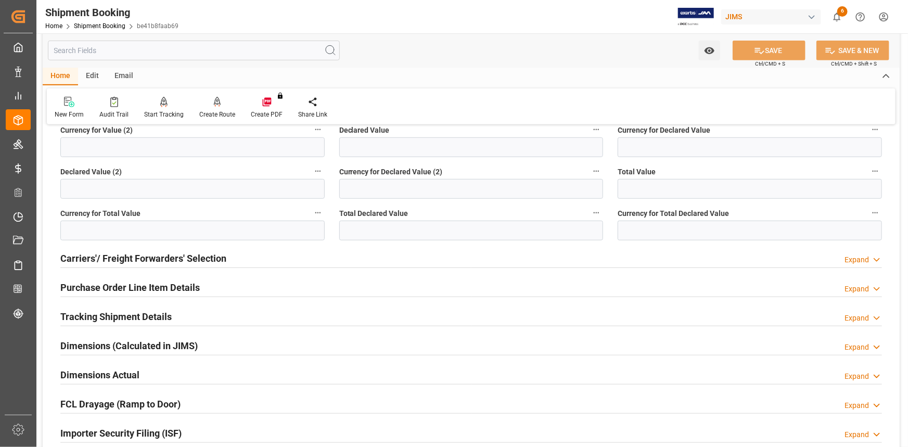
scroll to position [284, 0]
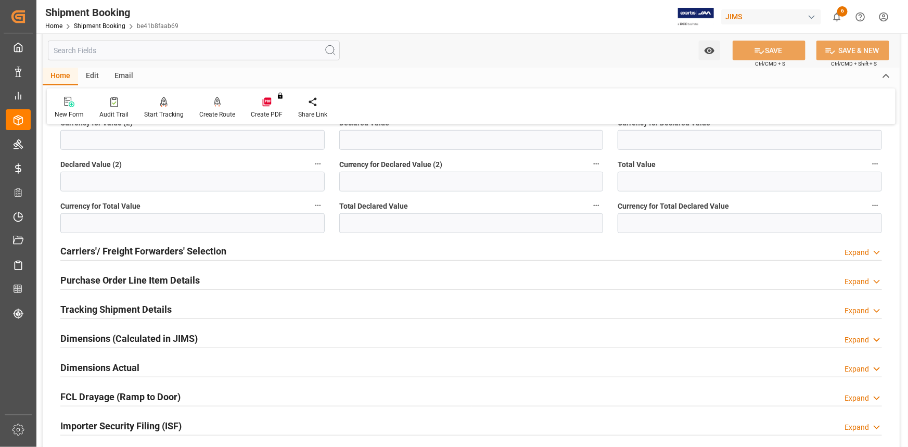
click at [264, 252] on div "Carriers'/ Freight Forwarders' Selection Expand" at bounding box center [471, 251] width 822 height 20
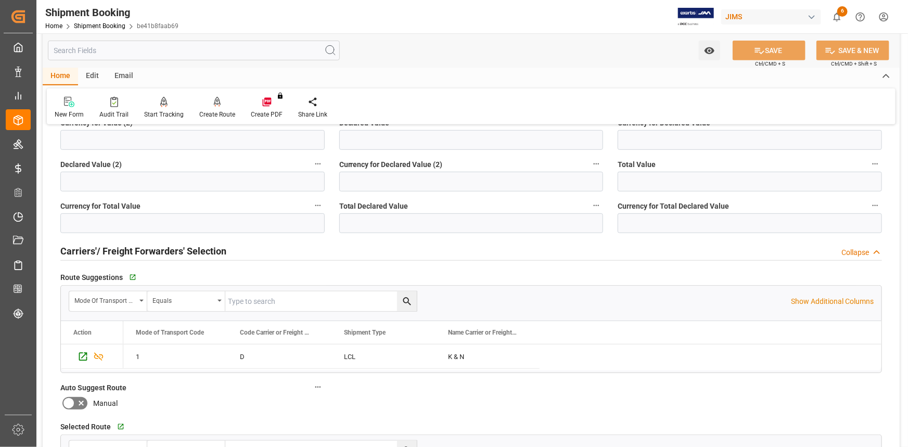
click at [264, 250] on div "Carriers'/ Freight Forwarders' Selection Collapse" at bounding box center [471, 251] width 822 height 20
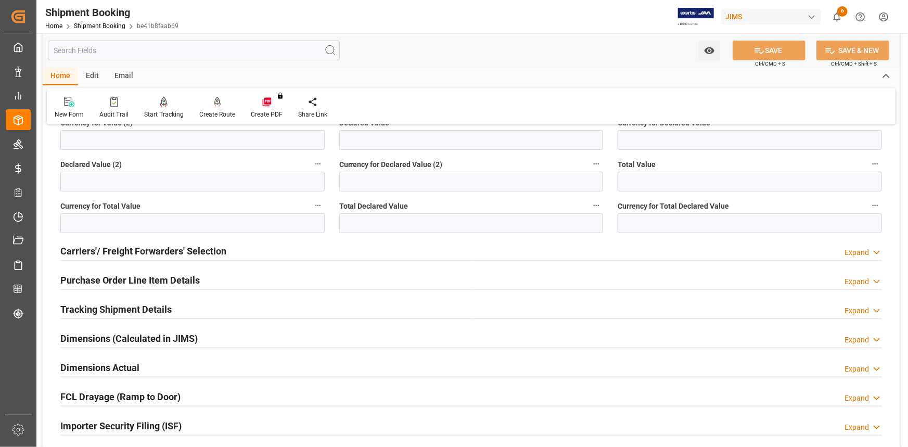
scroll to position [331, 0]
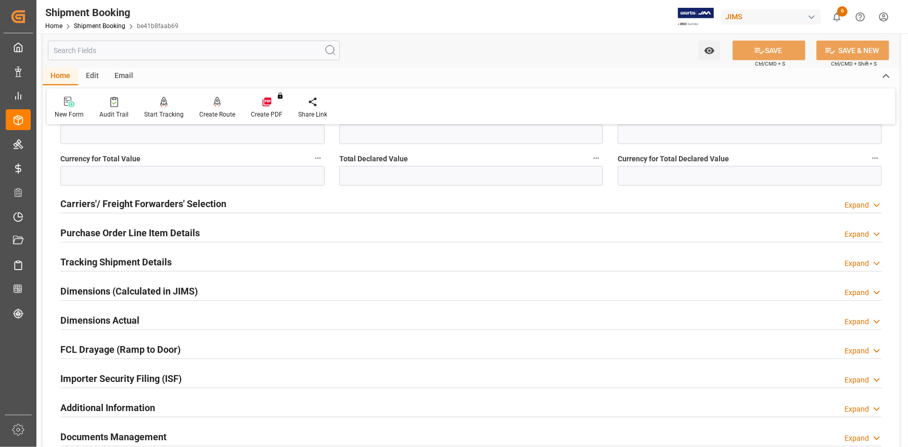
click at [261, 257] on div "Tracking Shipment Details Expand" at bounding box center [471, 261] width 822 height 20
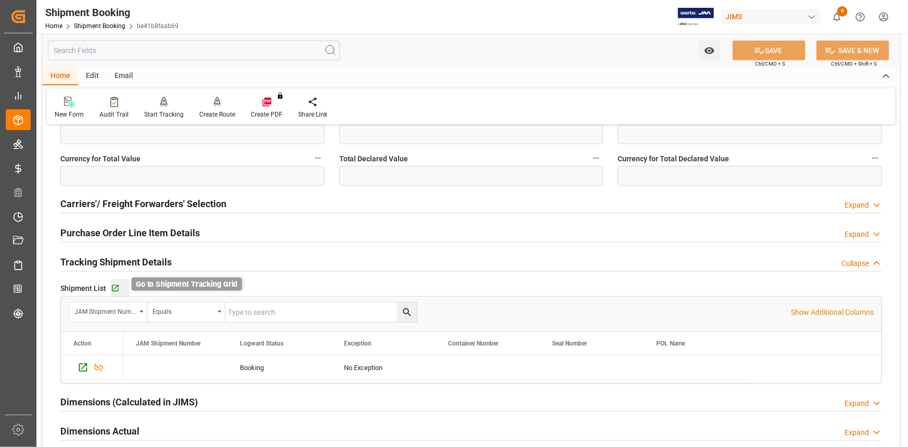
click at [113, 285] on icon "button" at bounding box center [115, 288] width 7 height 7
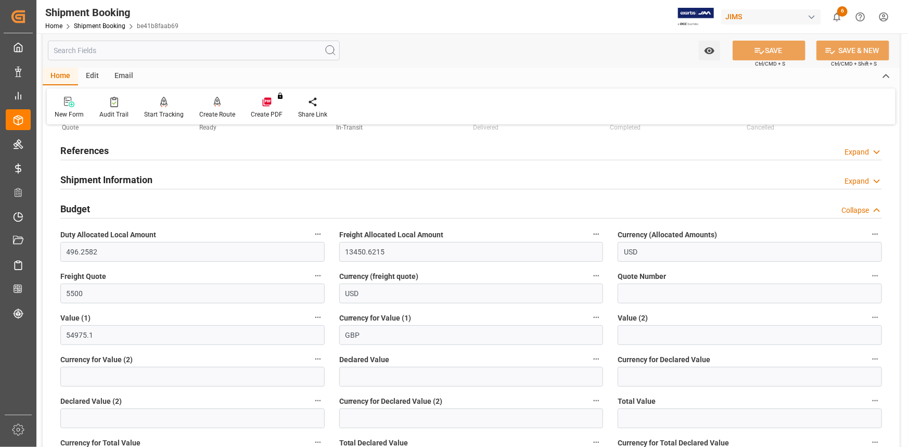
scroll to position [0, 0]
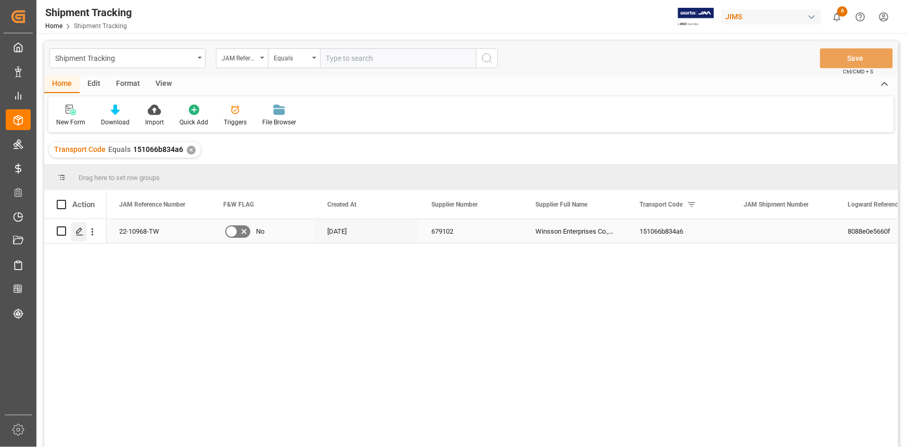
click at [79, 232] on icon "Press SPACE to select this row." at bounding box center [79, 232] width 8 height 8
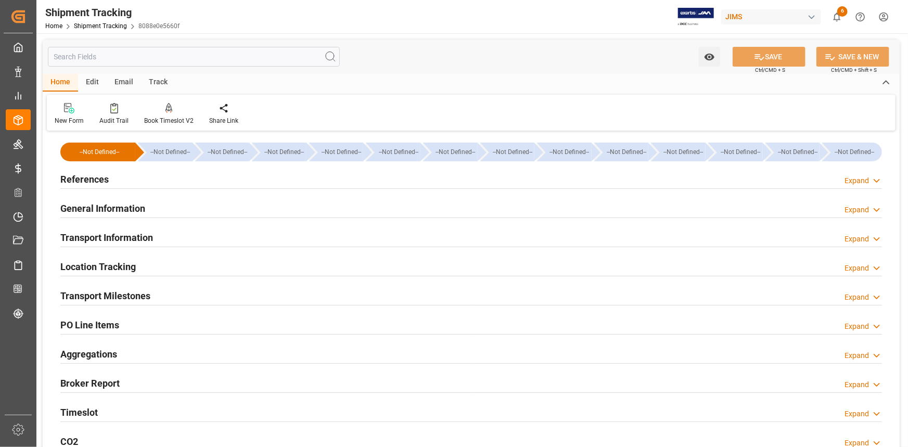
type input "[DATE]"
click at [165, 179] on div "References Expand" at bounding box center [471, 179] width 822 height 20
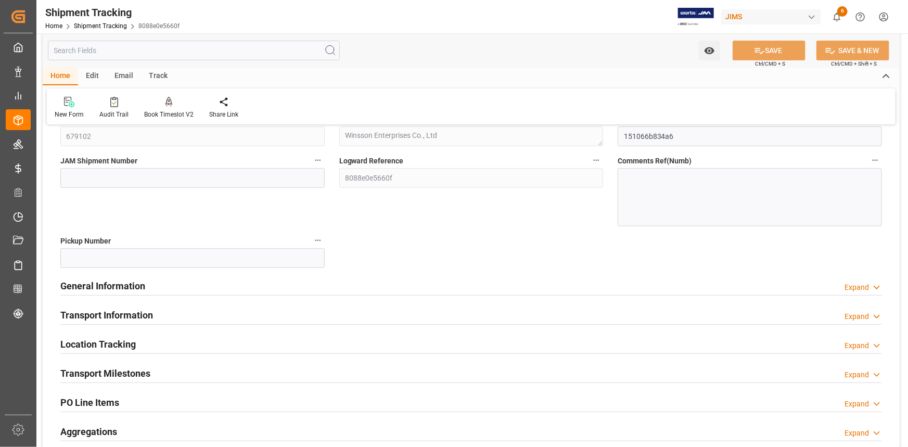
scroll to position [142, 0]
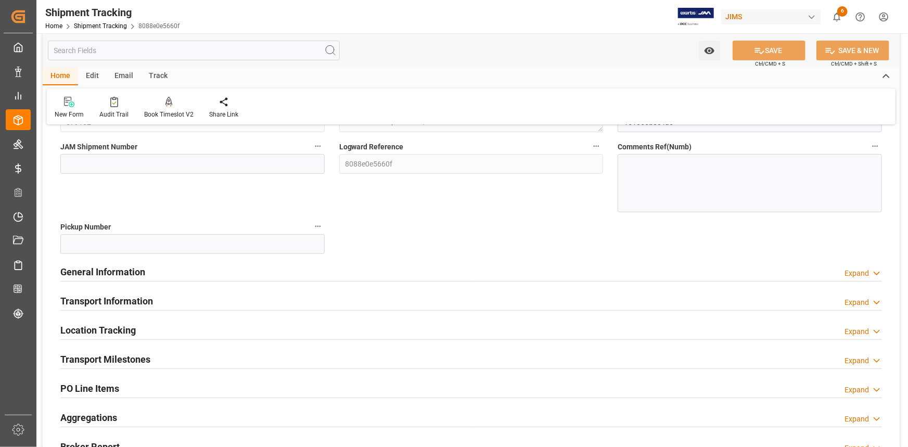
click at [209, 273] on div "General Information Expand" at bounding box center [471, 271] width 822 height 20
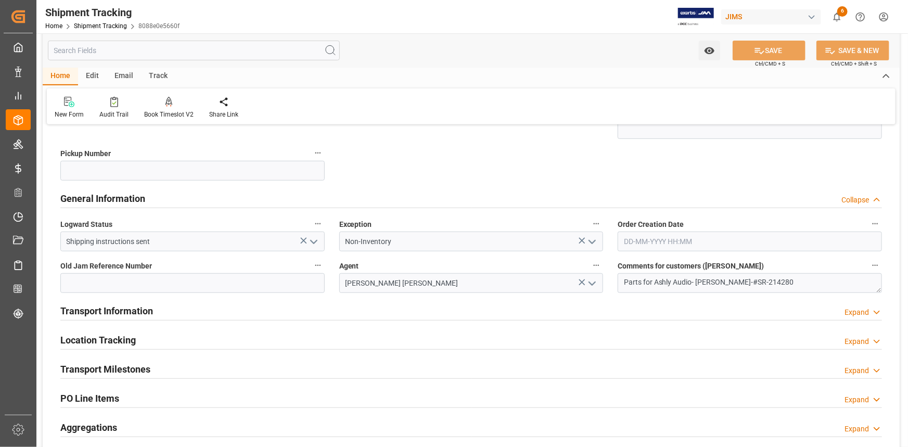
scroll to position [236, 0]
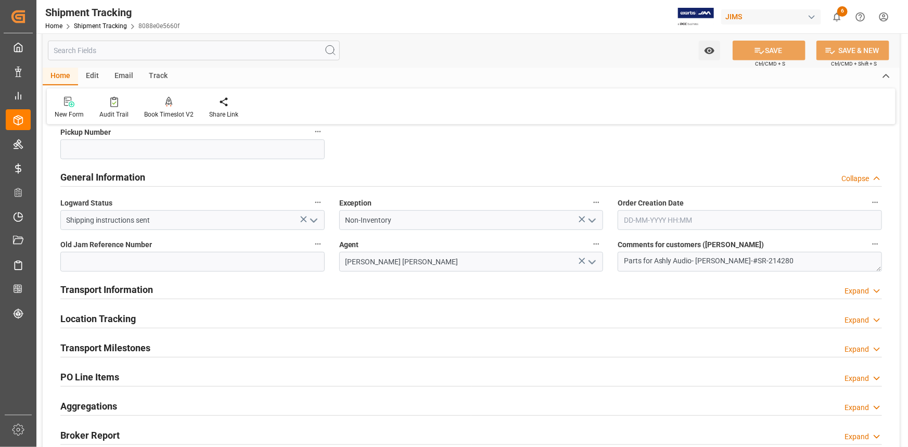
click at [227, 289] on div "Transport Information Expand" at bounding box center [471, 289] width 822 height 20
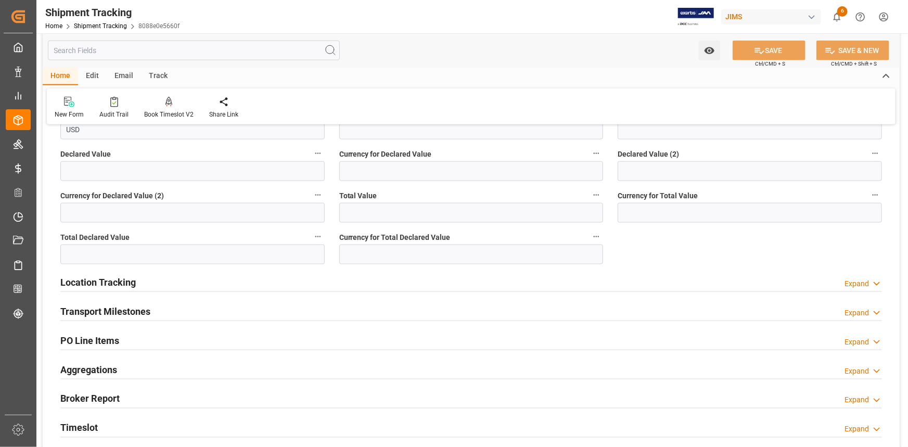
scroll to position [662, 0]
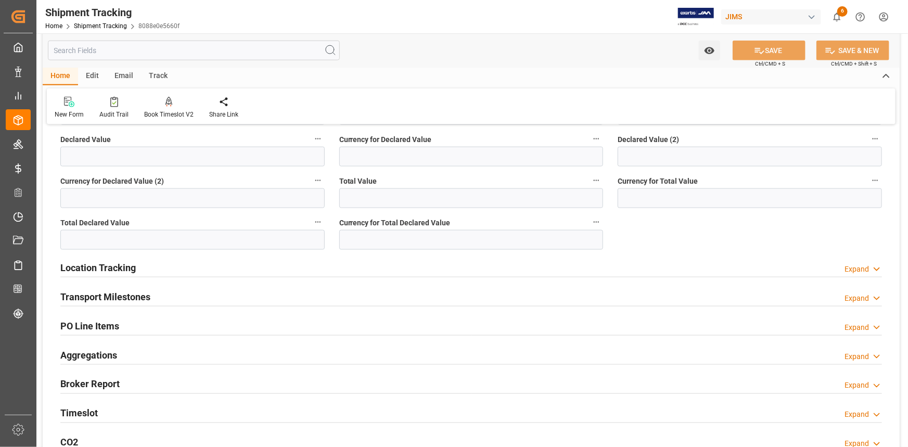
click at [187, 264] on div "Location Tracking Expand" at bounding box center [471, 267] width 822 height 20
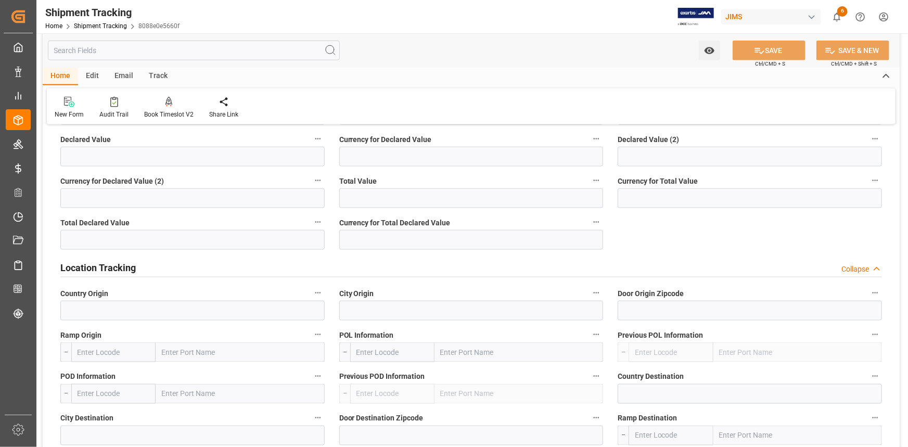
click at [217, 272] on div "Location Tracking Collapse" at bounding box center [471, 267] width 822 height 20
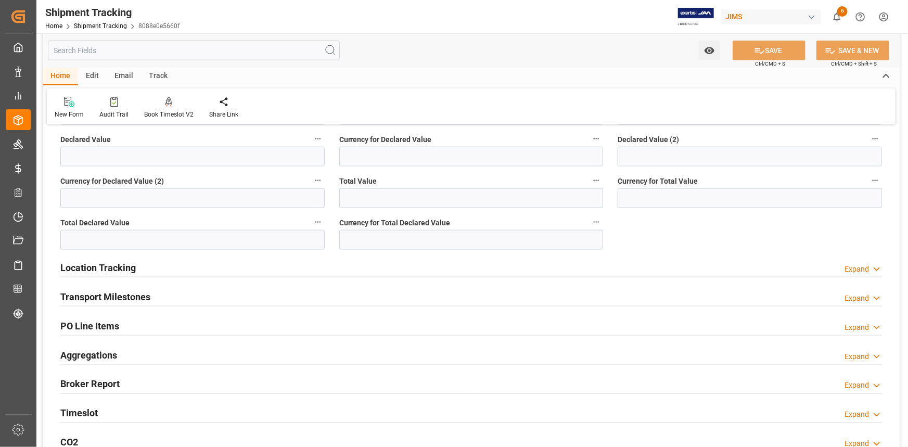
click at [203, 299] on div "Transport Milestones Expand" at bounding box center [471, 296] width 822 height 20
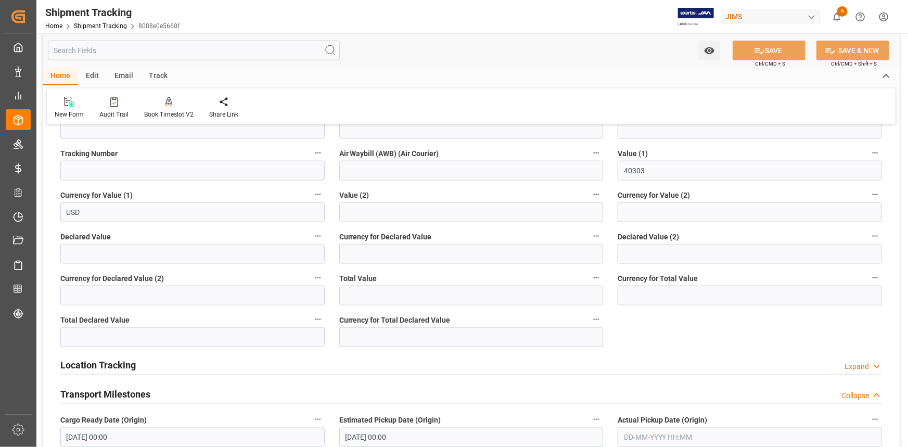
scroll to position [521, 0]
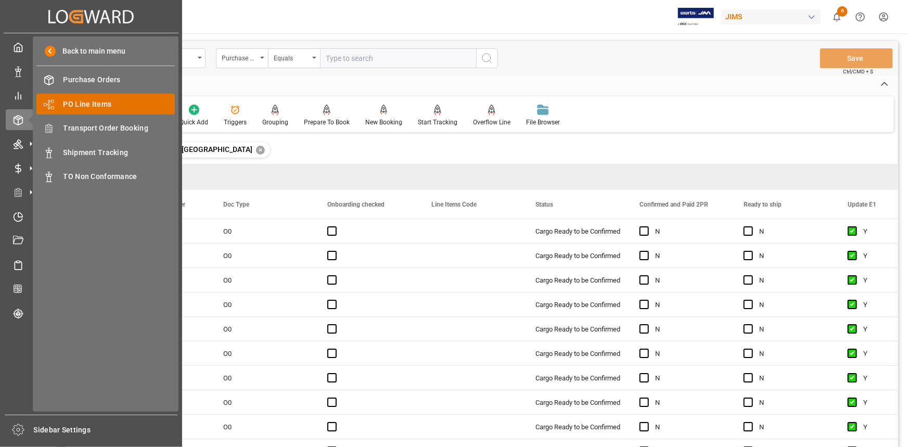
click at [89, 104] on span "PO Line Items" at bounding box center [120, 104] width 112 height 11
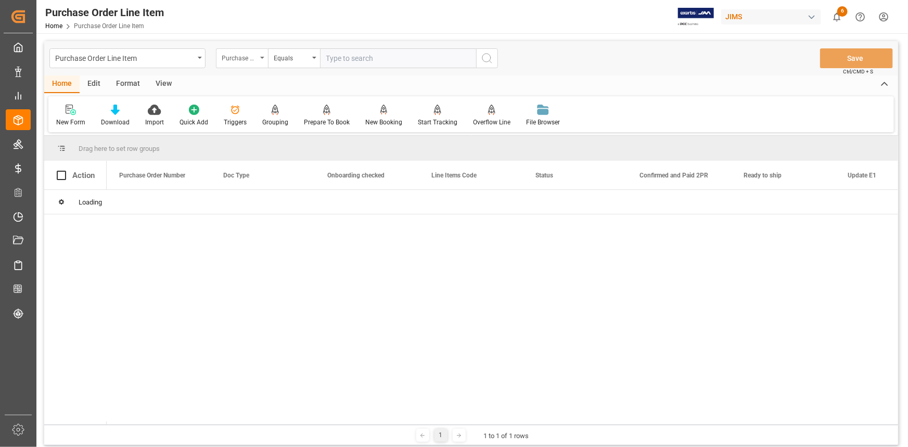
click at [252, 59] on div "Purchase Order Number" at bounding box center [239, 57] width 35 height 12
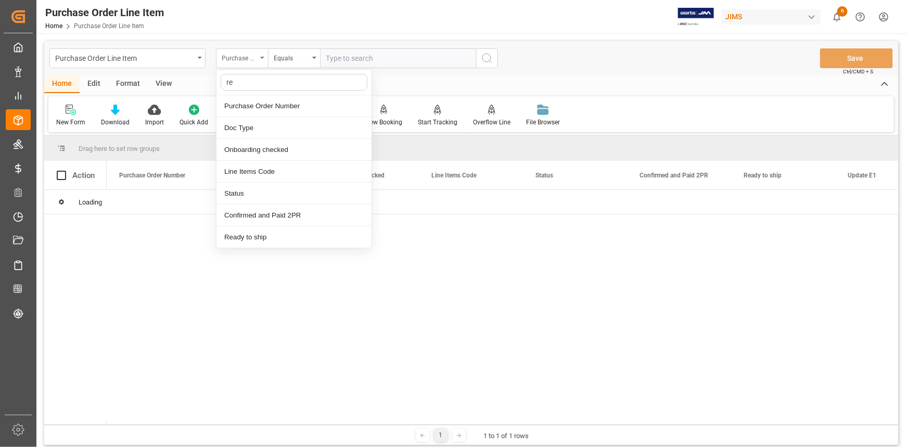
type input "ref"
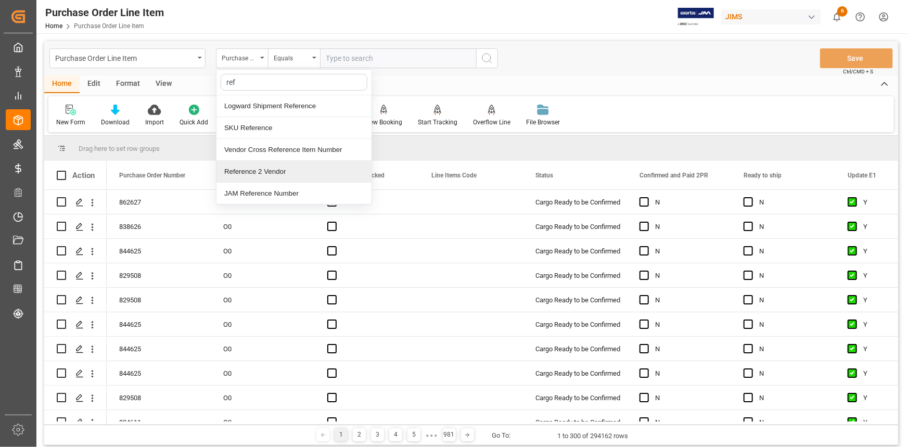
click at [277, 172] on div "Reference 2 Vendor" at bounding box center [294, 172] width 155 height 22
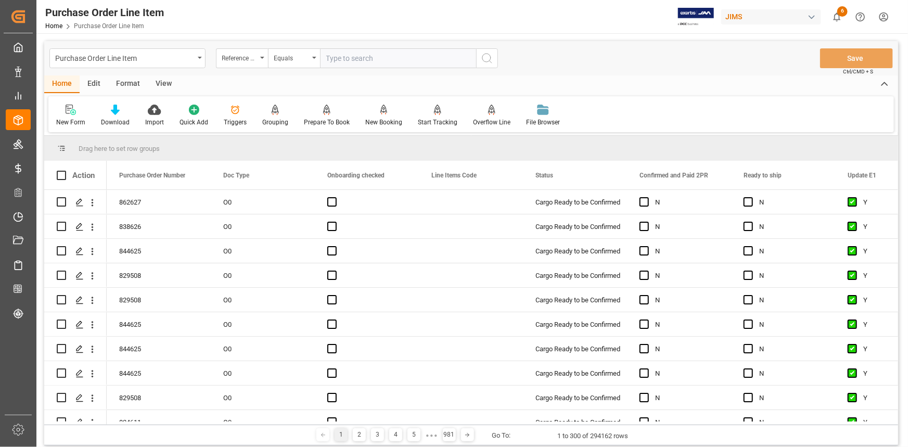
click at [352, 58] on input "text" at bounding box center [398, 58] width 156 height 20
paste input "22-7160-GB"
type input "22-7160-GB"
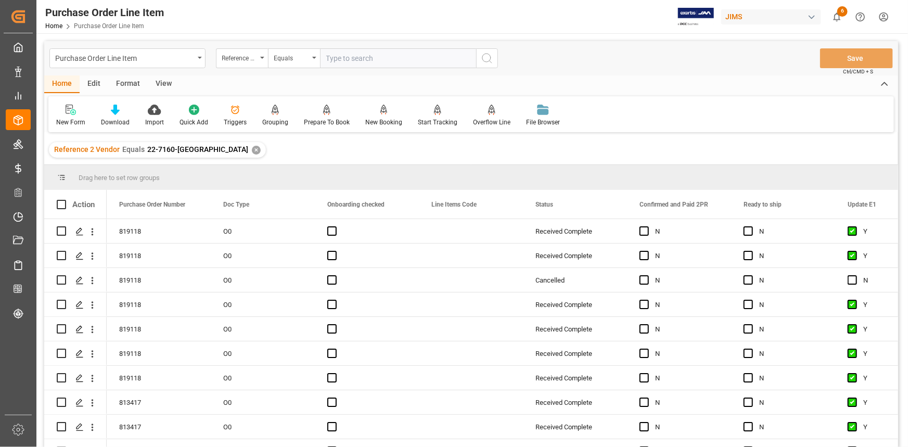
click at [163, 86] on div "View" at bounding box center [164, 84] width 32 height 18
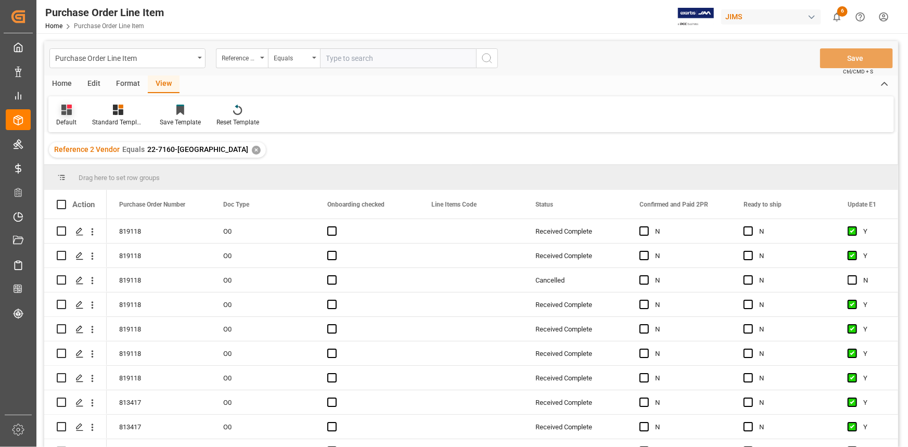
click at [64, 113] on icon at bounding box center [66, 110] width 10 height 10
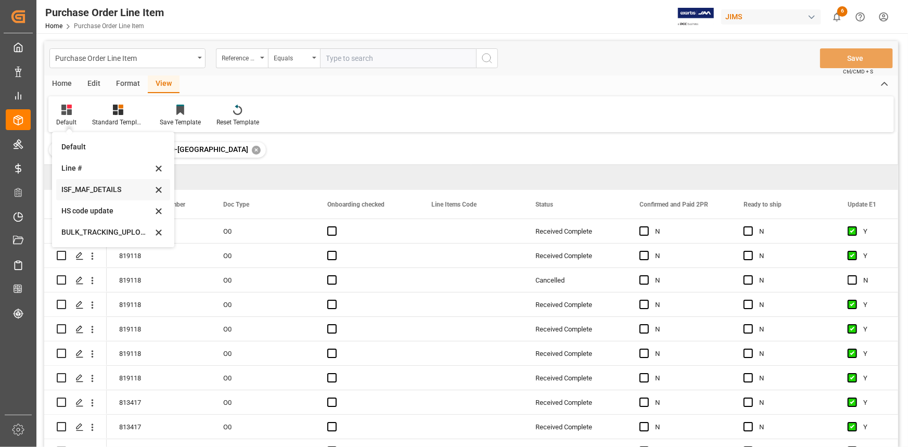
click at [94, 189] on div "ISF_MAF_DETAILS" at bounding box center [106, 189] width 91 height 11
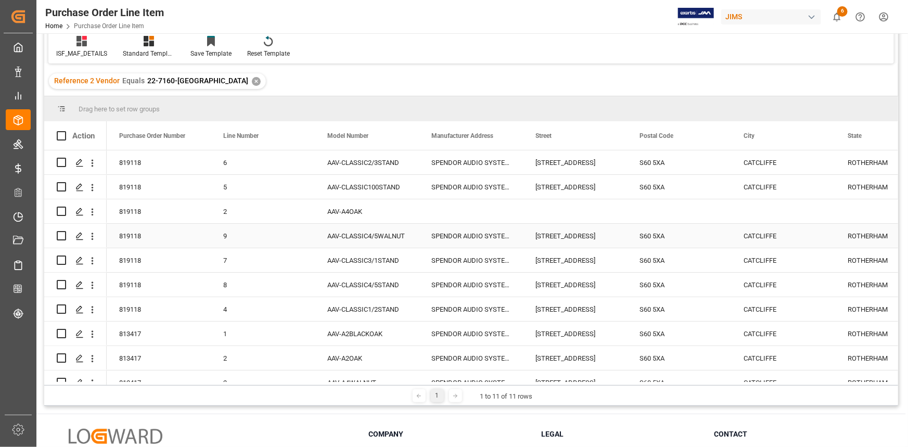
scroll to position [59, 0]
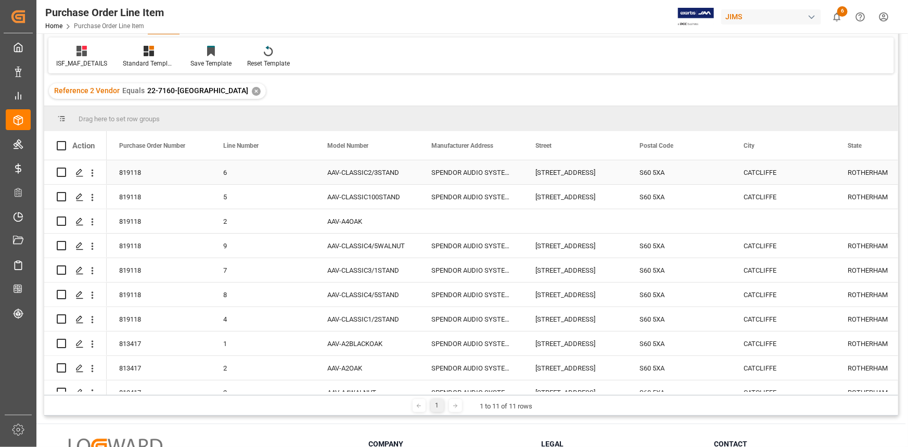
click at [437, 171] on div "SPENDOR AUDIO SYSTEMS LTS" at bounding box center [471, 172] width 104 height 24
drag, startPoint x: 433, startPoint y: 177, endPoint x: 512, endPoint y: 179, distance: 78.6
click at [512, 179] on input "SPENDOR AUDIO SYSTEMS LTS" at bounding box center [470, 179] width 87 height 20
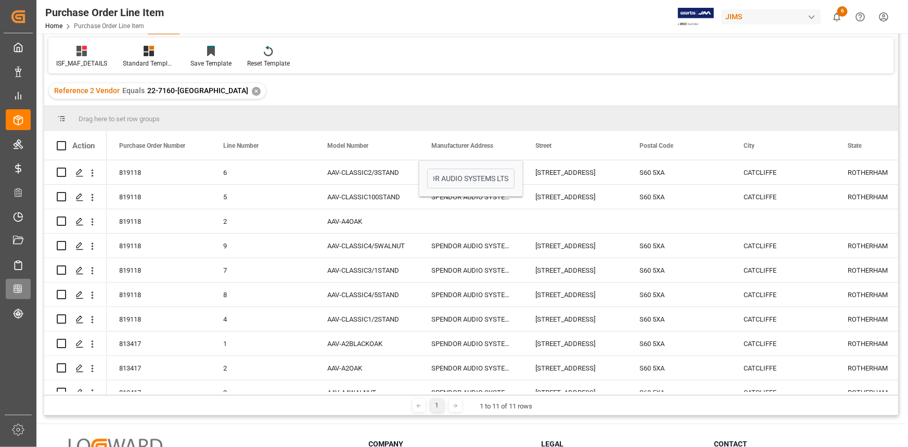
scroll to position [0, 0]
click at [515, 171] on div "SPENDOR AUDIO SYSTEMS LTS" at bounding box center [471, 178] width 104 height 36
click at [540, 172] on div "[STREET_ADDRESS]" at bounding box center [575, 172] width 104 height 24
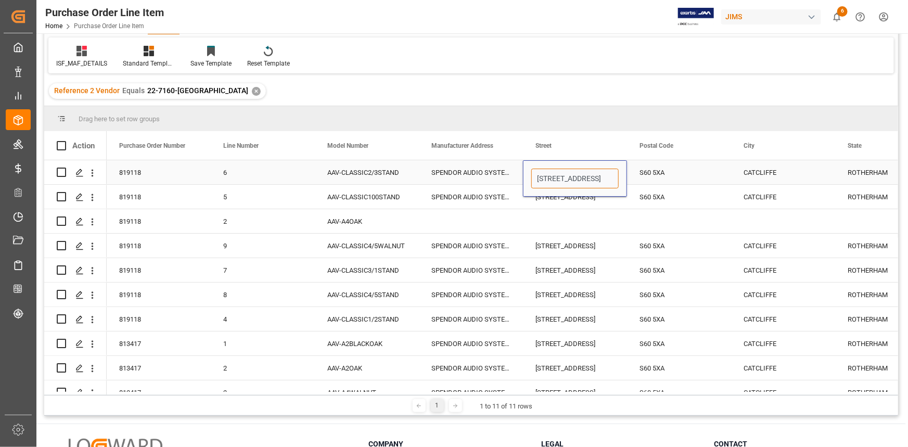
drag, startPoint x: 537, startPoint y: 178, endPoint x: 623, endPoint y: 183, distance: 86.1
click at [623, 183] on div "[STREET_ADDRESS]" at bounding box center [575, 178] width 104 height 36
click at [668, 181] on div "S60 5XA" at bounding box center [679, 172] width 104 height 24
click at [668, 180] on div "S60 5XA" at bounding box center [679, 172] width 104 height 24
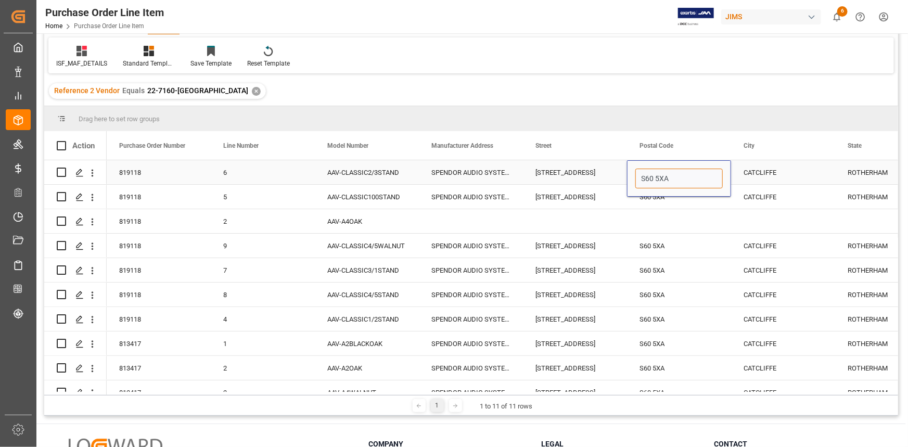
drag, startPoint x: 672, startPoint y: 177, endPoint x: 635, endPoint y: 182, distance: 37.3
click at [635, 182] on div "S60 5XA" at bounding box center [679, 178] width 104 height 36
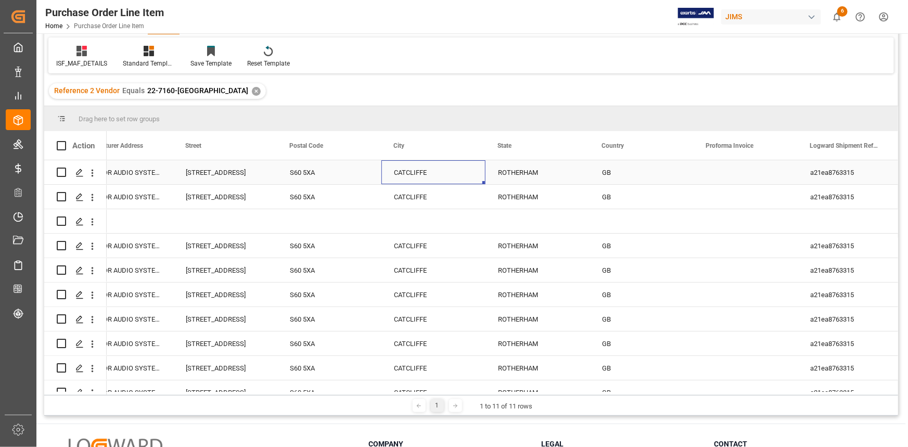
click at [425, 171] on div "CATCLIFFE" at bounding box center [434, 172] width 104 height 24
click at [425, 170] on div "CATCLIFFE" at bounding box center [434, 172] width 104 height 24
drag, startPoint x: 435, startPoint y: 175, endPoint x: 385, endPoint y: 179, distance: 50.1
click at [385, 179] on div "CATCLIFFE" at bounding box center [434, 178] width 104 height 36
click at [510, 175] on div "ROTHERHAM" at bounding box center [538, 172] width 104 height 24
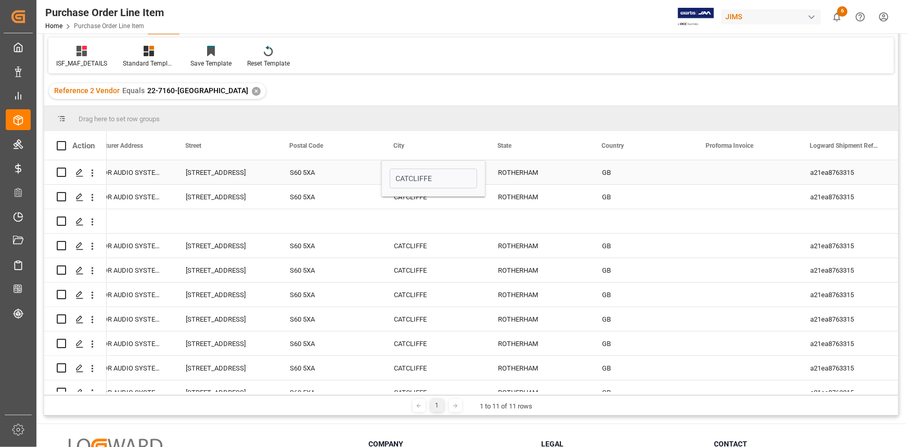
click at [510, 175] on div "ROTHERHAM" at bounding box center [538, 172] width 104 height 24
click at [587, 171] on div "ROTHERHAM" at bounding box center [538, 178] width 104 height 36
drag, startPoint x: 587, startPoint y: 171, endPoint x: 595, endPoint y: 171, distance: 7.8
click at [588, 171] on div "ROTHERHAM" at bounding box center [538, 178] width 104 height 36
click at [606, 171] on div "GB" at bounding box center [642, 172] width 104 height 24
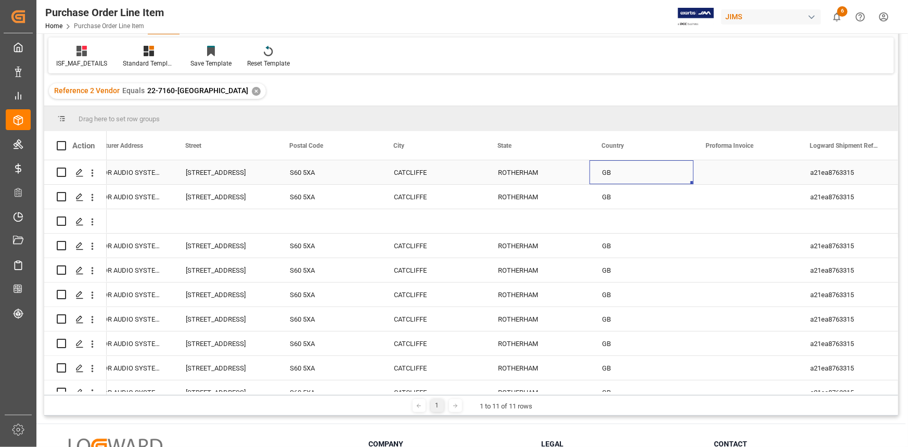
click at [608, 171] on div "GB" at bounding box center [642, 172] width 104 height 24
drag, startPoint x: 619, startPoint y: 174, endPoint x: 579, endPoint y: 180, distance: 40.6
click at [581, 179] on div "AAV-CLASSIC2/3STAND SPENDOR AUDIO SYSTEMS LTS UNIT 8 SELDEN WAY ADVANCED MANUFA…" at bounding box center [538, 172] width 1562 height 24
click at [252, 90] on div "✕" at bounding box center [256, 91] width 9 height 9
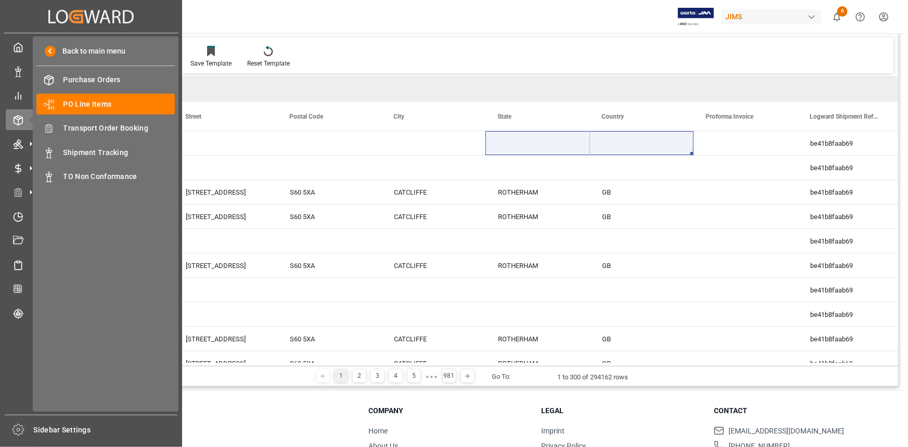
drag, startPoint x: 99, startPoint y: 128, endPoint x: 131, endPoint y: 140, distance: 33.9
click at [99, 128] on span "Transport Order Booking" at bounding box center [120, 128] width 112 height 11
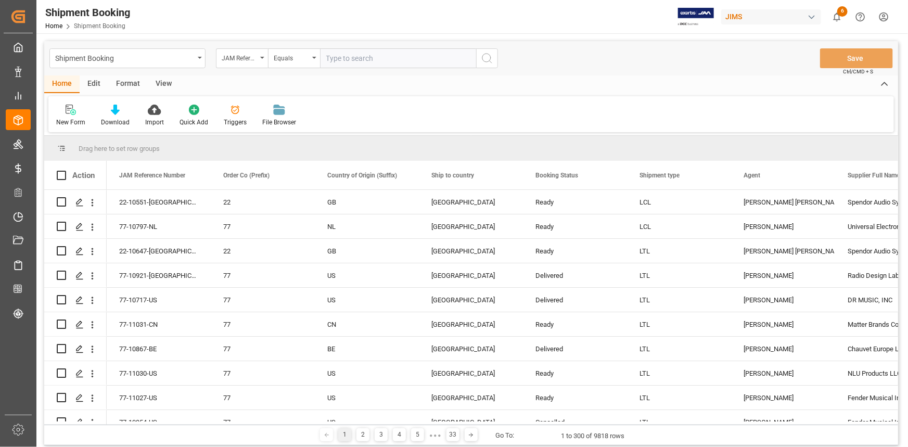
click at [346, 58] on input "text" at bounding box center [398, 58] width 156 height 20
type input "22-7160-GB"
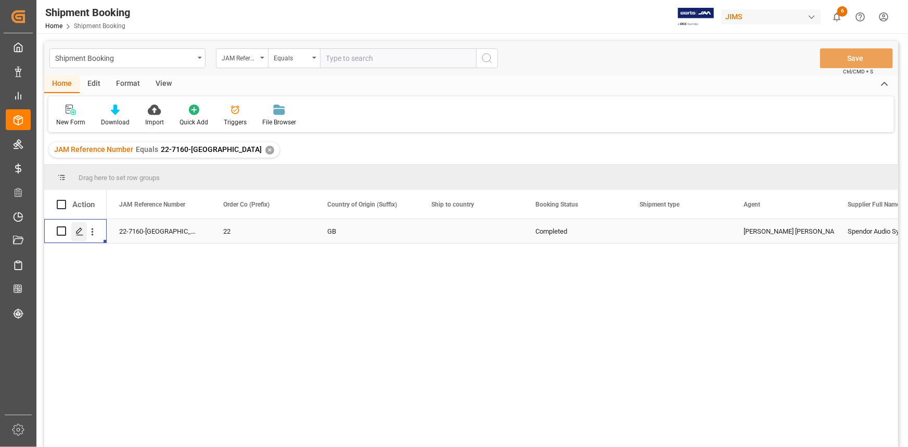
click at [74, 232] on div "Press SPACE to select this row." at bounding box center [79, 231] width 16 height 19
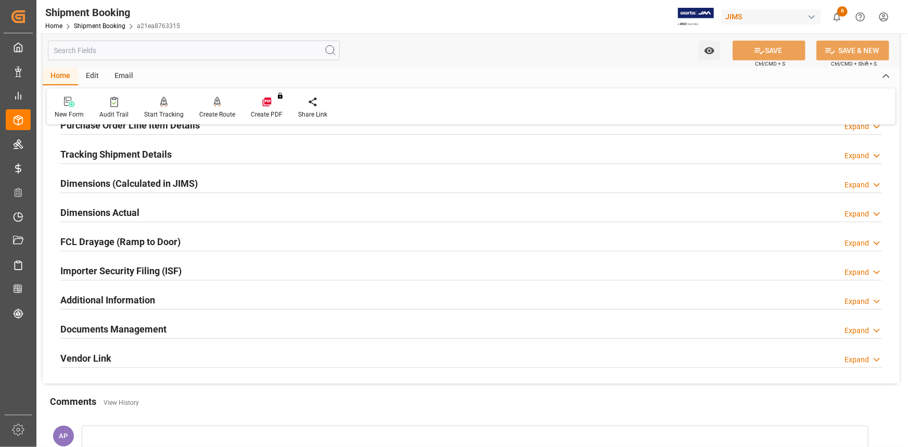
click at [220, 272] on div "Importer Security Filing (ISF) Expand" at bounding box center [471, 270] width 822 height 20
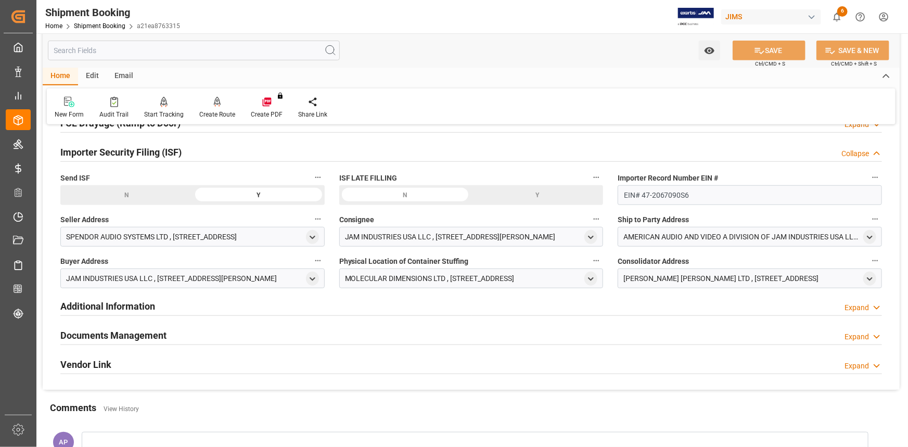
scroll to position [331, 0]
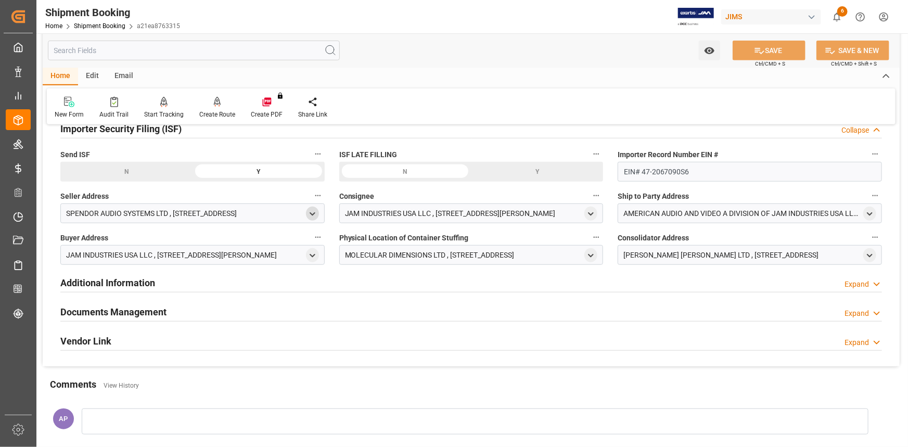
click at [311, 211] on icon "open menu" at bounding box center [312, 214] width 9 height 9
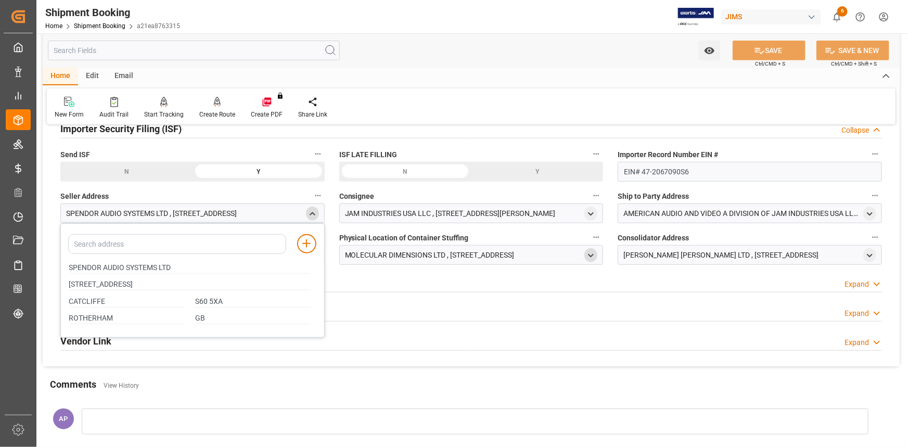
click at [593, 251] on icon "open menu" at bounding box center [591, 255] width 9 height 9
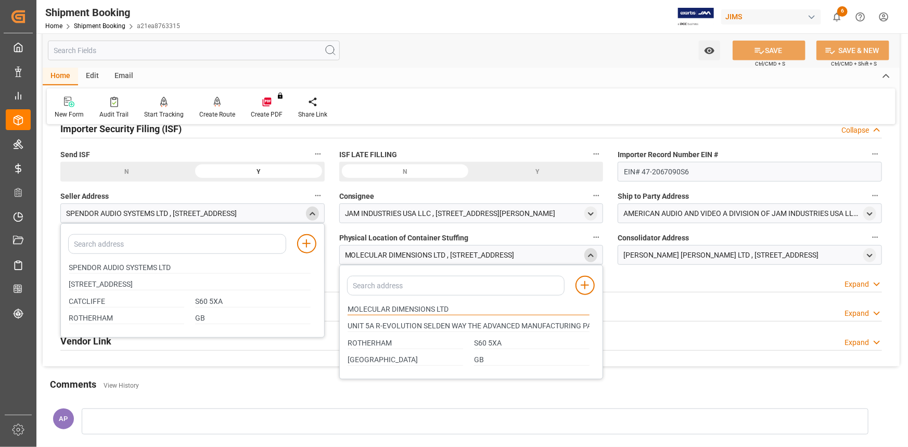
drag, startPoint x: 389, startPoint y: 308, endPoint x: 343, endPoint y: 308, distance: 46.3
click at [343, 308] on div "MOLECULAR DIMENSIONS LTD" at bounding box center [469, 309] width 253 height 17
click at [595, 254] on icon "close menu" at bounding box center [591, 255] width 9 height 9
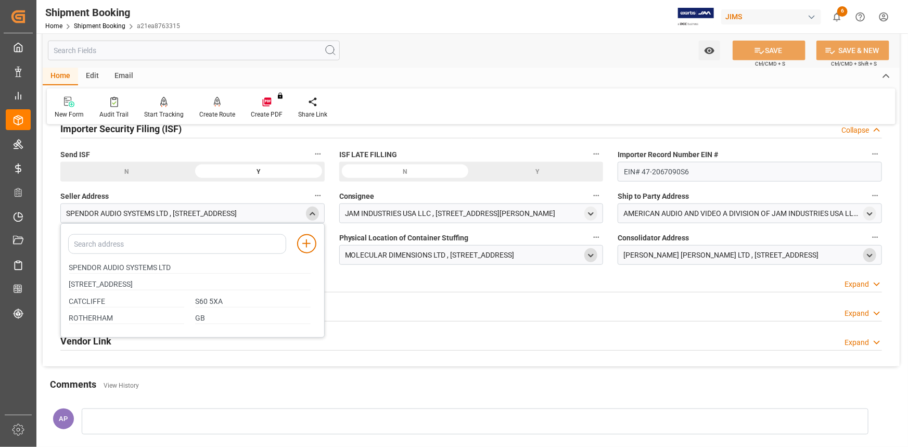
click at [869, 251] on icon "open menu" at bounding box center [870, 255] width 9 height 9
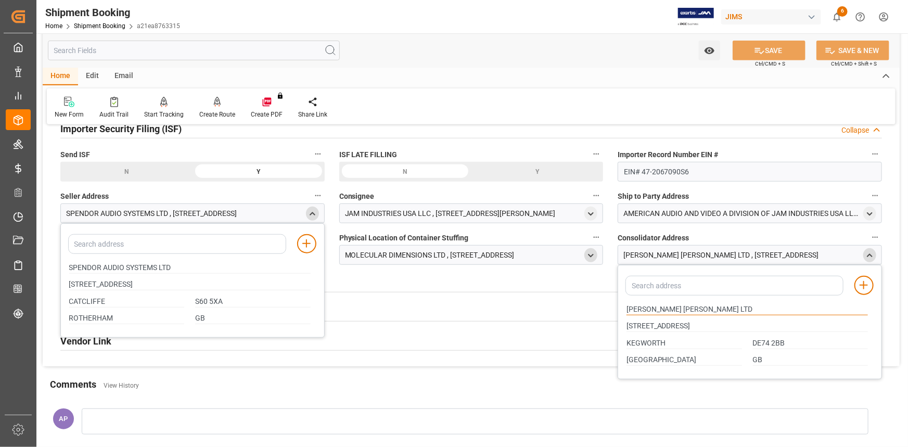
drag, startPoint x: 654, startPoint y: 307, endPoint x: 596, endPoint y: 308, distance: 58.3
click at [599, 310] on div "Quote Ready In-Transit Delivered Completed Cancelled References Expand JAM Refe…" at bounding box center [471, 85] width 857 height 564
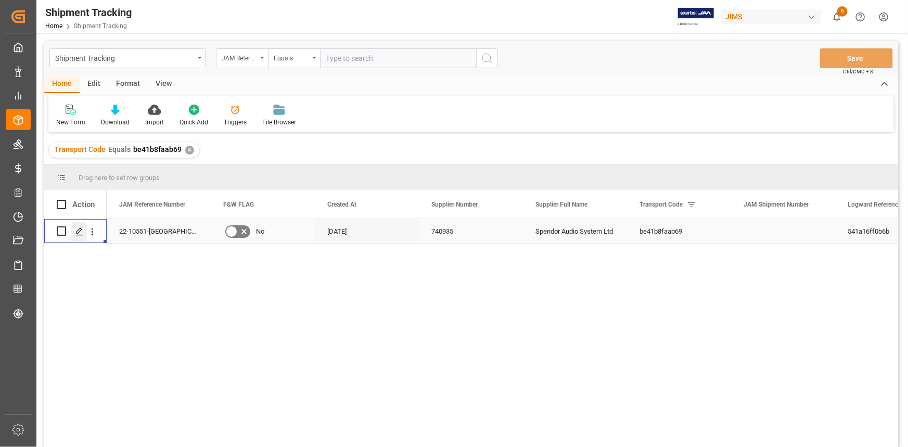
click at [77, 231] on polygon "Press SPACE to select this row." at bounding box center [79, 230] width 5 height 5
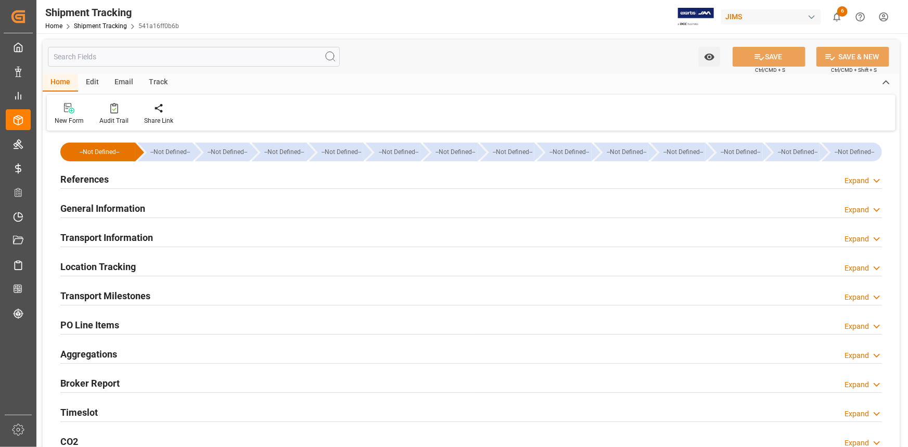
type input "[DATE]"
click at [163, 175] on div "References Expand" at bounding box center [471, 179] width 822 height 20
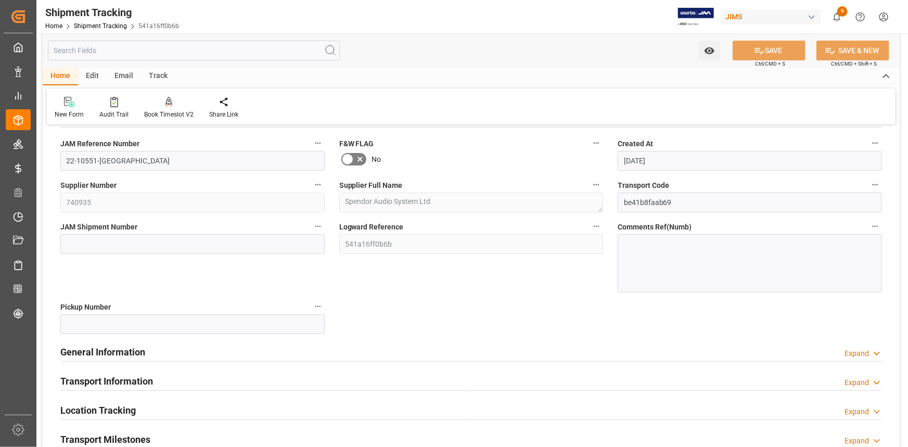
scroll to position [47, 0]
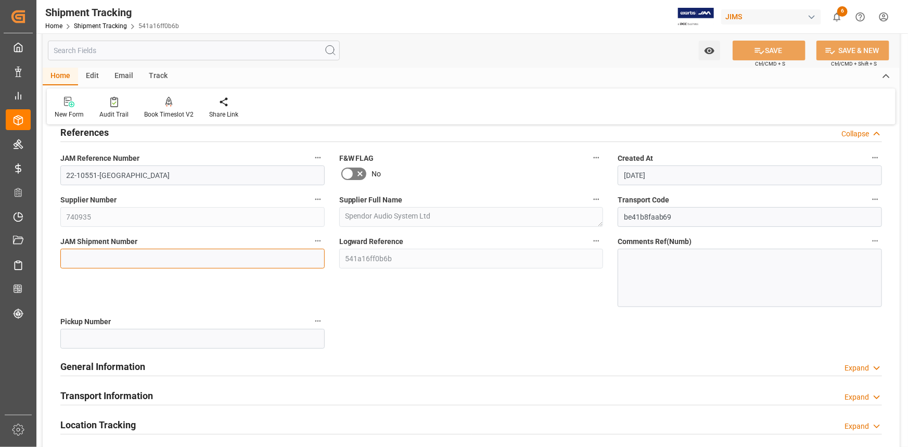
click at [114, 257] on input at bounding box center [192, 259] width 264 height 20
paste input "72989"
type input "72989"
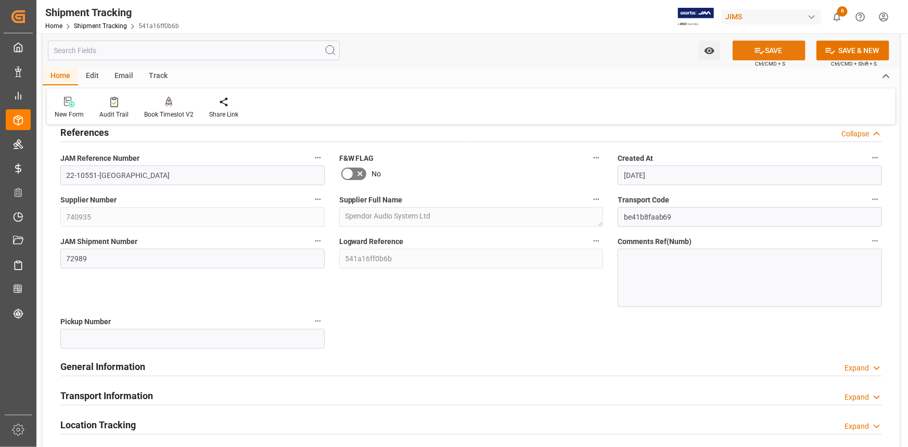
click at [761, 57] on button "SAVE" at bounding box center [769, 51] width 73 height 20
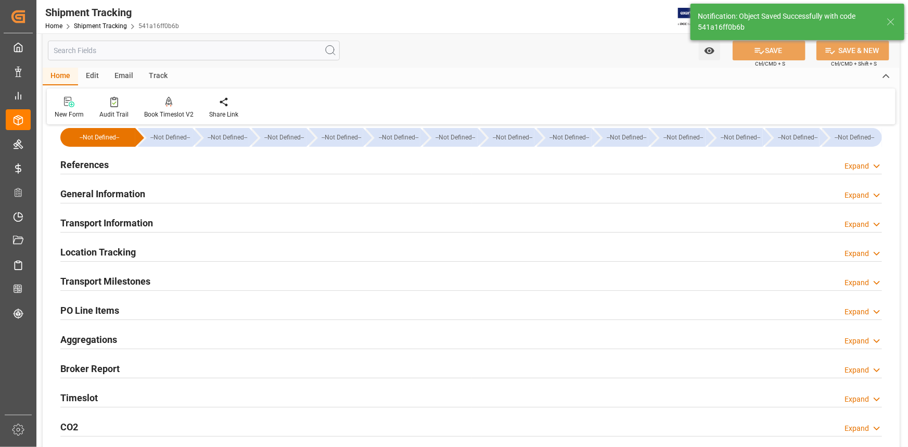
scroll to position [0, 0]
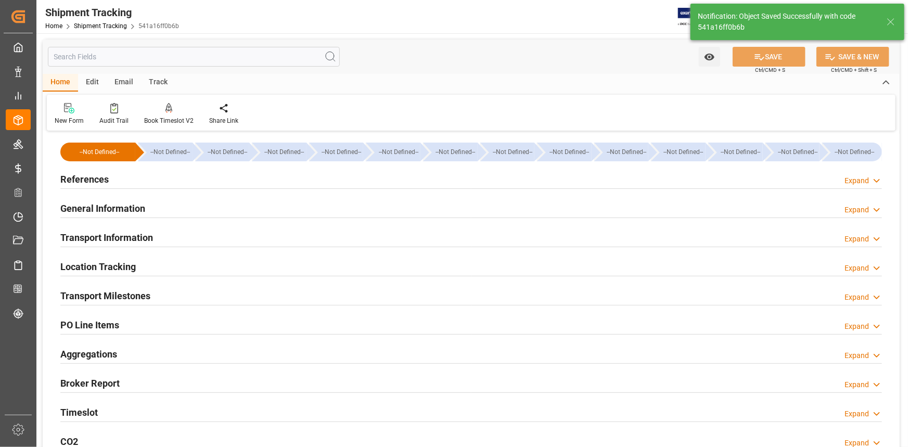
drag, startPoint x: 226, startPoint y: 208, endPoint x: 258, endPoint y: 219, distance: 33.6
click at [228, 208] on div "General Information Expand" at bounding box center [471, 208] width 822 height 20
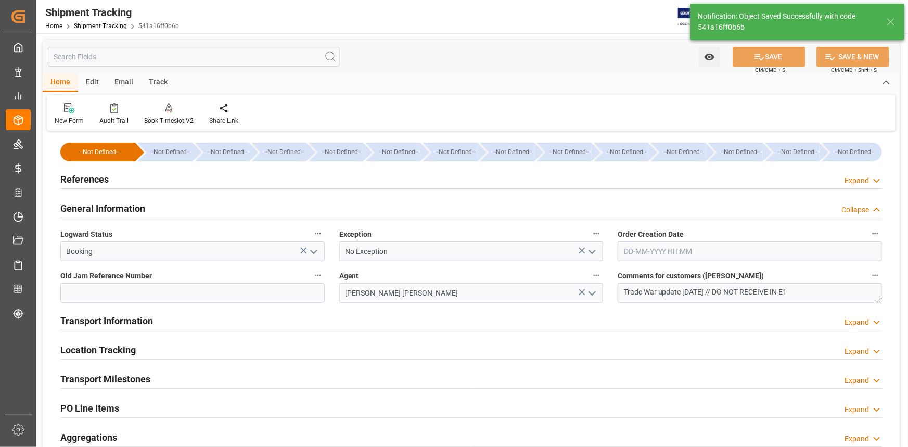
scroll to position [94, 0]
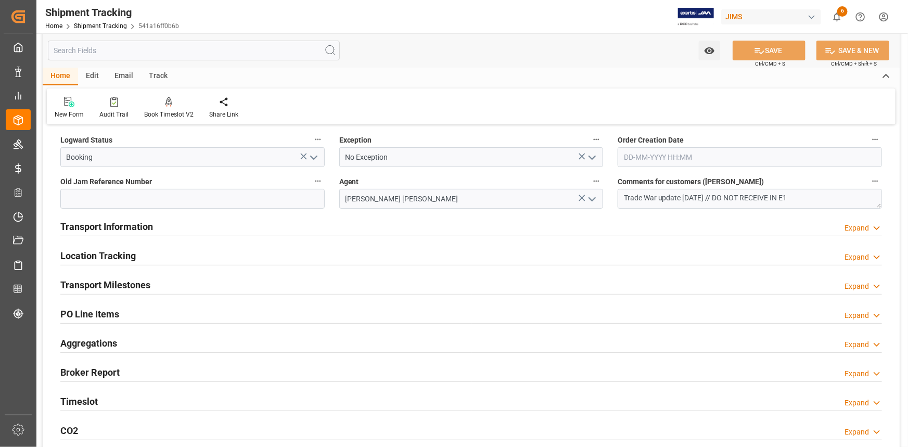
click at [236, 232] on div "Transport Information Expand" at bounding box center [471, 226] width 822 height 20
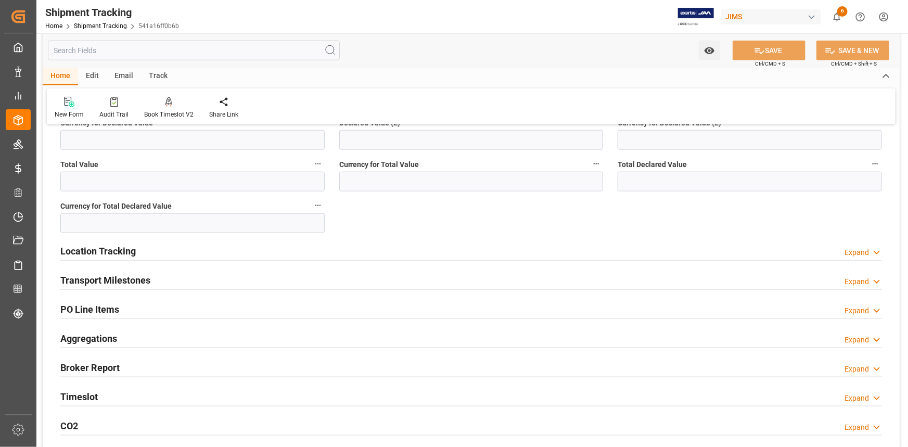
scroll to position [521, 0]
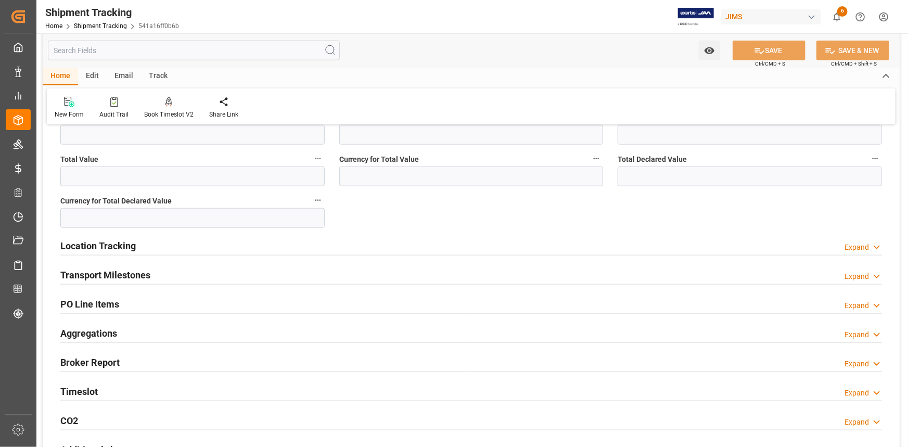
click at [277, 276] on div "Transport Milestones Expand" at bounding box center [471, 274] width 822 height 20
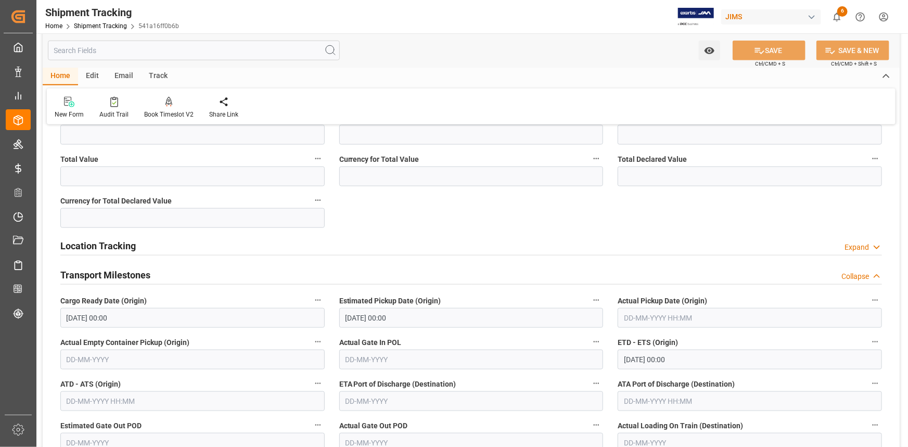
scroll to position [567, 0]
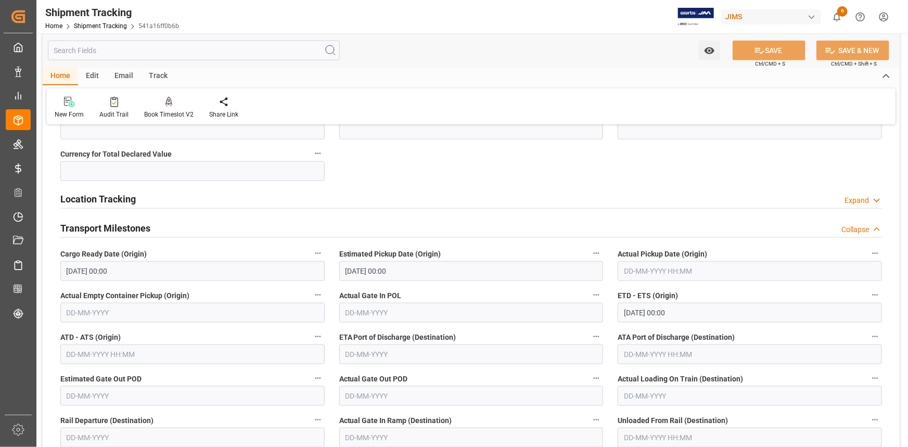
click at [631, 310] on input "[DATE] 00:00" at bounding box center [750, 313] width 264 height 20
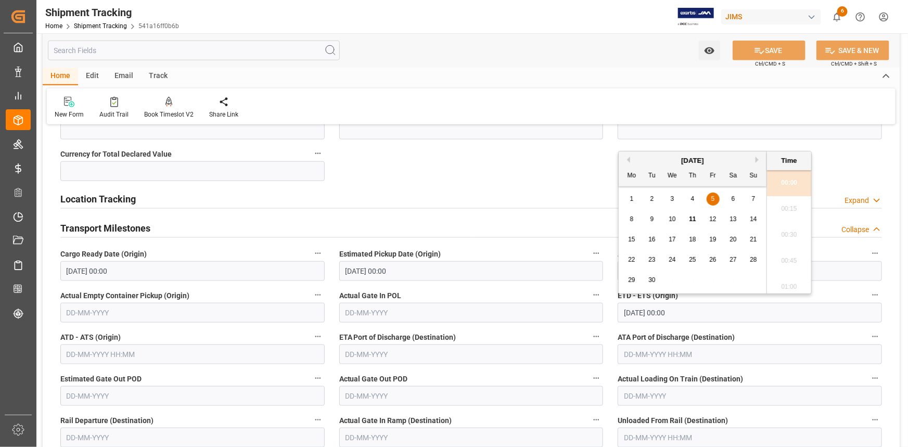
click at [732, 236] on span "20" at bounding box center [733, 239] width 7 height 7
type input "[DATE] 00:00"
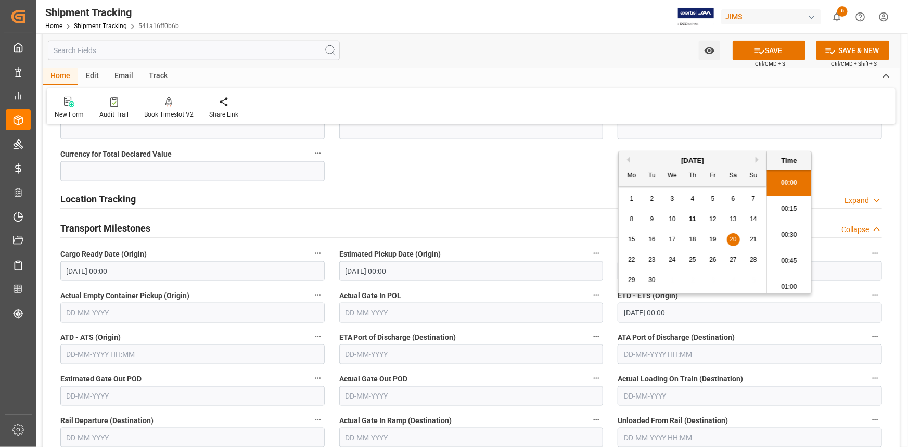
click at [540, 289] on label "Actual Gate In POL" at bounding box center [471, 295] width 264 height 15
click at [590, 289] on button "Actual Gate In POL" at bounding box center [597, 295] width 14 height 14
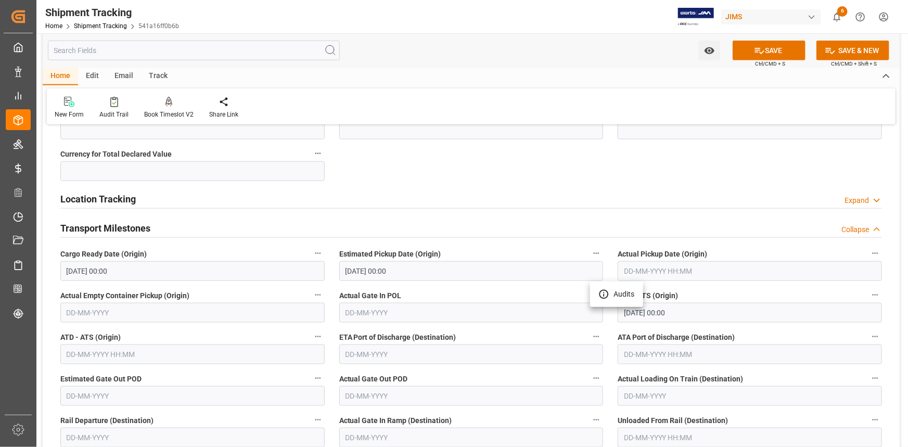
click at [586, 225] on div at bounding box center [454, 223] width 908 height 447
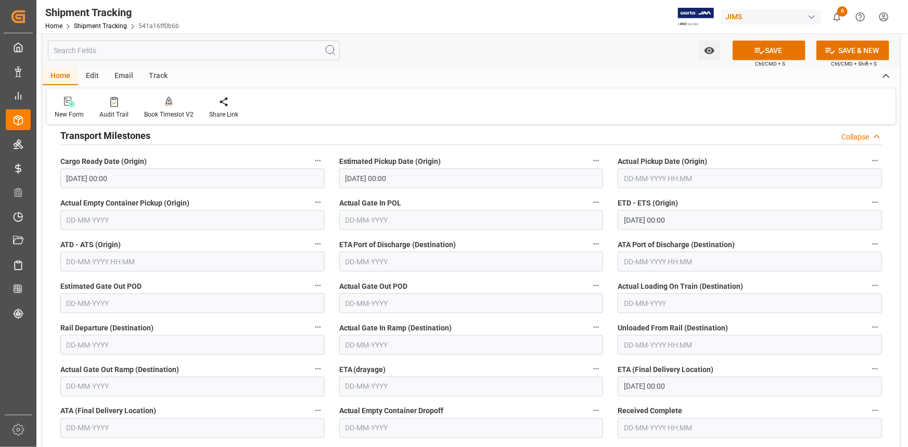
scroll to position [662, 0]
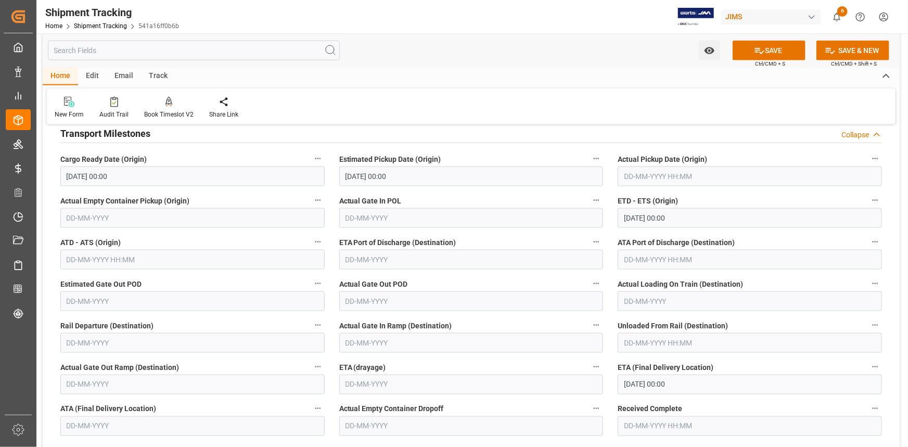
click at [401, 259] on input "text" at bounding box center [471, 260] width 264 height 20
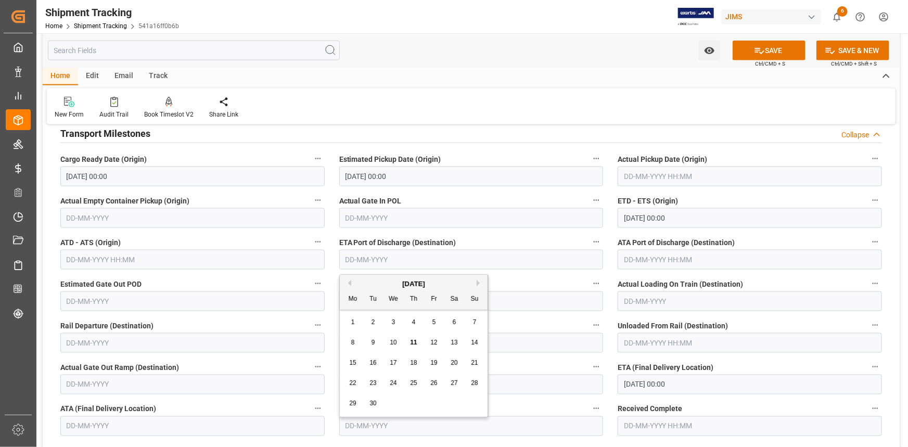
click at [477, 282] on button "Next Month" at bounding box center [480, 283] width 6 height 6
click at [473, 343] on span "12" at bounding box center [474, 342] width 7 height 7
type input "12-10-2025"
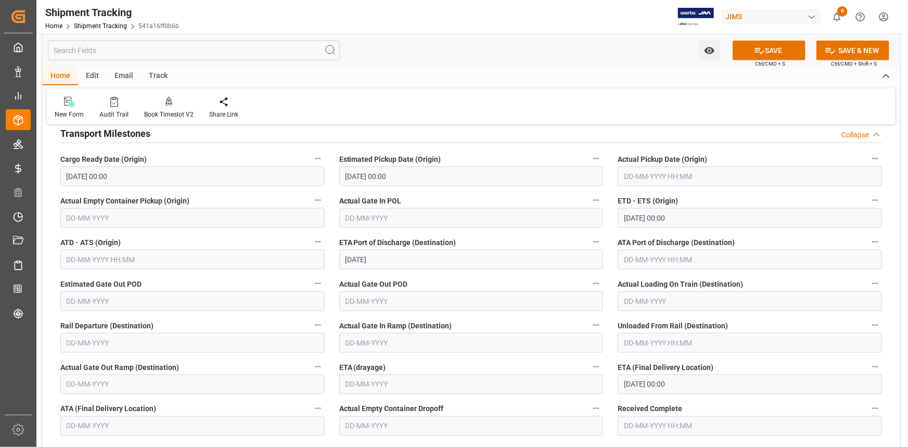
click at [461, 275] on div "Actual Gate Out POD" at bounding box center [471, 294] width 279 height 42
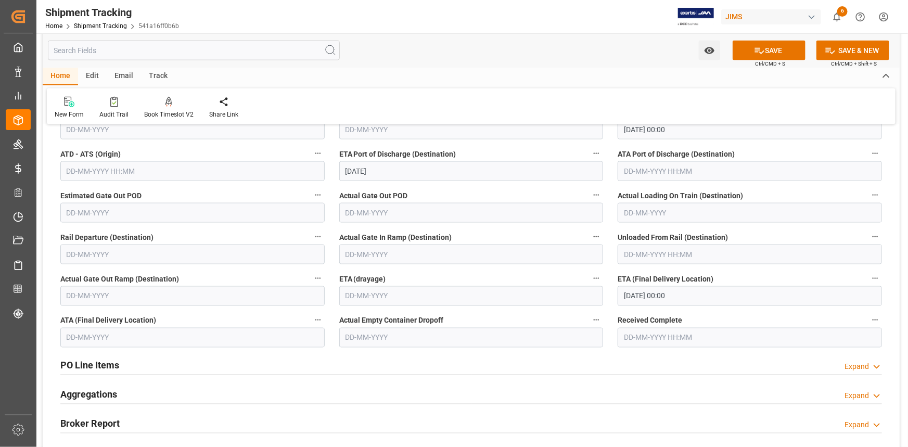
scroll to position [757, 0]
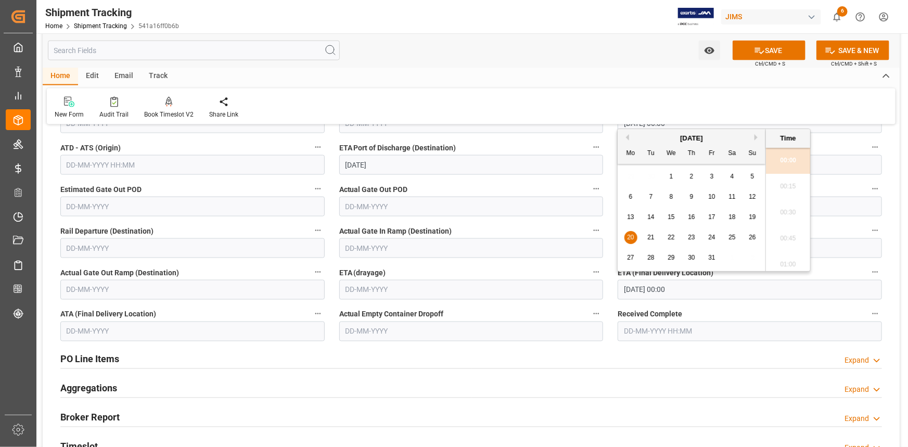
click at [649, 289] on input "20-10-2025 00:00" at bounding box center [750, 290] width 264 height 20
click at [758, 135] on button "Next Month" at bounding box center [759, 137] width 6 height 6
click at [628, 136] on button "Previous Month" at bounding box center [627, 137] width 6 height 6
click at [693, 257] on span "30" at bounding box center [692, 257] width 7 height 7
type input "30-10-2025 00:00"
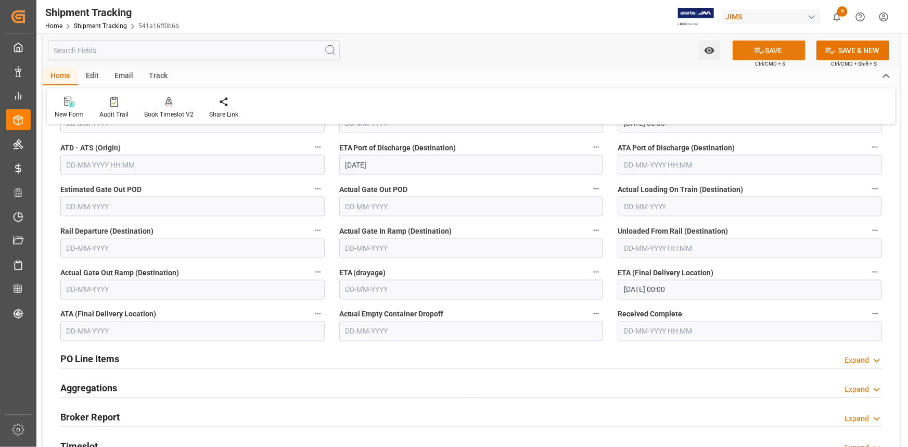
click at [765, 48] on button "SAVE" at bounding box center [769, 51] width 73 height 20
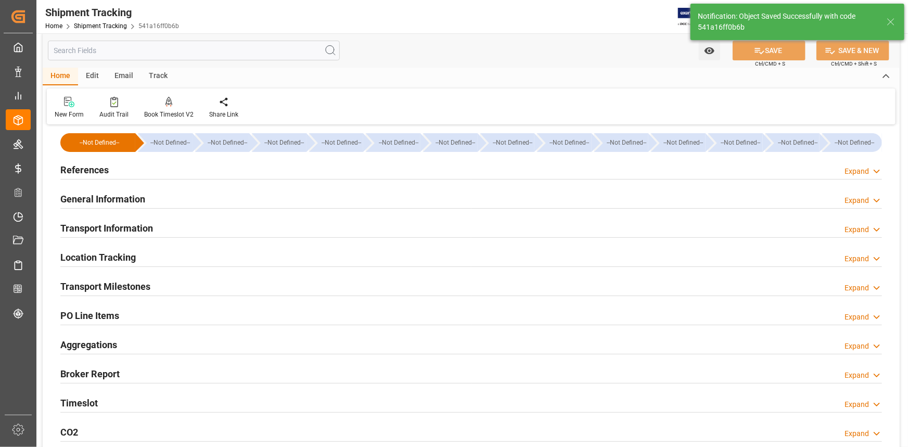
scroll to position [0, 0]
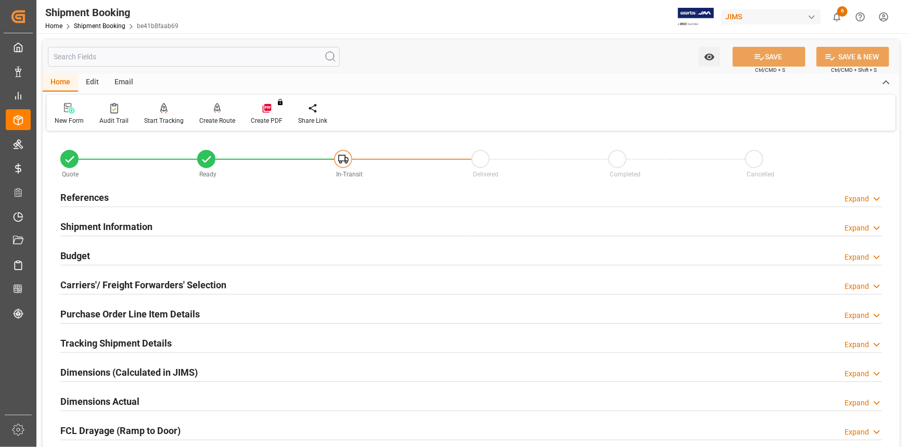
scroll to position [47, 0]
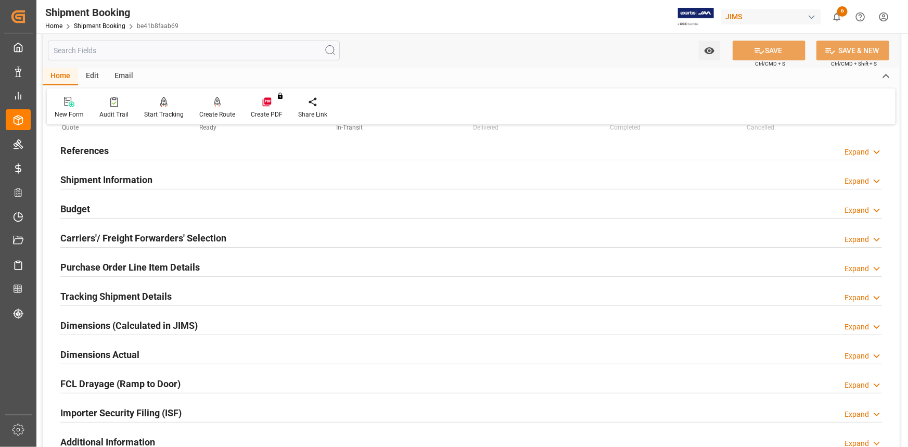
click at [249, 239] on div "Carriers'/ Freight Forwarders' Selection Expand" at bounding box center [471, 238] width 822 height 20
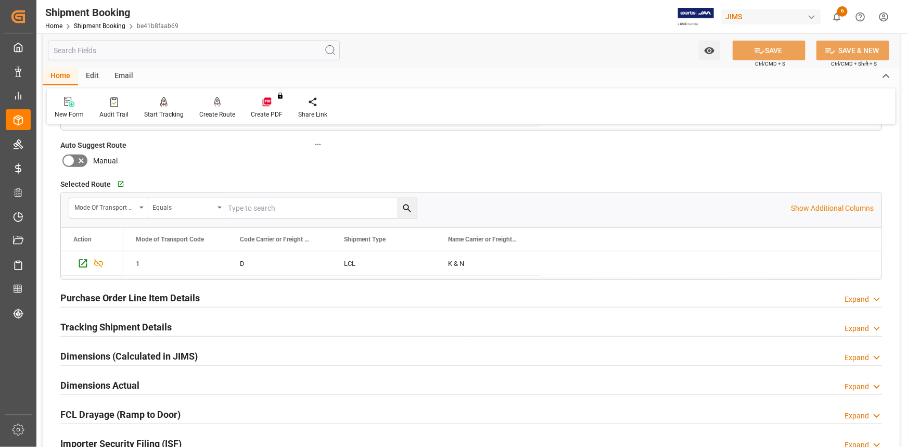
scroll to position [331, 0]
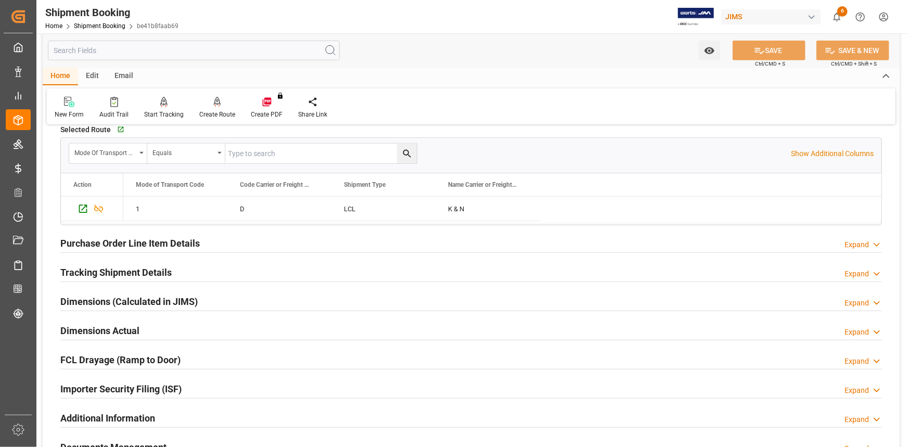
click at [243, 238] on div "Purchase Order Line Item Details Expand" at bounding box center [471, 243] width 822 height 20
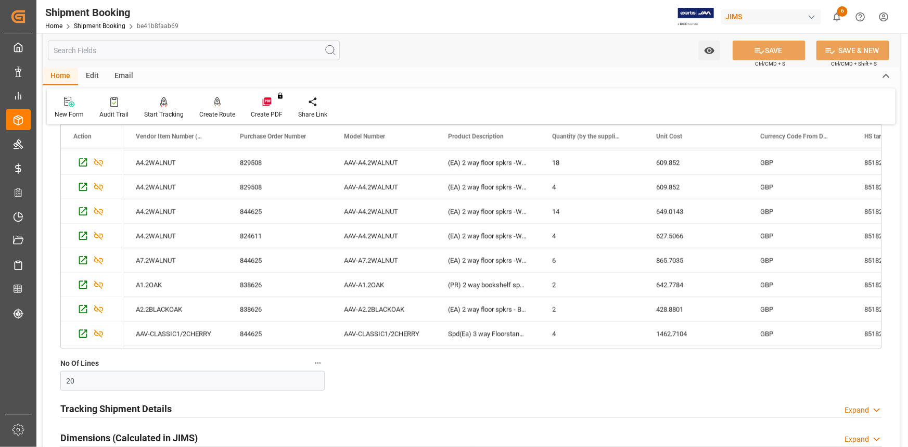
scroll to position [521, 0]
click at [384, 247] on div "AAV-A7.2WALNUT" at bounding box center [384, 259] width 104 height 24
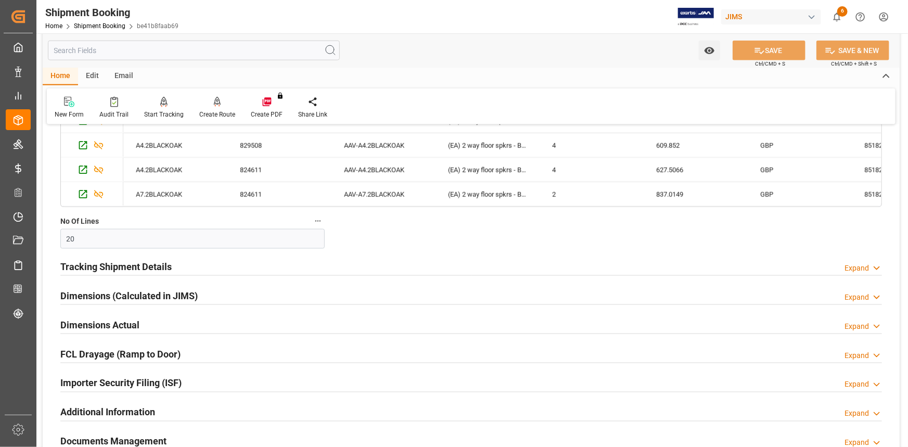
scroll to position [662, 0]
click at [237, 299] on div "Dimensions (Calculated in JIMS) Expand" at bounding box center [471, 295] width 822 height 20
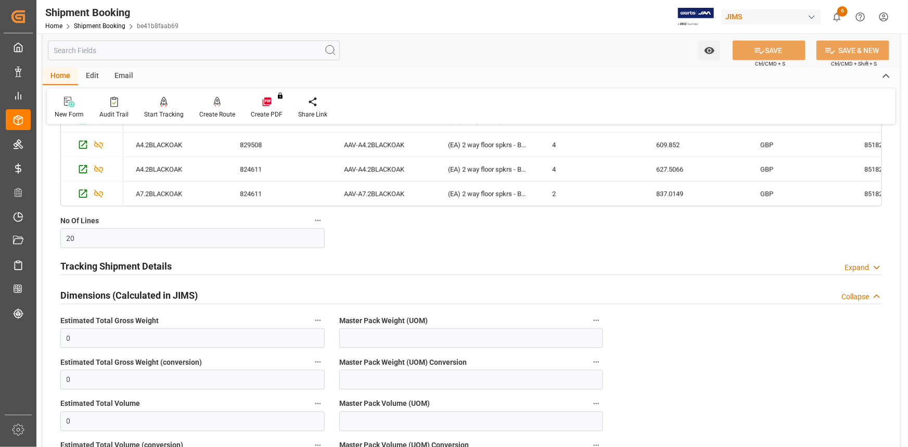
click at [242, 297] on div "Dimensions (Calculated in JIMS) Collapse" at bounding box center [471, 295] width 822 height 20
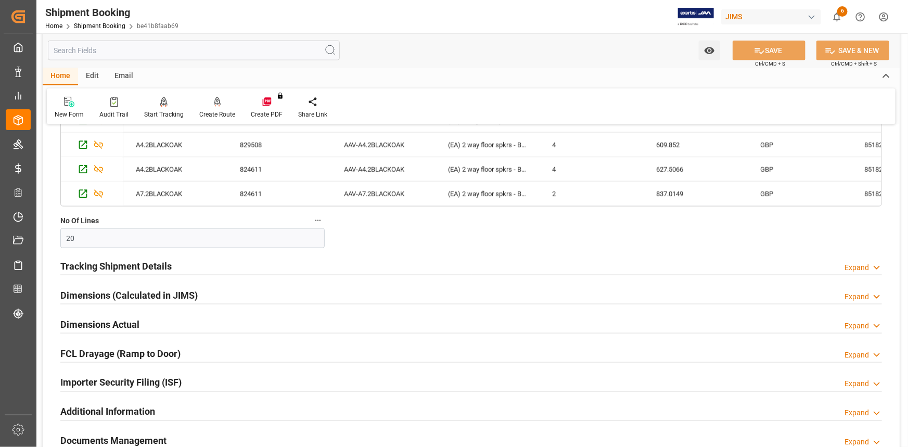
click at [217, 333] on div at bounding box center [471, 333] width 822 height 1
click at [216, 323] on div "Dimensions Actual Expand" at bounding box center [471, 324] width 822 height 20
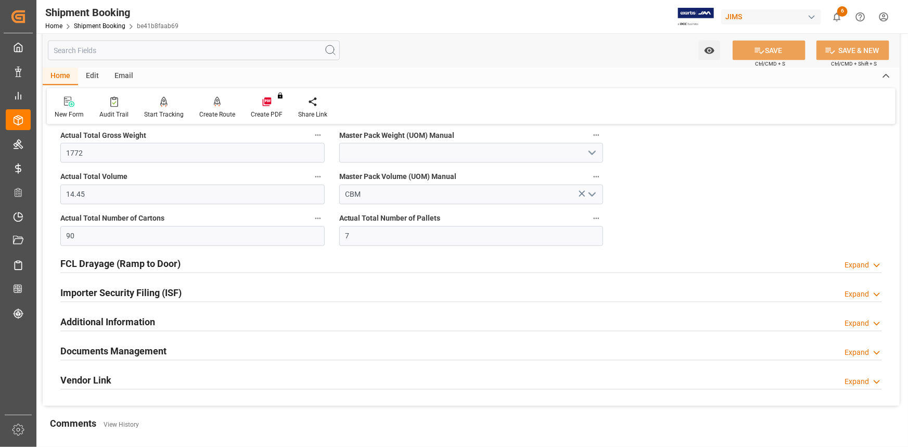
scroll to position [899, 0]
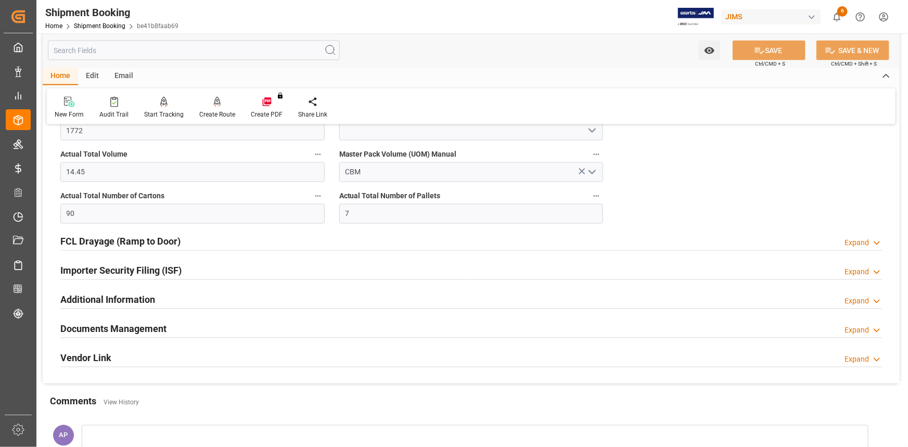
click at [201, 328] on div "Documents Management Expand" at bounding box center [471, 329] width 822 height 20
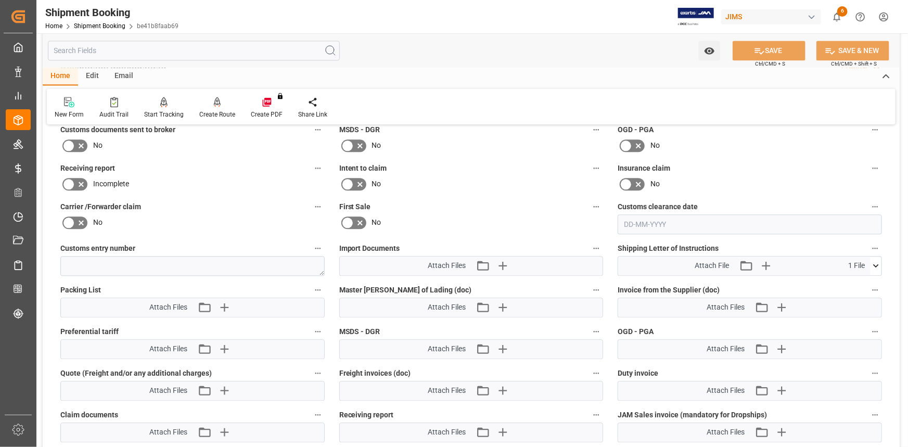
scroll to position [1230, 0]
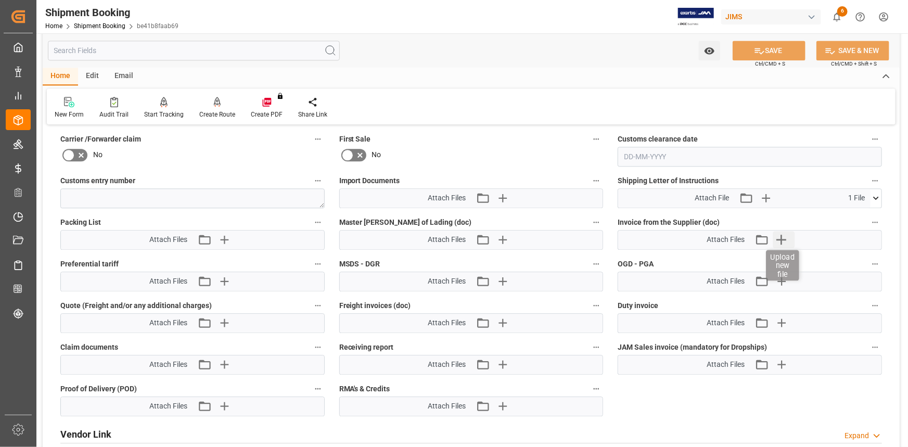
click at [782, 236] on icon "button" at bounding box center [782, 240] width 10 height 10
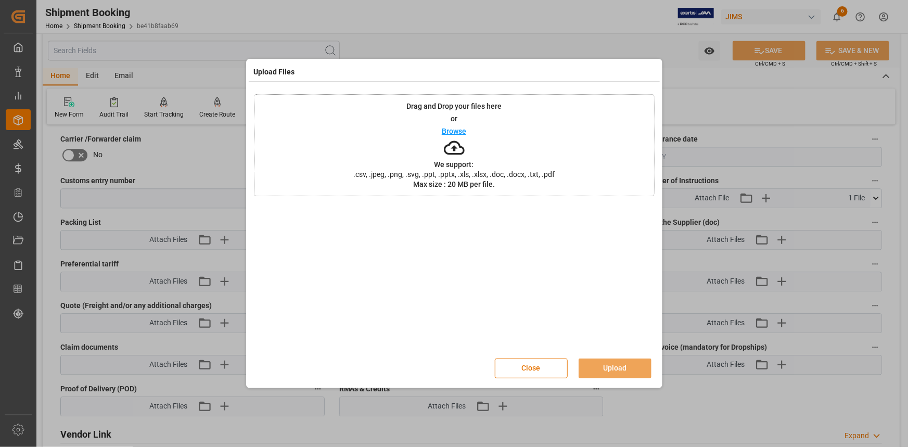
click at [457, 130] on p "Browse" at bounding box center [454, 131] width 24 height 7
click at [624, 367] on button "Upload" at bounding box center [615, 369] width 73 height 20
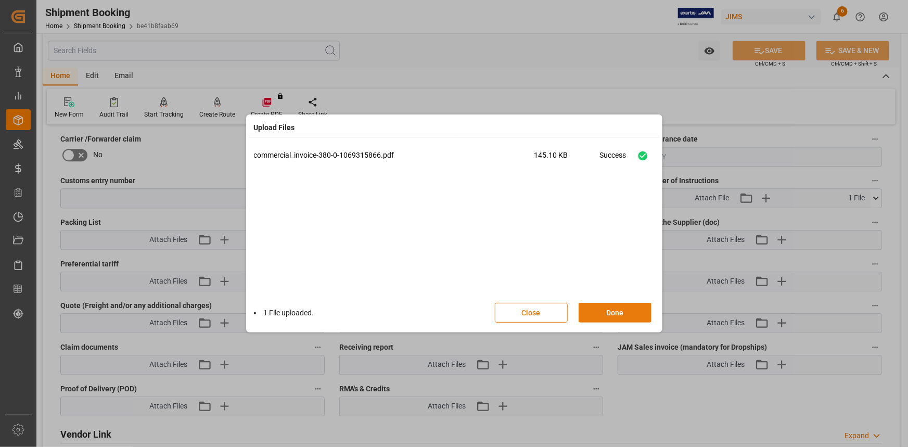
click at [610, 313] on button "Done" at bounding box center [615, 313] width 73 height 20
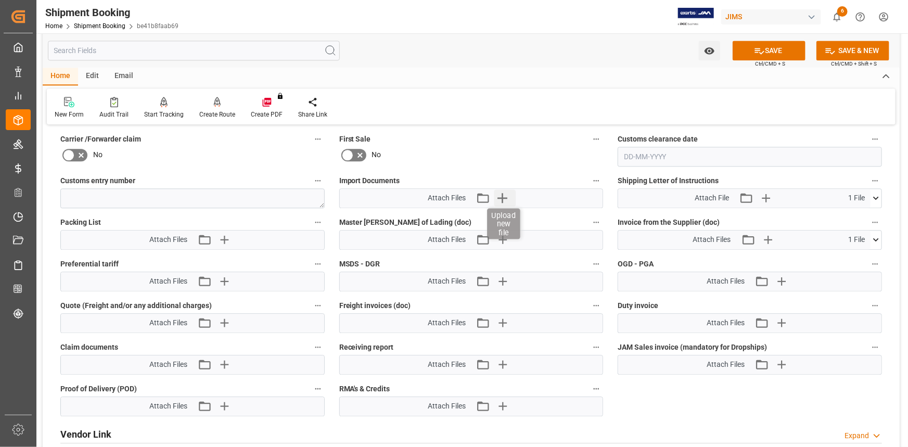
click at [508, 196] on icon "button" at bounding box center [503, 198] width 17 height 17
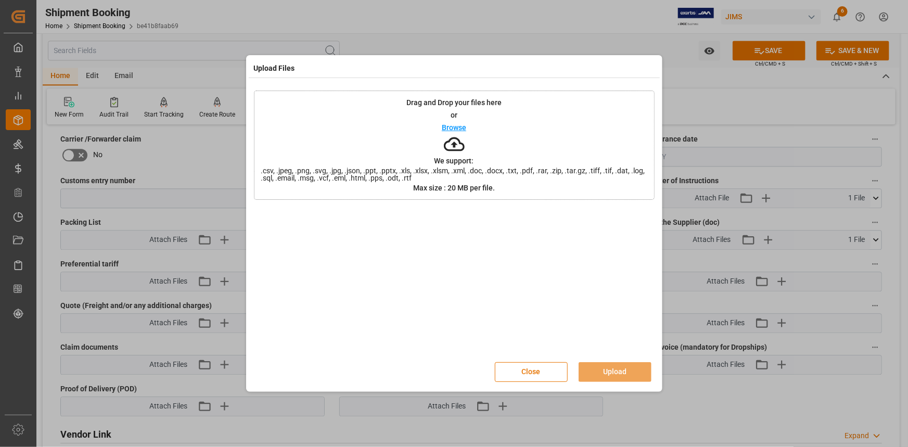
click at [456, 128] on p "Browse" at bounding box center [454, 127] width 24 height 7
drag, startPoint x: 613, startPoint y: 368, endPoint x: 621, endPoint y: 372, distance: 8.1
click at [613, 370] on button "Upload" at bounding box center [615, 372] width 73 height 20
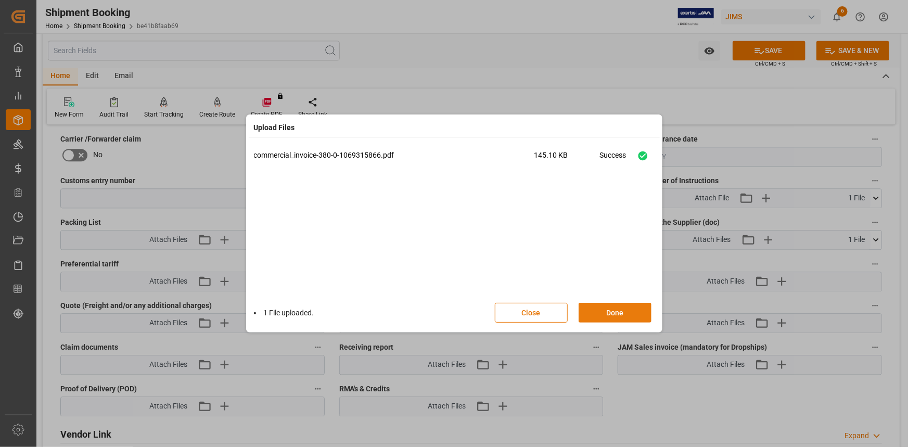
click at [615, 313] on button "Done" at bounding box center [615, 313] width 73 height 20
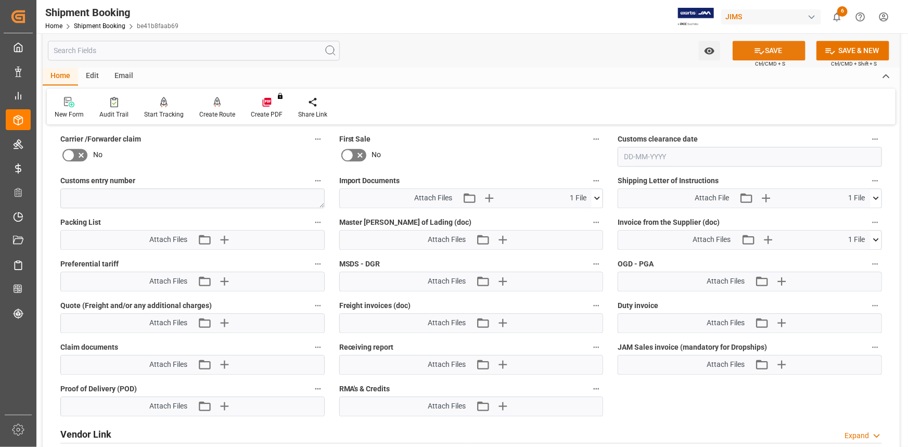
click at [766, 52] on button "SAVE" at bounding box center [769, 51] width 73 height 20
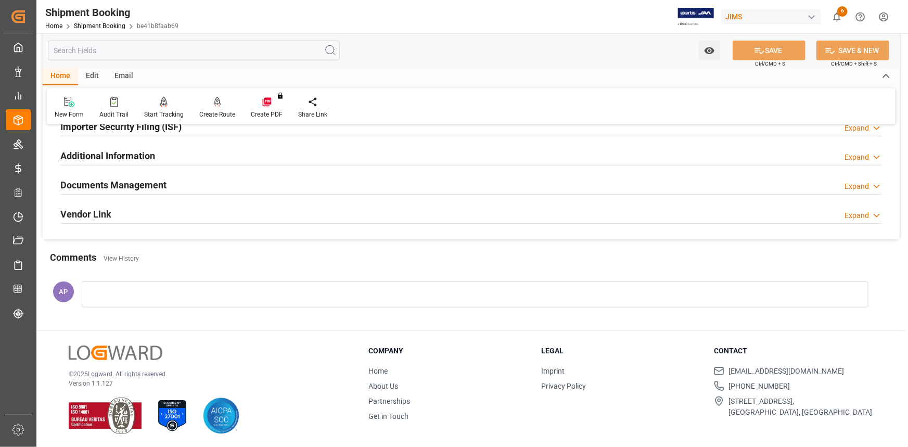
scroll to position [239, 0]
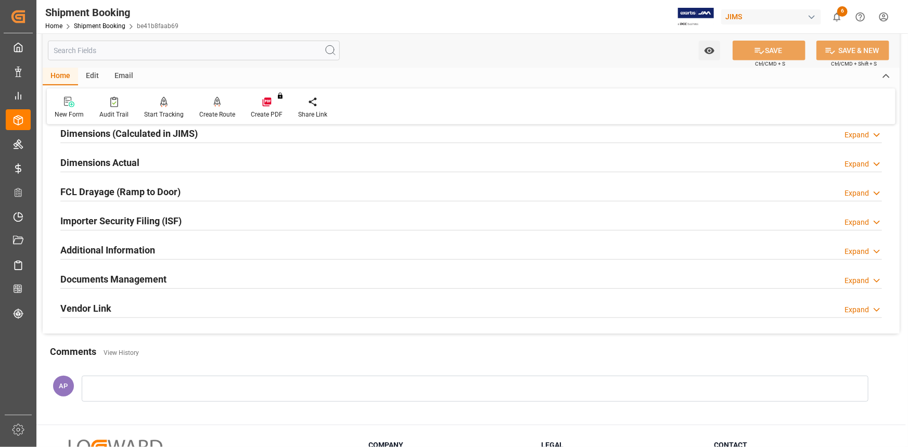
click at [214, 217] on div "Importer Security Filing (ISF) Expand" at bounding box center [471, 220] width 822 height 20
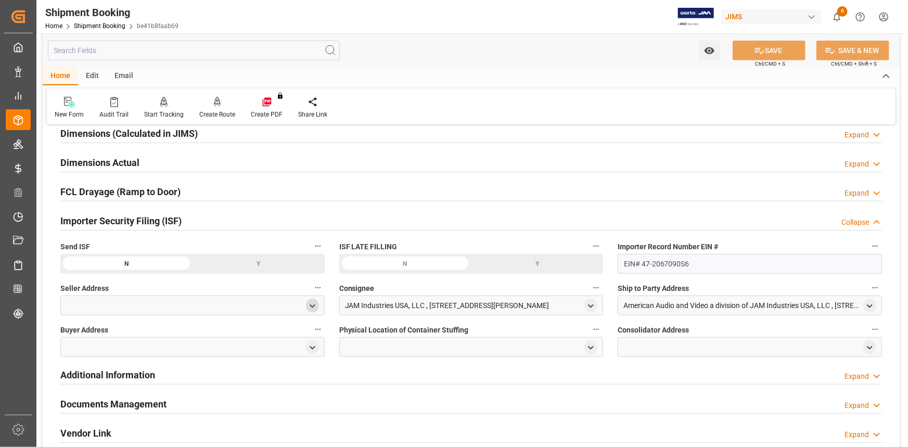
click at [309, 302] on icon "open menu" at bounding box center [312, 306] width 9 height 9
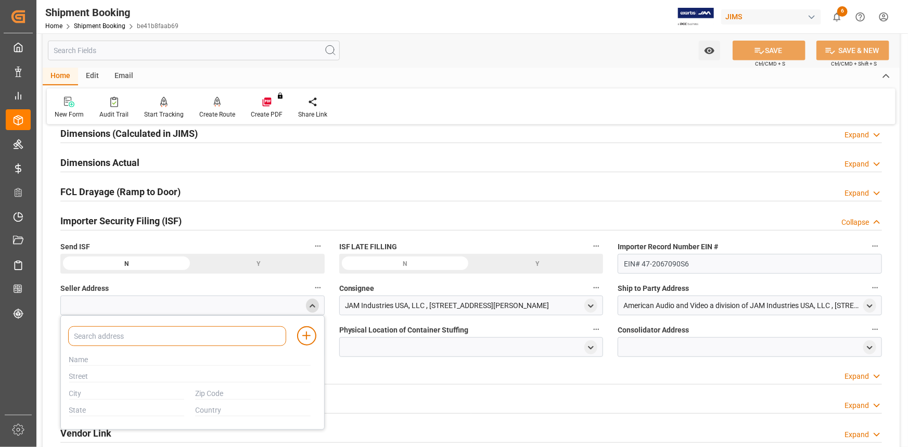
drag, startPoint x: 163, startPoint y: 334, endPoint x: 181, endPoint y: 337, distance: 17.5
click at [163, 335] on input at bounding box center [177, 336] width 218 height 20
type input "SPENDOR"
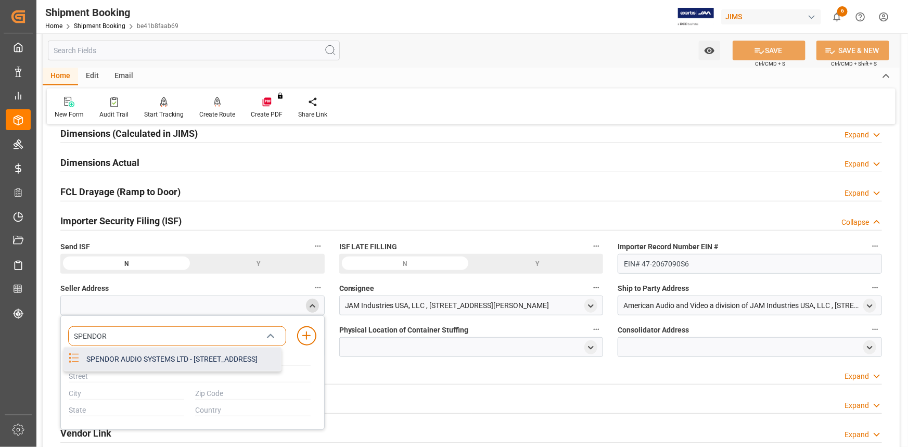
click at [177, 365] on div "SPENDOR AUDIO SYSTEMS LTD - UNIT 8 SELDEN WAY ADVANCED MANUFACTURING PARK, CATC…" at bounding box center [180, 359] width 201 height 23
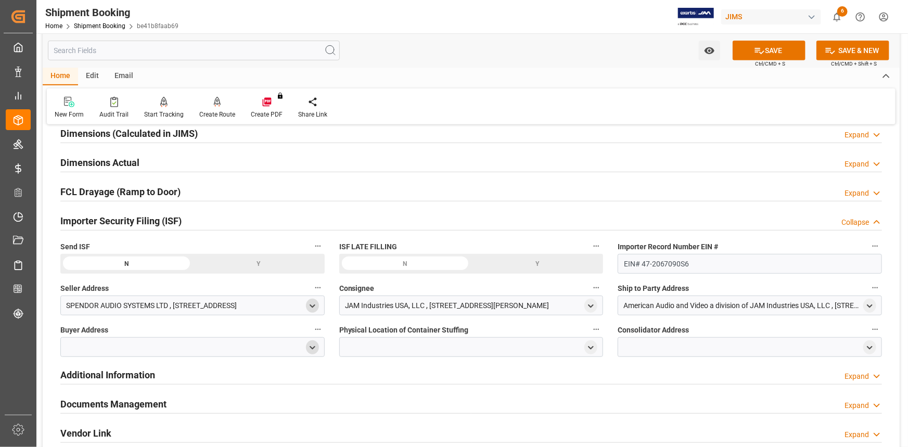
click at [315, 349] on icon "open menu" at bounding box center [312, 348] width 9 height 9
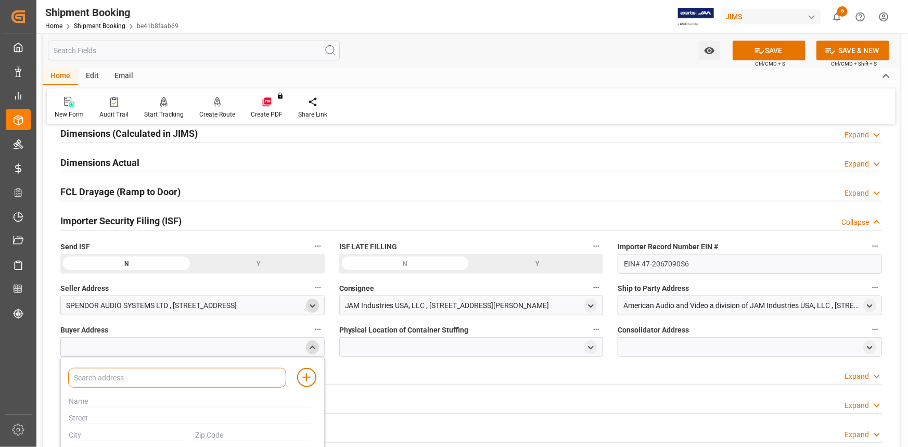
click at [197, 380] on input at bounding box center [177, 378] width 218 height 20
type input "JAM"
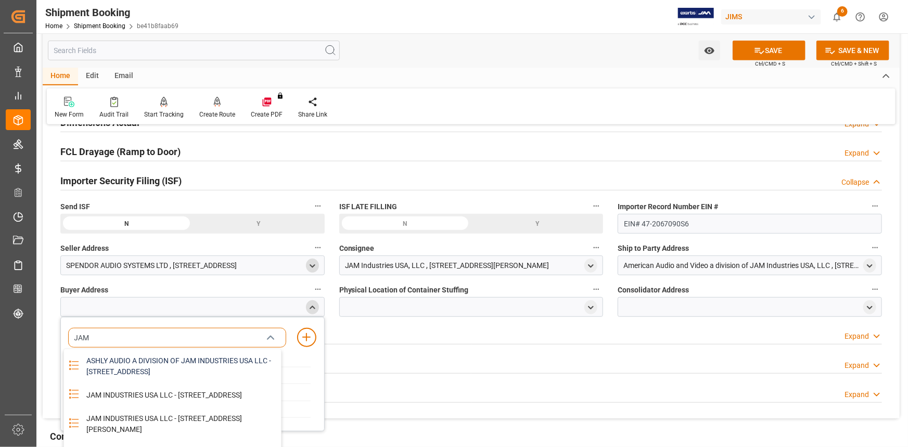
scroll to position [333, 0]
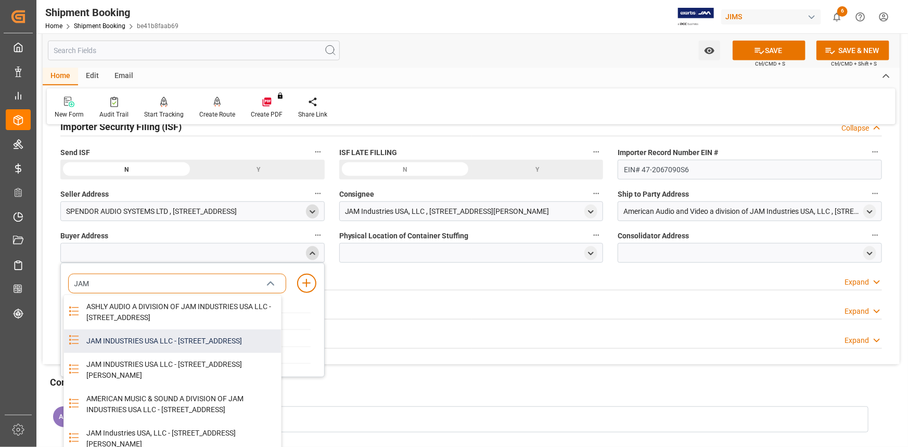
click at [174, 353] on div "JAM INDUSTRIES USA LLC - 154 WOODLAWN RD, BERLIN, CT, US, 06037" at bounding box center [180, 341] width 201 height 23
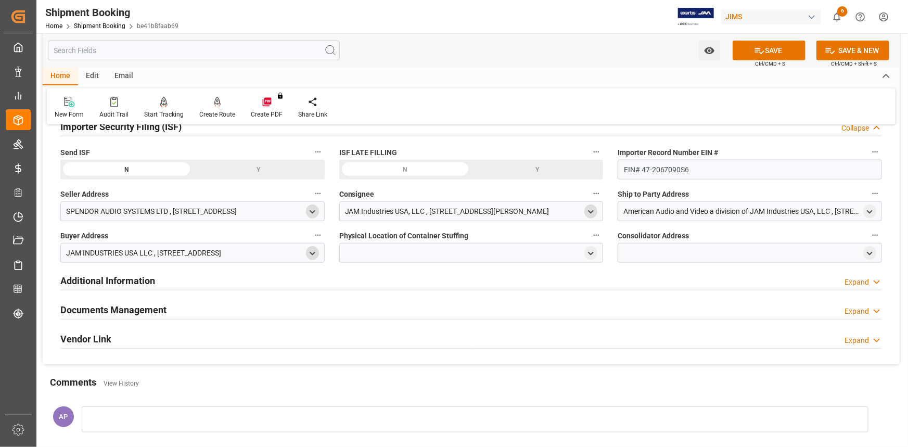
click at [590, 211] on polyline "open menu" at bounding box center [591, 212] width 5 height 2
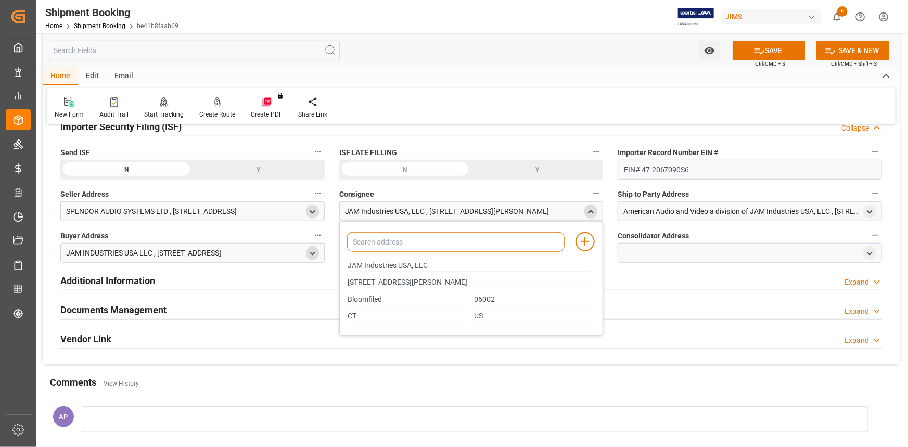
click at [428, 241] on input at bounding box center [456, 242] width 218 height 20
type input "JAM"
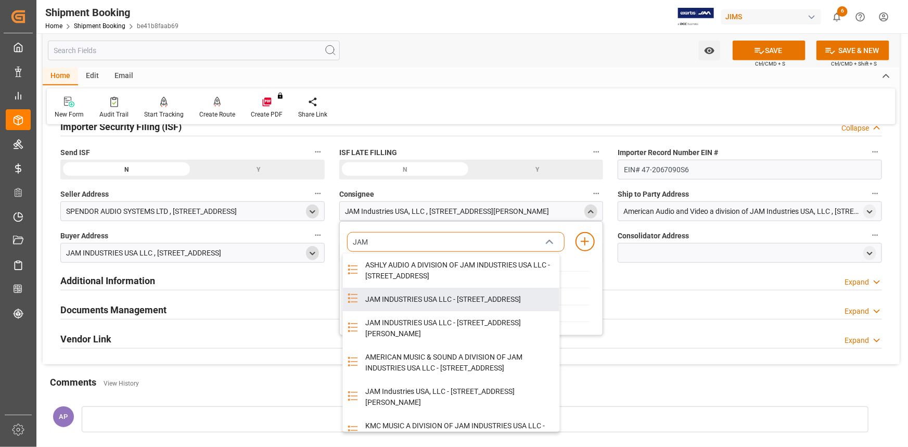
click at [428, 311] on div "JAM INDUSTRIES USA LLC - 154 WOODLAWN RD, BERLIN, CT, US, 06037" at bounding box center [459, 299] width 201 height 23
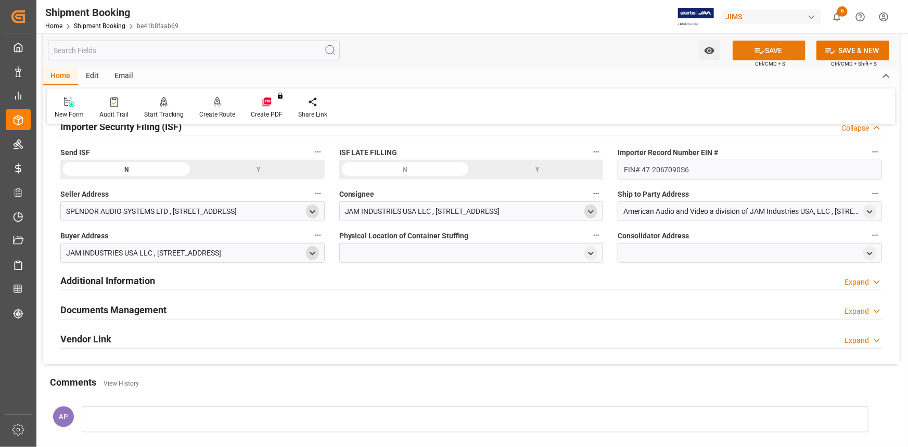
click at [775, 50] on button "SAVE" at bounding box center [769, 51] width 73 height 20
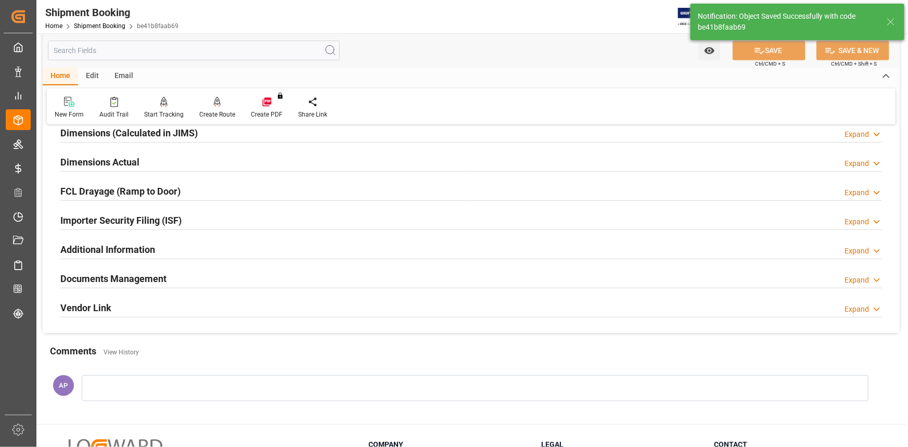
scroll to position [239, 0]
click at [322, 227] on div "Importer Security Filing (ISF) Expand" at bounding box center [471, 220] width 822 height 20
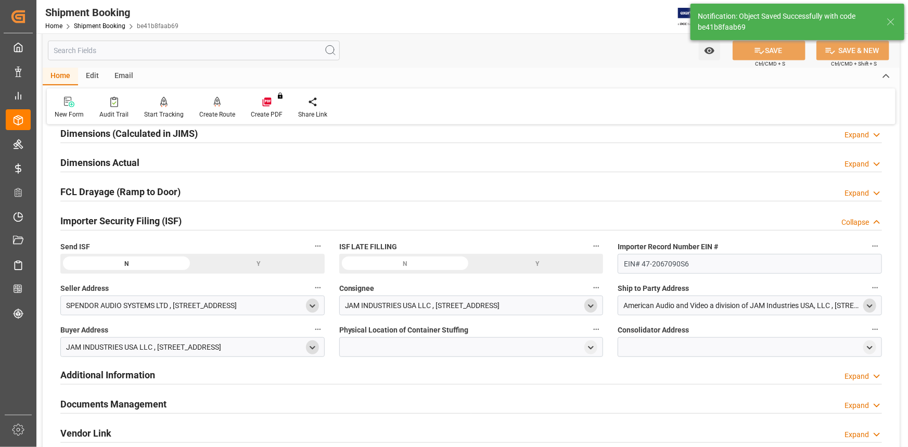
click at [869, 306] on polyline "open menu" at bounding box center [870, 306] width 5 height 2
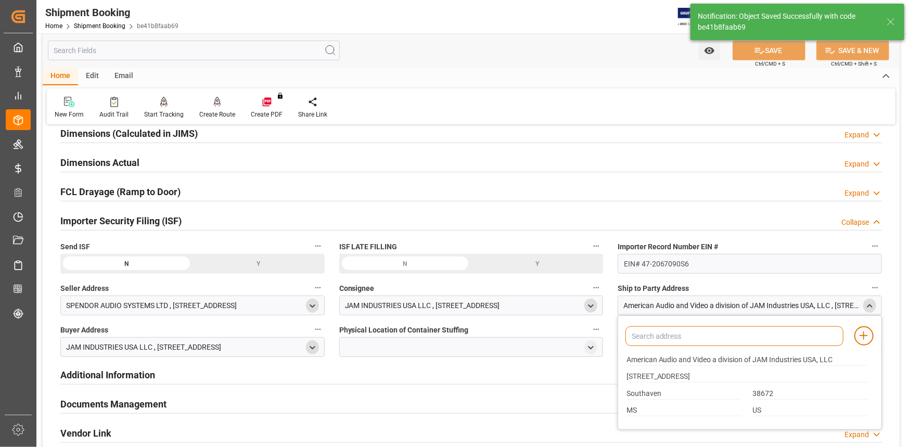
click at [654, 338] on input at bounding box center [735, 336] width 218 height 20
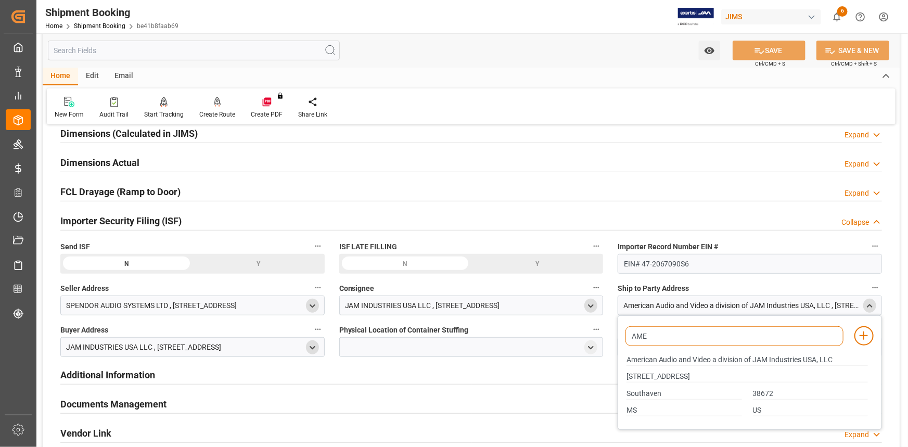
type input "AMER"
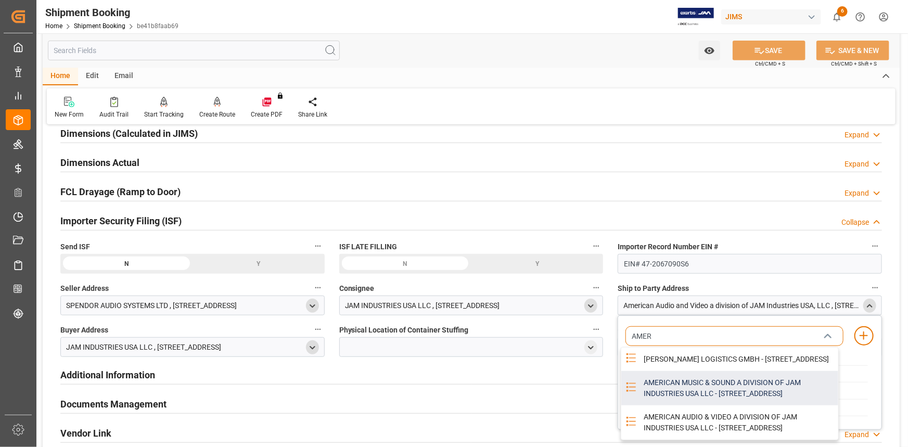
scroll to position [286, 0]
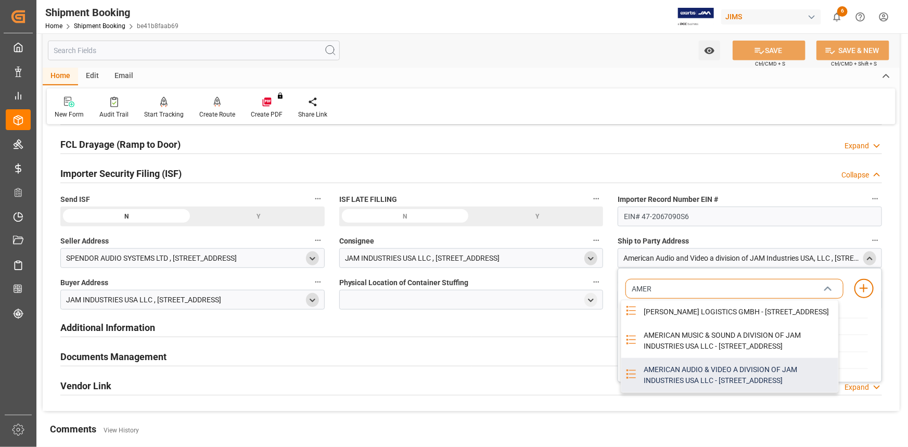
click at [678, 393] on div "AMERICAN AUDIO & VIDEO A DIVISION OF JAM INDUSTRIES USA LLC - 4325 EXECUTIVE DR…" at bounding box center [738, 375] width 201 height 34
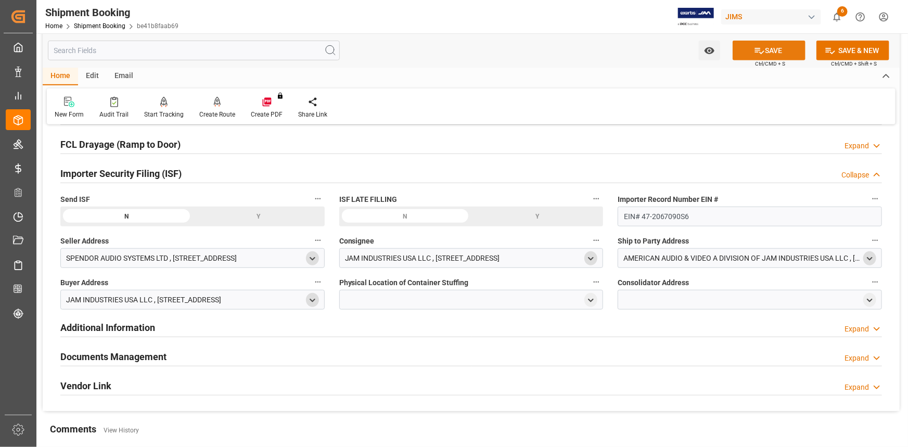
click at [767, 54] on button "SAVE" at bounding box center [769, 51] width 73 height 20
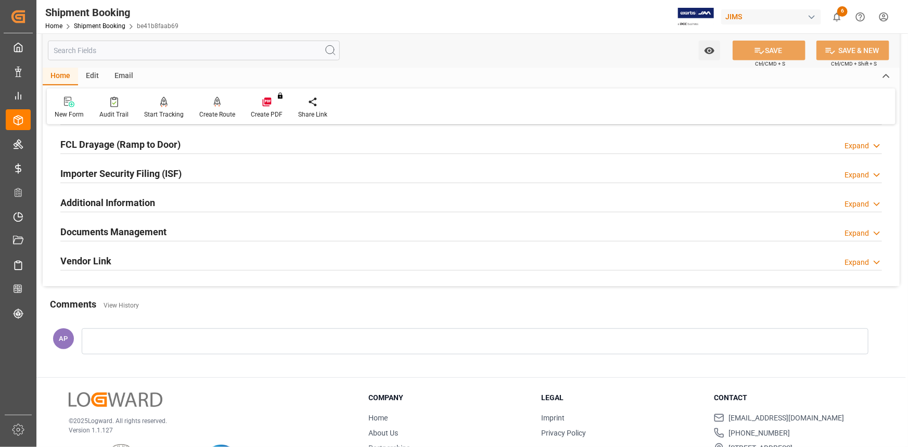
drag, startPoint x: 214, startPoint y: 168, endPoint x: 312, endPoint y: 233, distance: 117.7
click at [214, 170] on div "Importer Security Filing (ISF) Expand" at bounding box center [471, 173] width 822 height 20
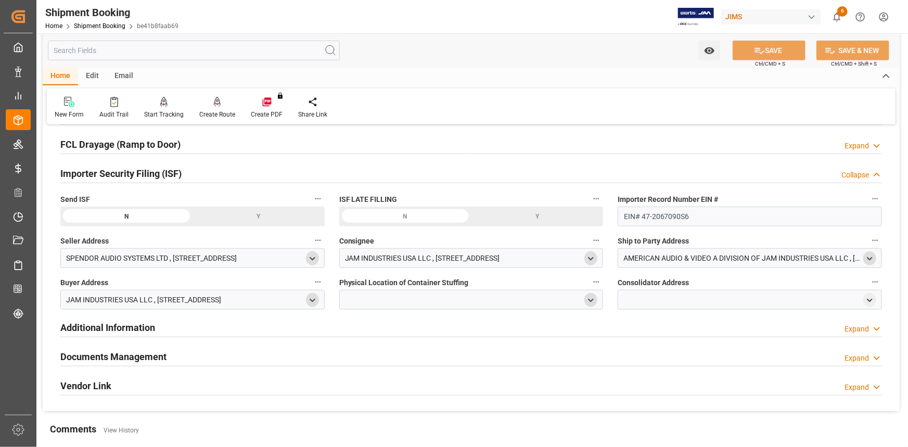
click at [592, 297] on icon "open menu" at bounding box center [591, 300] width 9 height 9
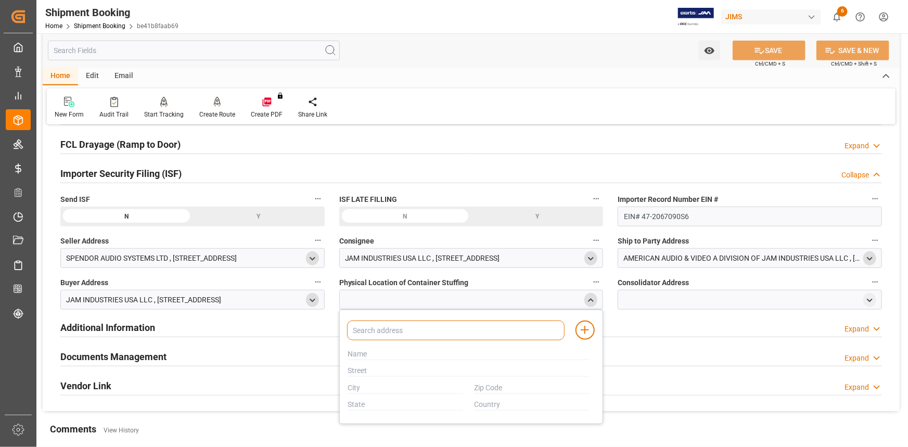
click at [389, 332] on input at bounding box center [456, 331] width 218 height 20
paste input "MOLECULAR"
type input "MOLECULAR"
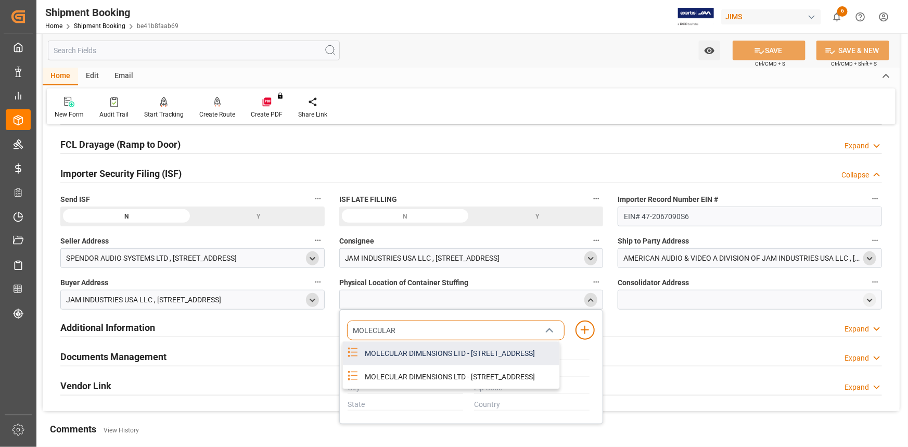
click at [427, 364] on div "MOLECULAR DIMENSIONS LTD - UNIT 5A R-EVOLUTION SELDEN WAY THE ADVANCED MANUFACT…" at bounding box center [459, 353] width 201 height 23
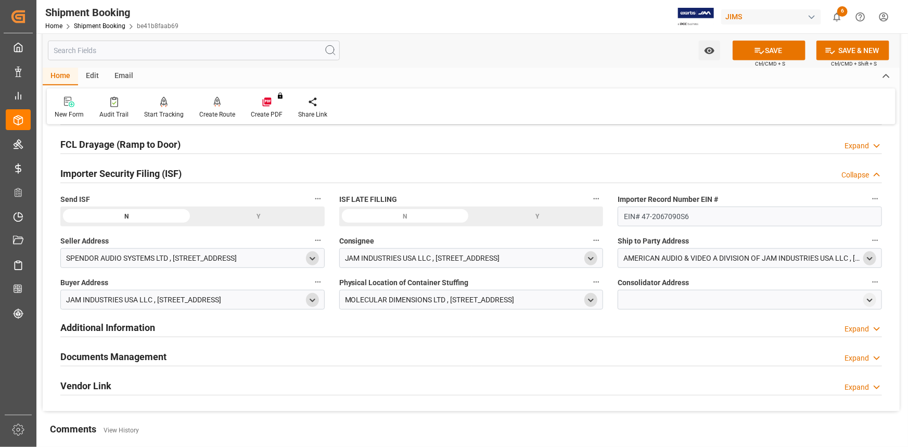
click at [588, 299] on icon "open menu" at bounding box center [591, 300] width 9 height 9
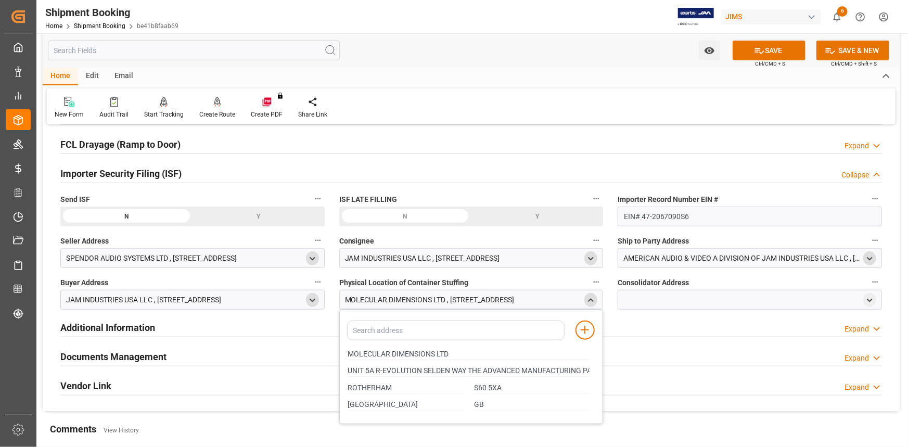
click at [588, 300] on icon "close menu" at bounding box center [591, 300] width 9 height 9
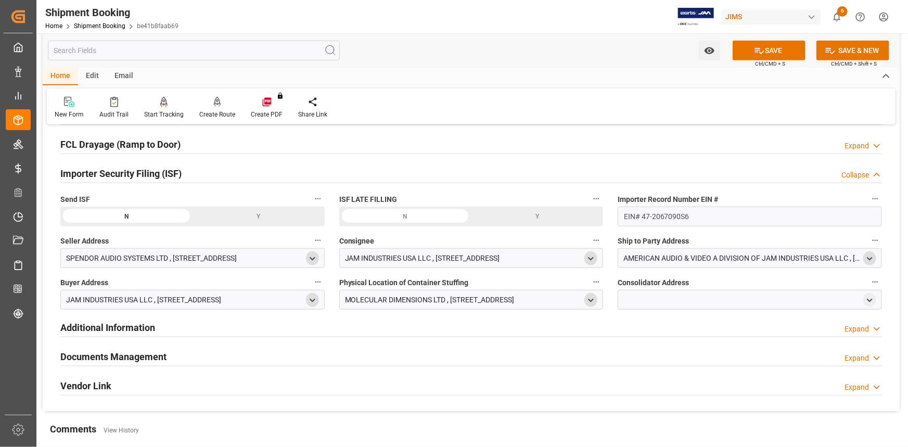
click at [594, 300] on icon "open menu" at bounding box center [591, 300] width 9 height 9
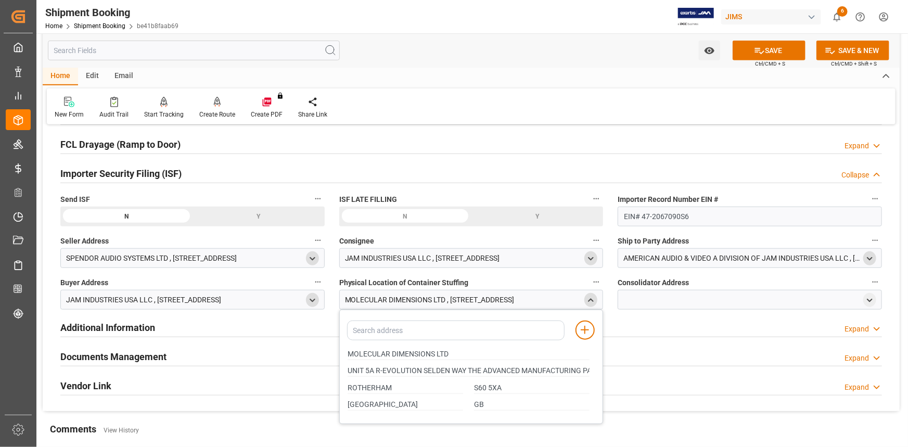
click at [590, 296] on icon "close menu" at bounding box center [591, 300] width 9 height 9
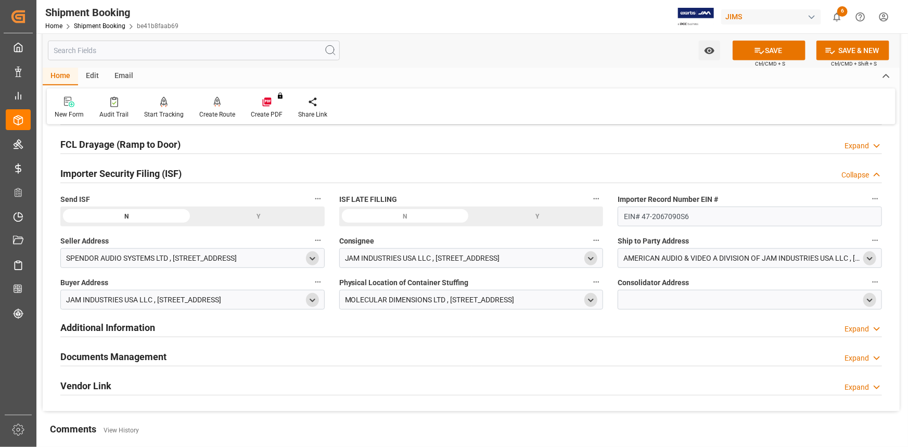
click at [872, 297] on icon "open menu" at bounding box center [870, 300] width 9 height 9
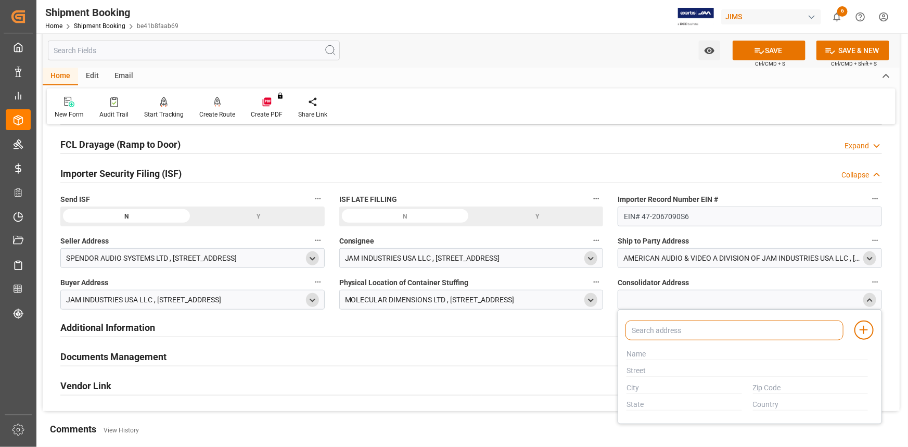
click at [671, 335] on input at bounding box center [735, 331] width 218 height 20
paste input "KUEHNE"
type input "KUEHNE"
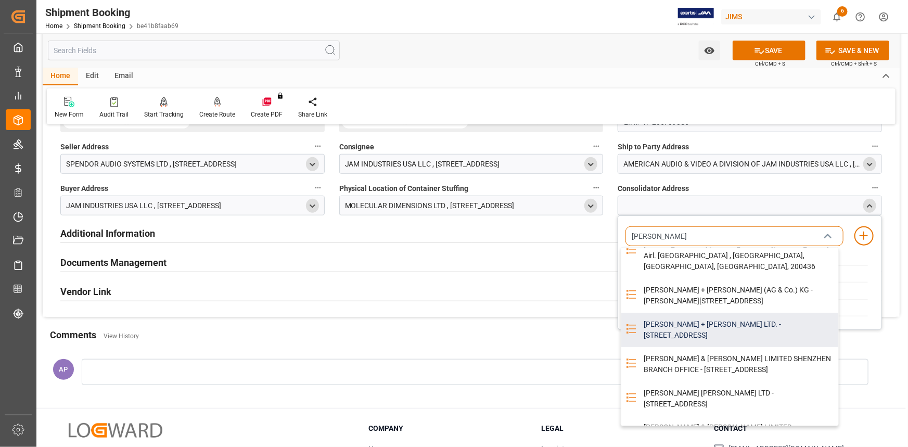
scroll to position [142, 0]
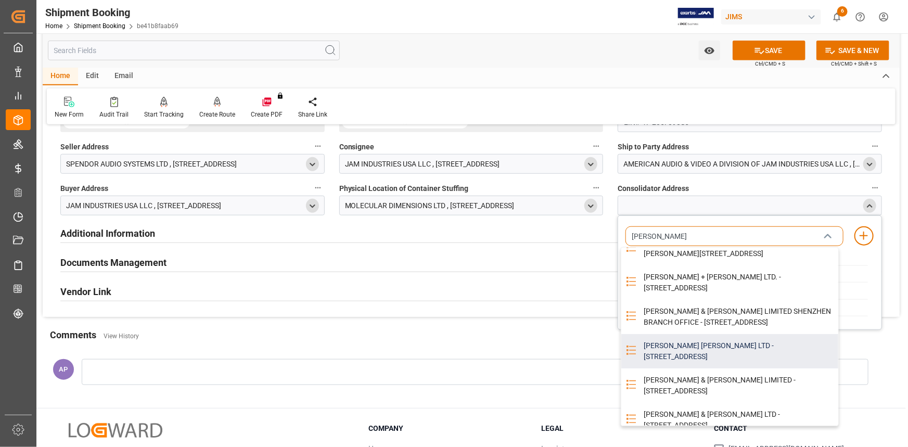
click at [673, 369] on div "KUEHNE NAGEL LTD - UNIT 4 EAST MIDLANDS GATEWAY WILDERS WAY, KEGWORTH, DERBYSHI…" at bounding box center [738, 351] width 201 height 34
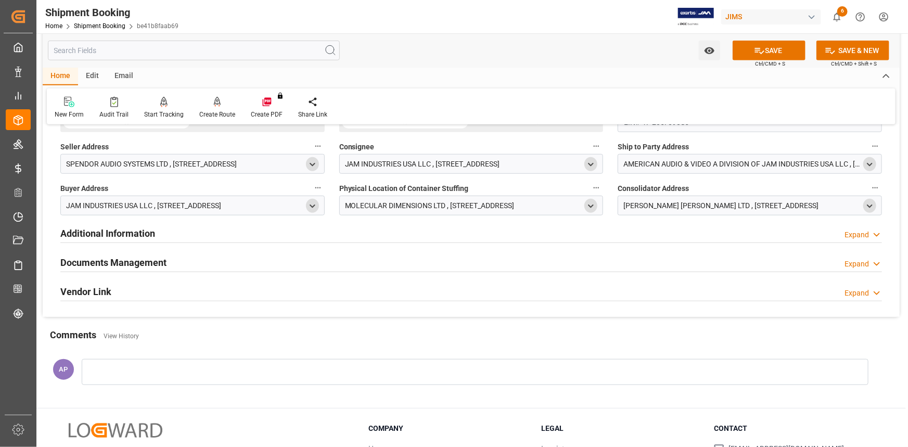
click at [869, 203] on icon "open menu" at bounding box center [870, 206] width 9 height 9
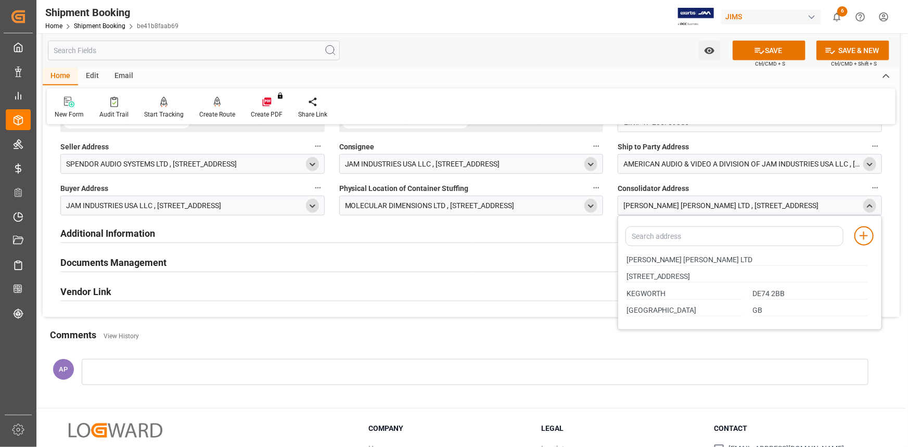
click at [869, 205] on polyline "close menu" at bounding box center [870, 206] width 5 height 2
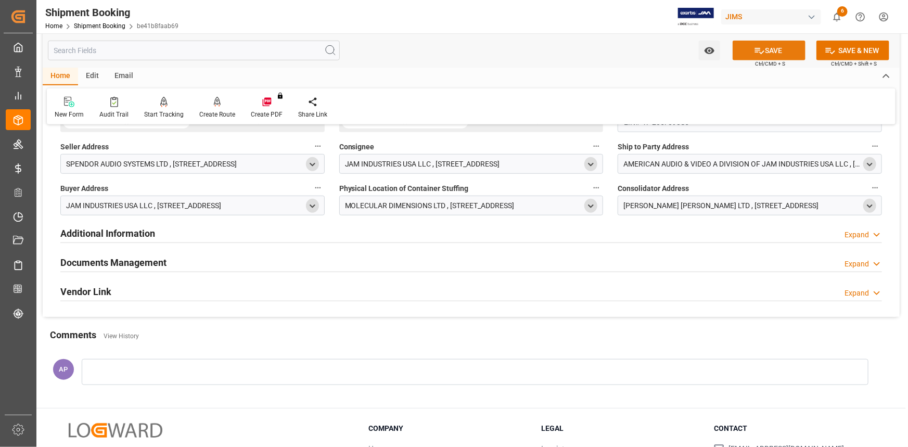
click at [771, 51] on button "SAVE" at bounding box center [769, 51] width 73 height 20
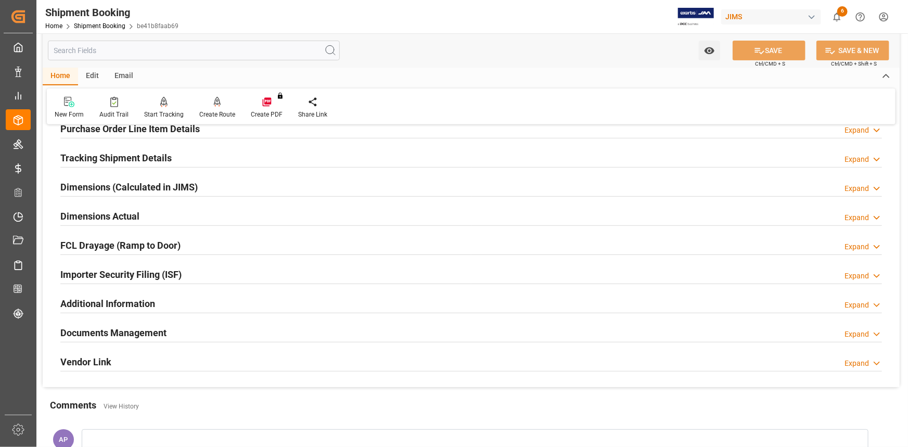
scroll to position [189, 0]
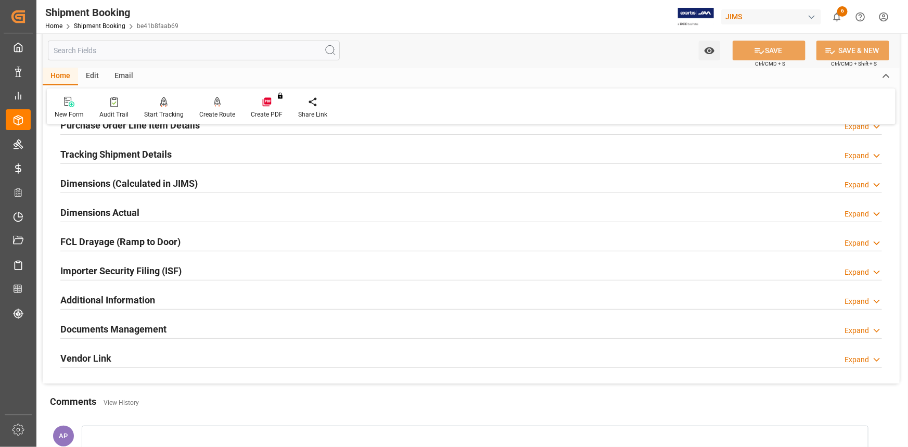
click at [237, 277] on div "Importer Security Filing (ISF) Expand" at bounding box center [471, 270] width 822 height 20
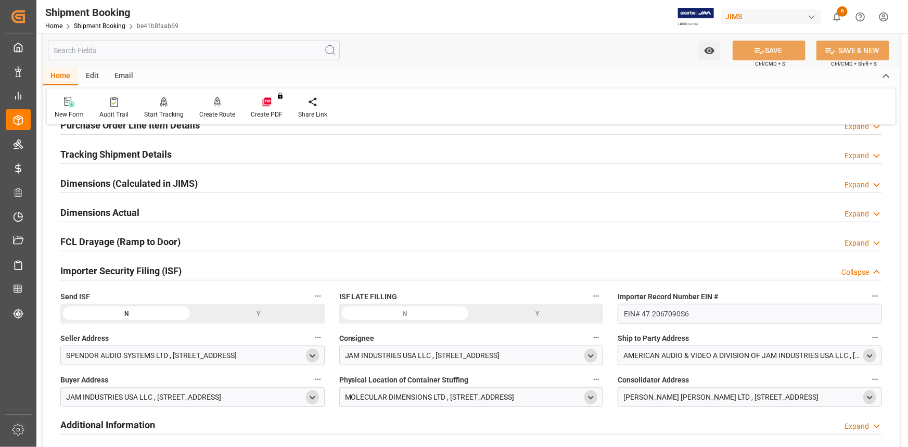
scroll to position [236, 0]
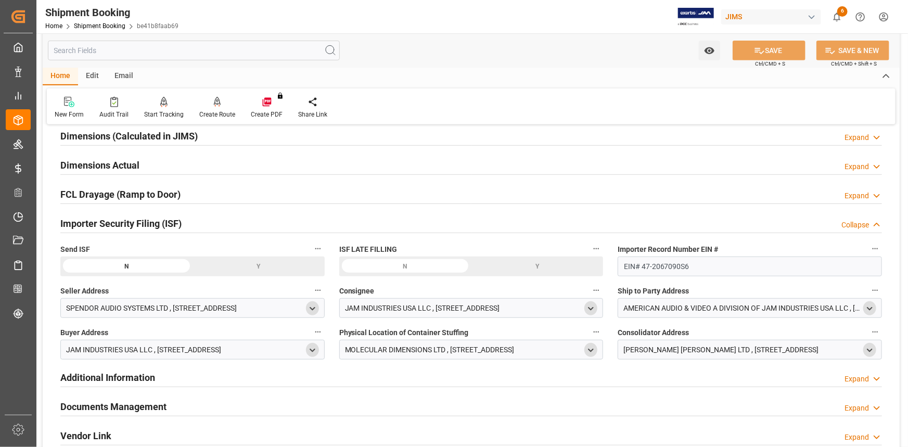
click at [261, 266] on div "Y" at bounding box center [259, 267] width 132 height 20
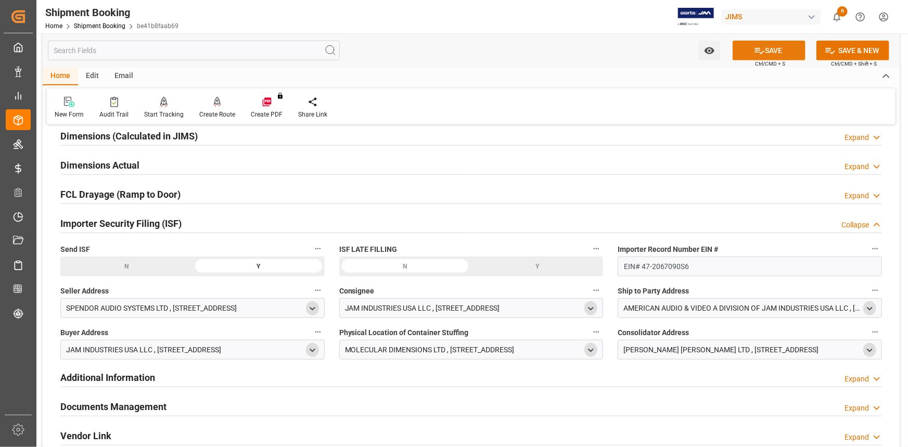
click at [765, 52] on button "SAVE" at bounding box center [769, 51] width 73 height 20
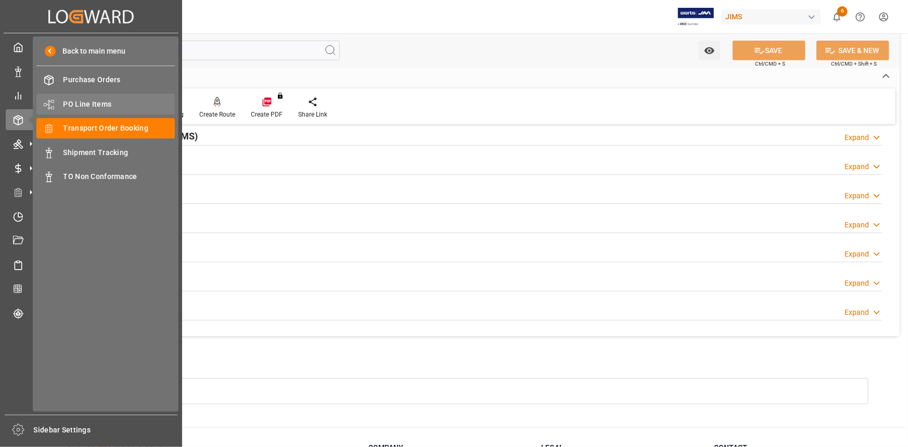
click at [99, 104] on span "PO Line Items" at bounding box center [120, 104] width 112 height 11
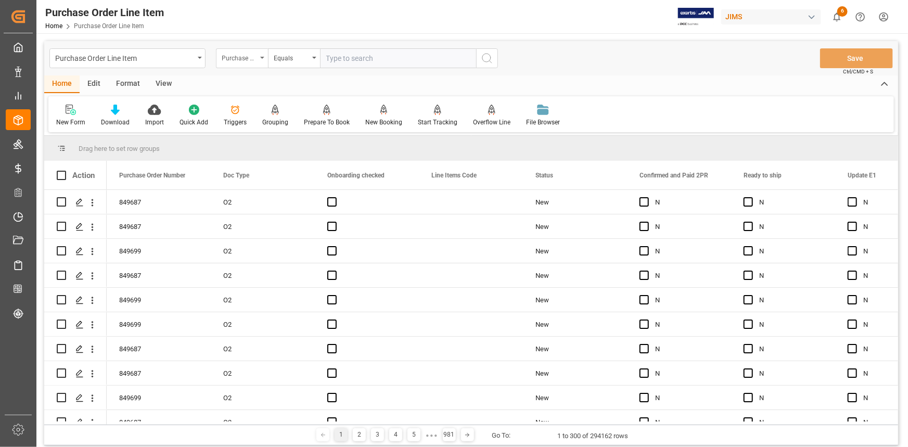
click at [255, 62] on div "Purchase Order Number" at bounding box center [239, 57] width 35 height 12
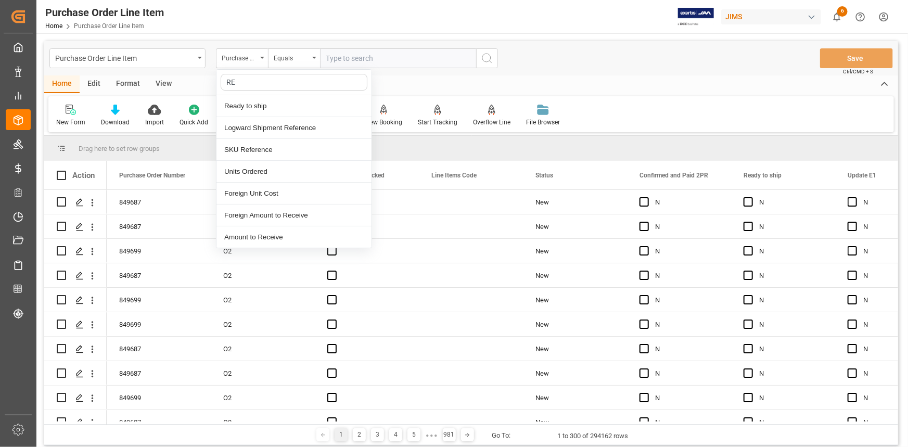
type input "REF"
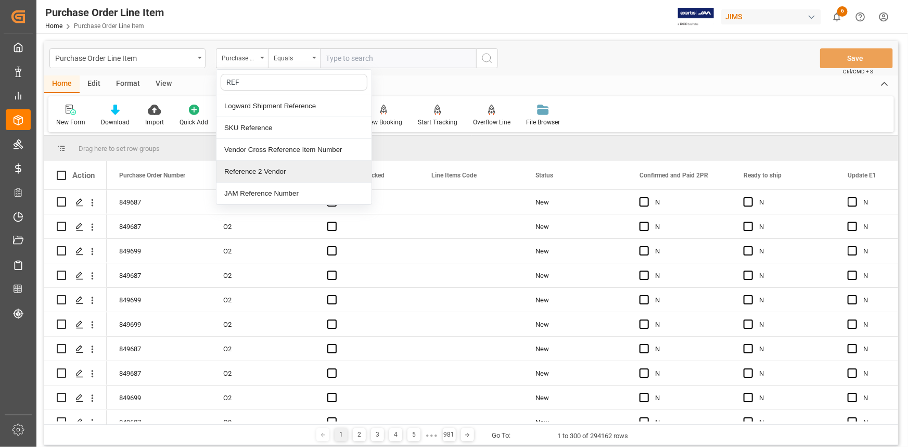
click at [275, 173] on div "Reference 2 Vendor" at bounding box center [294, 172] width 155 height 22
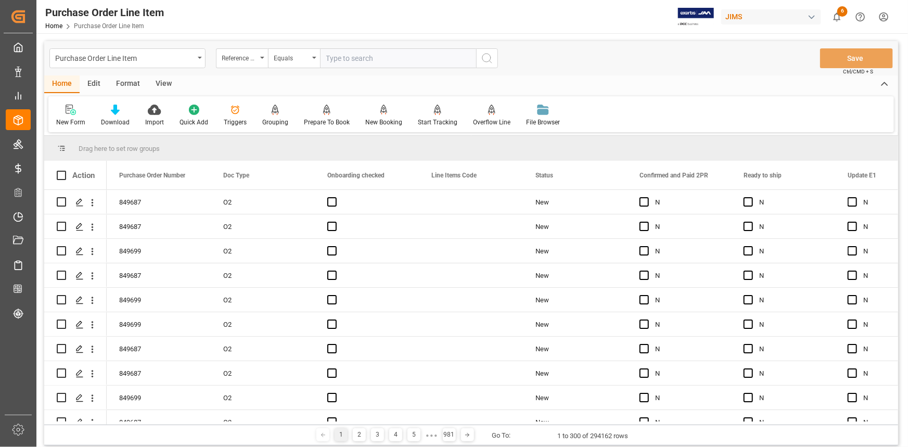
click at [345, 60] on input "text" at bounding box center [398, 58] width 156 height 20
paste input "22-10551-[GEOGRAPHIC_DATA]"
type input "22-10551-[GEOGRAPHIC_DATA]"
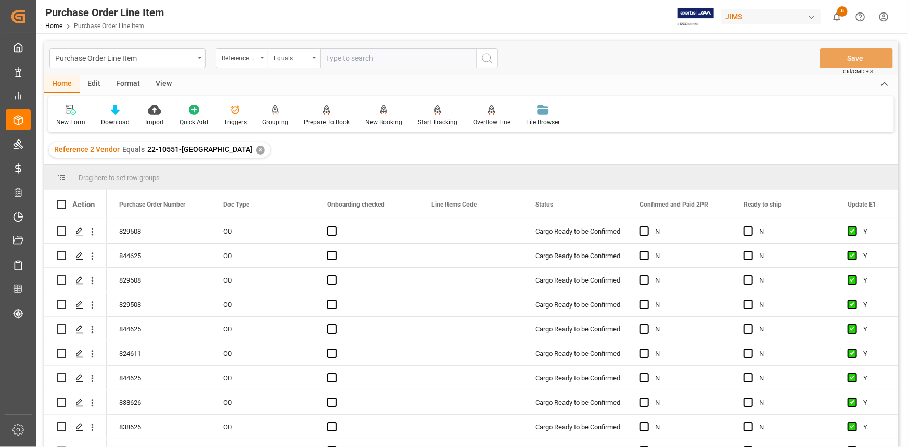
click at [165, 83] on div "View" at bounding box center [164, 84] width 32 height 18
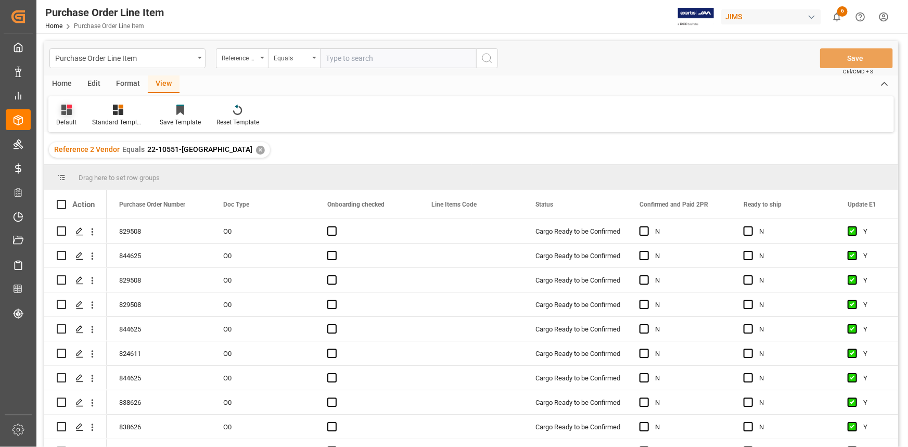
click at [77, 120] on div "Default" at bounding box center [66, 115] width 36 height 23
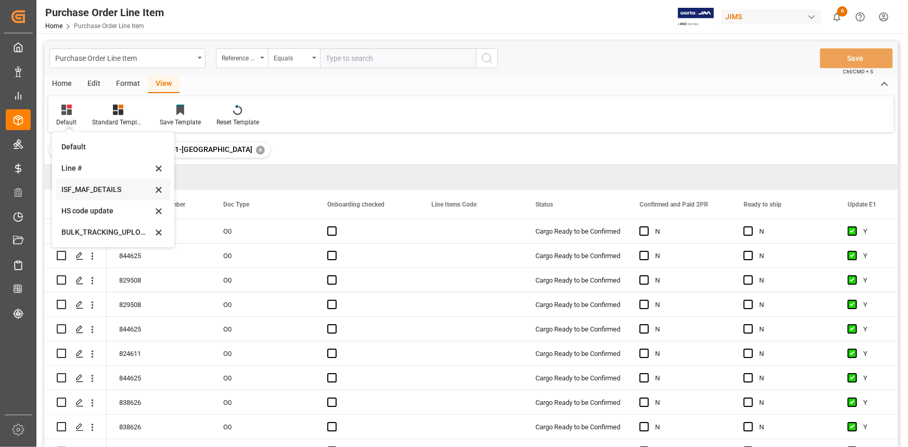
click at [99, 192] on div "ISF_MAF_DETAILS" at bounding box center [106, 189] width 91 height 11
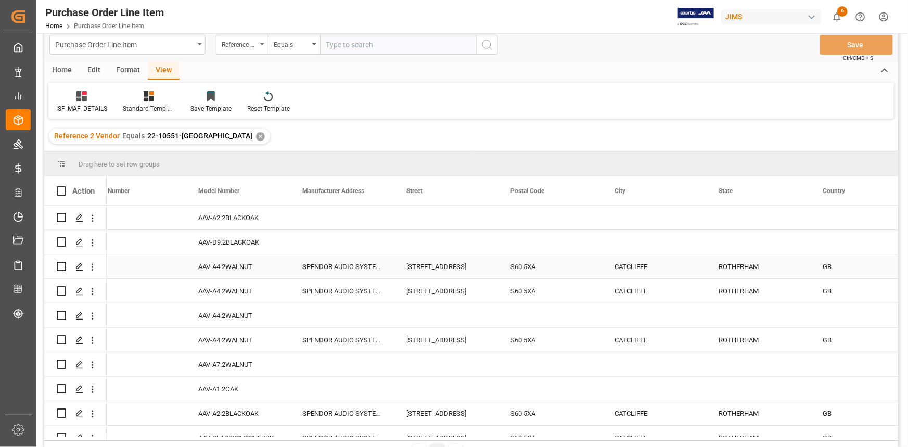
scroll to position [11, 0]
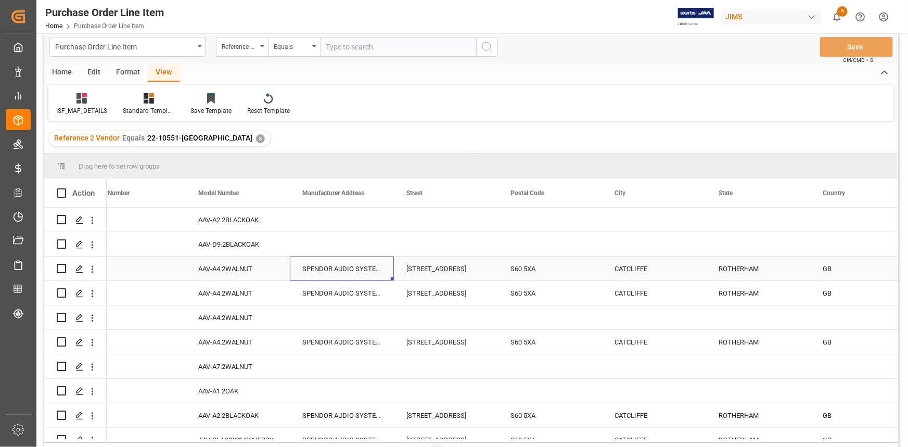
click at [345, 267] on div "SPENDOR AUDIO SYSTEMS LTS" at bounding box center [342, 269] width 104 height 24
drag, startPoint x: 392, startPoint y: 278, endPoint x: 389, endPoint y: 237, distance: 40.7
click at [393, 222] on div "AAV-A2.2BLACKOAK 4 829508 AAV-D9.2BLACKOAK 8 844625 UNIT 8 SELDEN WAY ADVANCED …" at bounding box center [759, 452] width 1562 height 489
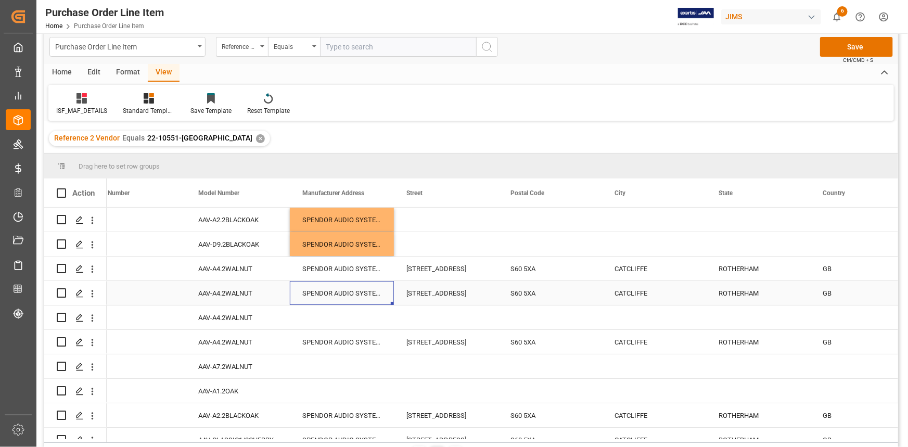
click at [383, 296] on div "SPENDOR AUDIO SYSTEMS LTS" at bounding box center [342, 293] width 104 height 24
drag, startPoint x: 391, startPoint y: 303, endPoint x: 391, endPoint y: 343, distance: 40.1
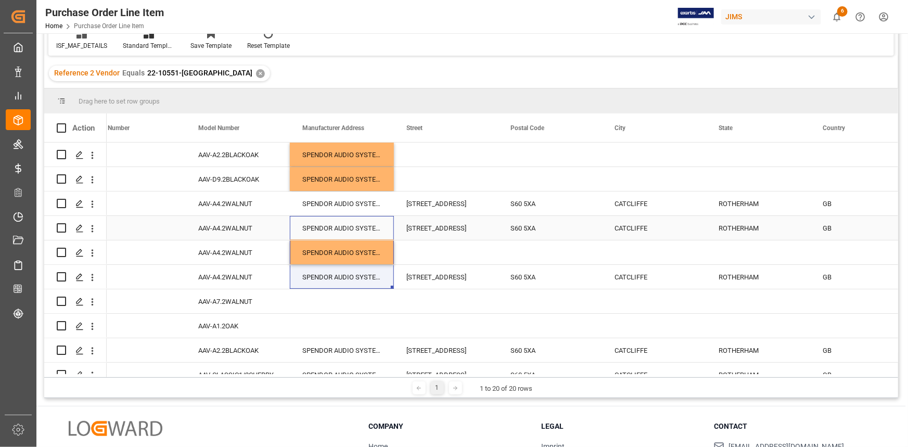
scroll to position [154, 0]
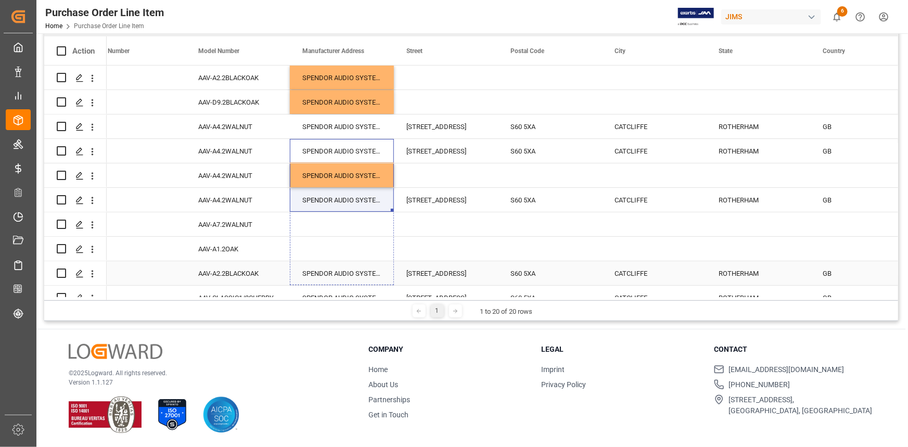
drag, startPoint x: 391, startPoint y: 211, endPoint x: 381, endPoint y: 274, distance: 63.8
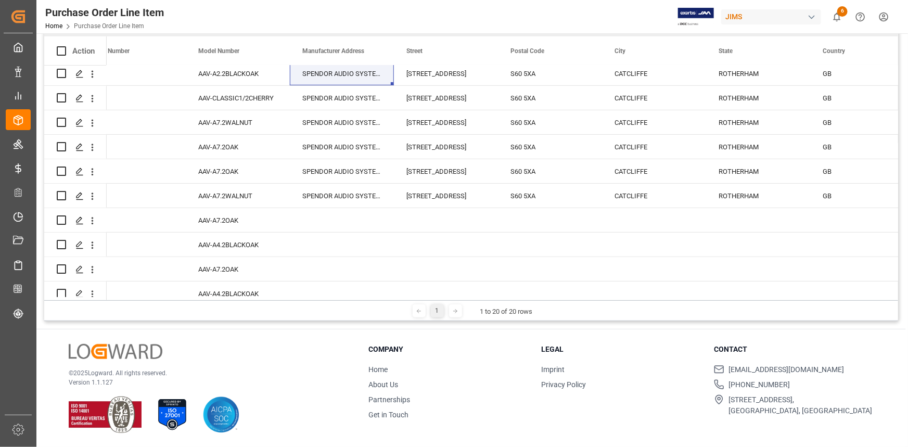
scroll to position [209, 0]
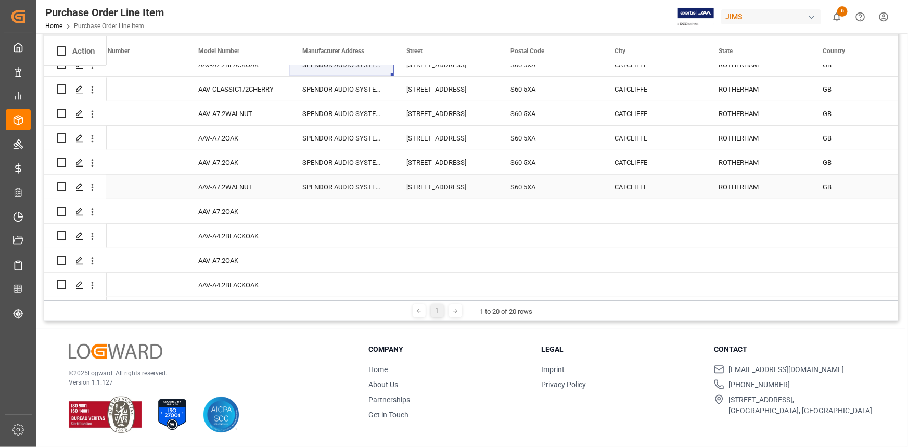
click at [377, 188] on div "SPENDOR AUDIO SYSTEMS LTS" at bounding box center [342, 187] width 104 height 24
drag, startPoint x: 393, startPoint y: 196, endPoint x: 384, endPoint y: 278, distance: 82.2
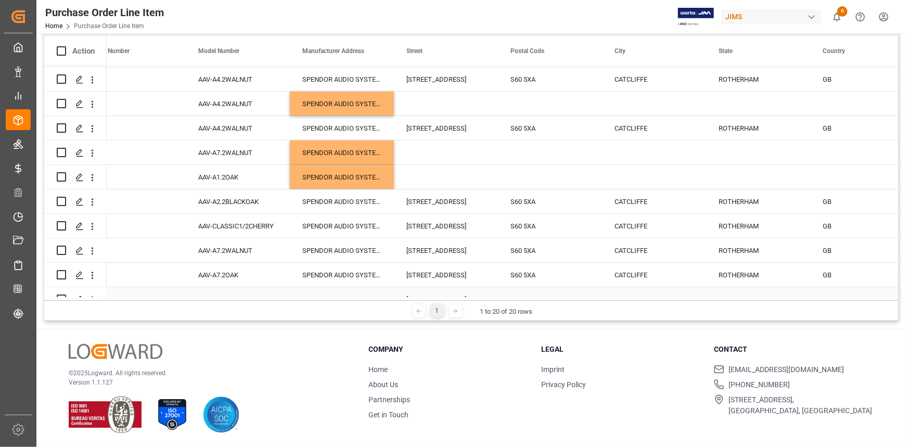
scroll to position [1, 0]
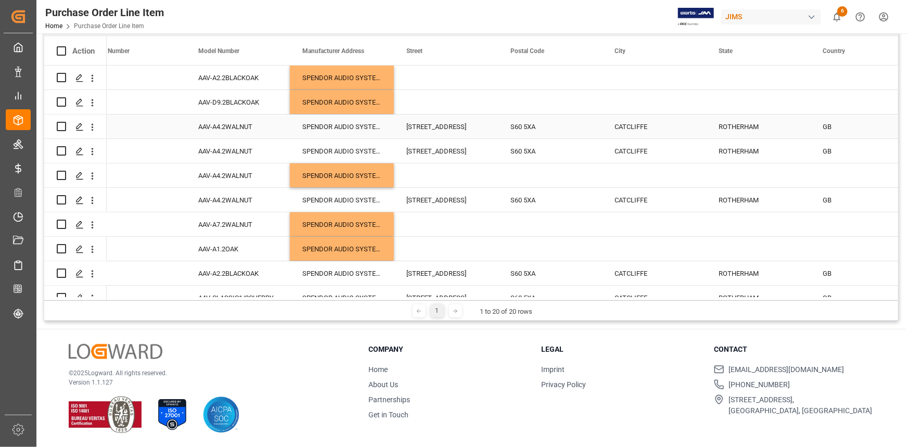
click at [439, 127] on div "[STREET_ADDRESS]" at bounding box center [446, 127] width 104 height 24
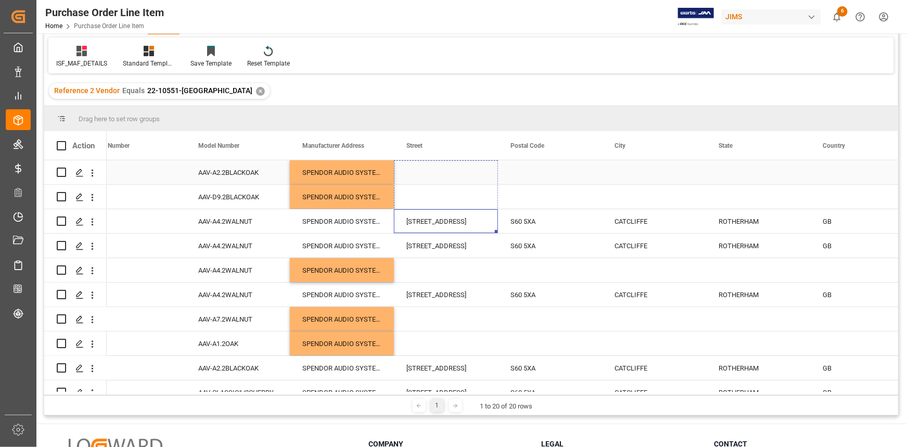
drag, startPoint x: 497, startPoint y: 232, endPoint x: 484, endPoint y: 177, distance: 56.3
click at [485, 163] on div "SPENDOR AUDIO SYSTEMS LTS AAV-A2.2BLACKOAK 4 829508 SPENDOR AUDIO SYSTEMS LTS A…" at bounding box center [759, 404] width 1562 height 489
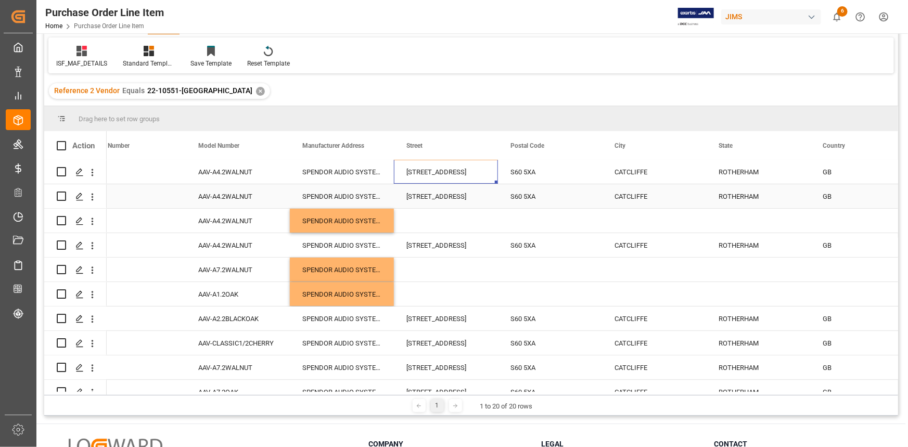
click at [483, 200] on div "[STREET_ADDRESS]" at bounding box center [446, 196] width 104 height 24
drag, startPoint x: 496, startPoint y: 206, endPoint x: 490, endPoint y: 314, distance: 109.0
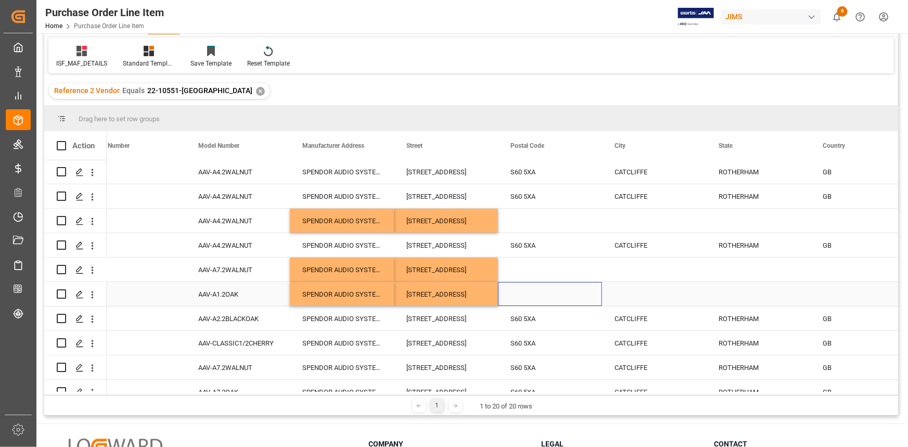
click at [572, 282] on div "Press SPACE to select this row." at bounding box center [550, 294] width 104 height 24
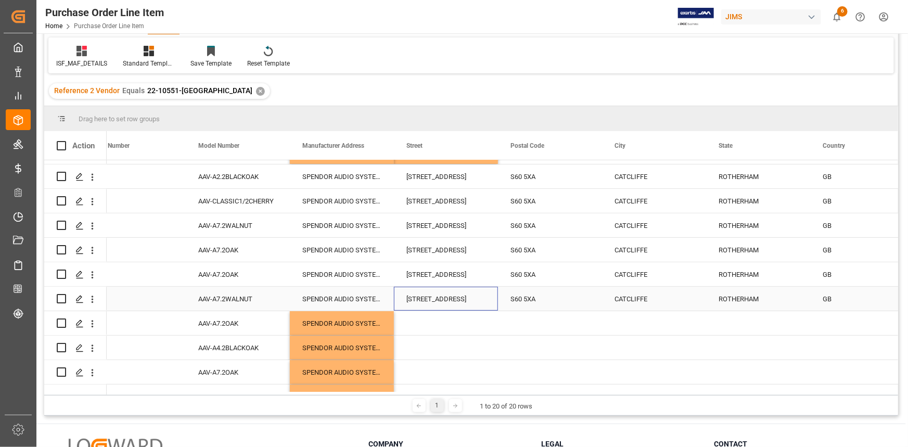
drag, startPoint x: 471, startPoint y: 299, endPoint x: 490, endPoint y: 299, distance: 19.3
click at [471, 298] on div "[STREET_ADDRESS]" at bounding box center [446, 299] width 104 height 24
drag, startPoint x: 895, startPoint y: 311, endPoint x: 895, endPoint y: 355, distance: 43.7
click at [895, 355] on div "4 8" at bounding box center [471, 276] width 854 height 232
drag, startPoint x: 496, startPoint y: 329, endPoint x: 490, endPoint y: 380, distance: 50.8
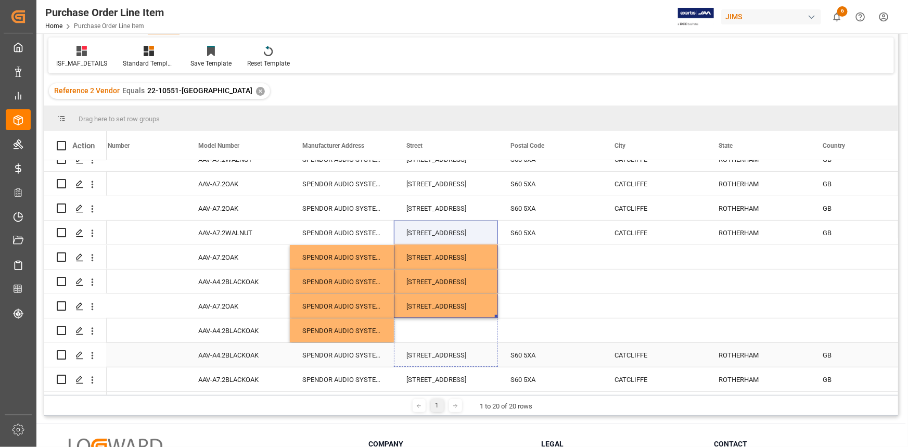
drag, startPoint x: 496, startPoint y: 312, endPoint x: 496, endPoint y: 339, distance: 27.6
drag, startPoint x: 533, startPoint y: 308, endPoint x: 545, endPoint y: 312, distance: 12.7
click at [534, 308] on div "Press SPACE to select this row." at bounding box center [550, 306] width 104 height 24
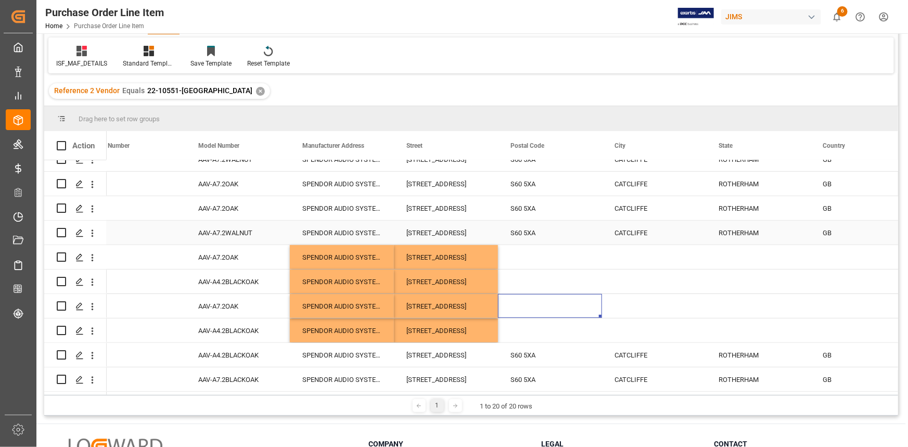
click at [566, 236] on div "S60 5XA" at bounding box center [550, 233] width 104 height 24
drag, startPoint x: 601, startPoint y: 240, endPoint x: 590, endPoint y: 324, distance: 85.0
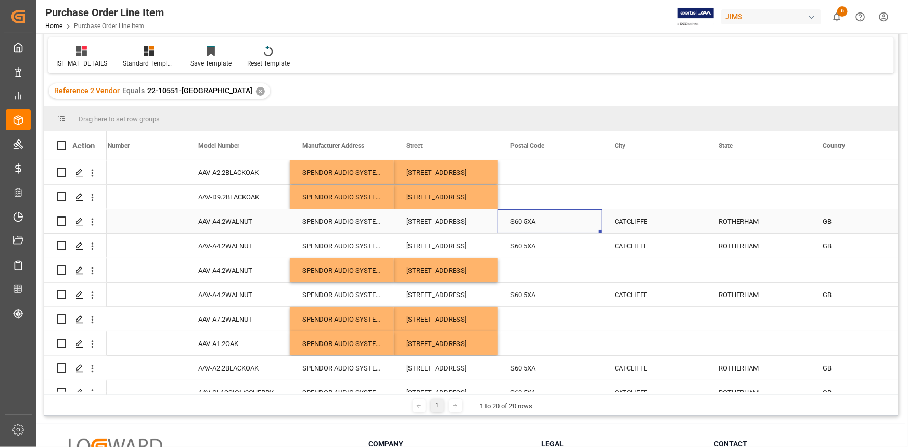
click at [566, 228] on div "S60 5XA" at bounding box center [550, 221] width 104 height 24
drag, startPoint x: 602, startPoint y: 231, endPoint x: 598, endPoint y: 162, distance: 68.8
click at [599, 156] on div "Action Street Postal Code City State" at bounding box center [471, 263] width 854 height 264
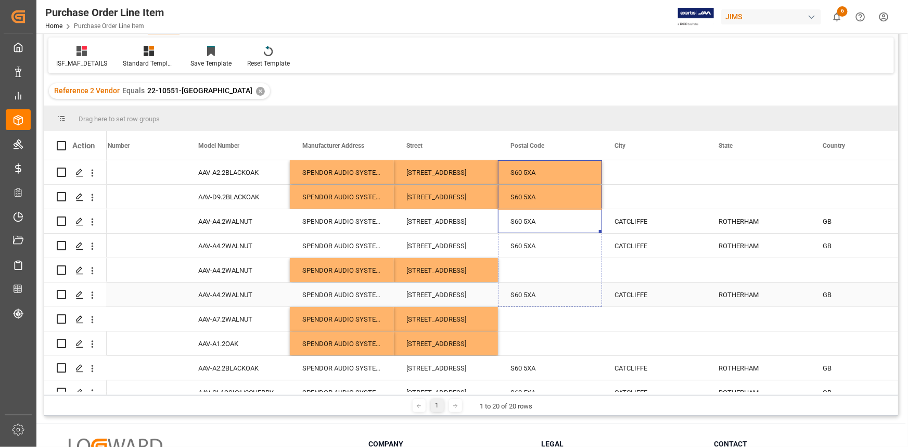
drag, startPoint x: 601, startPoint y: 231, endPoint x: 589, endPoint y: 298, distance: 68.6
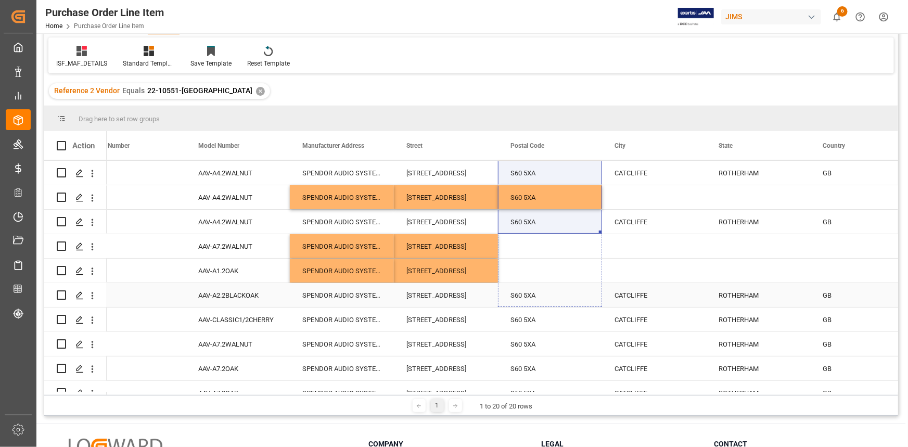
drag, startPoint x: 601, startPoint y: 232, endPoint x: 593, endPoint y: 295, distance: 62.9
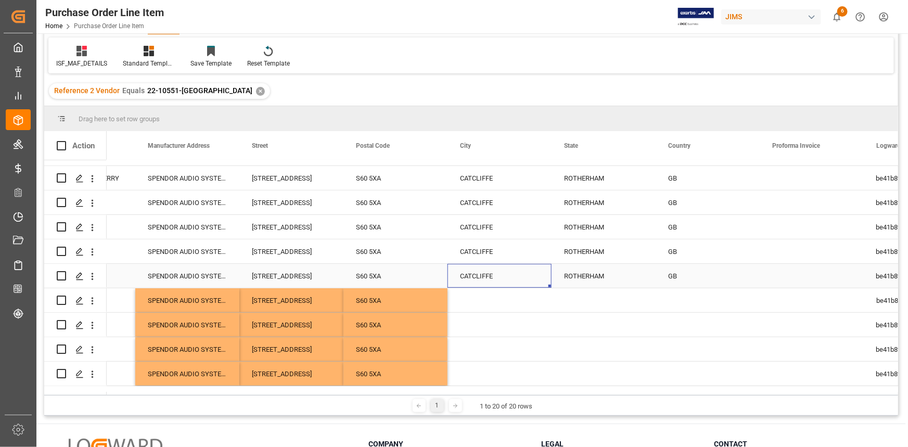
click at [504, 284] on div "CATCLIFFE" at bounding box center [500, 276] width 104 height 24
drag, startPoint x: 549, startPoint y: 302, endPoint x: 557, endPoint y: 374, distance: 71.7
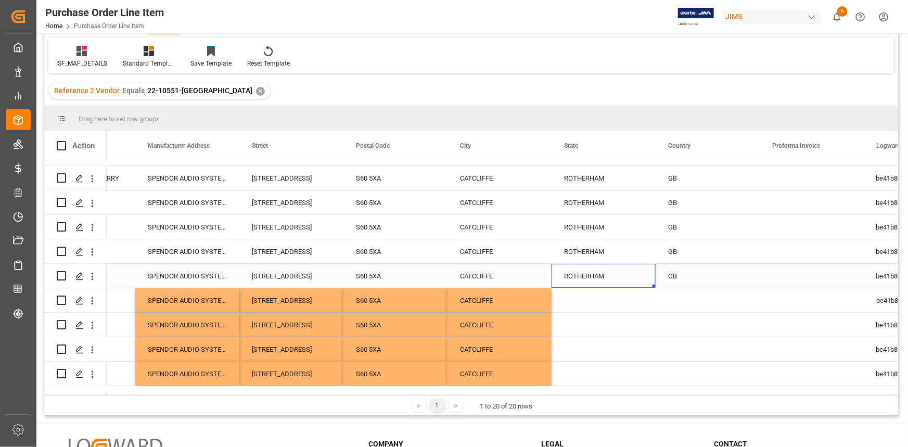
click at [622, 283] on div "ROTHERHAM" at bounding box center [604, 276] width 104 height 24
drag, startPoint x: 654, startPoint y: 285, endPoint x: 635, endPoint y: 371, distance: 88.0
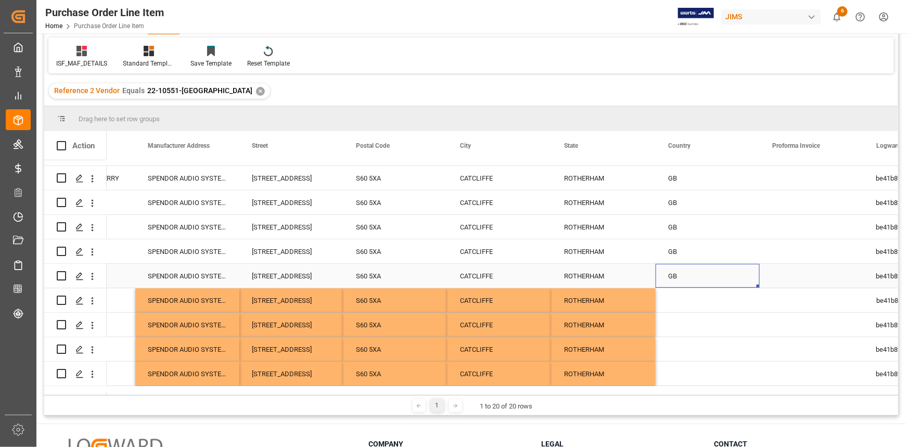
click at [691, 276] on div "GB" at bounding box center [708, 276] width 104 height 24
drag, startPoint x: 757, startPoint y: 285, endPoint x: 738, endPoint y: 386, distance: 102.9
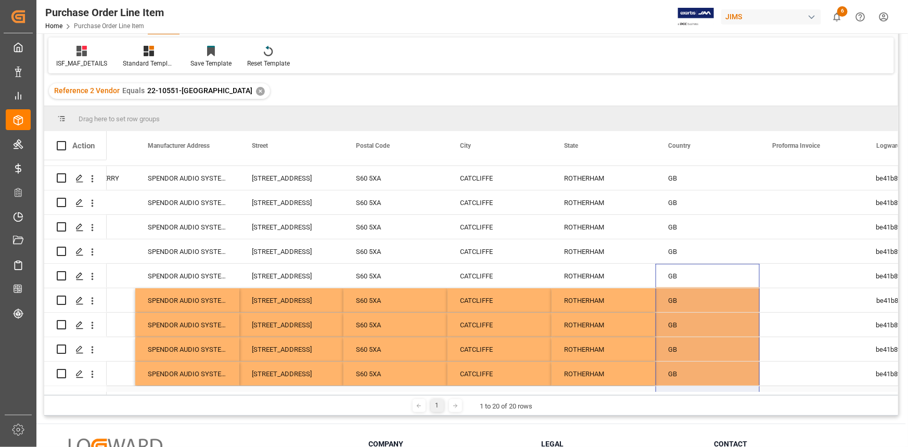
scroll to position [235, 0]
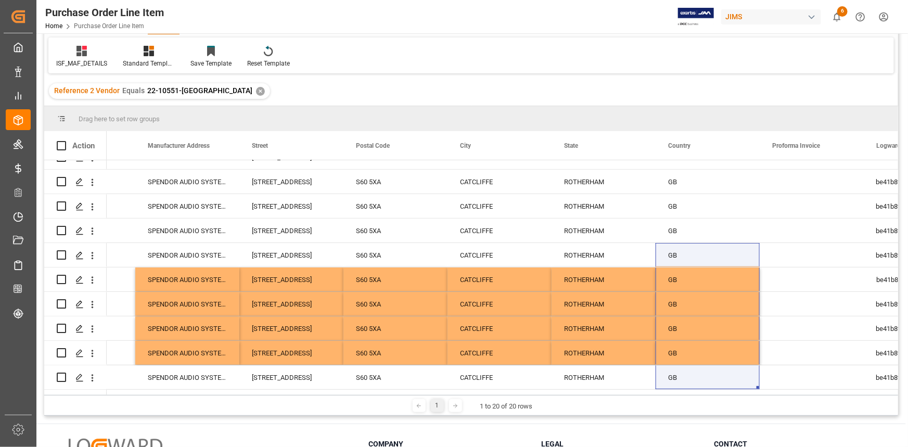
drag, startPoint x: 899, startPoint y: 312, endPoint x: 896, endPoint y: 287, distance: 24.6
click at [896, 287] on div "4 8" at bounding box center [471, 276] width 854 height 232
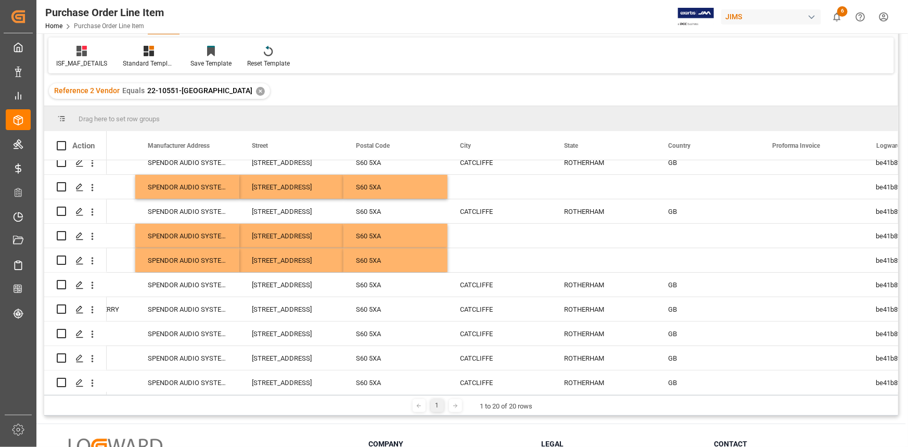
scroll to position [68, 0]
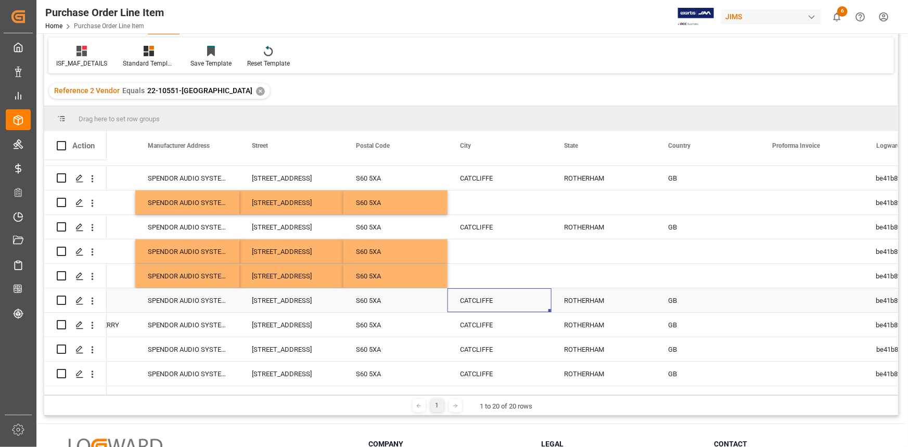
click at [482, 303] on div "CATCLIFFE" at bounding box center [500, 300] width 104 height 24
drag, startPoint x: 549, startPoint y: 311, endPoint x: 536, endPoint y: 180, distance: 132.4
click at [536, 179] on div "UNIT 8 SELDEN WAY ADVANCED MANUFACTURING PARK S60 5XA SPENDOR AUDIO SYSTEMS LTS…" at bounding box center [604, 337] width 1562 height 489
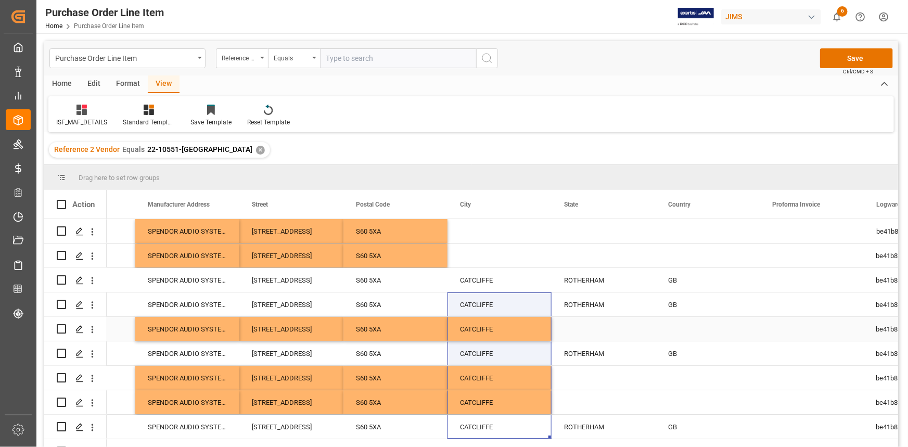
scroll to position [0, 0]
click at [533, 281] on div "CATCLIFFE" at bounding box center [500, 280] width 104 height 24
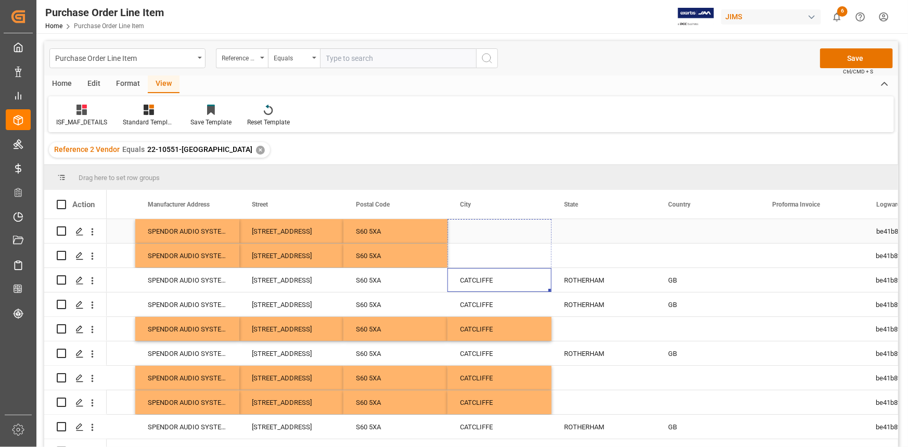
drag, startPoint x: 549, startPoint y: 290, endPoint x: 546, endPoint y: 221, distance: 68.8
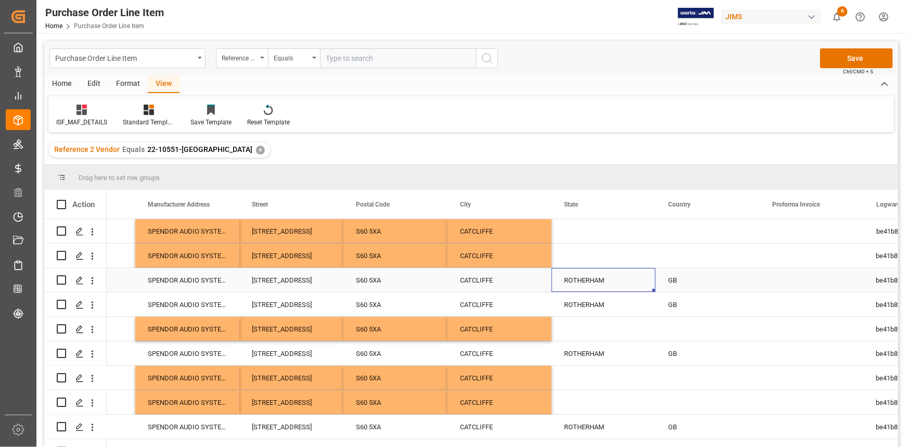
drag, startPoint x: 584, startPoint y: 283, endPoint x: 602, endPoint y: 285, distance: 18.3
click at [584, 283] on div "ROTHERHAM" at bounding box center [604, 280] width 104 height 24
drag, startPoint x: 653, startPoint y: 291, endPoint x: 645, endPoint y: 229, distance: 62.1
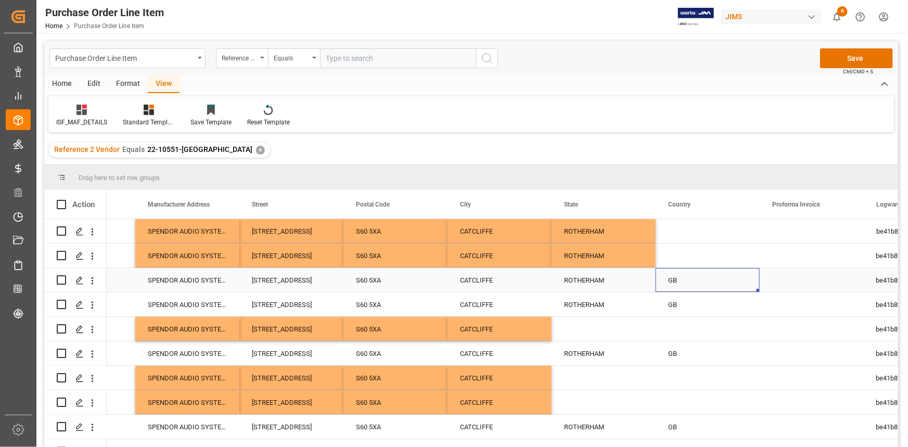
click at [681, 281] on div "GB" at bounding box center [708, 280] width 104 height 24
drag, startPoint x: 759, startPoint y: 288, endPoint x: 746, endPoint y: 229, distance: 61.3
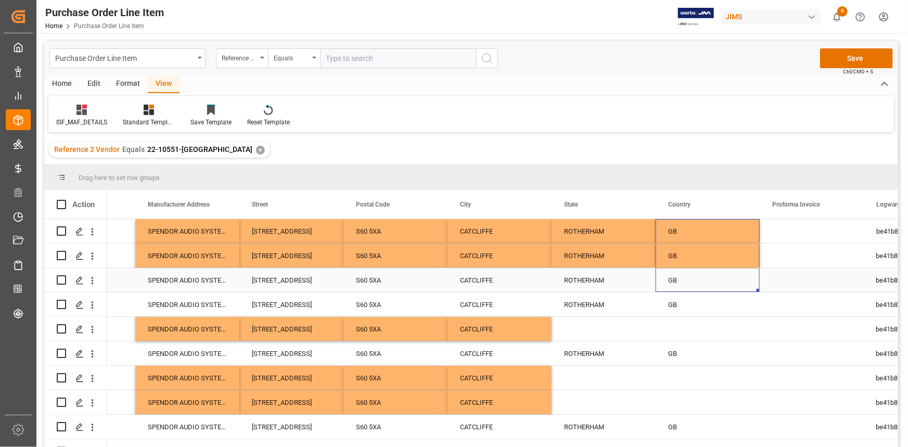
click at [633, 280] on div "ROTHERHAM" at bounding box center [604, 280] width 104 height 24
drag, startPoint x: 654, startPoint y: 291, endPoint x: 646, endPoint y: 391, distance: 100.9
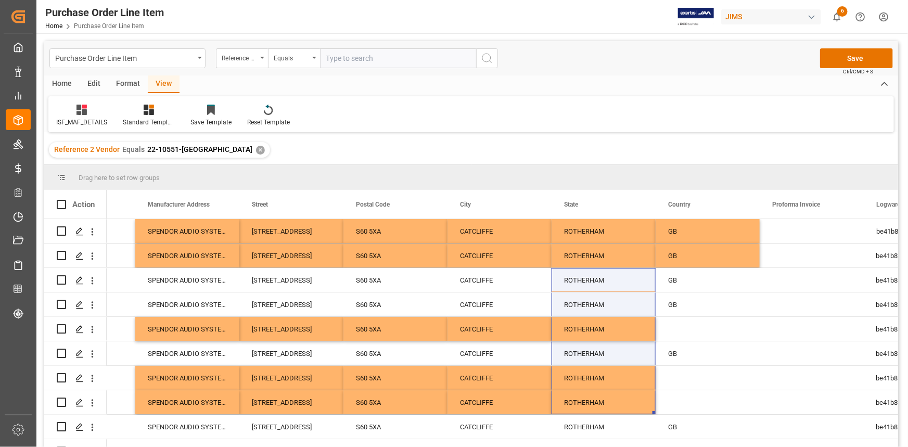
drag, startPoint x: 895, startPoint y: 312, endPoint x: 857, endPoint y: 381, distance: 78.3
click at [634, 369] on div "ROTHERHAM" at bounding box center [604, 378] width 104 height 24
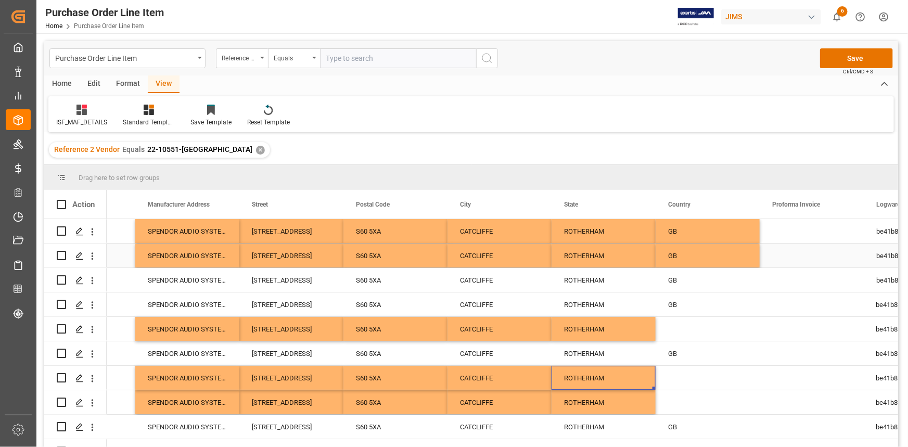
click at [709, 263] on div "GB" at bounding box center [708, 256] width 104 height 24
drag, startPoint x: 759, startPoint y: 266, endPoint x: 743, endPoint y: 403, distance: 138.4
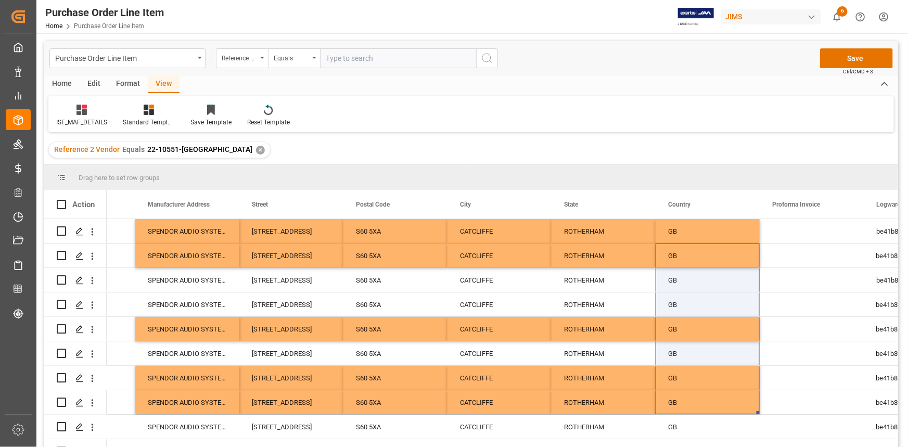
drag, startPoint x: 898, startPoint y: 302, endPoint x: 898, endPoint y: 322, distance: 19.8
click at [898, 322] on div "GB" at bounding box center [471, 335] width 854 height 232
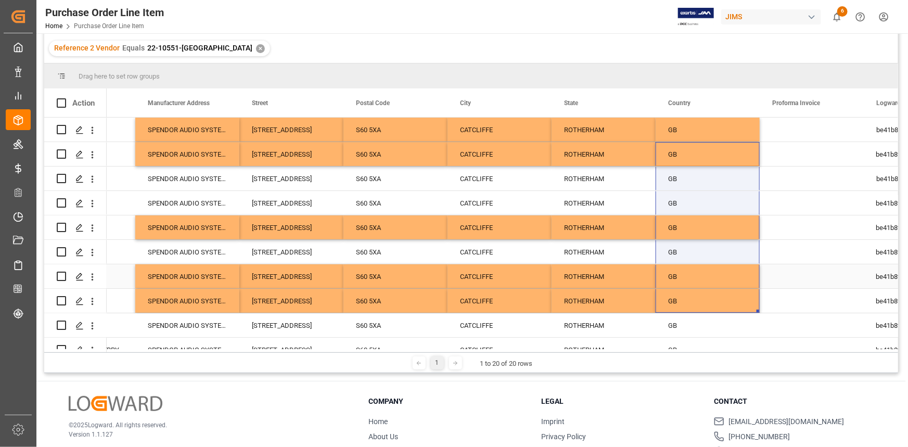
scroll to position [59, 0]
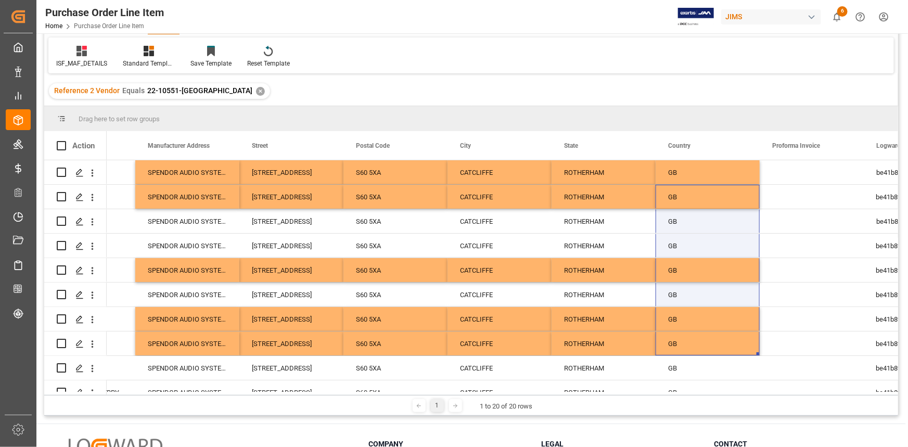
drag, startPoint x: 61, startPoint y: 145, endPoint x: 157, endPoint y: 181, distance: 102.0
click at [61, 145] on span at bounding box center [61, 145] width 9 height 9
click at [65, 141] on input "checkbox" at bounding box center [65, 141] width 0 height 0
checkbox input "true"
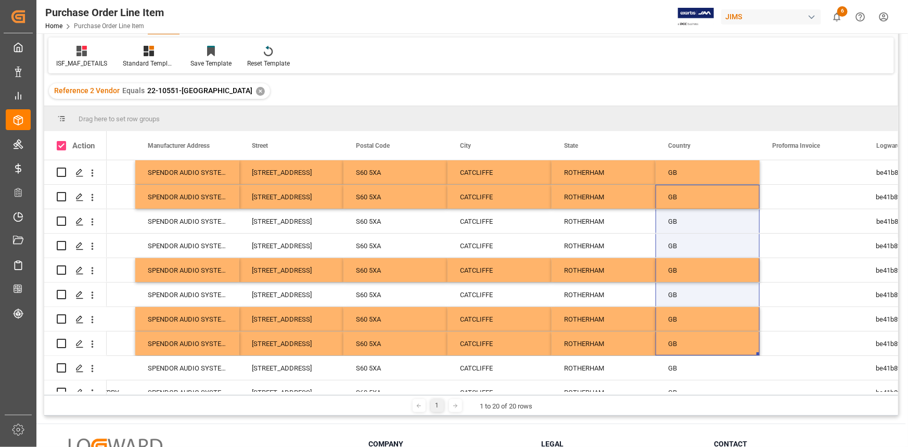
checkbox input "true"
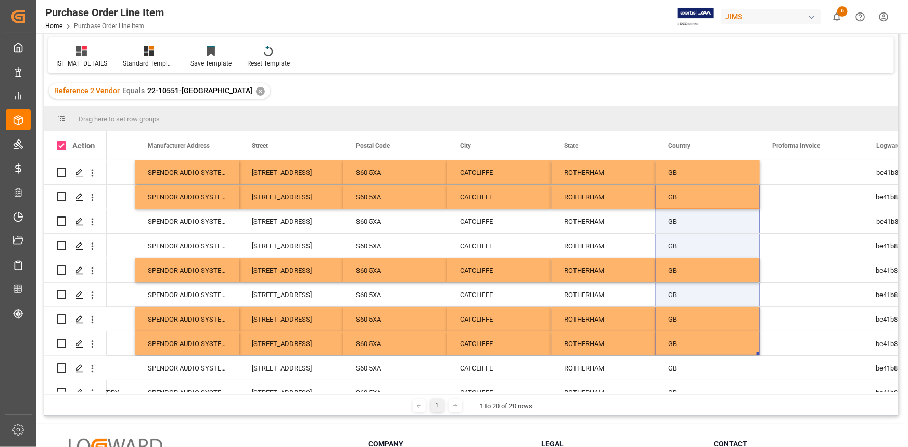
checkbox input "true"
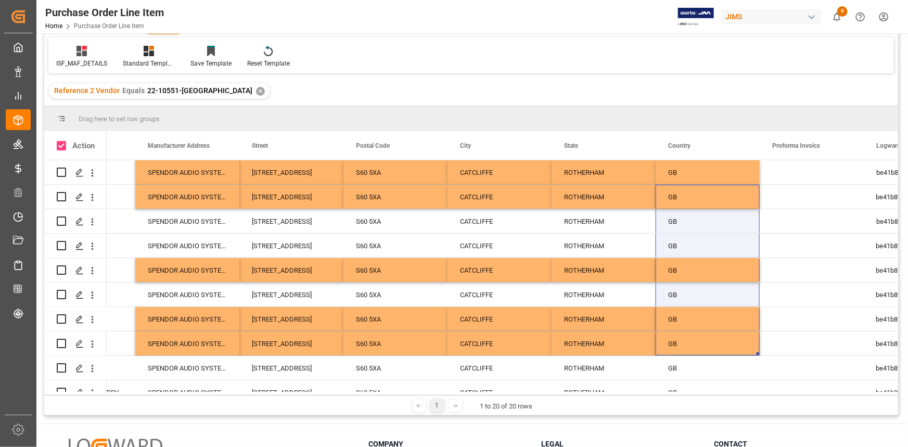
checkbox input "true"
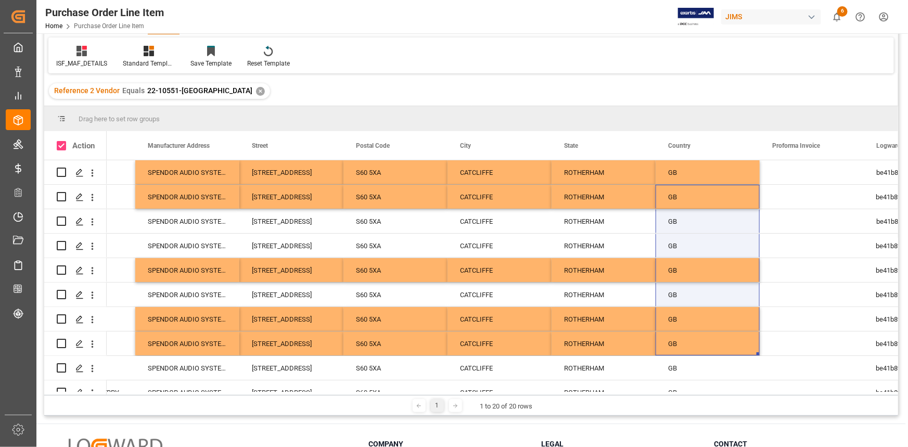
checkbox input "true"
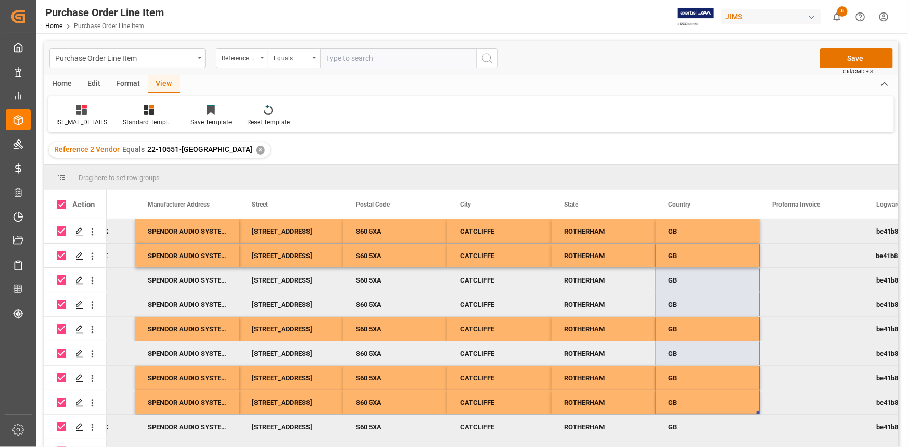
scroll to position [0, 0]
click at [844, 66] on button "Save" at bounding box center [856, 58] width 73 height 20
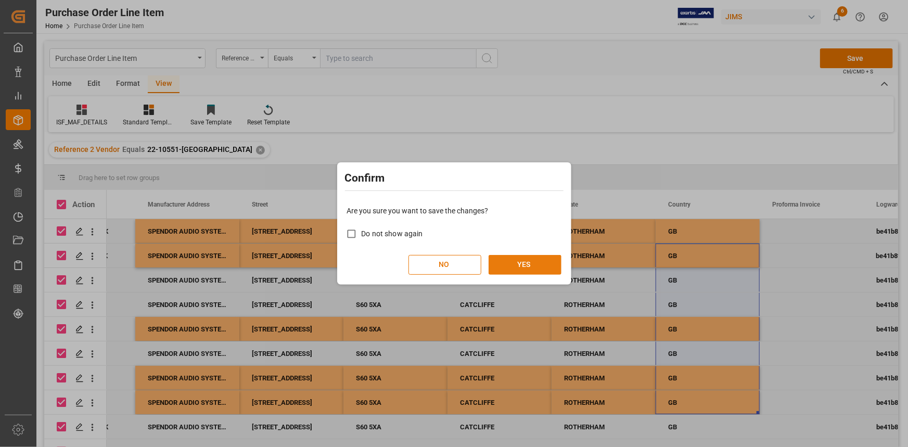
click at [515, 265] on button "YES" at bounding box center [525, 265] width 73 height 20
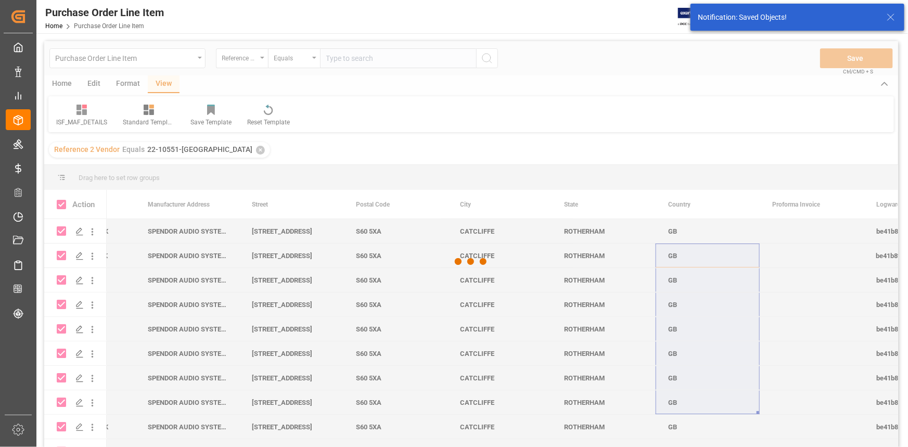
checkbox input "false"
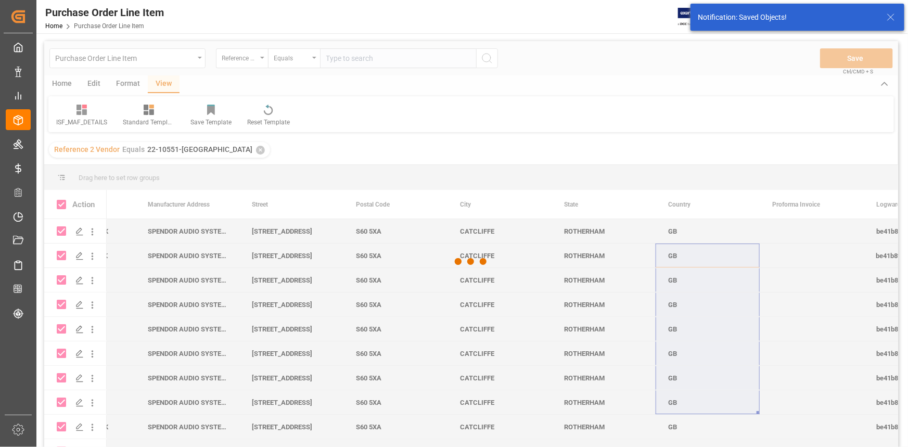
checkbox input "false"
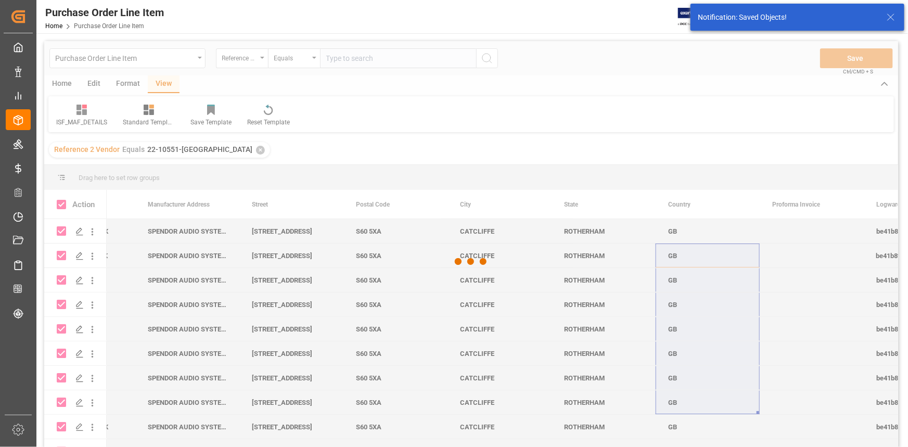
checkbox input "false"
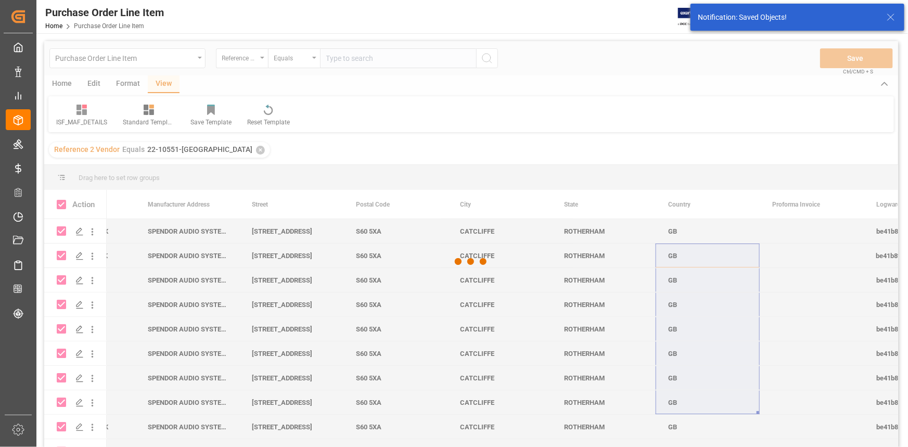
checkbox input "false"
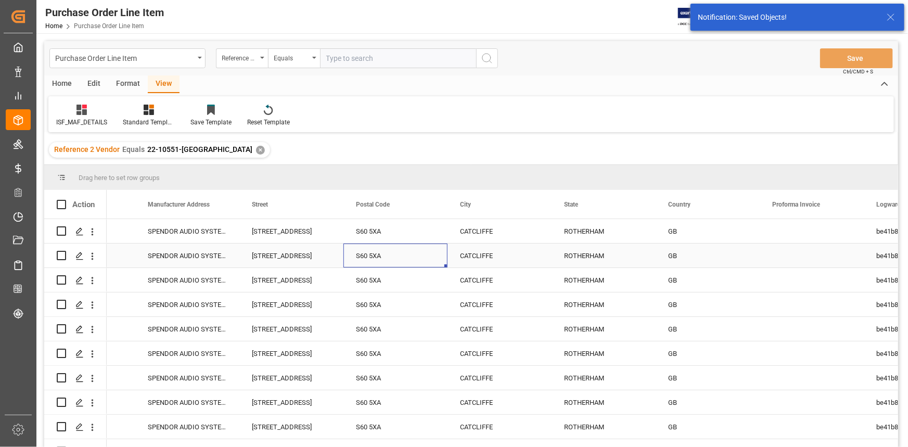
drag, startPoint x: 386, startPoint y: 262, endPoint x: 433, endPoint y: 277, distance: 48.7
click at [387, 263] on div "S60 5XA" at bounding box center [396, 256] width 104 height 24
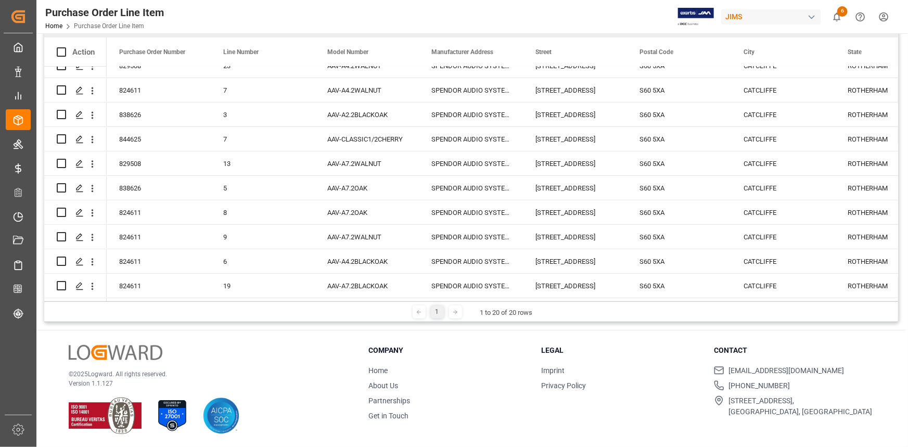
scroll to position [154, 0]
drag, startPoint x: 458, startPoint y: 300, endPoint x: 525, endPoint y: 304, distance: 67.8
click at [546, 307] on div "1 1 to 20 of 20 rows" at bounding box center [471, 310] width 854 height 21
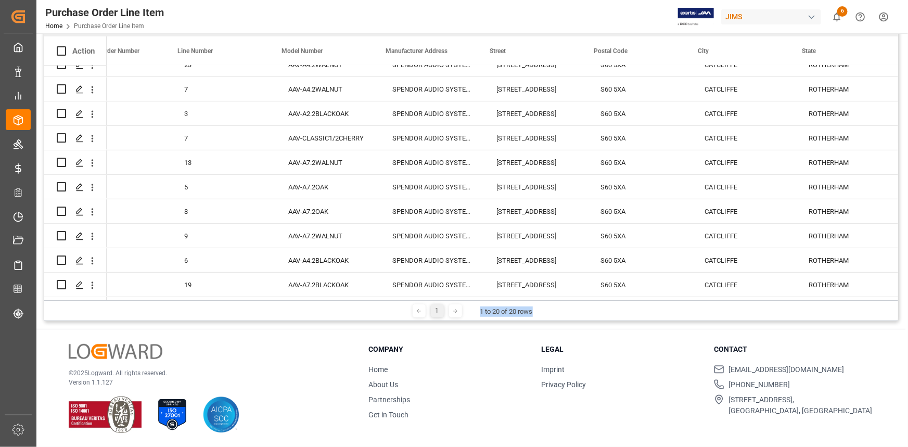
scroll to position [0, 83]
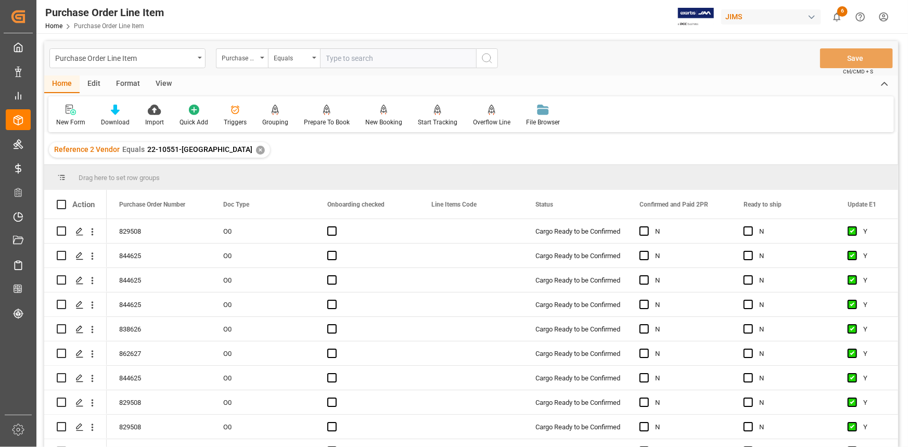
click at [161, 82] on div "View" at bounding box center [164, 84] width 32 height 18
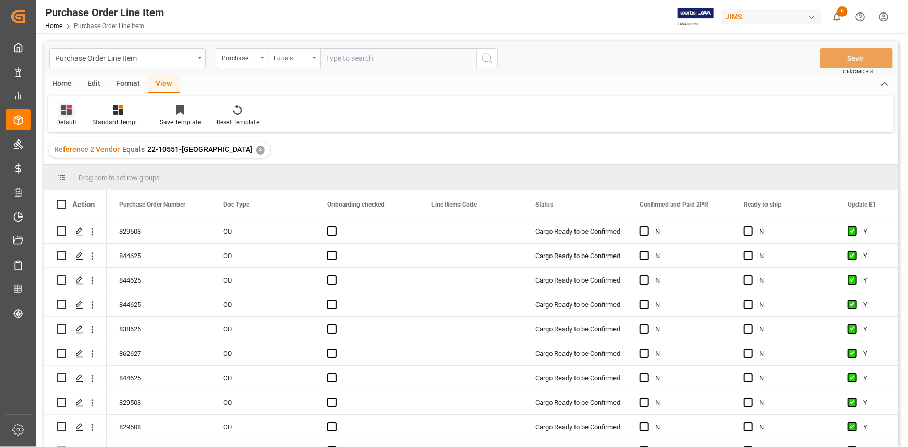
click at [69, 111] on icon at bounding box center [66, 110] width 10 height 10
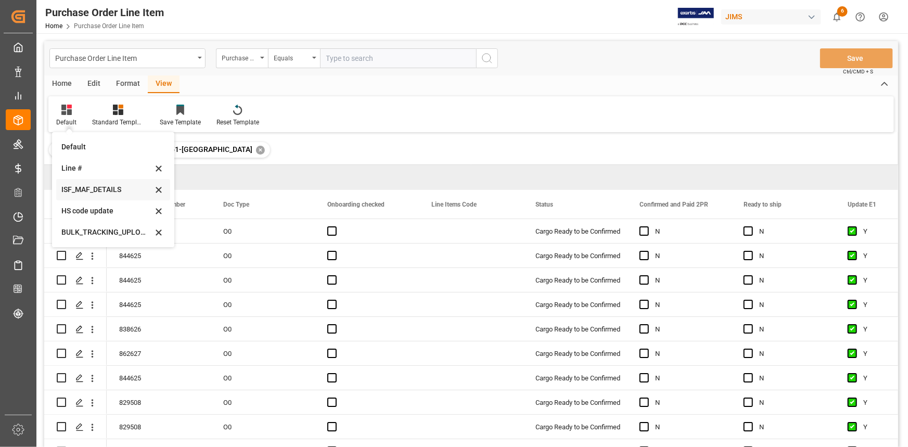
click at [100, 189] on div "ISF_MAF_DETAILS" at bounding box center [106, 189] width 91 height 11
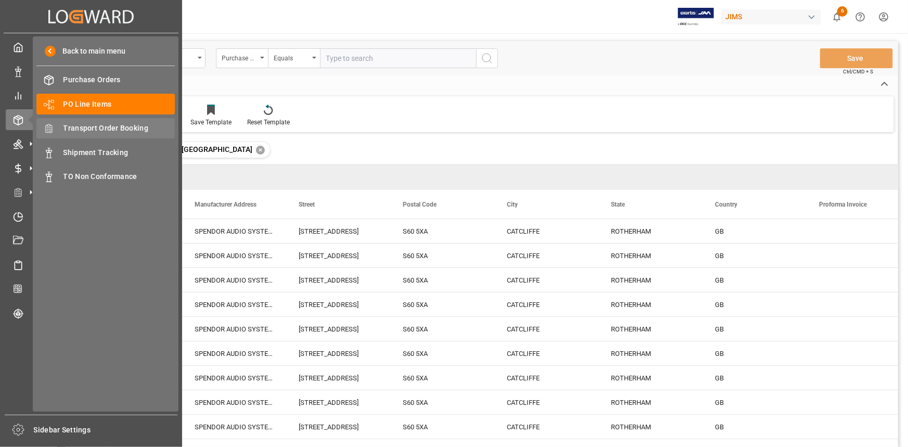
click at [98, 129] on span "Transport Order Booking" at bounding box center [120, 128] width 112 height 11
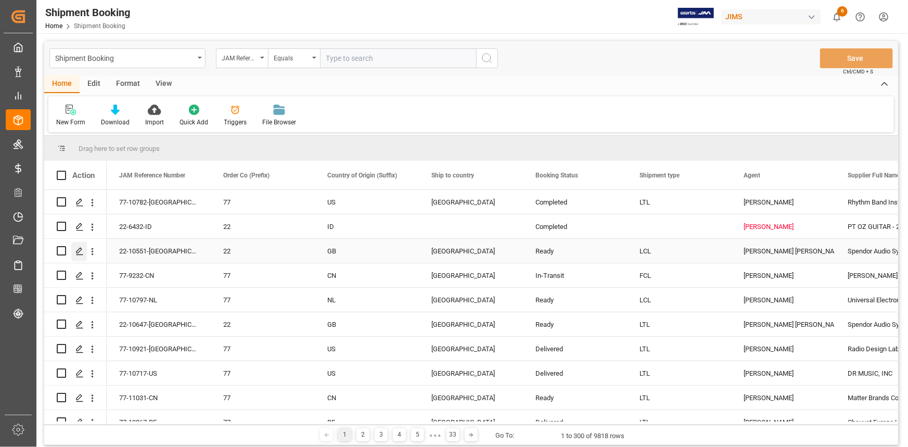
click at [78, 250] on polygon "Press SPACE to select this row." at bounding box center [79, 250] width 5 height 5
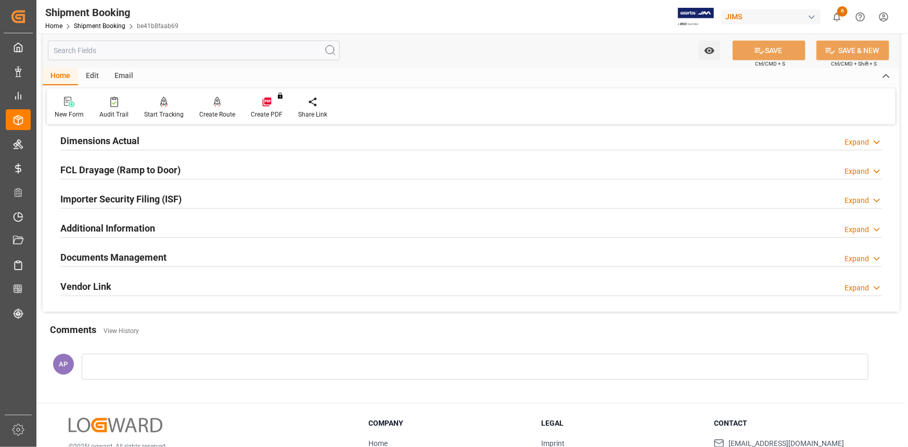
scroll to position [284, 0]
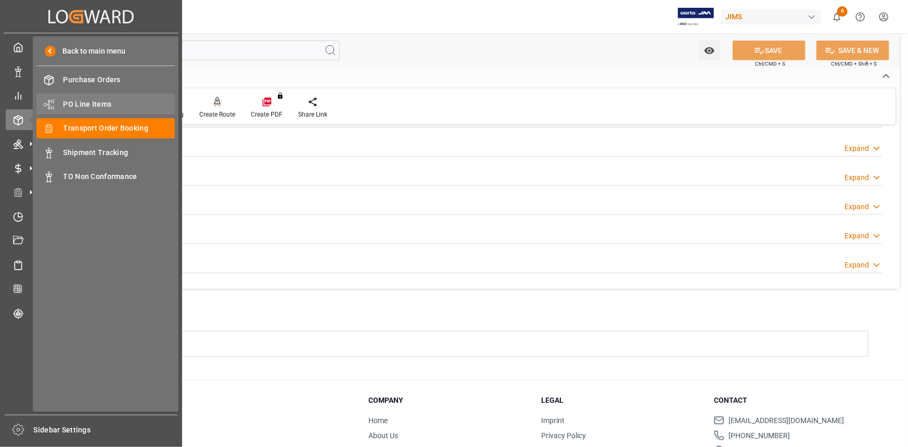
click at [87, 105] on span "PO Line Items" at bounding box center [120, 104] width 112 height 11
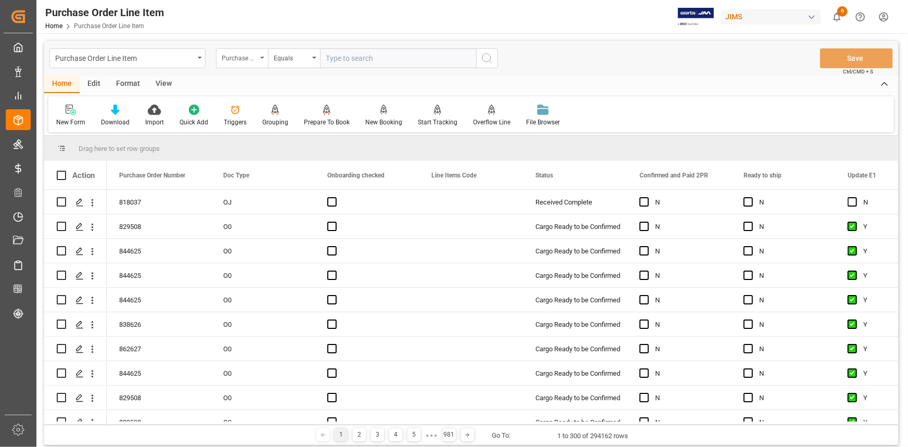
click at [257, 59] on div "Purchase Order Number" at bounding box center [239, 57] width 35 height 12
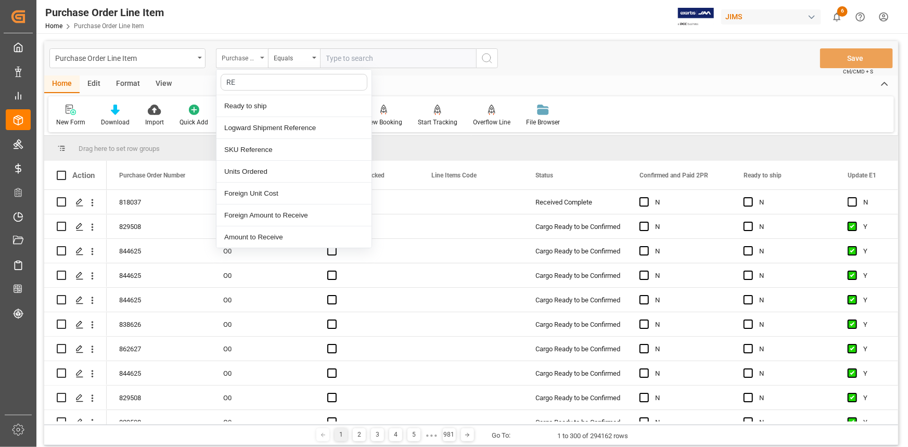
type input "REF"
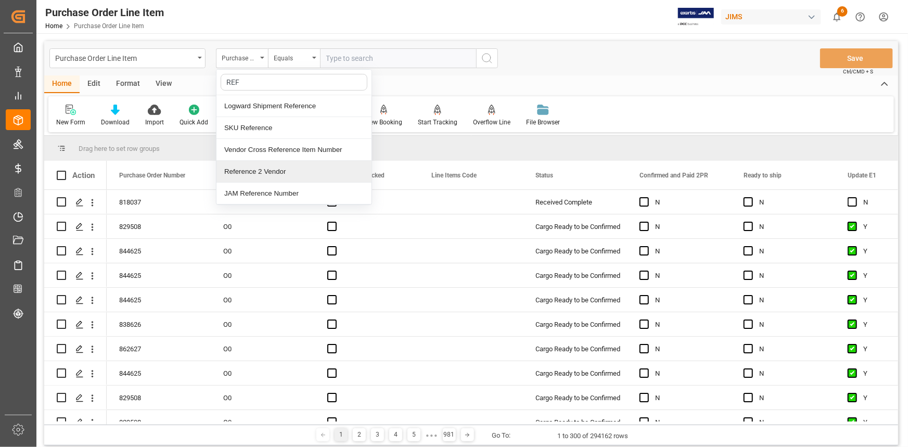
click at [281, 170] on div "Reference 2 Vendor" at bounding box center [294, 172] width 155 height 22
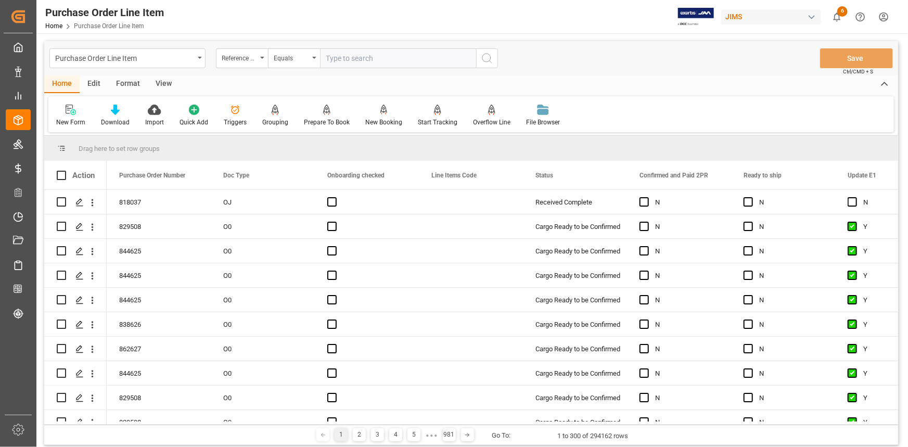
click at [349, 61] on input "text" at bounding box center [398, 58] width 156 height 20
paste input "22-10551-[GEOGRAPHIC_DATA]"
type input "22-10551-[GEOGRAPHIC_DATA]"
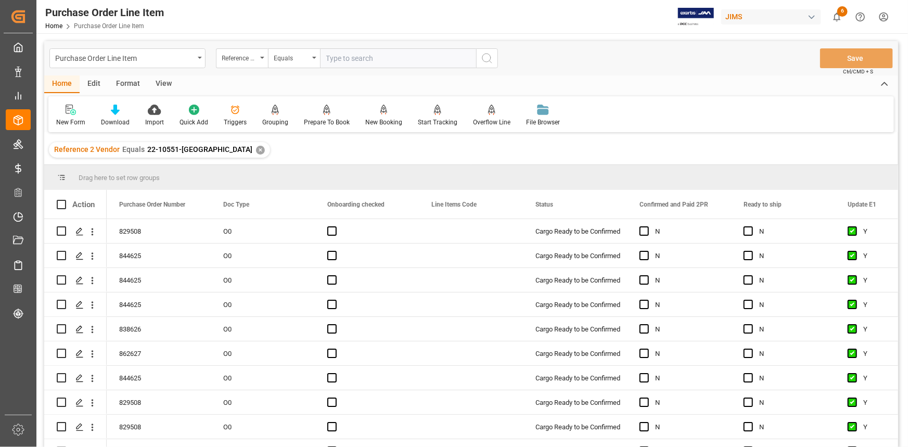
click at [161, 80] on div "View" at bounding box center [164, 84] width 32 height 18
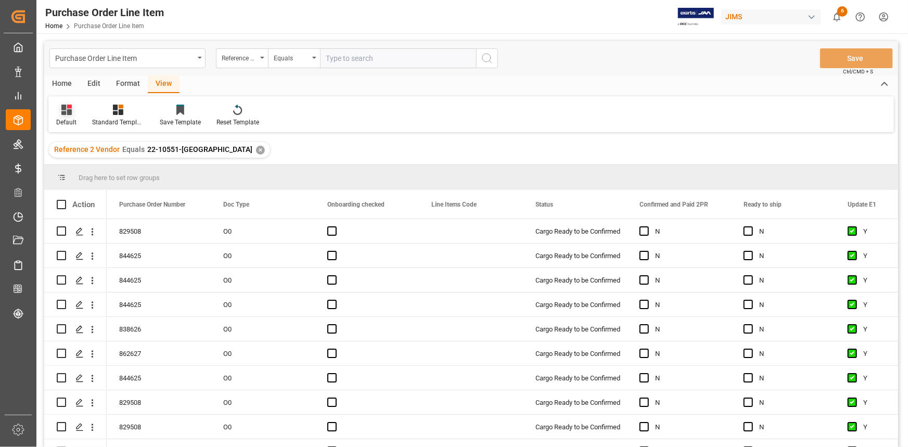
click at [62, 118] on div "Default" at bounding box center [66, 122] width 20 height 9
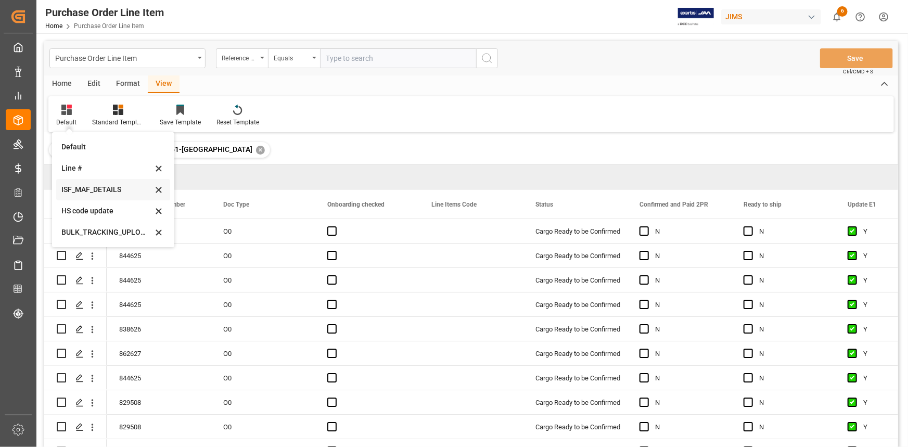
click at [100, 183] on div "ISF_MAF_DETAILS" at bounding box center [113, 189] width 114 height 21
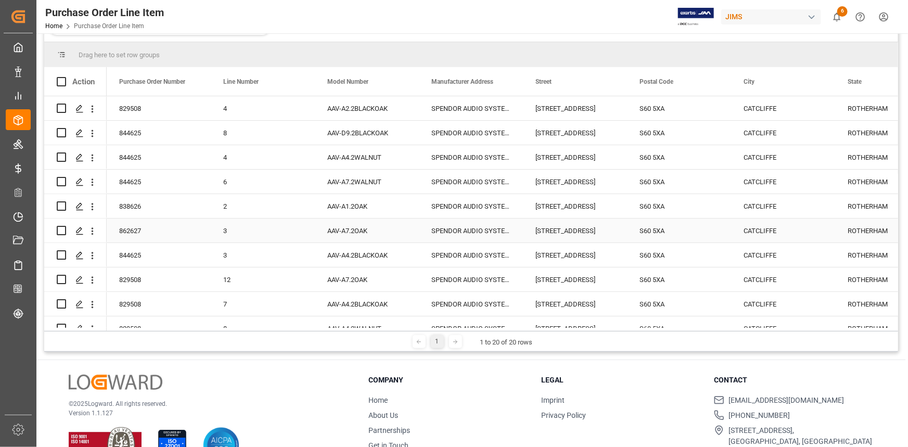
scroll to position [106, 0]
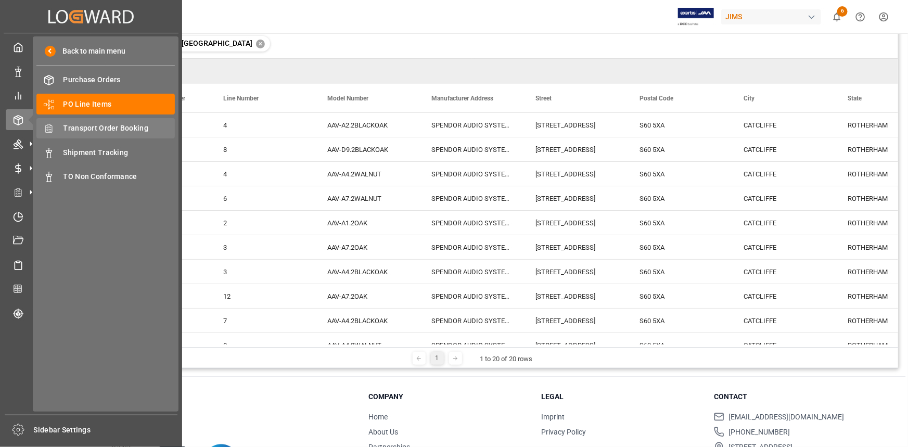
click at [93, 129] on span "Transport Order Booking" at bounding box center [120, 128] width 112 height 11
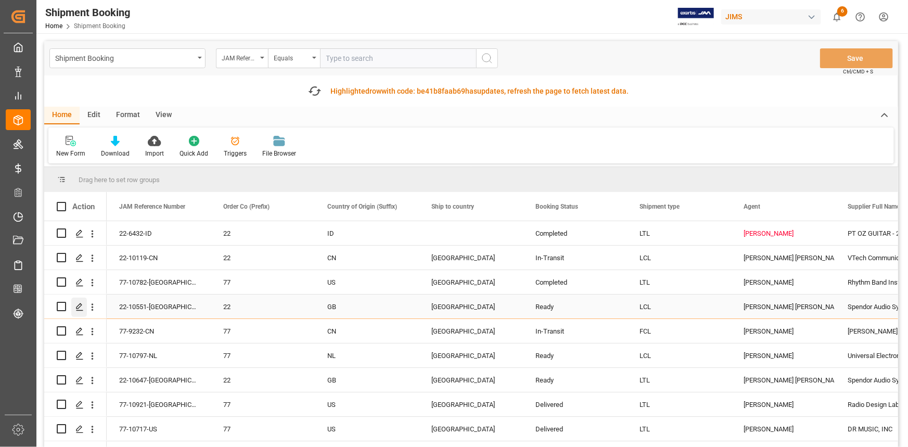
click at [81, 307] on icon "Press SPACE to select this row." at bounding box center [79, 307] width 8 height 8
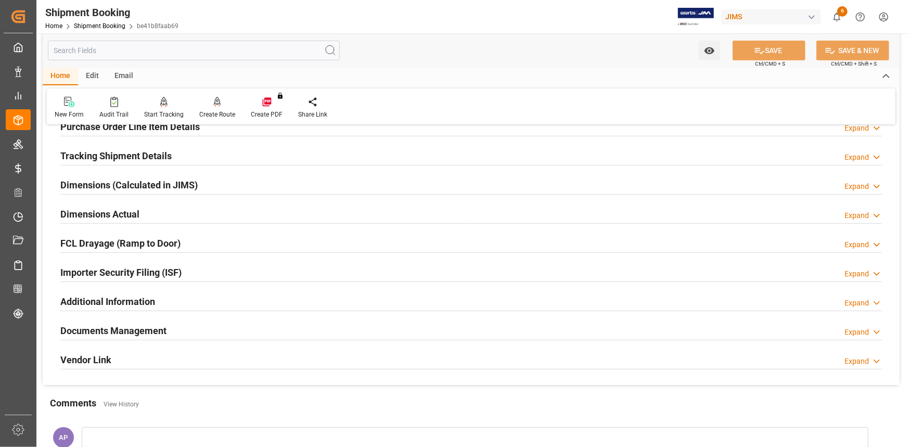
scroll to position [189, 0]
click at [197, 267] on div "Importer Security Filing (ISF) Expand" at bounding box center [471, 270] width 822 height 20
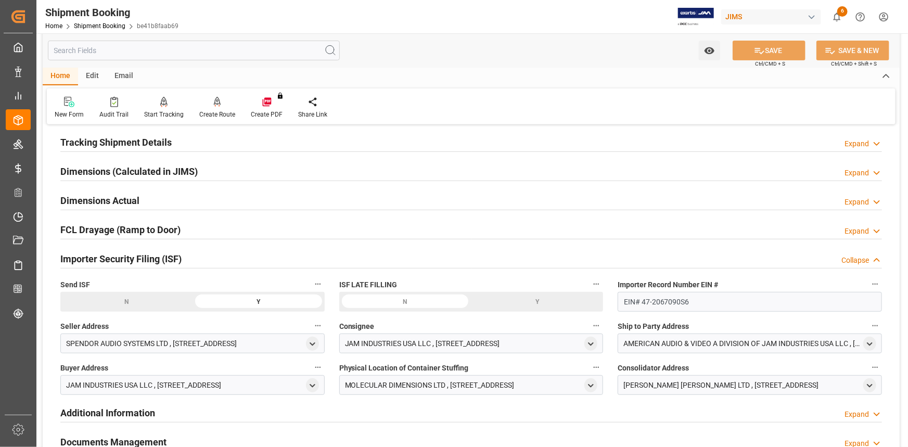
scroll to position [236, 0]
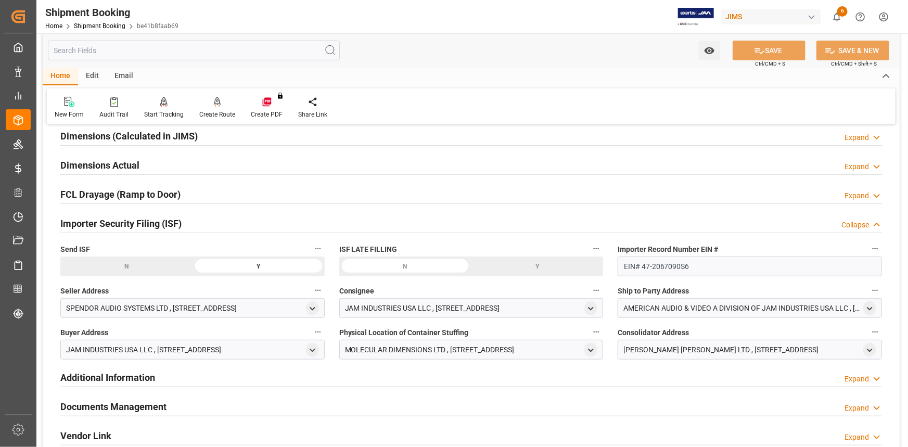
click at [145, 266] on div "N" at bounding box center [126, 267] width 132 height 20
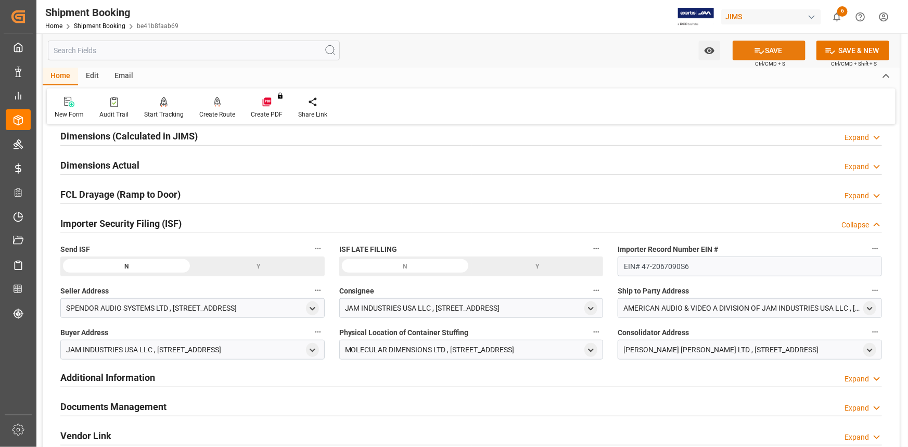
click at [763, 48] on icon at bounding box center [759, 50] width 11 height 11
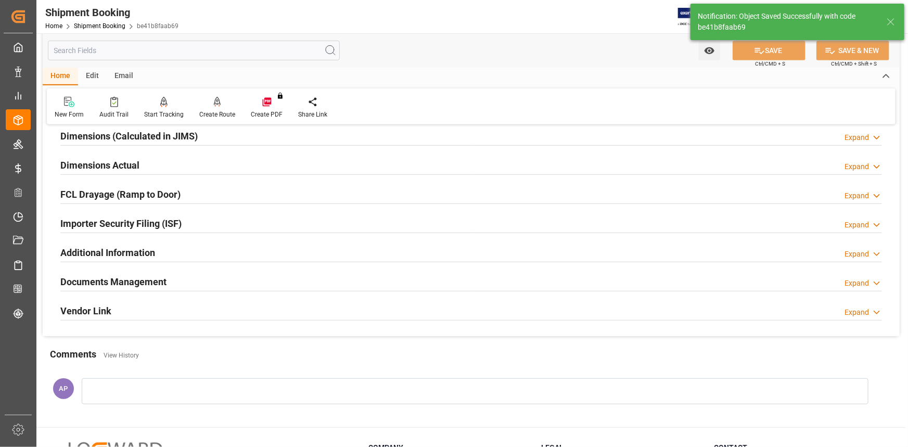
click at [232, 223] on div "Importer Security Filing (ISF) Expand" at bounding box center [471, 223] width 822 height 20
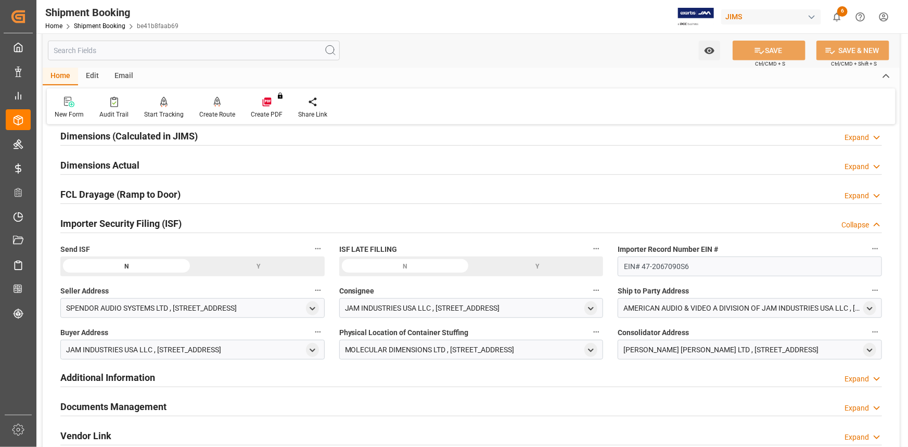
click at [258, 265] on div "Y" at bounding box center [259, 267] width 132 height 20
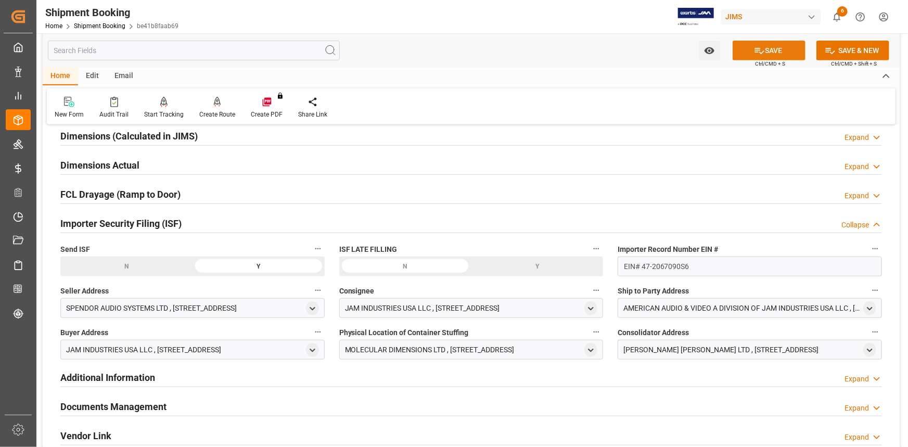
click at [771, 47] on button "SAVE" at bounding box center [769, 51] width 73 height 20
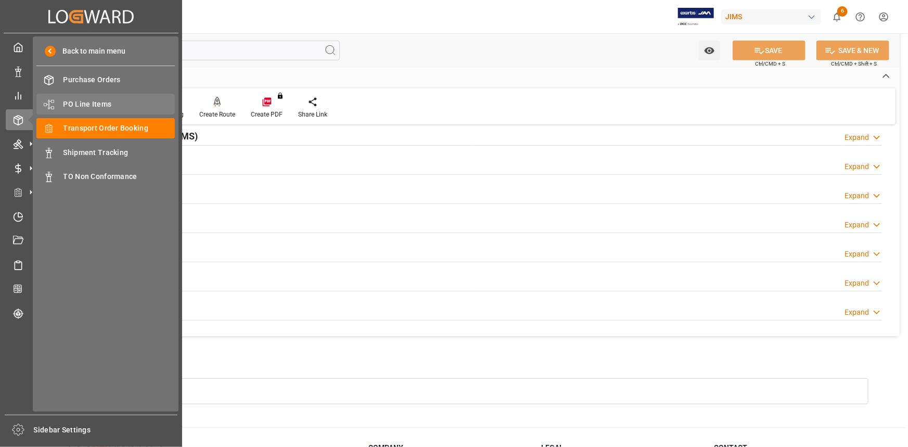
click at [85, 101] on span "PO Line Items" at bounding box center [120, 104] width 112 height 11
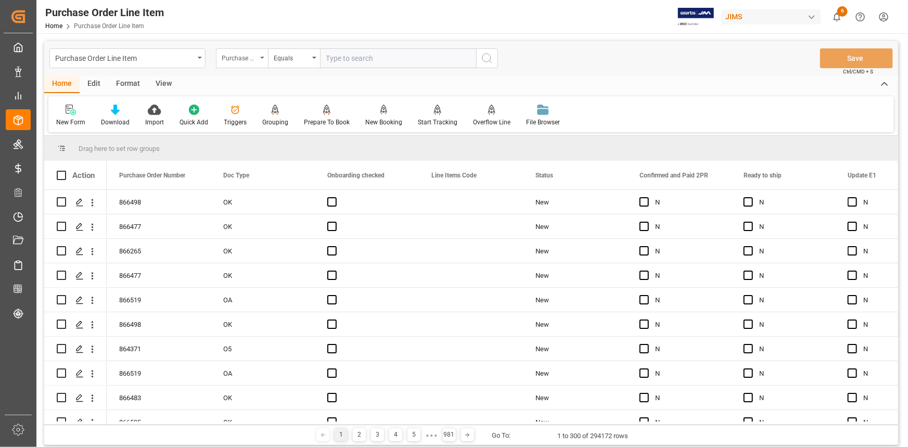
click at [245, 57] on div "Purchase Order Number" at bounding box center [239, 57] width 35 height 12
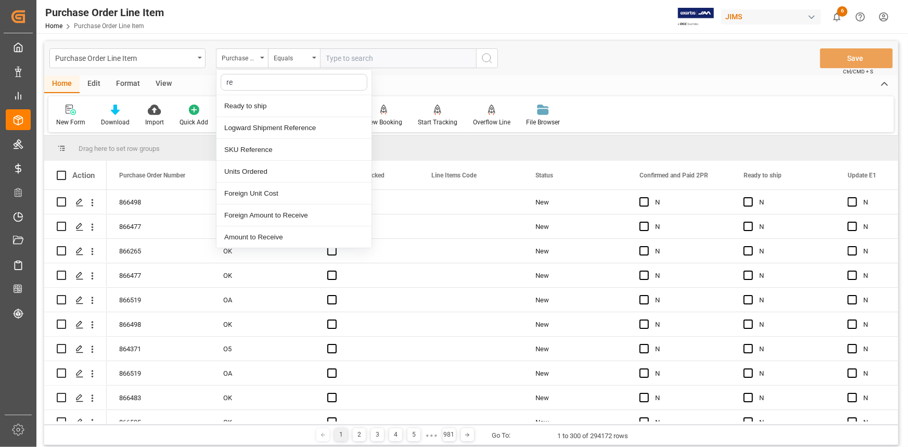
type input "ref"
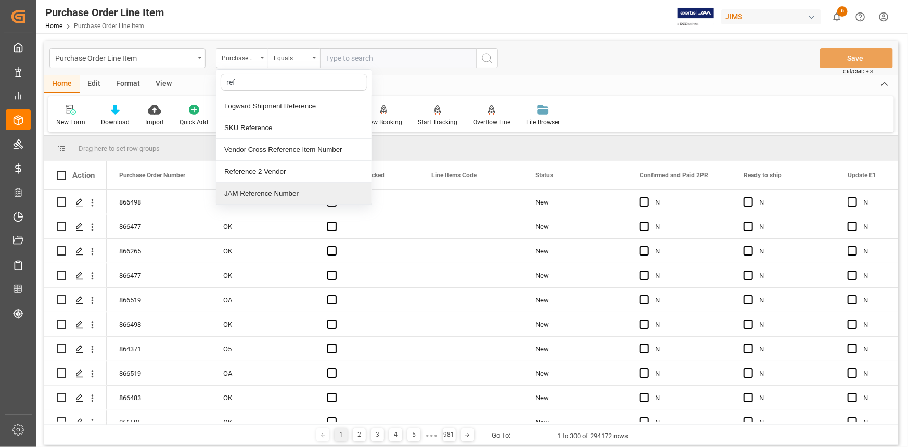
click at [273, 172] on div "Reference 2 Vendor" at bounding box center [294, 172] width 155 height 22
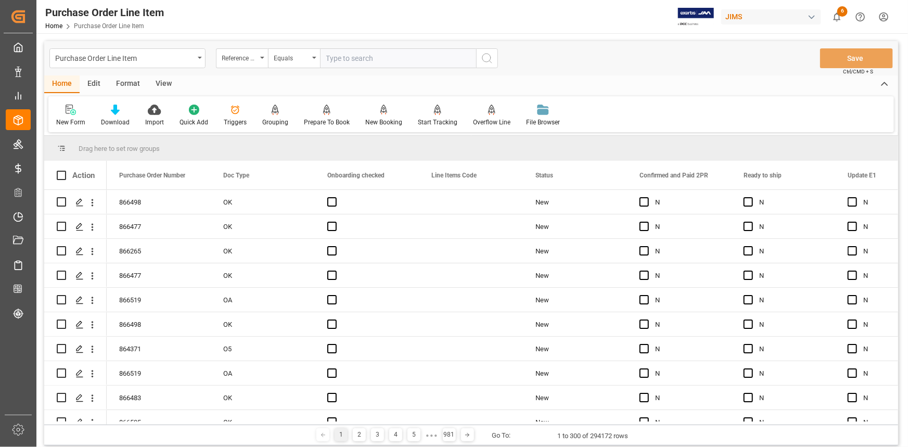
click at [347, 57] on input "text" at bounding box center [398, 58] width 156 height 20
paste input "22-10808-CN"
type input "22-10808-CN"
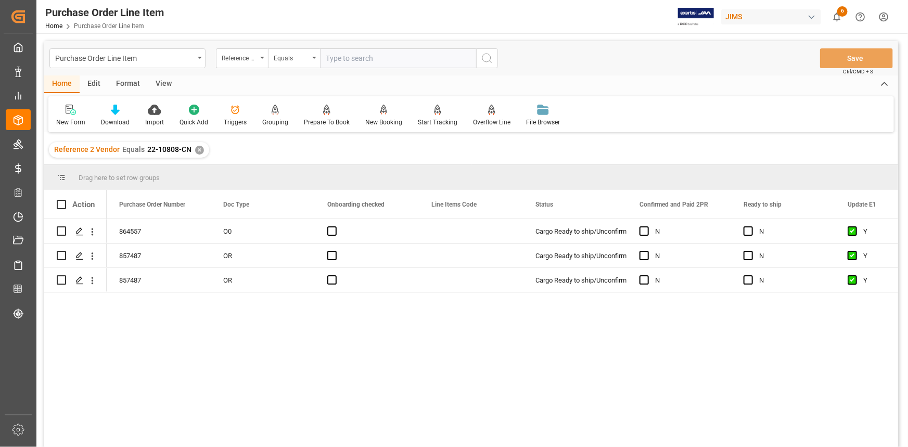
drag, startPoint x: 166, startPoint y: 84, endPoint x: 158, endPoint y: 84, distance: 7.3
click at [166, 84] on div "View" at bounding box center [164, 84] width 32 height 18
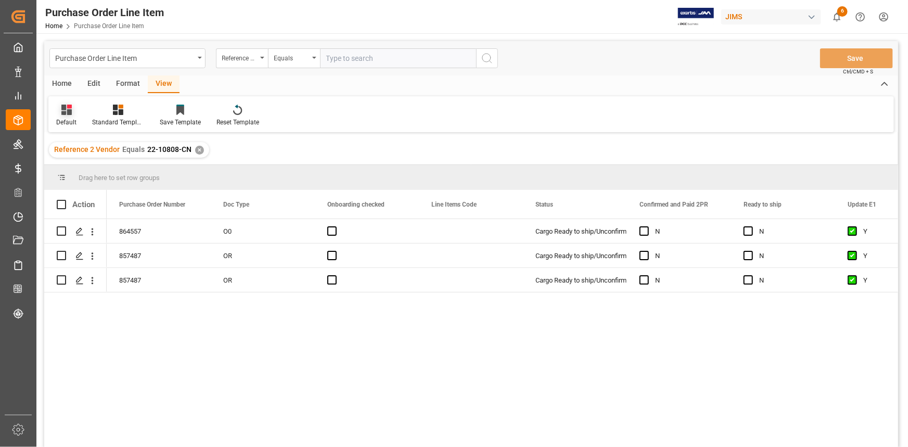
click at [68, 108] on icon at bounding box center [69, 107] width 5 height 4
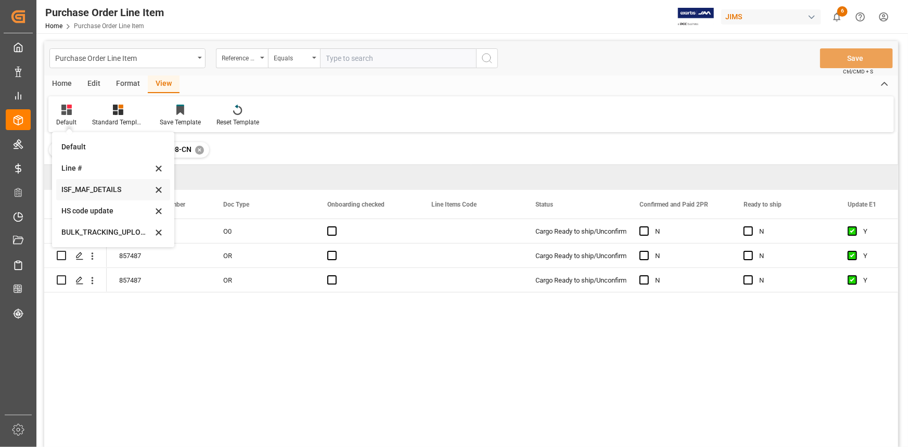
click at [104, 193] on div "ISF_MAF_DETAILS" at bounding box center [106, 189] width 91 height 11
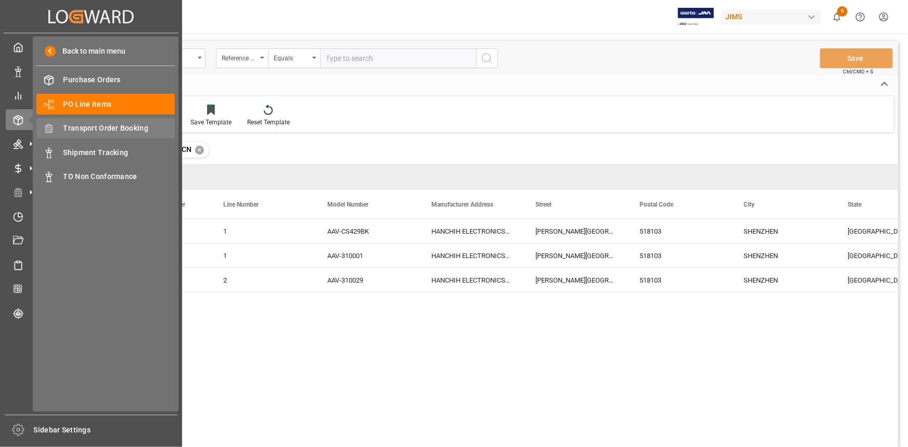
click at [97, 129] on span "Transport Order Booking" at bounding box center [120, 128] width 112 height 11
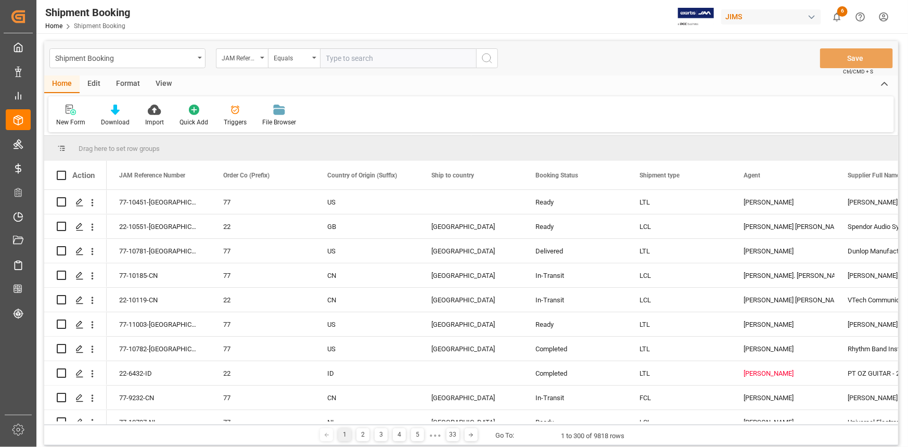
click at [333, 55] on input "text" at bounding box center [398, 58] width 156 height 20
paste input "22-10808-CN"
type input "22-10808-CN"
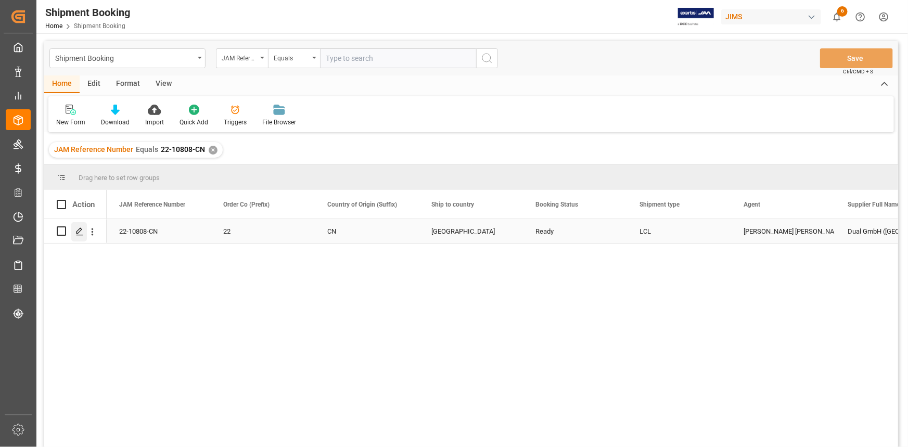
click at [80, 229] on icon "Press SPACE to select this row." at bounding box center [79, 232] width 8 height 8
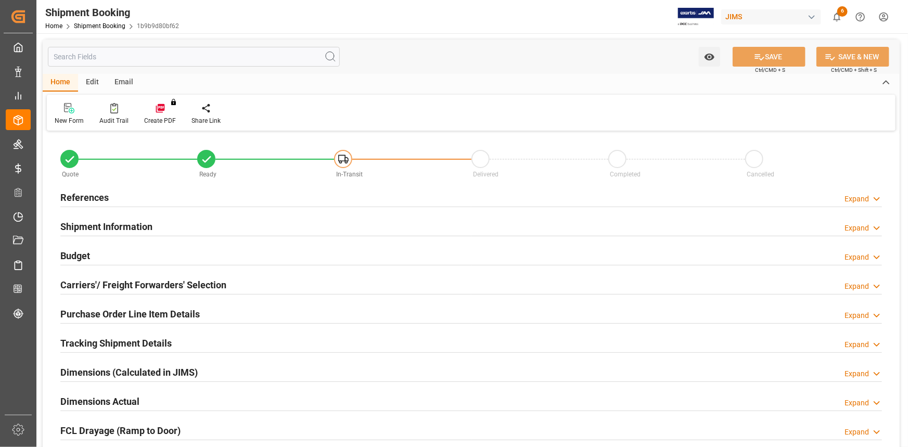
type input "0"
type input "39"
type input "171.2024"
type input "2426.316"
type input "1500"
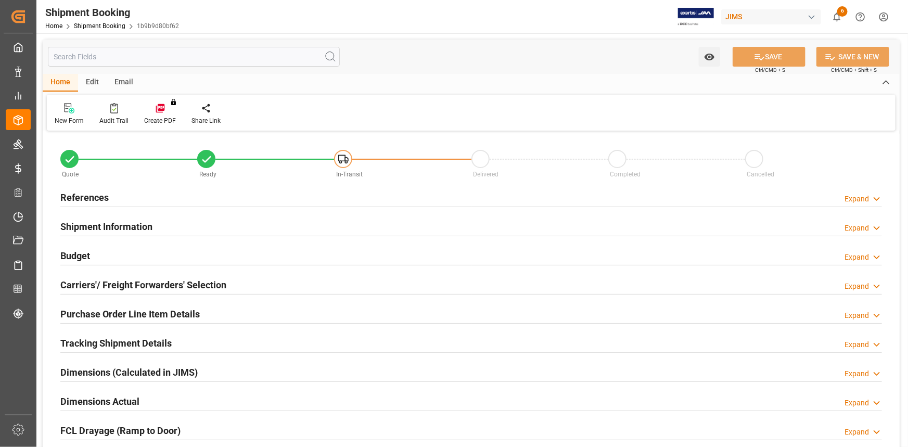
type input "12219.3"
type input "[DATE]"
click at [172, 198] on div "References Expand" at bounding box center [471, 197] width 822 height 20
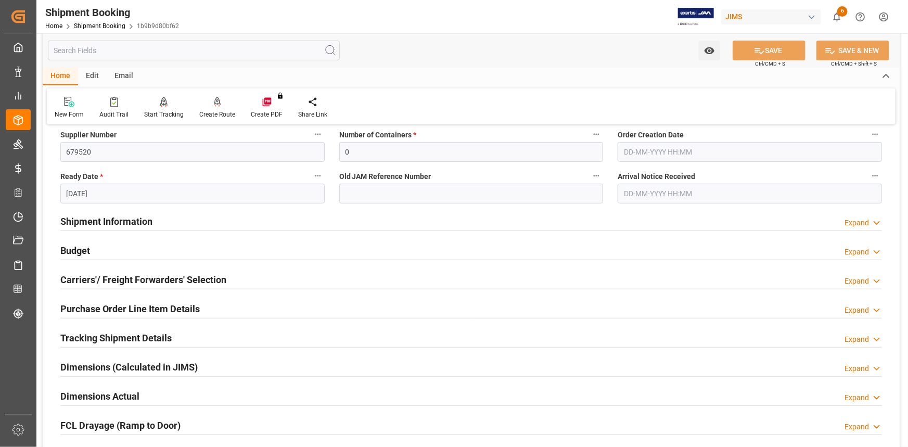
scroll to position [236, 0]
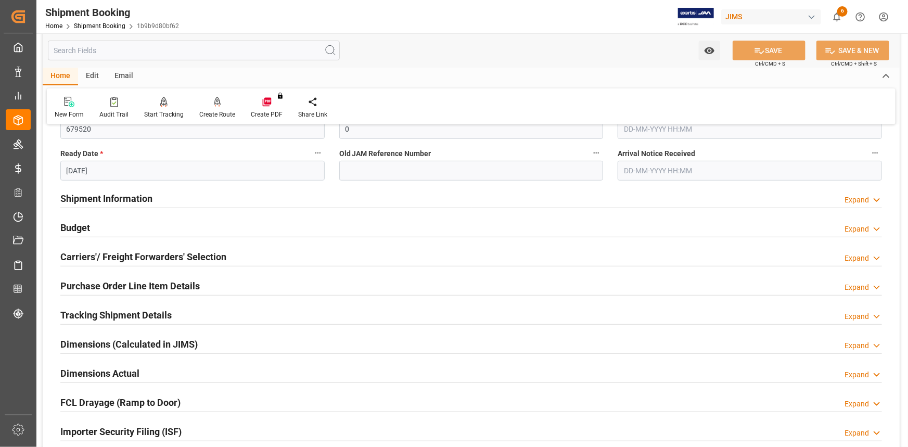
click at [181, 196] on div "Shipment Information Expand" at bounding box center [471, 198] width 822 height 20
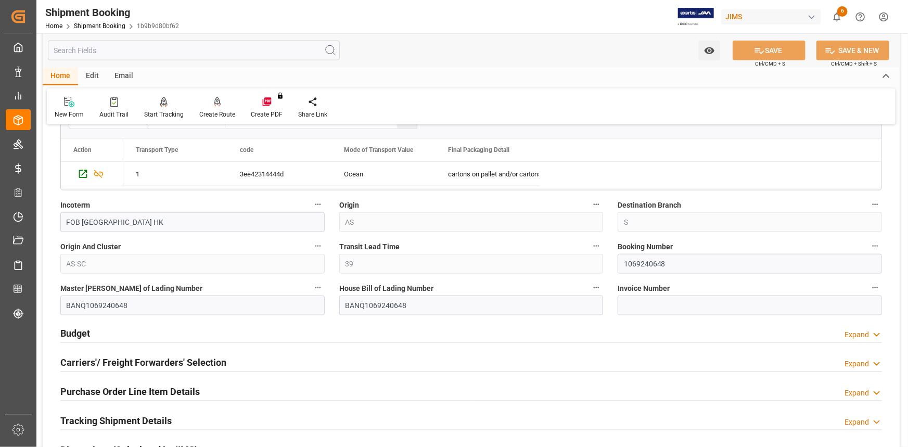
scroll to position [567, 0]
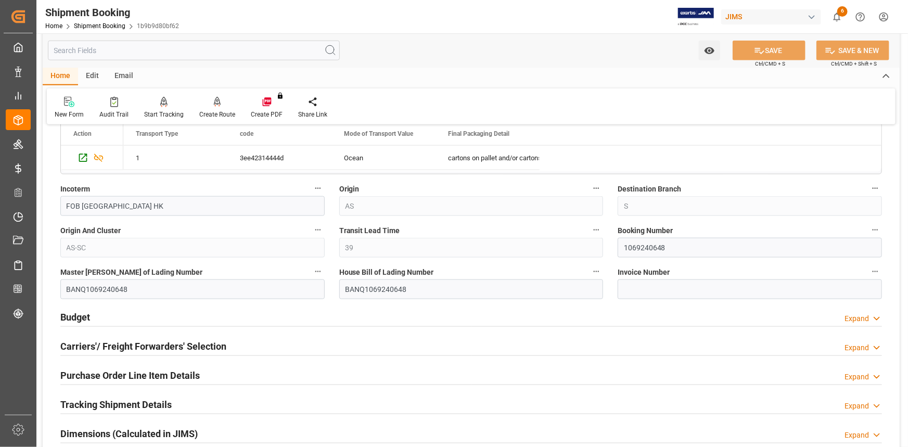
click at [239, 318] on div "Budget Expand" at bounding box center [471, 317] width 822 height 20
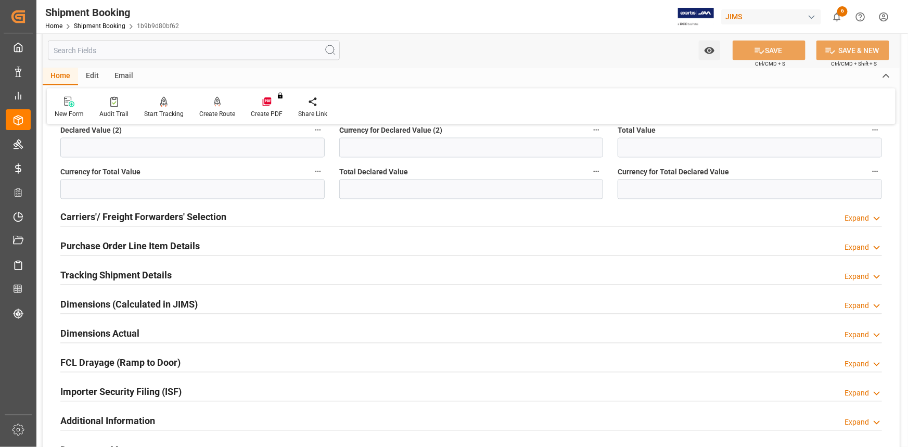
scroll to position [994, 0]
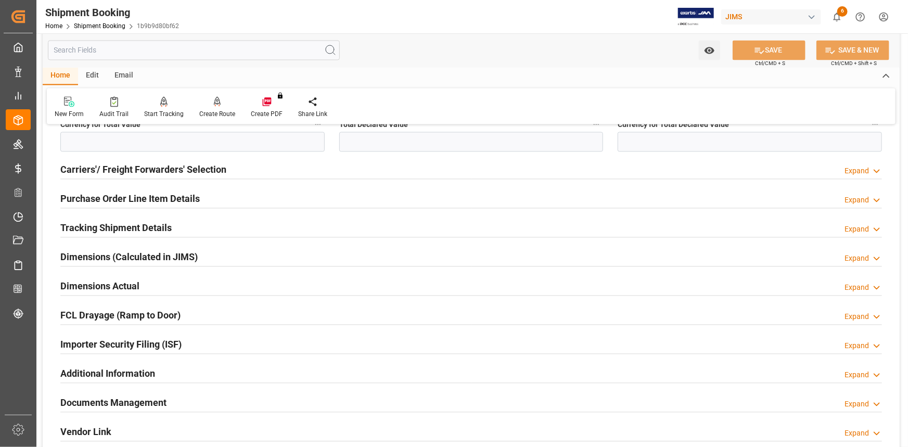
click at [231, 338] on div "Importer Security Filing (ISF) Expand" at bounding box center [471, 344] width 822 height 20
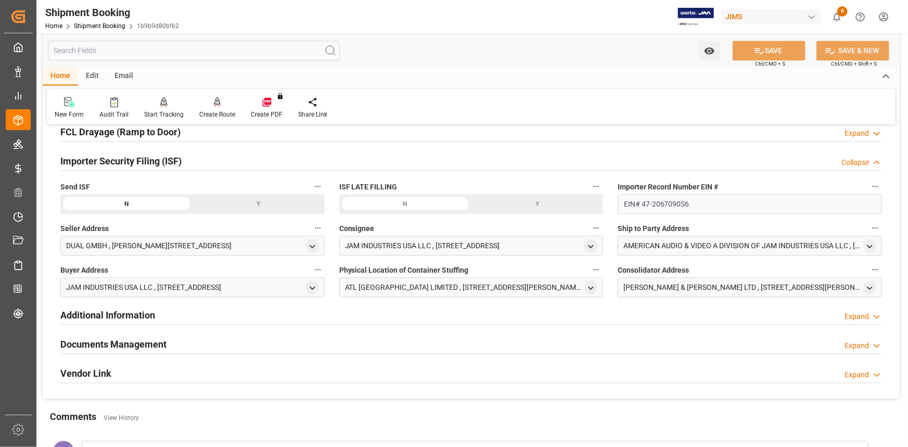
scroll to position [1183, 0]
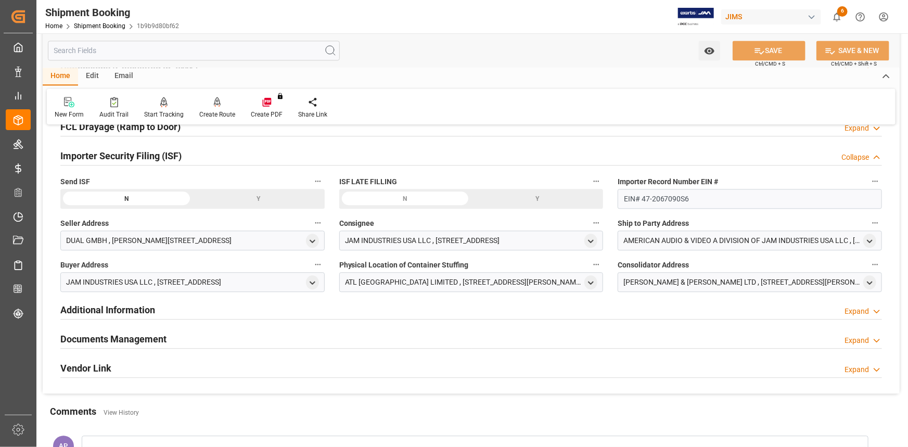
click at [239, 194] on div "Y" at bounding box center [259, 199] width 132 height 20
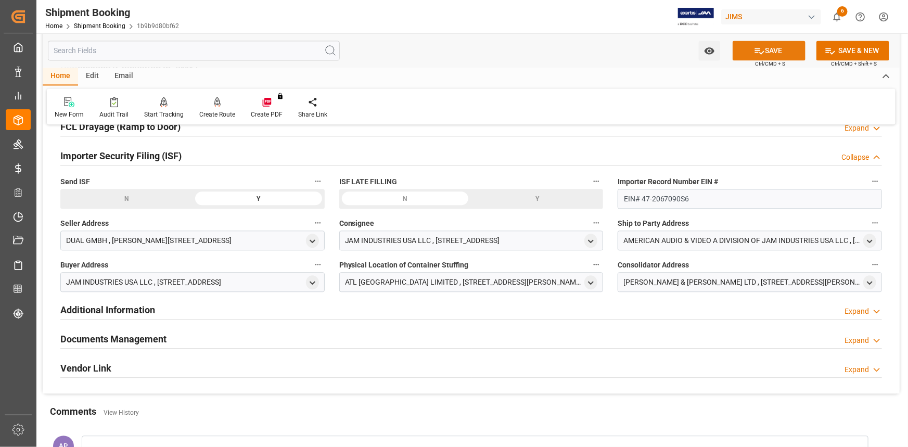
click at [771, 48] on button "SAVE" at bounding box center [769, 51] width 73 height 20
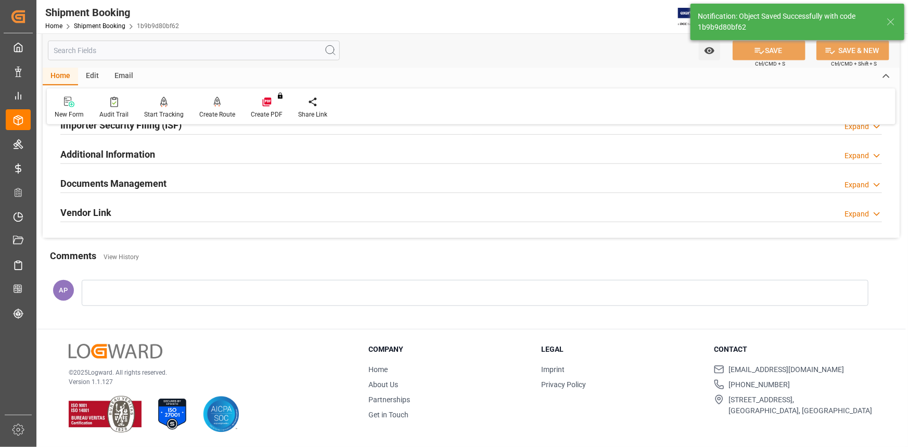
scroll to position [305, 0]
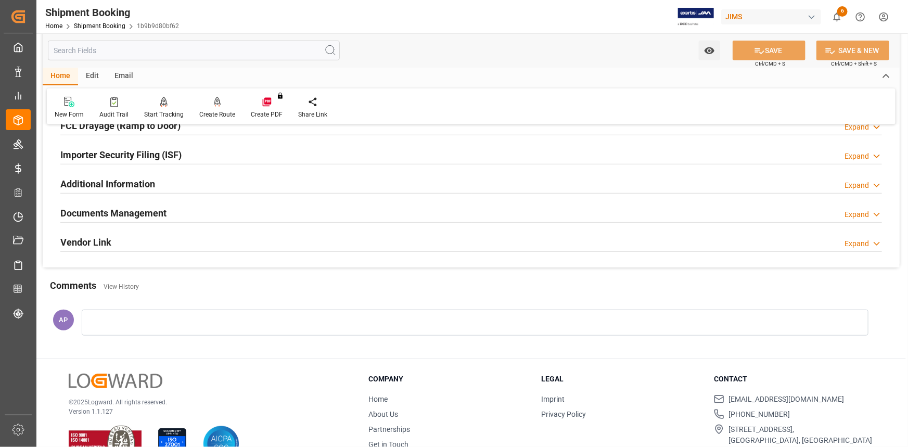
click at [323, 214] on div "Documents Management Expand" at bounding box center [471, 213] width 822 height 20
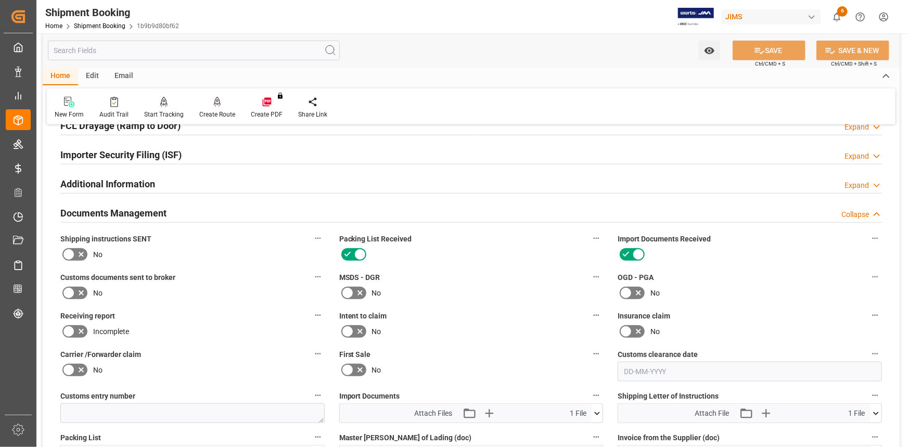
click at [323, 214] on div "Documents Management Collapse" at bounding box center [471, 213] width 822 height 20
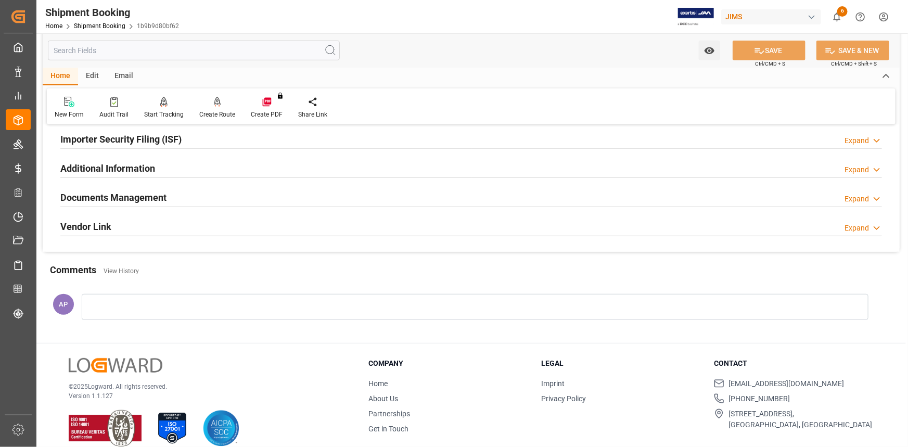
scroll to position [333, 0]
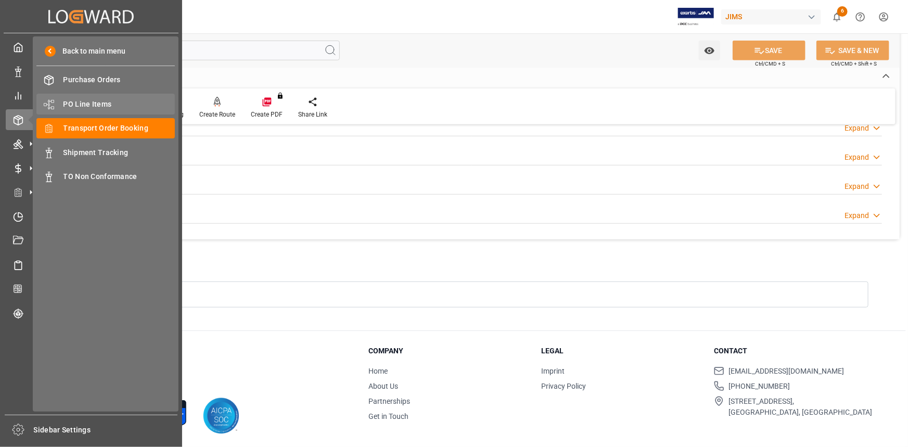
click at [90, 103] on span "PO Line Items" at bounding box center [120, 104] width 112 height 11
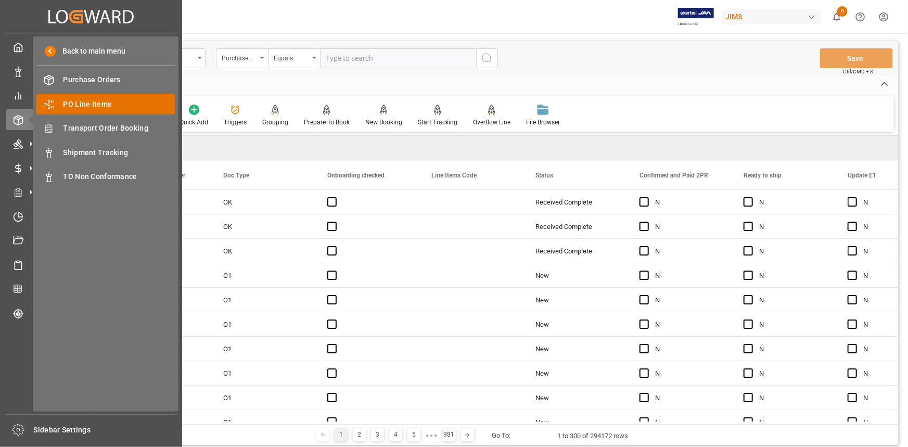
click at [82, 104] on span "PO Line Items" at bounding box center [120, 104] width 112 height 11
click at [85, 104] on span "PO Line Items" at bounding box center [120, 104] width 112 height 11
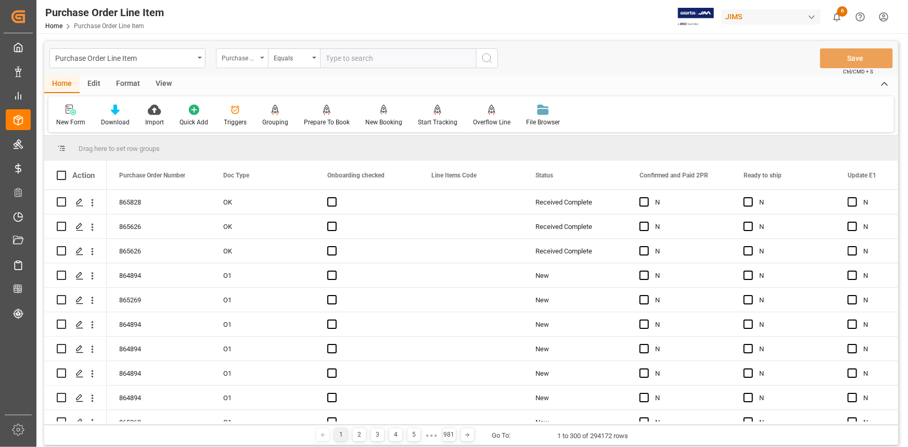
click at [255, 60] on div "Purchase Order Number" at bounding box center [239, 57] width 35 height 12
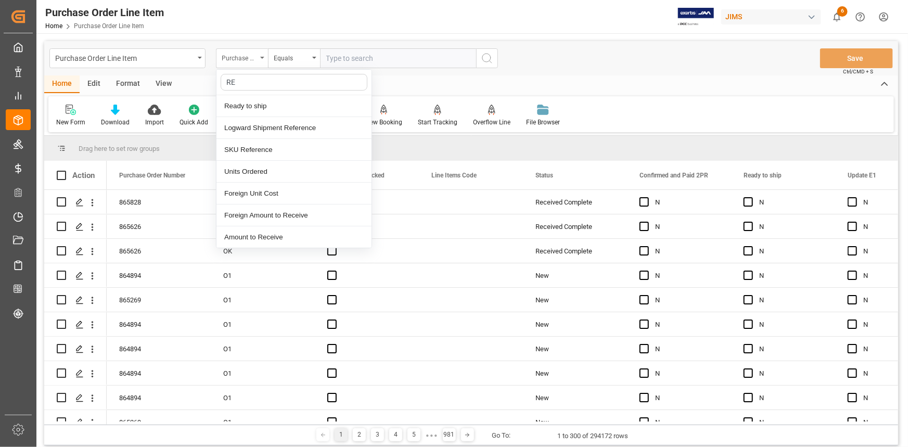
type input "REF"
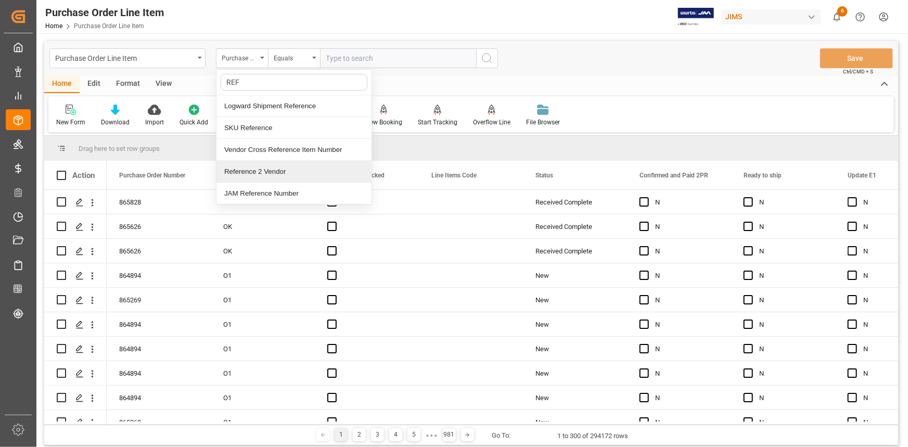
click at [286, 170] on div "Reference 2 Vendor" at bounding box center [294, 172] width 155 height 22
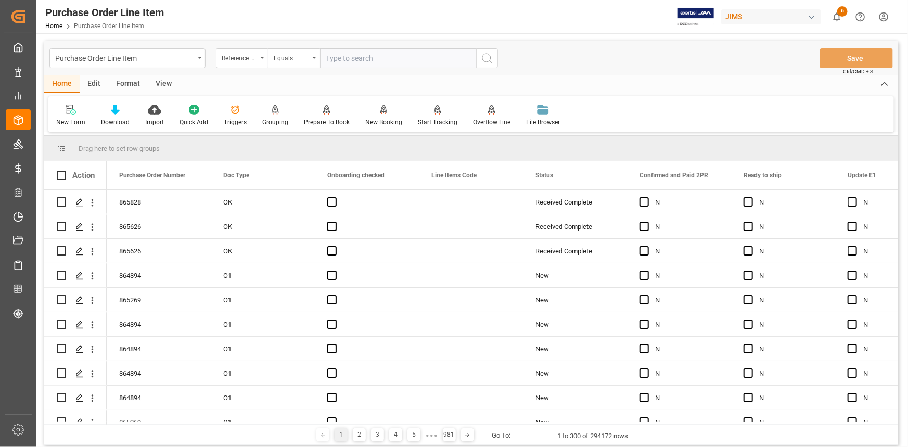
click at [339, 59] on input "text" at bounding box center [398, 58] width 156 height 20
paste input "22-9911-CN"
type input "22-9911-CN"
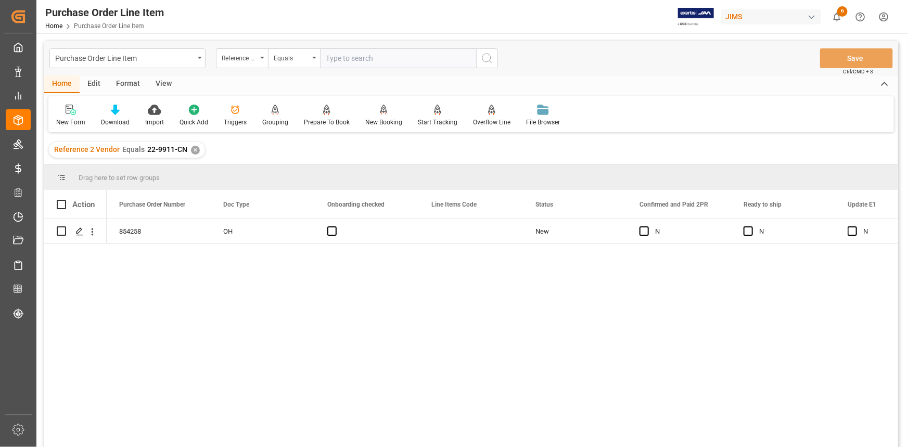
click at [161, 83] on div "View" at bounding box center [164, 84] width 32 height 18
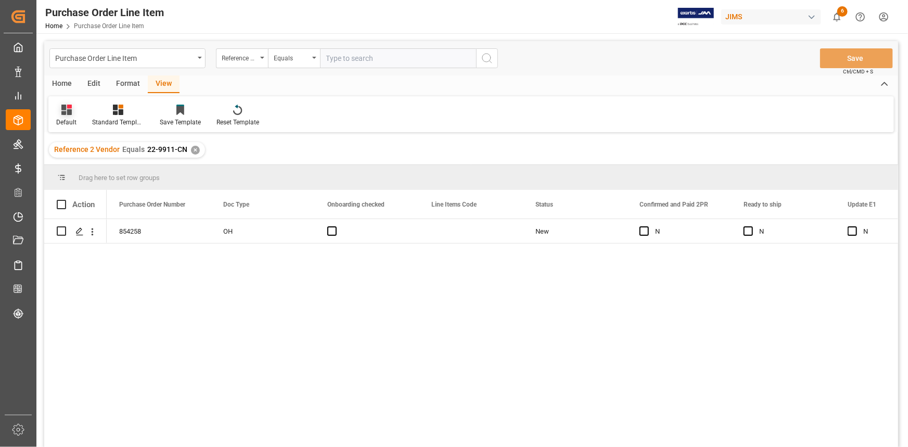
click at [71, 111] on div at bounding box center [66, 109] width 20 height 11
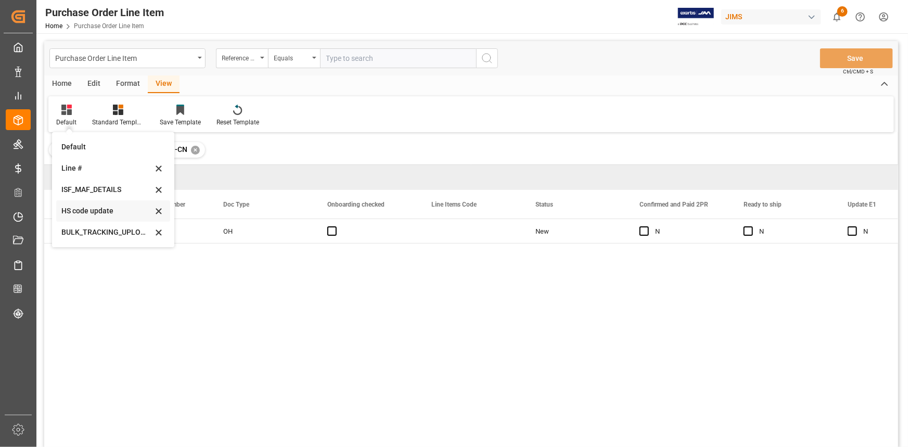
click at [98, 209] on div "HS code update" at bounding box center [106, 211] width 91 height 11
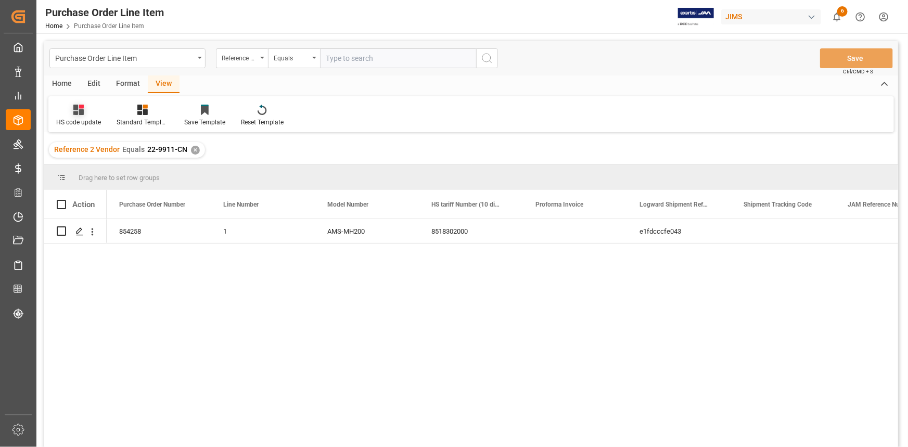
click at [70, 109] on div at bounding box center [78, 109] width 45 height 11
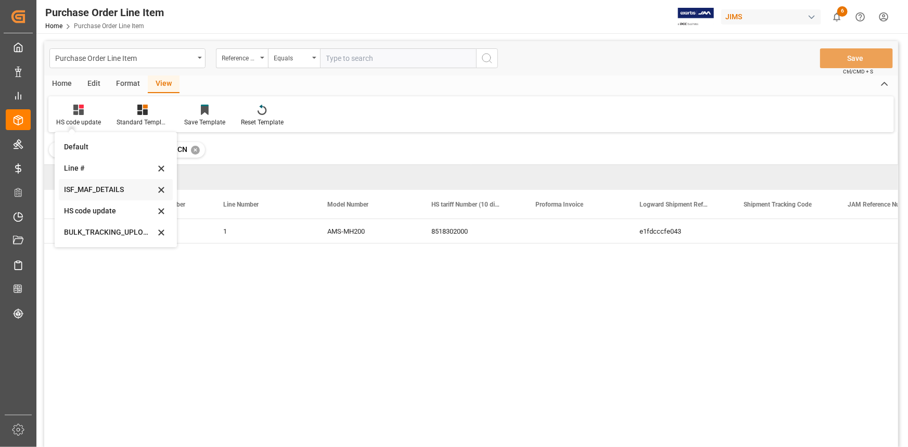
click at [122, 189] on div "ISF_MAF_DETAILS" at bounding box center [109, 189] width 91 height 11
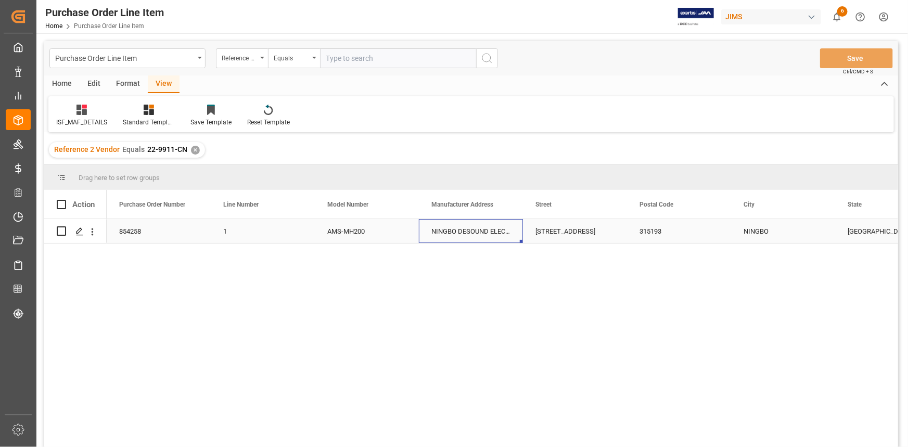
click at [442, 232] on div "NINGBO DESOUND ELECTRONIC CO LTD" at bounding box center [471, 231] width 104 height 24
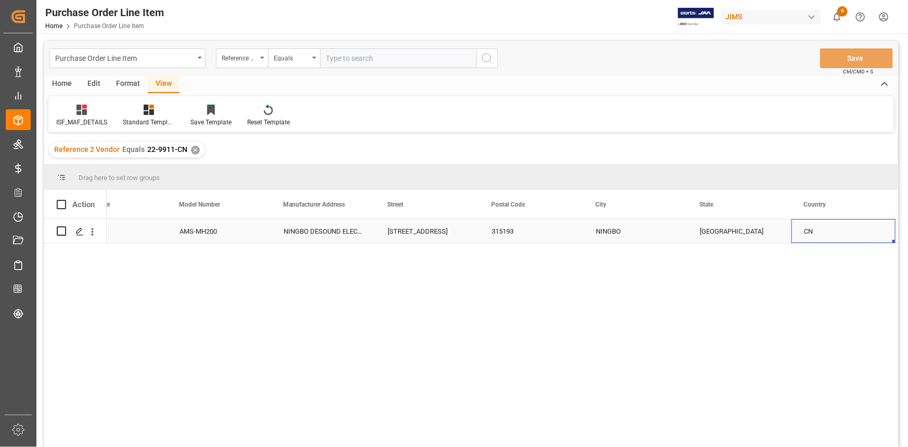
scroll to position [0, 252]
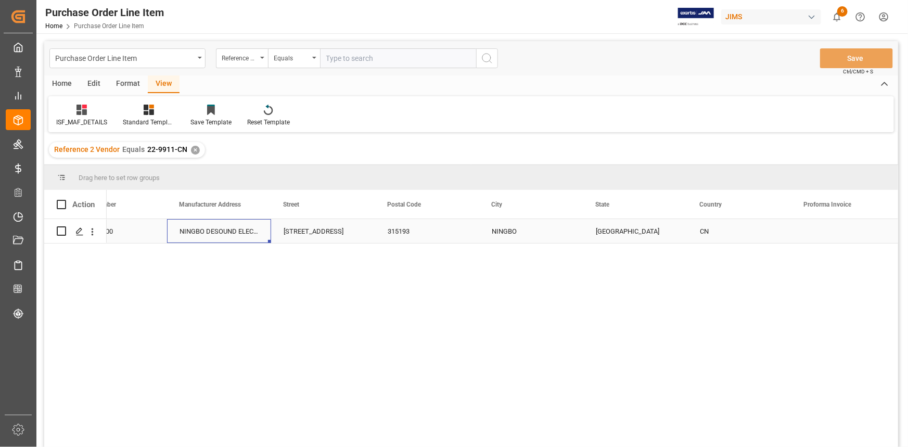
click at [211, 231] on div "NINGBO DESOUND ELECTRONIC CO LTD" at bounding box center [219, 231] width 104 height 24
click at [302, 230] on div "[STREET_ADDRESS]" at bounding box center [323, 231] width 104 height 24
click at [409, 231] on div "315193" at bounding box center [427, 231] width 104 height 24
click at [504, 223] on div "NINGBO" at bounding box center [531, 231] width 104 height 24
click at [604, 229] on div "[GEOGRAPHIC_DATA]" at bounding box center [636, 231] width 104 height 24
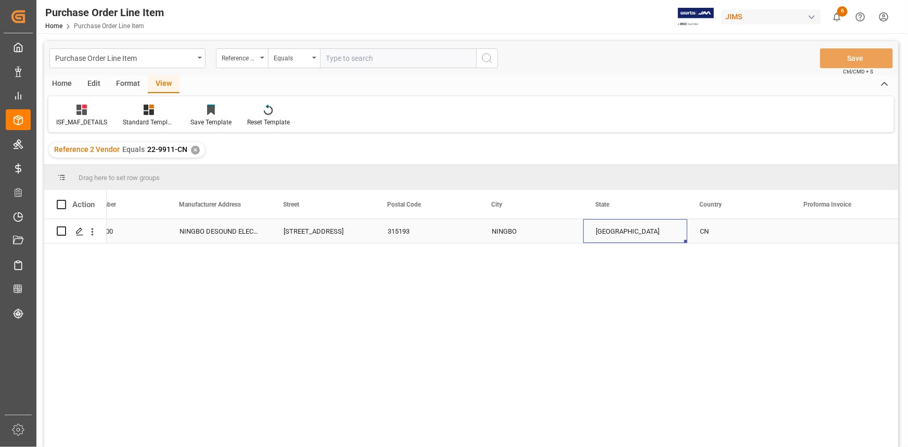
click at [703, 229] on div "CN" at bounding box center [740, 231] width 104 height 24
click at [86, 115] on icon at bounding box center [82, 110] width 10 height 10
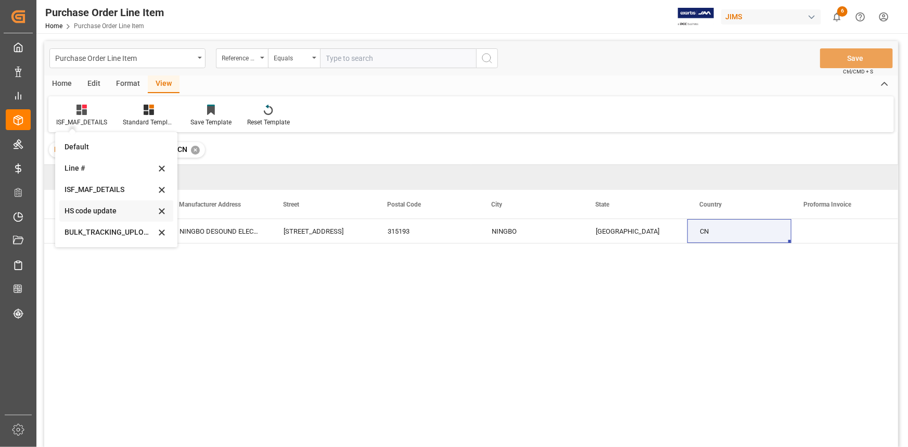
click at [101, 209] on div "HS code update" at bounding box center [110, 211] width 91 height 11
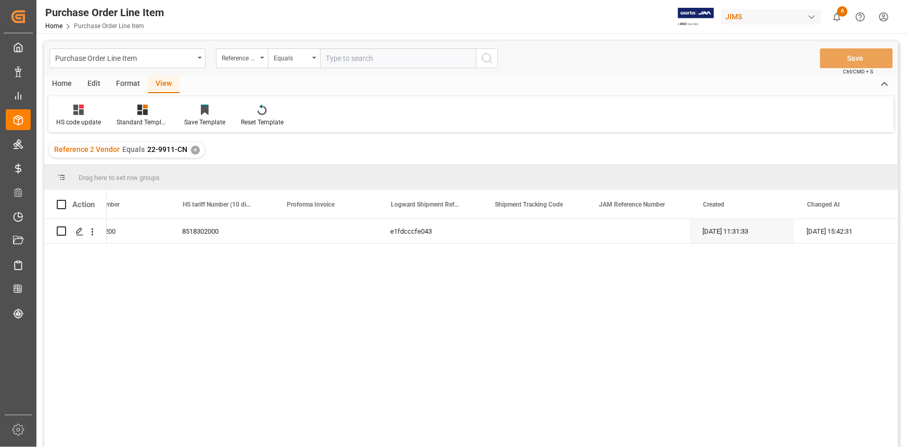
scroll to position [0, 249]
click at [80, 111] on icon at bounding box center [78, 110] width 10 height 10
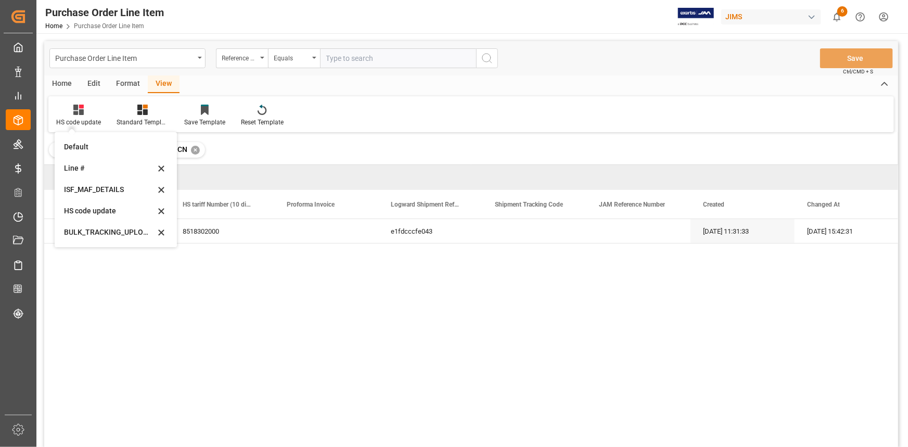
click at [100, 187] on div "ISF_MAF_DETAILS" at bounding box center [109, 189] width 91 height 11
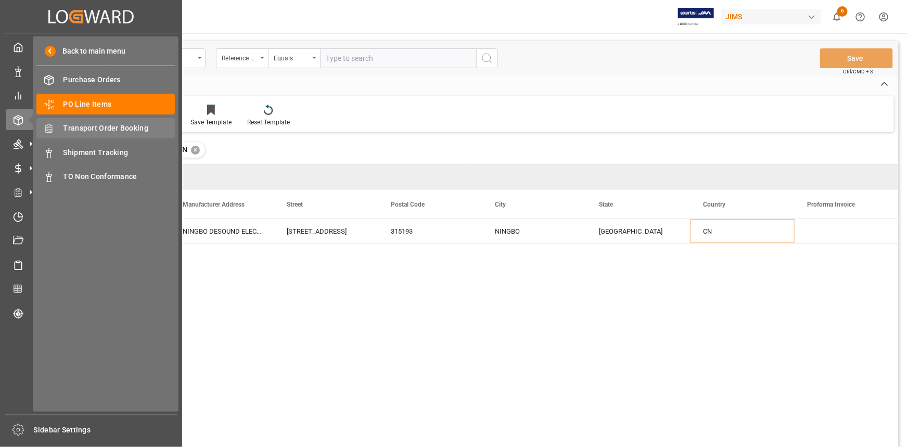
click at [110, 128] on span "Transport Order Booking" at bounding box center [120, 128] width 112 height 11
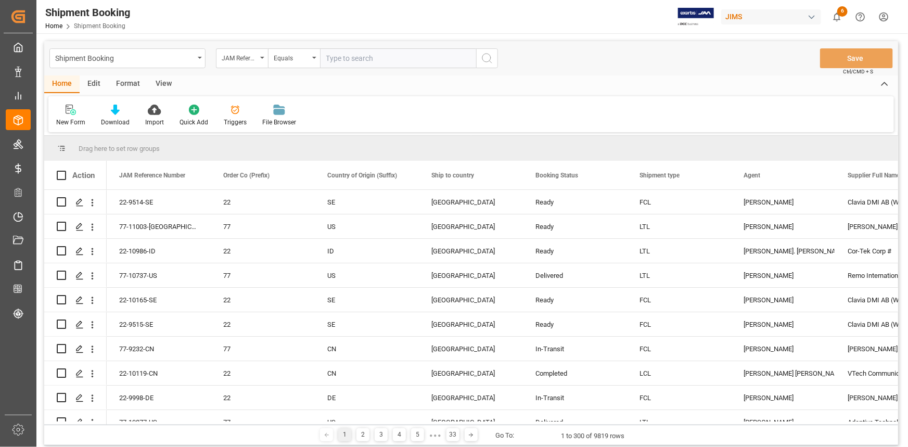
click at [333, 61] on input "text" at bounding box center [398, 58] width 156 height 20
type input "22-9911-CN"
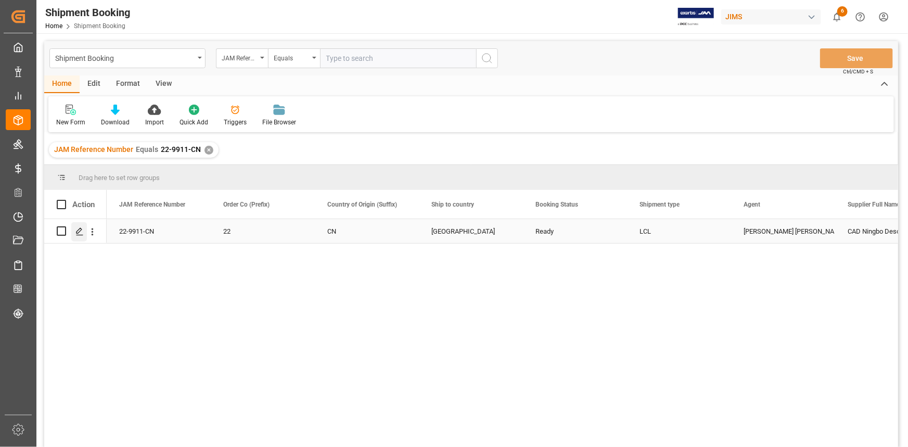
click at [81, 231] on icon "Press SPACE to select this row." at bounding box center [79, 232] width 8 height 8
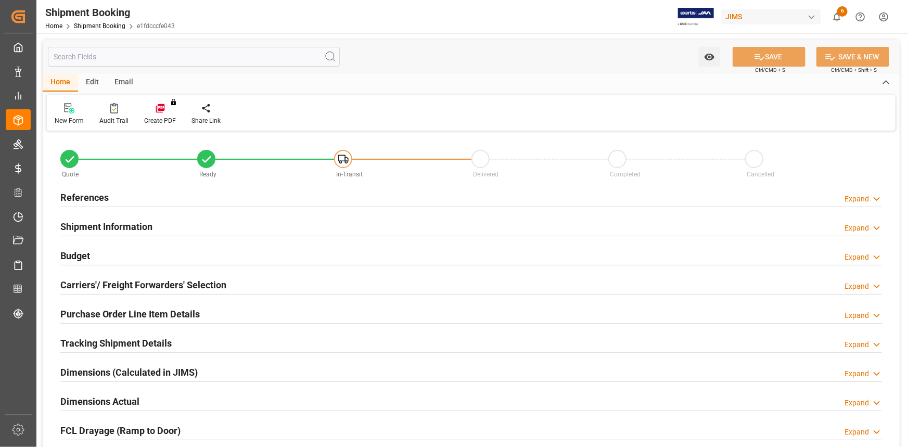
type input "0"
type input "32"
type input "09-09-2025"
click at [193, 195] on div "References Expand" at bounding box center [471, 197] width 822 height 20
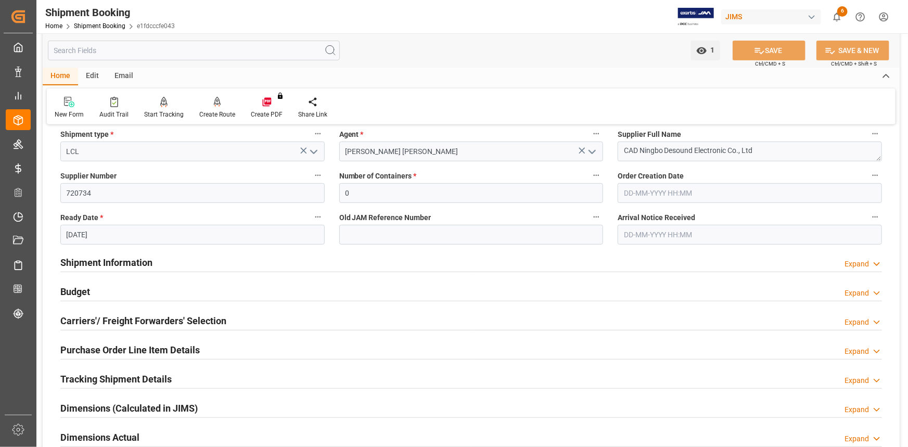
scroll to position [189, 0]
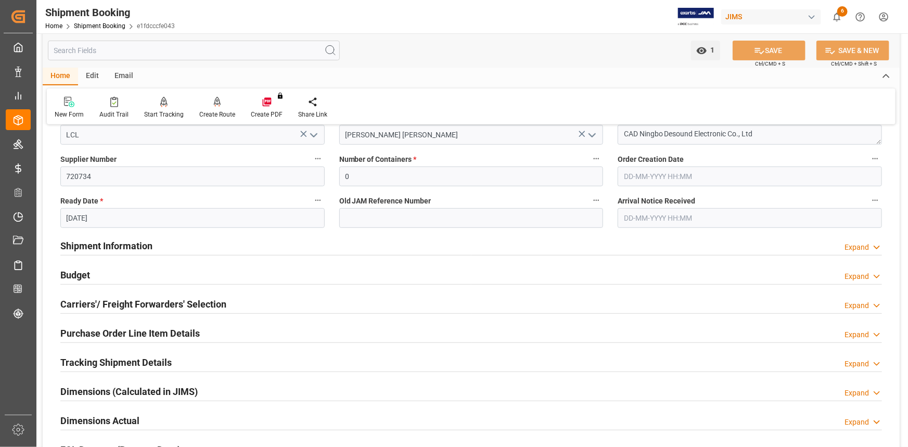
click at [235, 246] on div "Shipment Information Expand" at bounding box center [471, 245] width 822 height 20
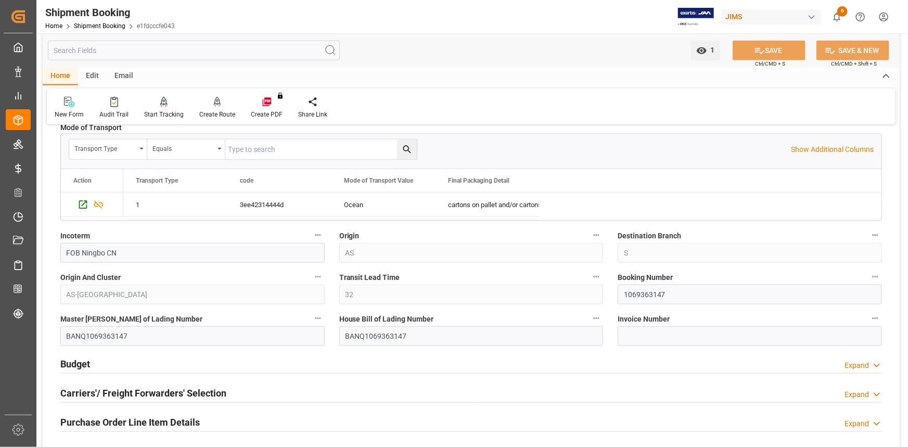
scroll to position [567, 0]
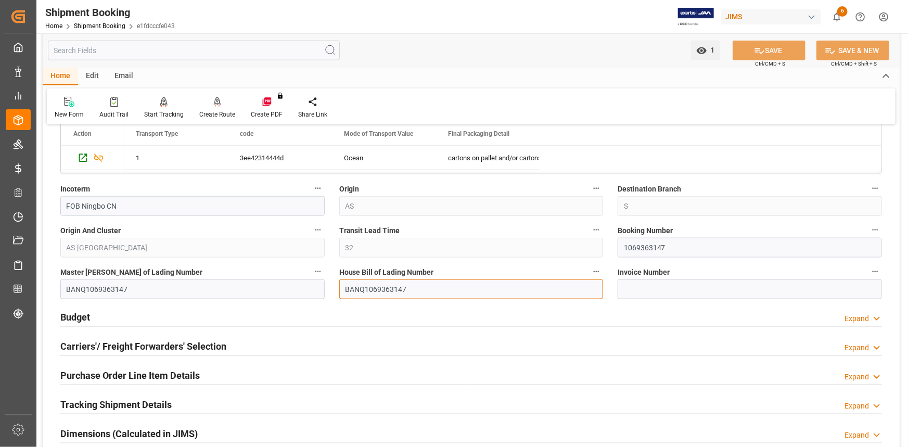
click at [421, 285] on input "BANQ1069363147" at bounding box center [471, 290] width 264 height 20
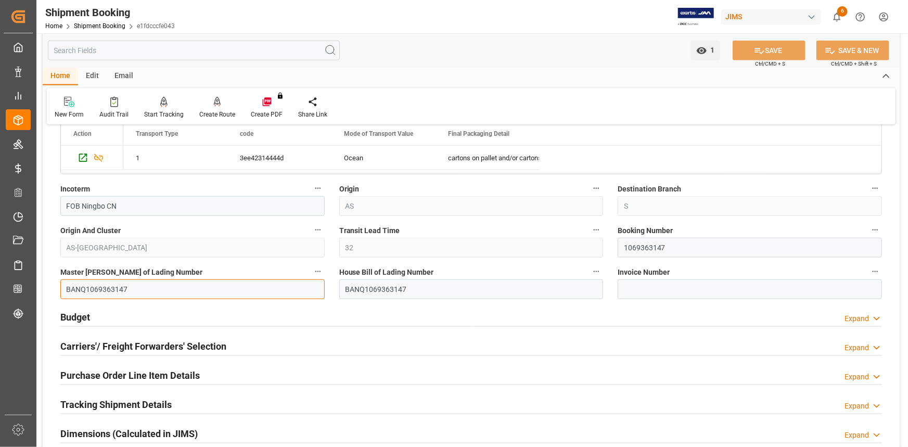
click at [142, 285] on input "BANQ1069363147" at bounding box center [192, 290] width 264 height 20
click at [672, 244] on input "1069363147" at bounding box center [750, 248] width 264 height 20
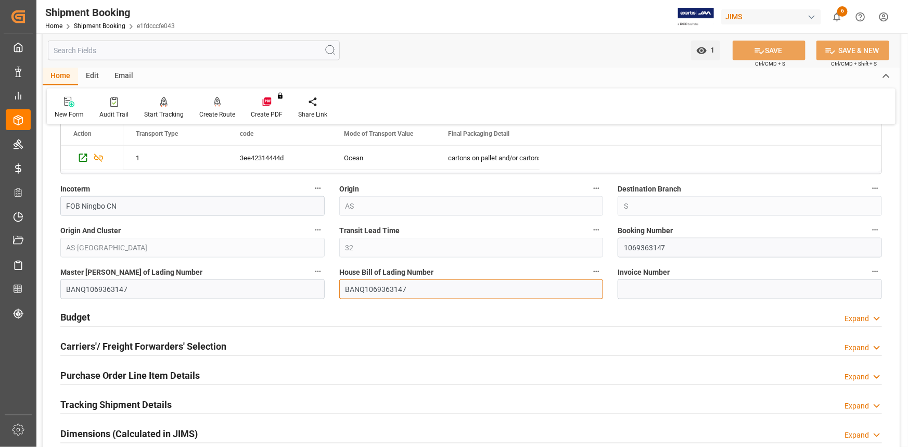
click at [439, 288] on input "BANQ1069363147" at bounding box center [471, 290] width 264 height 20
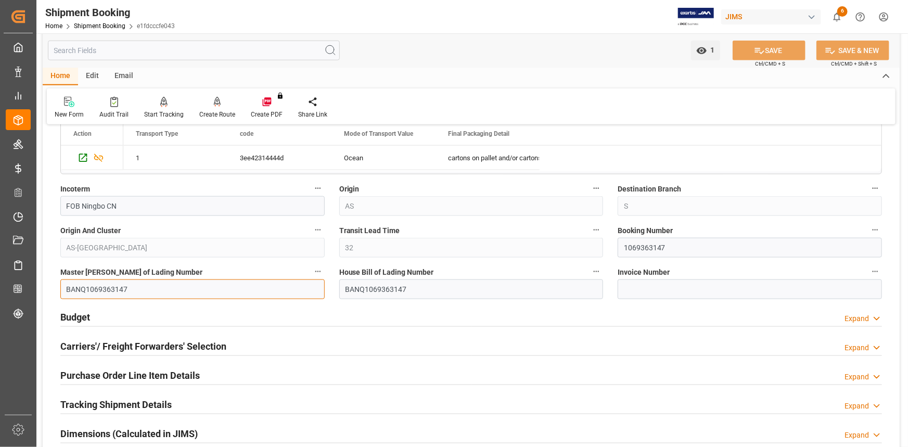
click at [231, 280] on input "BANQ1069363147" at bounding box center [192, 290] width 264 height 20
click at [707, 250] on input "1069363147" at bounding box center [750, 248] width 264 height 20
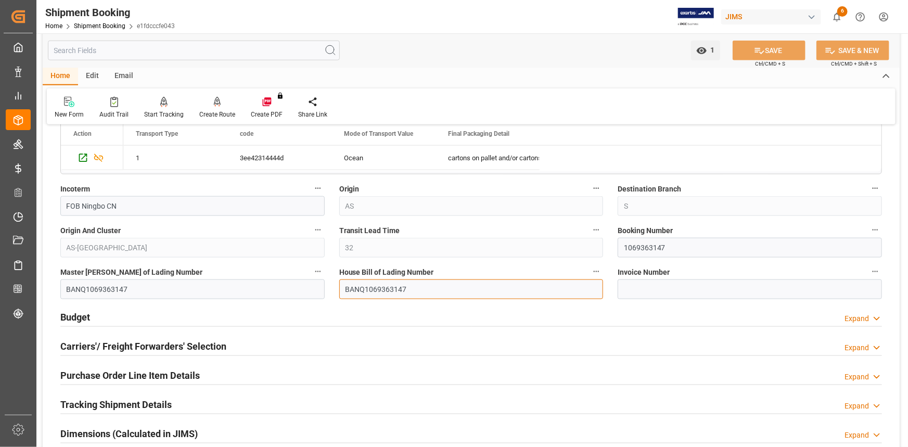
drag, startPoint x: 446, startPoint y: 289, endPoint x: 462, endPoint y: 293, distance: 16.2
click at [447, 289] on input "BANQ1069363147" at bounding box center [471, 290] width 264 height 20
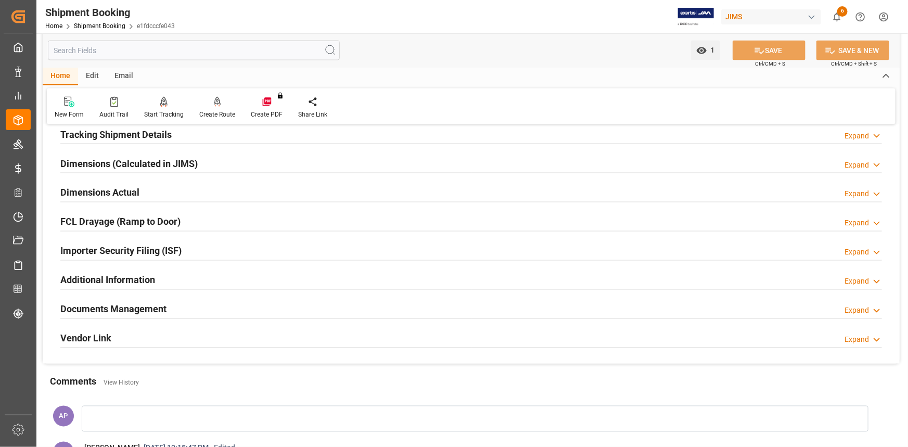
scroll to position [852, 0]
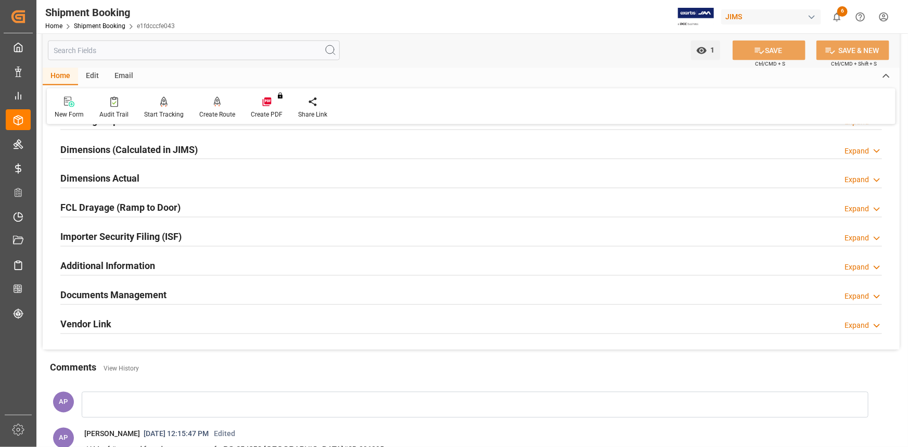
click at [235, 235] on div "Importer Security Filing (ISF) Expand" at bounding box center [471, 236] width 822 height 20
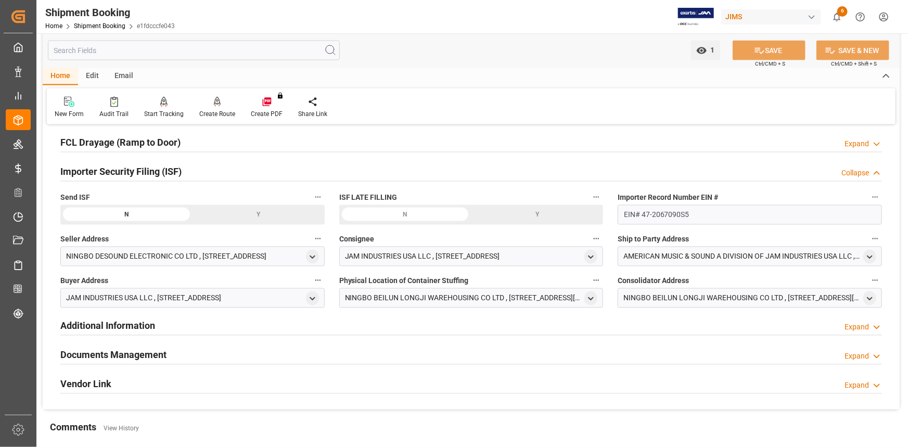
scroll to position [946, 0]
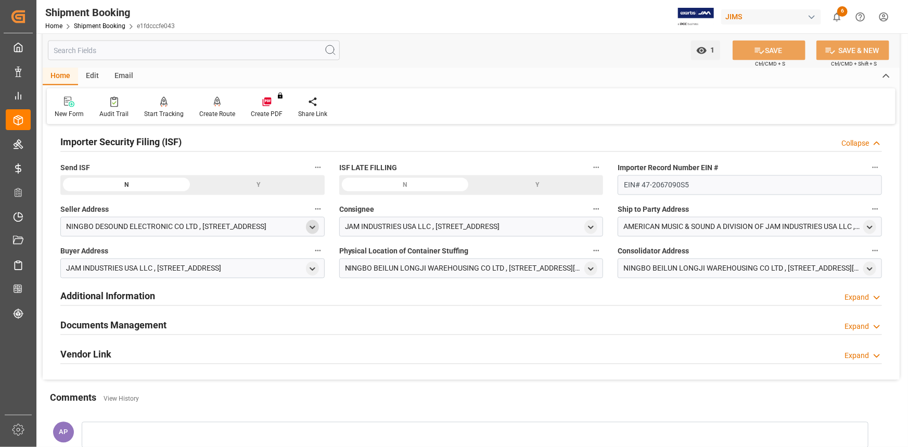
click at [312, 225] on icon "open menu" at bounding box center [312, 227] width 9 height 9
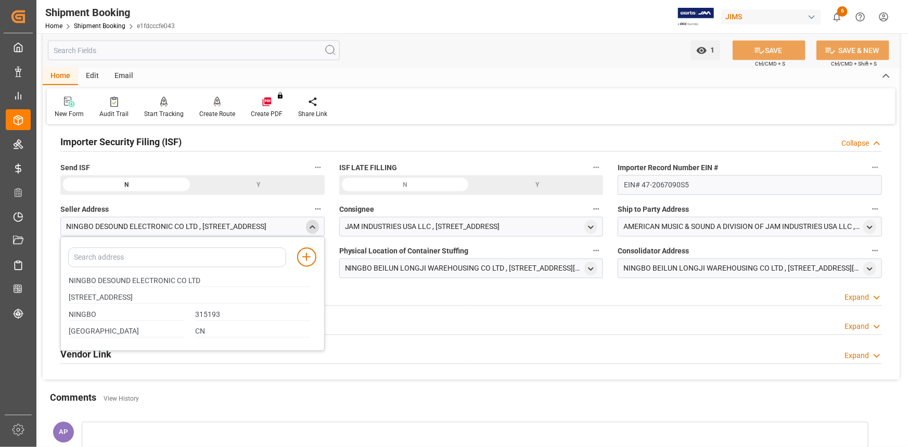
click at [312, 226] on polyline "close menu" at bounding box center [312, 227] width 5 height 2
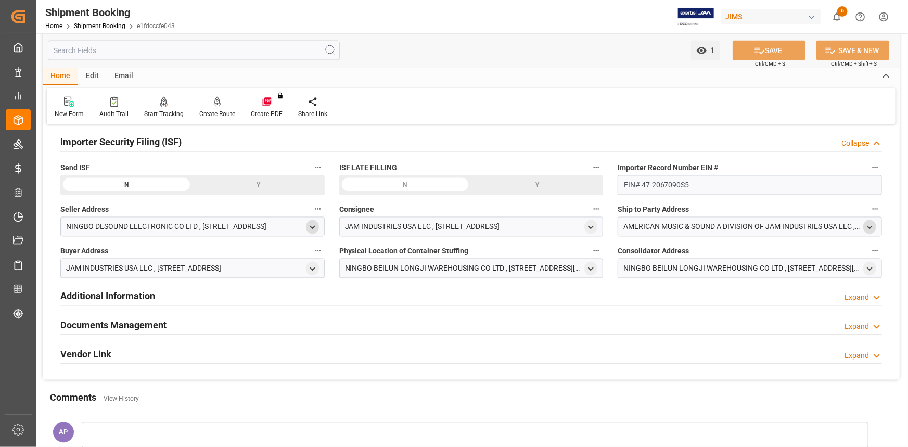
click at [871, 225] on icon "open menu" at bounding box center [870, 227] width 9 height 9
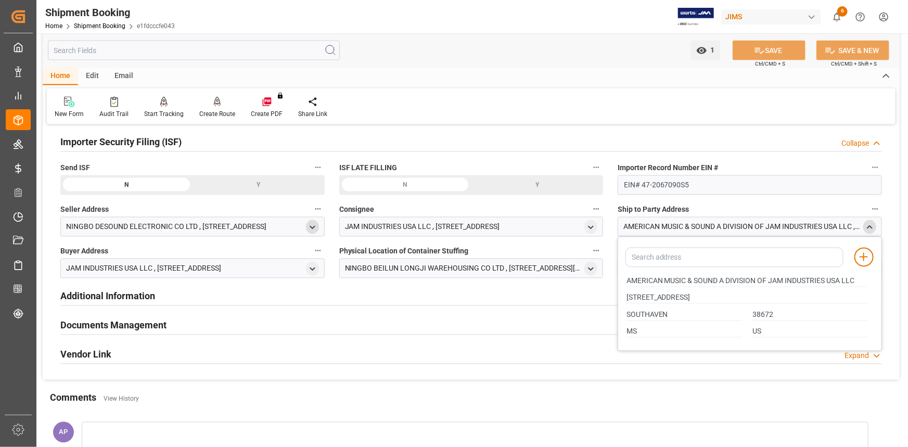
click at [869, 224] on icon "close menu" at bounding box center [870, 227] width 9 height 9
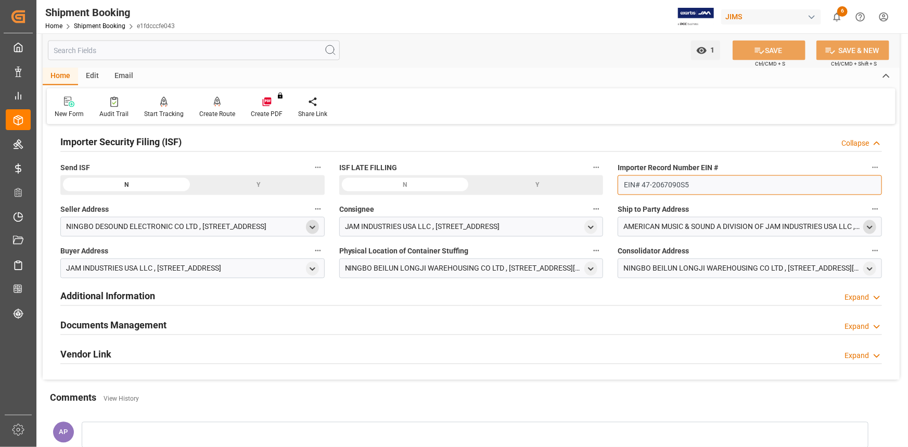
click at [698, 187] on input "EIN# 47-2067090S5" at bounding box center [750, 185] width 264 height 20
click at [312, 267] on icon "open menu" at bounding box center [312, 269] width 9 height 9
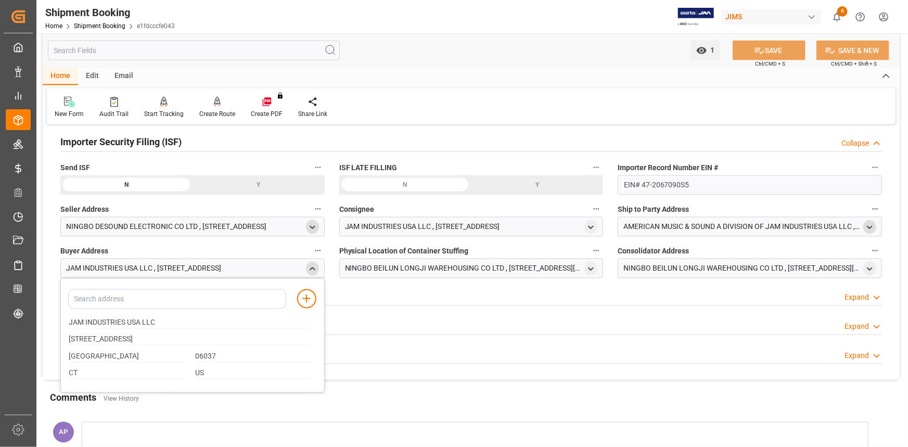
click at [317, 269] on icon "close menu" at bounding box center [312, 269] width 9 height 9
click at [312, 228] on icon "open menu" at bounding box center [312, 227] width 9 height 9
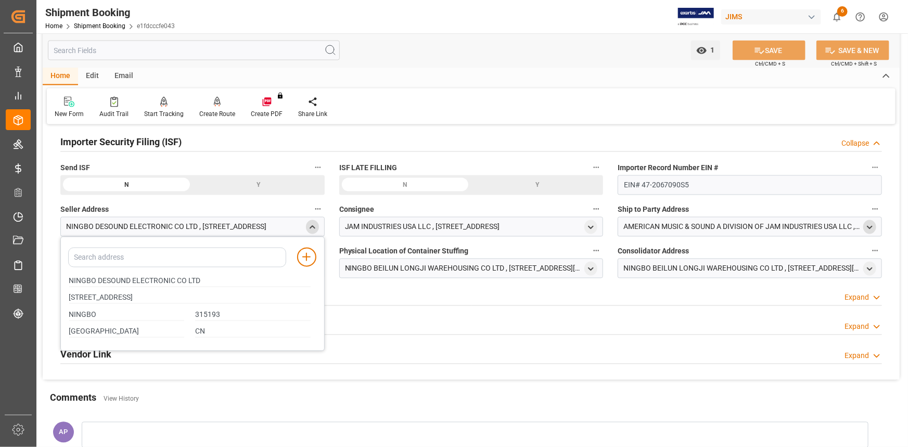
click at [314, 224] on icon "close menu" at bounding box center [312, 227] width 9 height 9
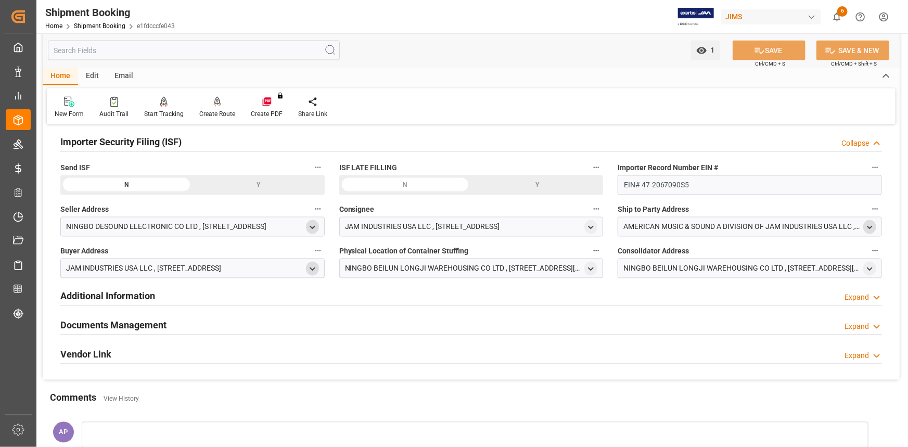
click at [259, 187] on div "Y" at bounding box center [259, 185] width 132 height 20
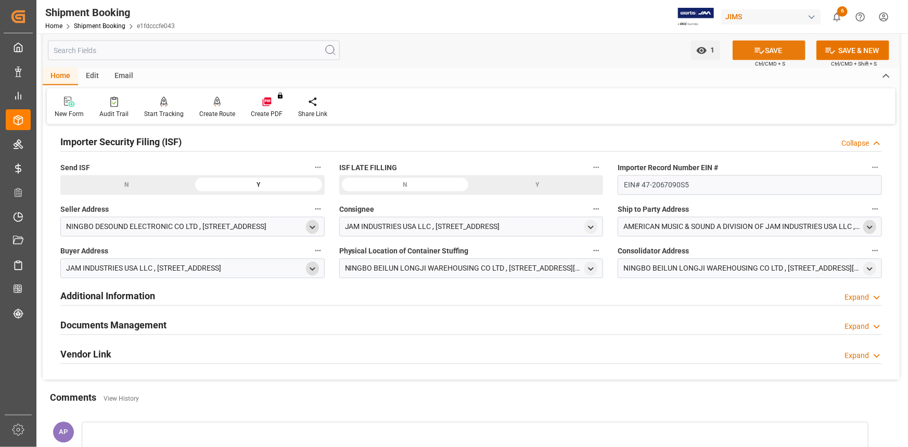
click at [774, 48] on button "SAVE" at bounding box center [769, 51] width 73 height 20
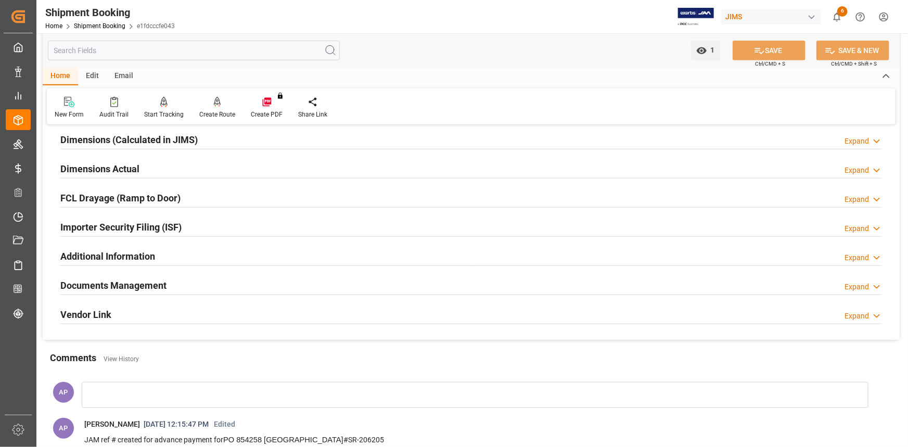
scroll to position [223, 0]
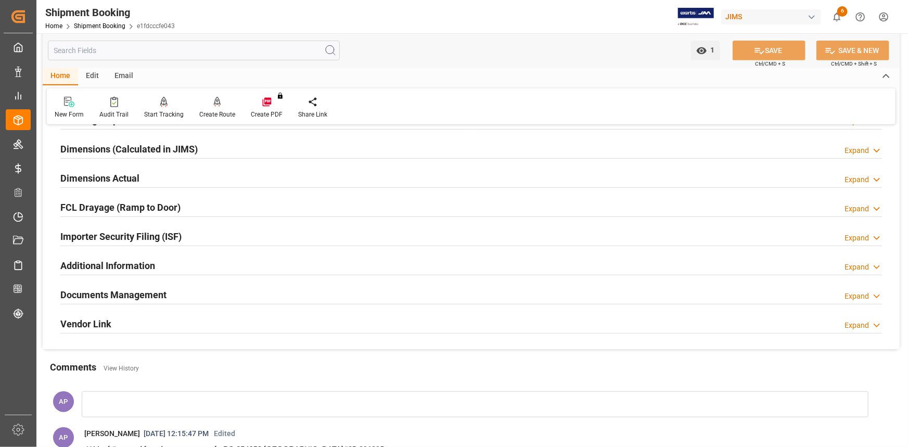
click at [241, 238] on div "Importer Security Filing (ISF) Expand" at bounding box center [471, 236] width 822 height 20
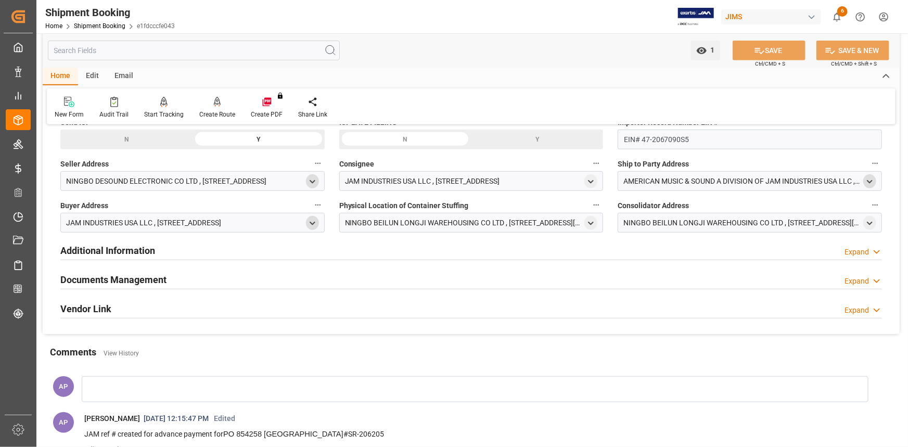
scroll to position [365, 0]
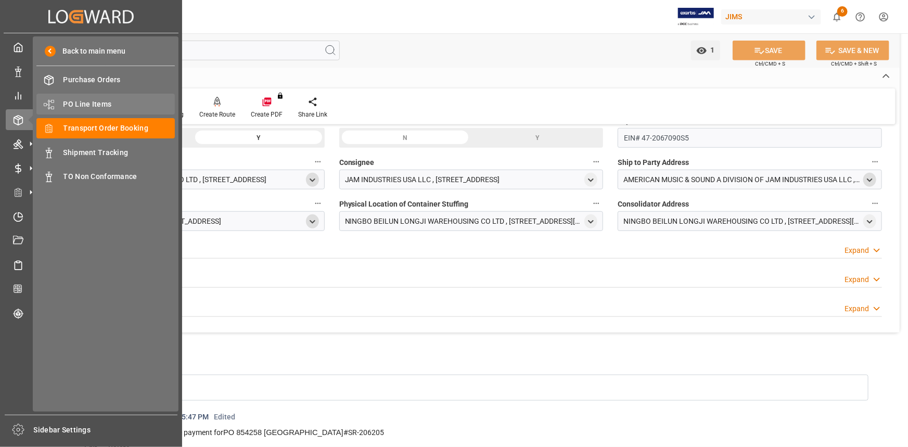
click at [92, 100] on span "PO Line Items" at bounding box center [120, 104] width 112 height 11
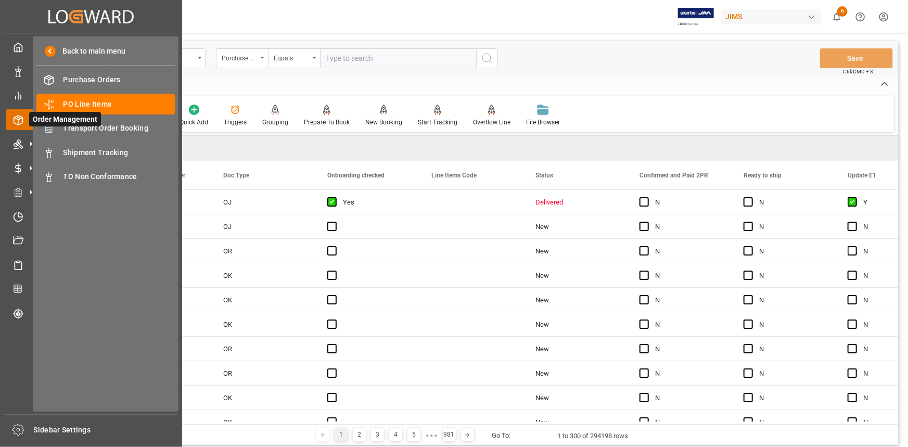
click at [91, 127] on span "Order Management" at bounding box center [65, 119] width 72 height 15
click at [125, 128] on span "Transport Order Booking" at bounding box center [120, 128] width 112 height 11
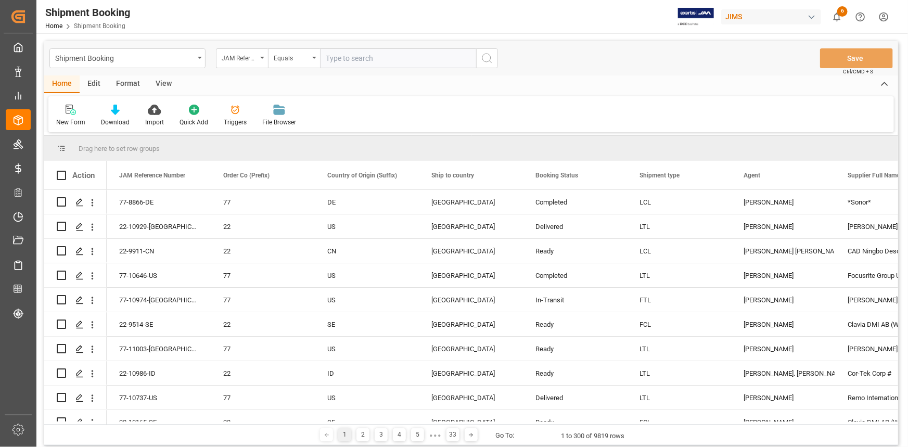
click at [342, 57] on input "text" at bounding box center [398, 58] width 156 height 20
paste input "22-10394-MY"
type input "22-10394-MY"
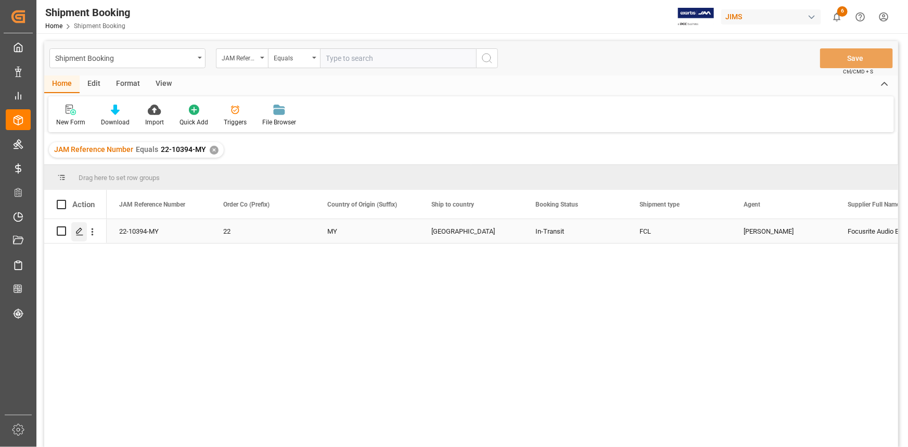
click at [78, 231] on polygon "Press SPACE to select this row." at bounding box center [79, 230] width 5 height 5
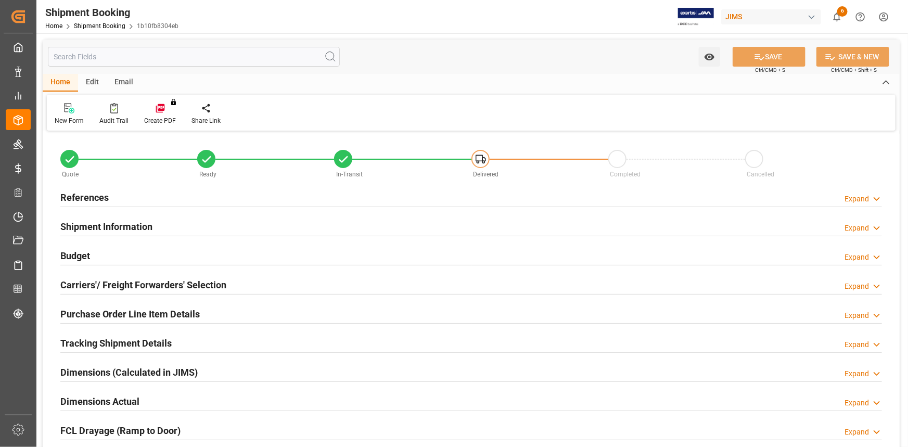
type input "1"
type input "[DATE]"
click at [200, 199] on div "References Expand" at bounding box center [471, 197] width 822 height 20
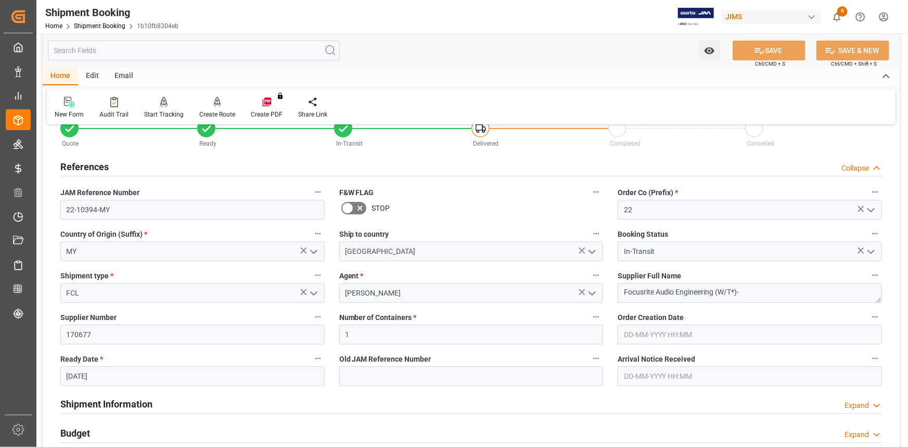
scroll to position [47, 0]
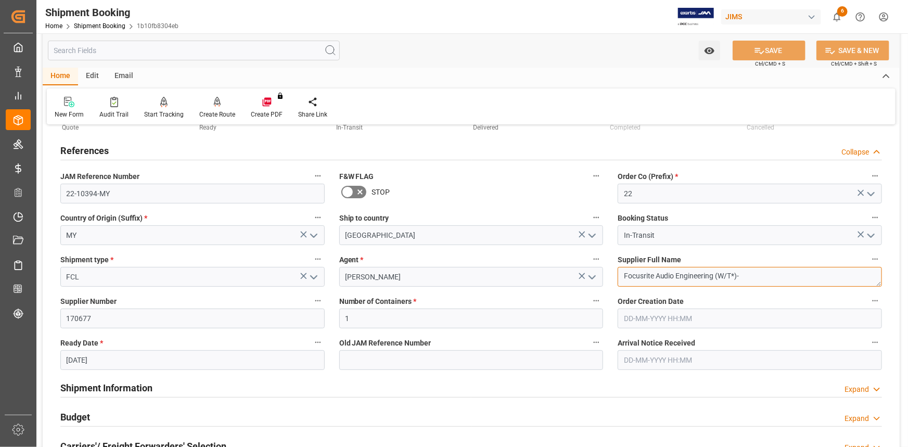
drag, startPoint x: 624, startPoint y: 277, endPoint x: 714, endPoint y: 297, distance: 92.3
click at [754, 282] on textarea "Focusrite Audio Engineering (W/T*)-" at bounding box center [750, 277] width 264 height 20
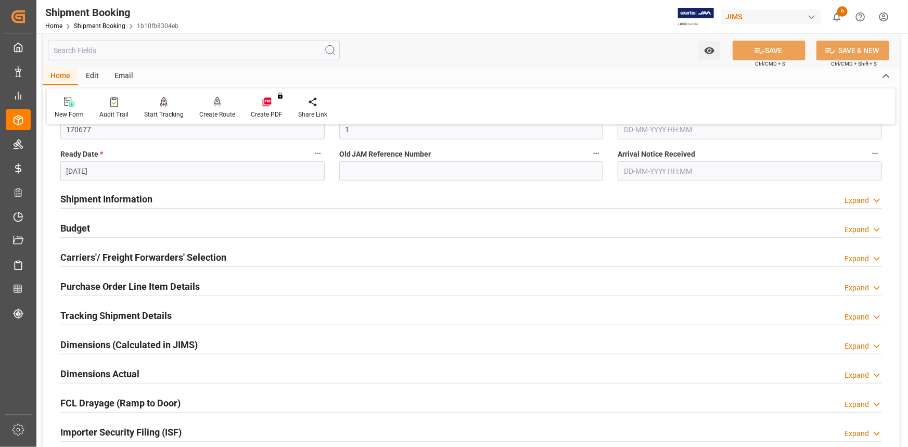
scroll to position [331, 0]
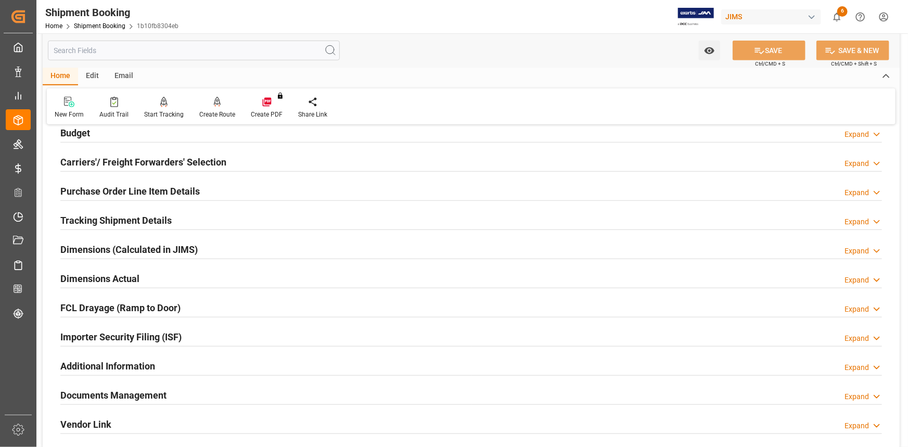
drag, startPoint x: 247, startPoint y: 339, endPoint x: 280, endPoint y: 327, distance: 35.1
click at [247, 339] on div "Importer Security Filing (ISF) Expand" at bounding box center [471, 336] width 822 height 20
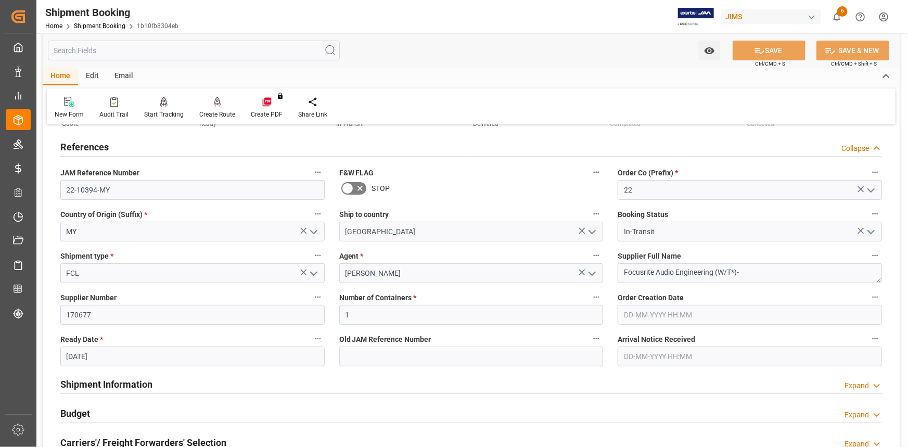
scroll to position [47, 0]
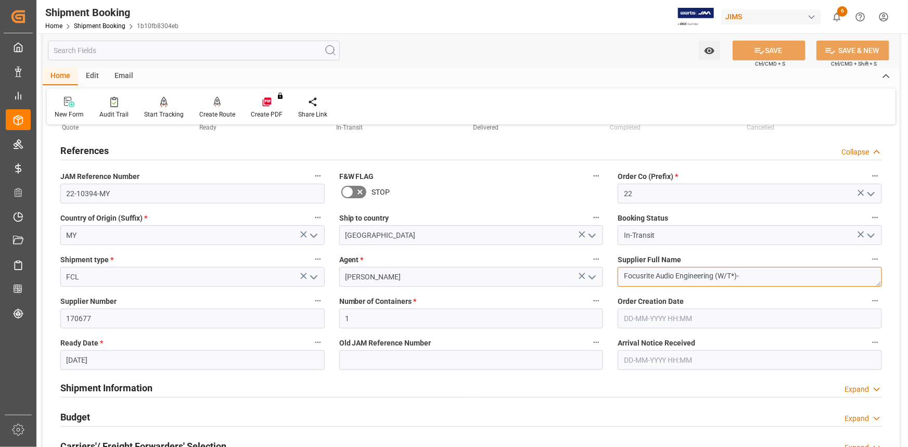
click at [641, 274] on textarea "Focusrite Audio Engineering (W/T*)-" at bounding box center [750, 277] width 264 height 20
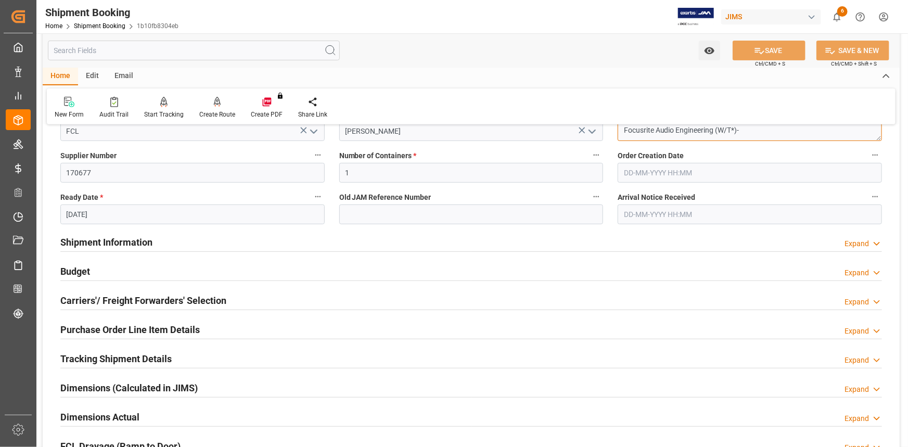
scroll to position [142, 0]
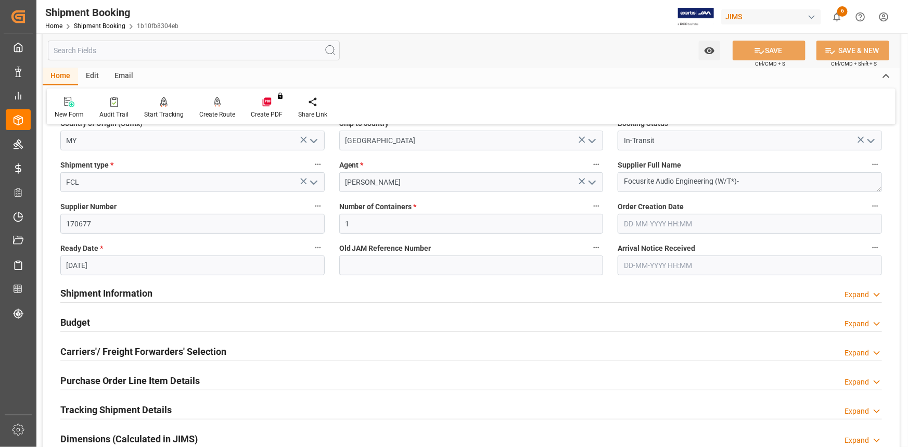
click at [183, 294] on div "Shipment Information Expand" at bounding box center [471, 293] width 822 height 20
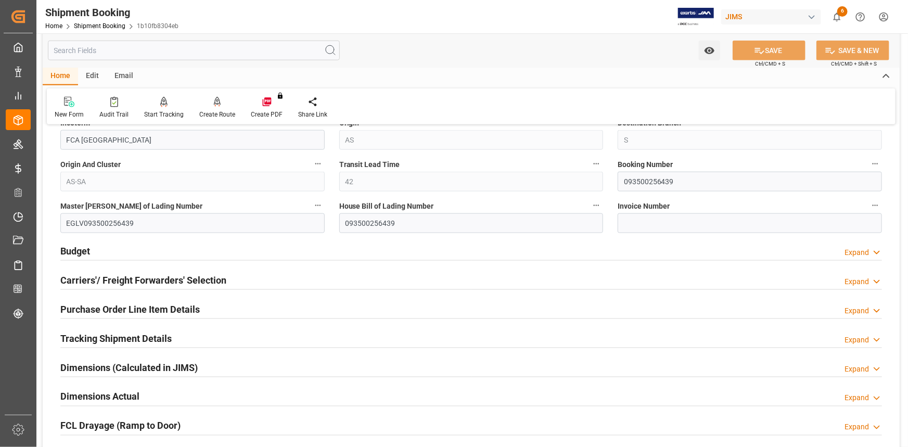
scroll to position [567, 0]
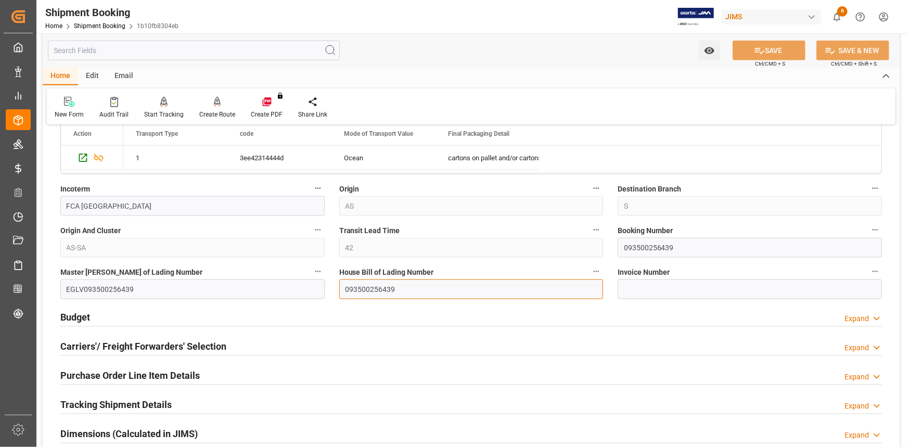
drag, startPoint x: 346, startPoint y: 289, endPoint x: 337, endPoint y: 289, distance: 9.4
click at [337, 289] on div "House Bill of Lading Number 093500256439" at bounding box center [471, 282] width 279 height 42
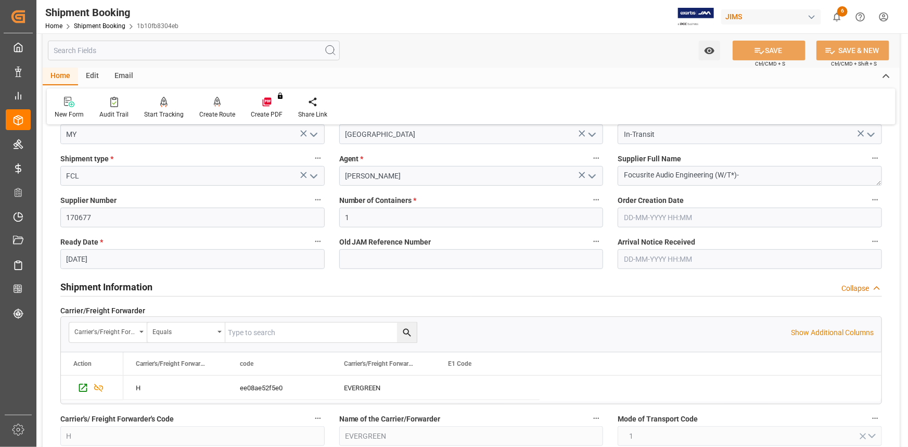
scroll to position [142, 0]
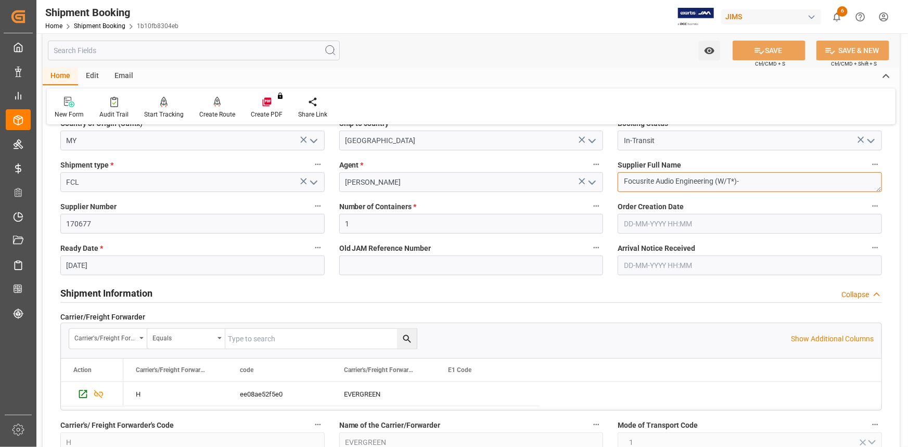
click at [647, 180] on textarea "Focusrite Audio Engineering (W/T*)-" at bounding box center [750, 182] width 264 height 20
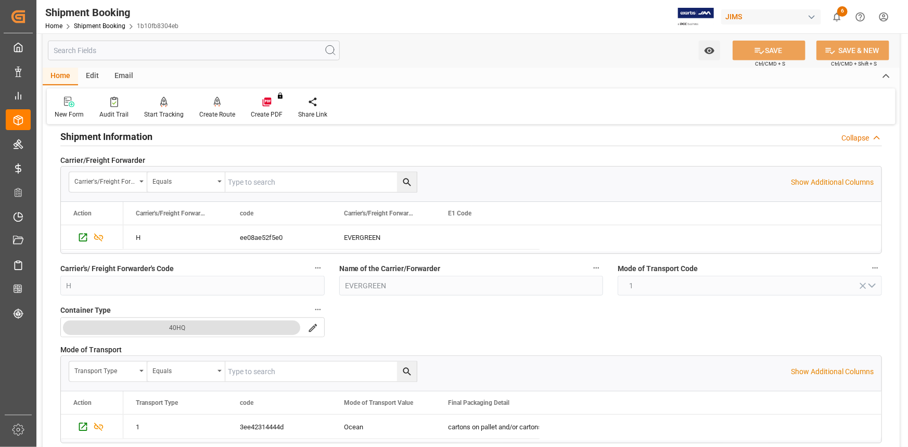
scroll to position [187, 0]
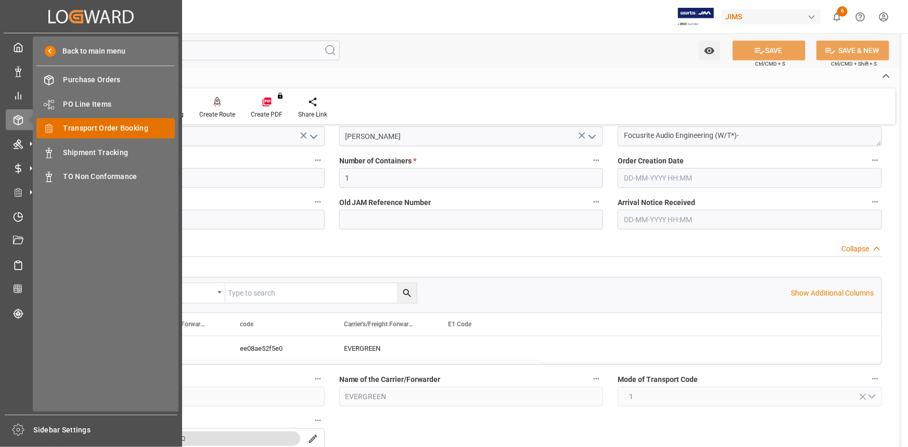
click at [93, 130] on span "Transport Order Booking" at bounding box center [120, 128] width 112 height 11
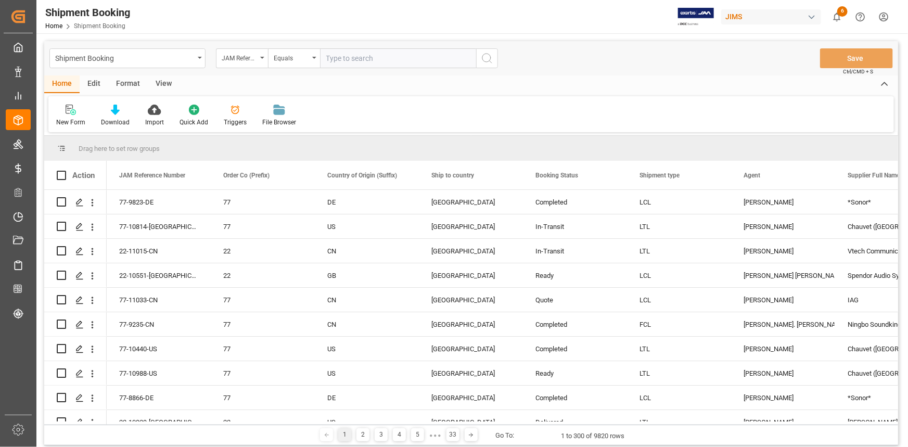
click at [350, 58] on input "text" at bounding box center [398, 58] width 156 height 20
type input "22-10061-TW"
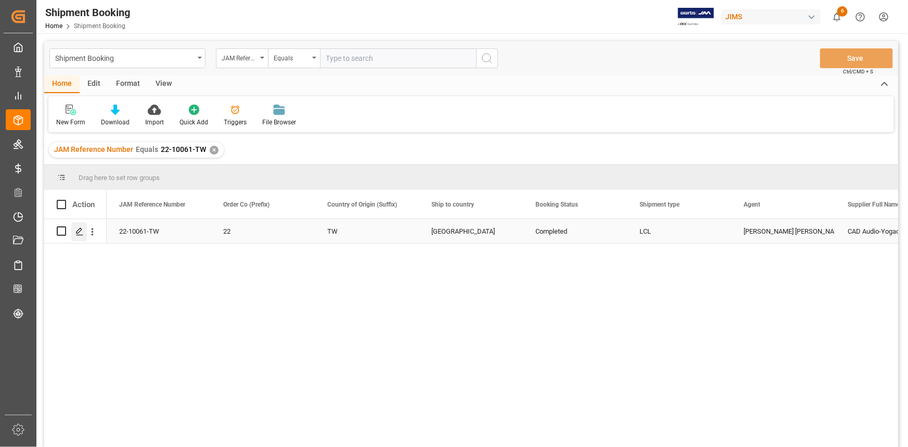
click at [79, 231] on icon "Press SPACE to select this row." at bounding box center [79, 232] width 8 height 8
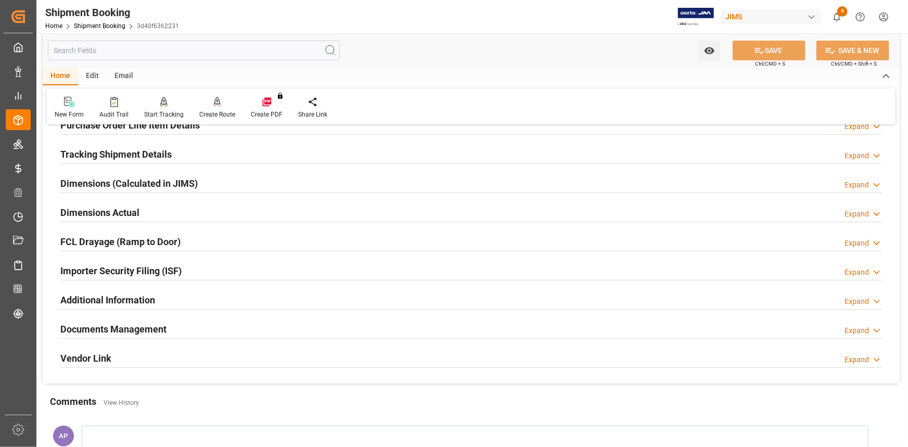
click at [267, 272] on div "Importer Security Filing (ISF) Expand" at bounding box center [471, 270] width 822 height 20
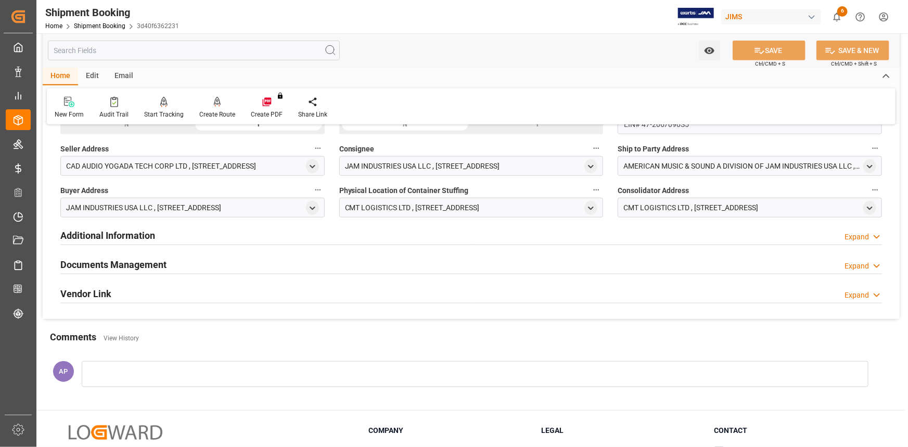
click at [232, 260] on div "Documents Management Expand" at bounding box center [471, 264] width 822 height 20
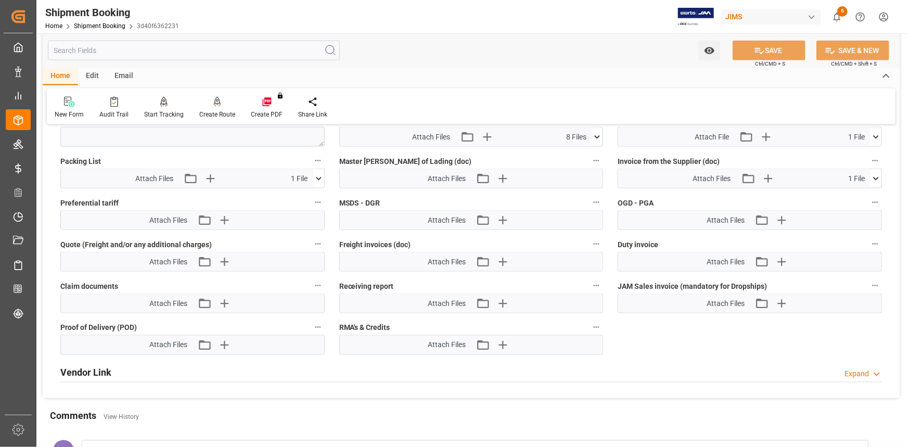
scroll to position [710, 0]
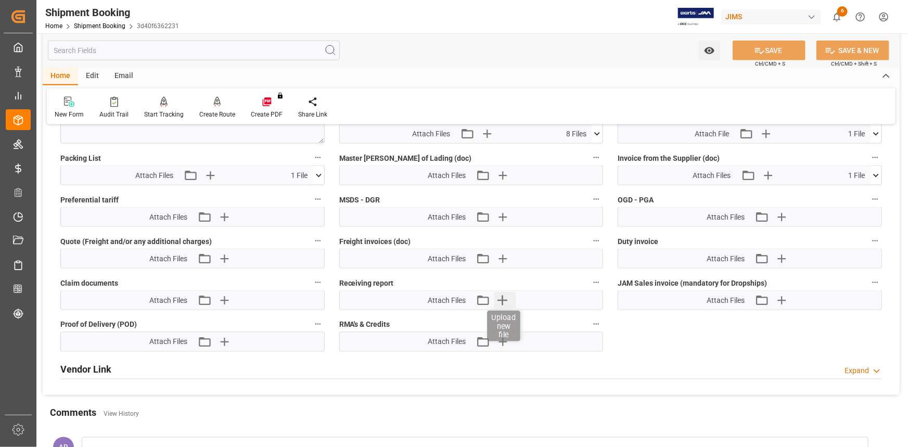
click at [504, 297] on icon "button" at bounding box center [503, 300] width 17 height 17
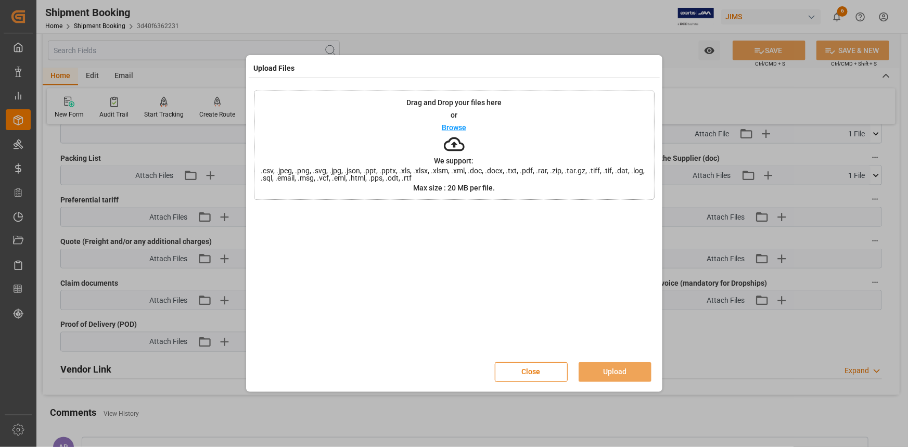
click at [458, 128] on p "Browse" at bounding box center [454, 127] width 24 height 7
click at [623, 371] on button "Upload" at bounding box center [615, 372] width 73 height 20
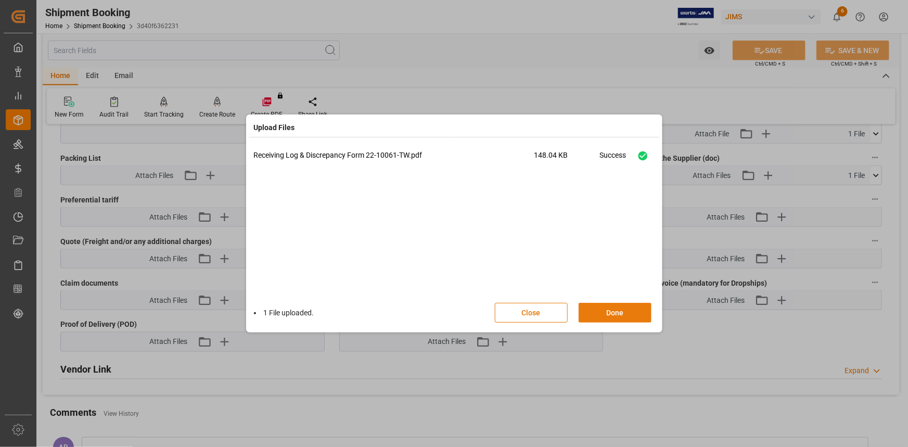
click at [620, 310] on button "Done" at bounding box center [615, 313] width 73 height 20
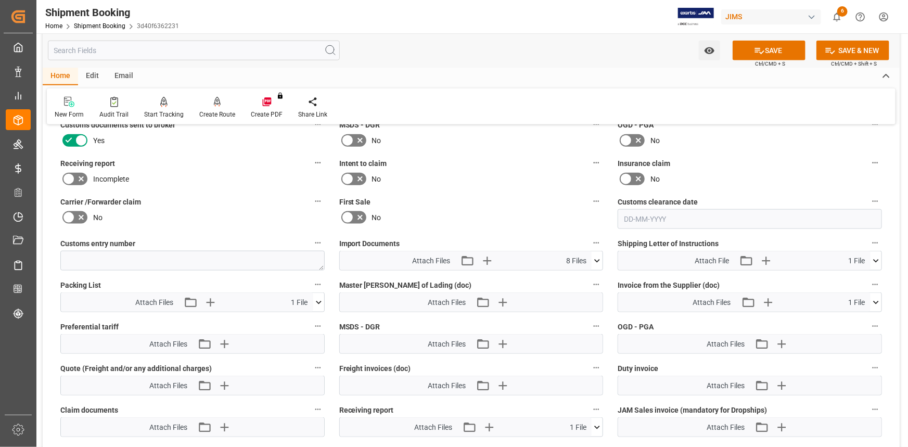
scroll to position [567, 0]
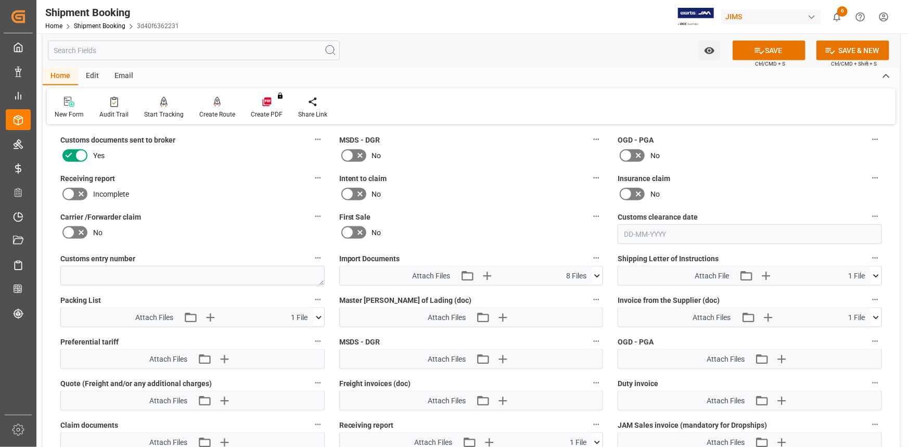
click at [85, 188] on icon at bounding box center [81, 194] width 12 height 12
click at [0, 0] on input "checkbox" at bounding box center [0, 0] width 0 height 0
click at [763, 50] on button "SAVE" at bounding box center [769, 51] width 73 height 20
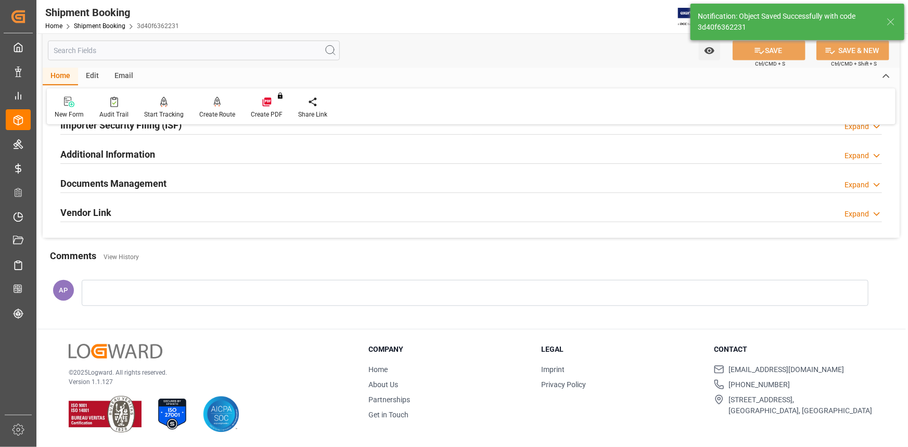
scroll to position [333, 0]
